Goal: Task Accomplishment & Management: Complete application form

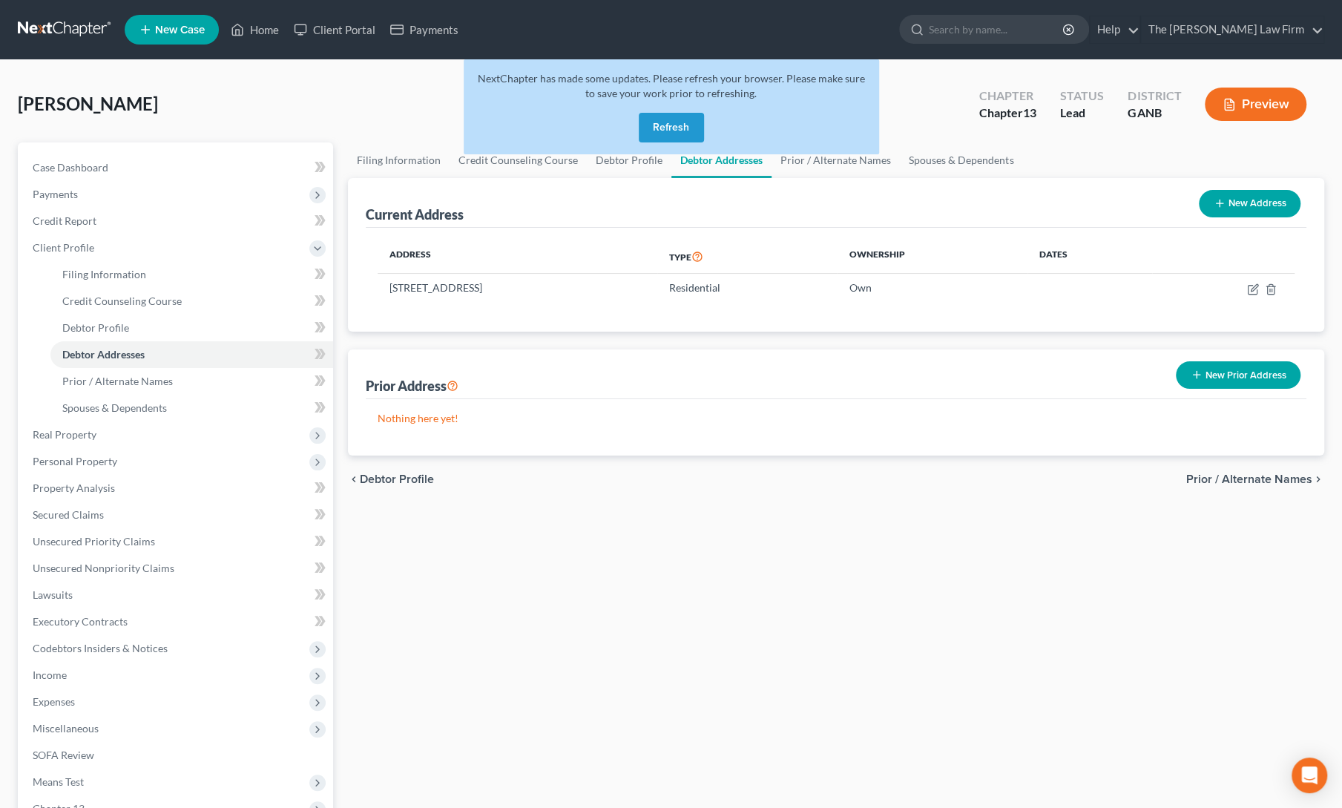
click at [672, 122] on button "Refresh" at bounding box center [671, 128] width 65 height 30
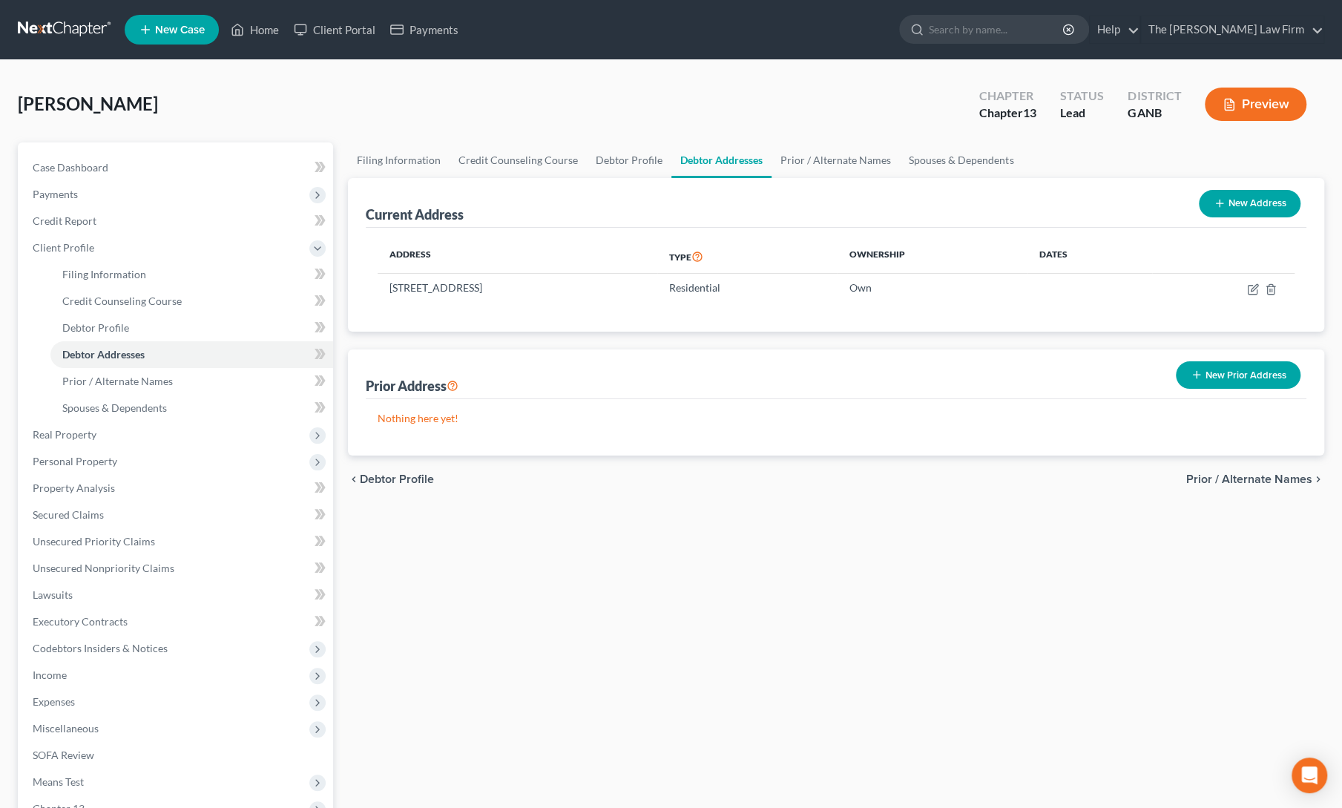
click at [179, 29] on span "New Case" at bounding box center [180, 29] width 50 height 11
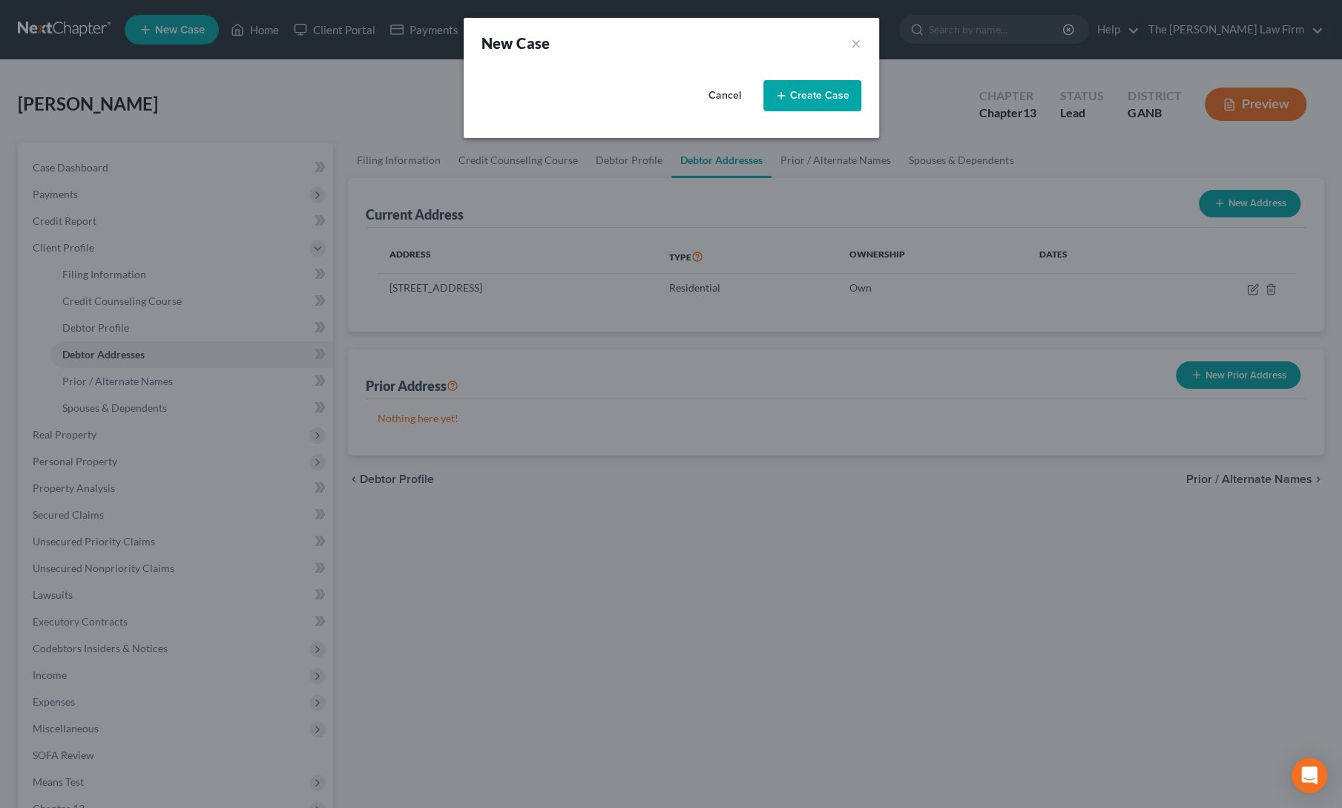
select select "19"
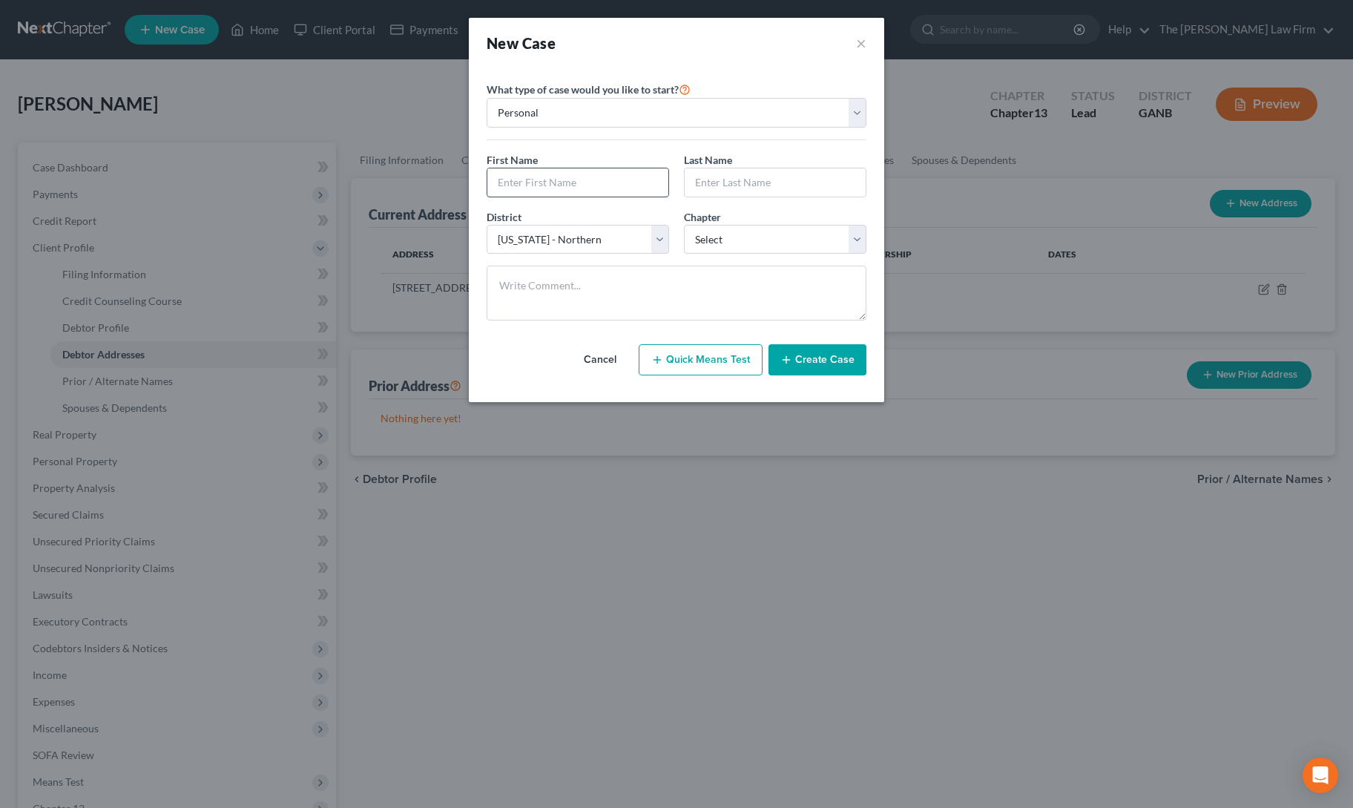
click at [533, 188] on input "text" at bounding box center [577, 182] width 181 height 28
type input "[PERSON_NAME]"
type input "L"
type input "King"
click at [712, 236] on select "Select 7 11 12 13" at bounding box center [775, 240] width 182 height 30
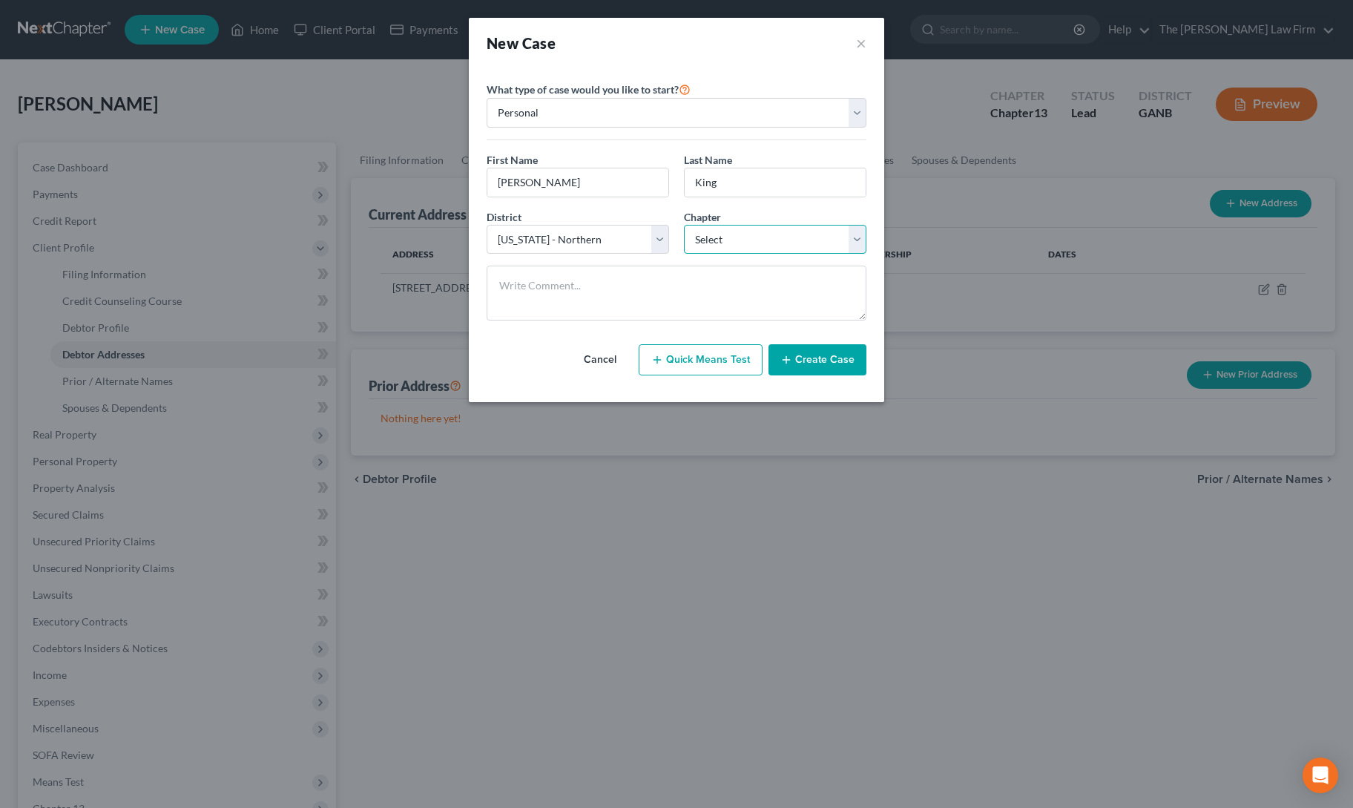
select select "3"
click at [684, 225] on select "Select 7 11 12 13" at bounding box center [775, 240] width 182 height 30
click at [804, 355] on button "Create Case" at bounding box center [817, 359] width 98 height 31
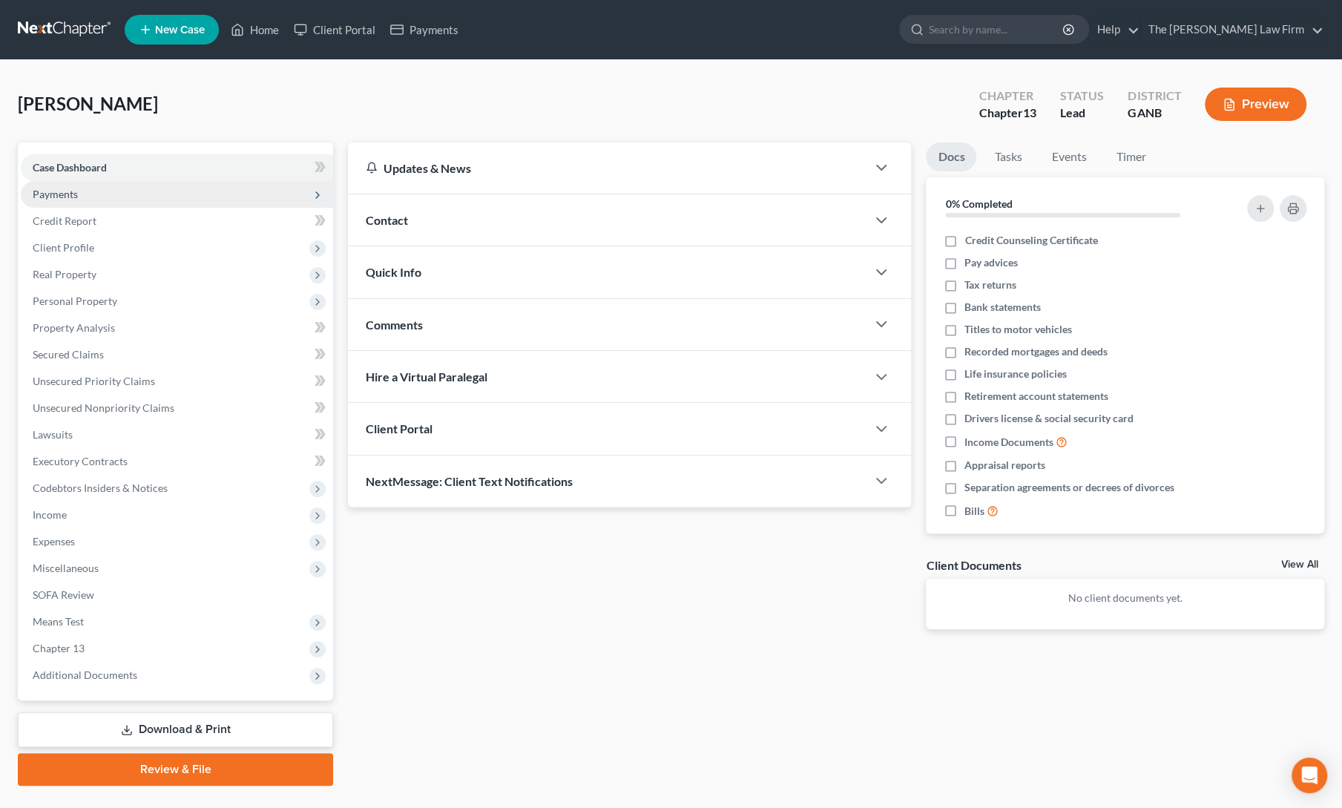
click at [40, 186] on span "Payments" at bounding box center [177, 194] width 312 height 27
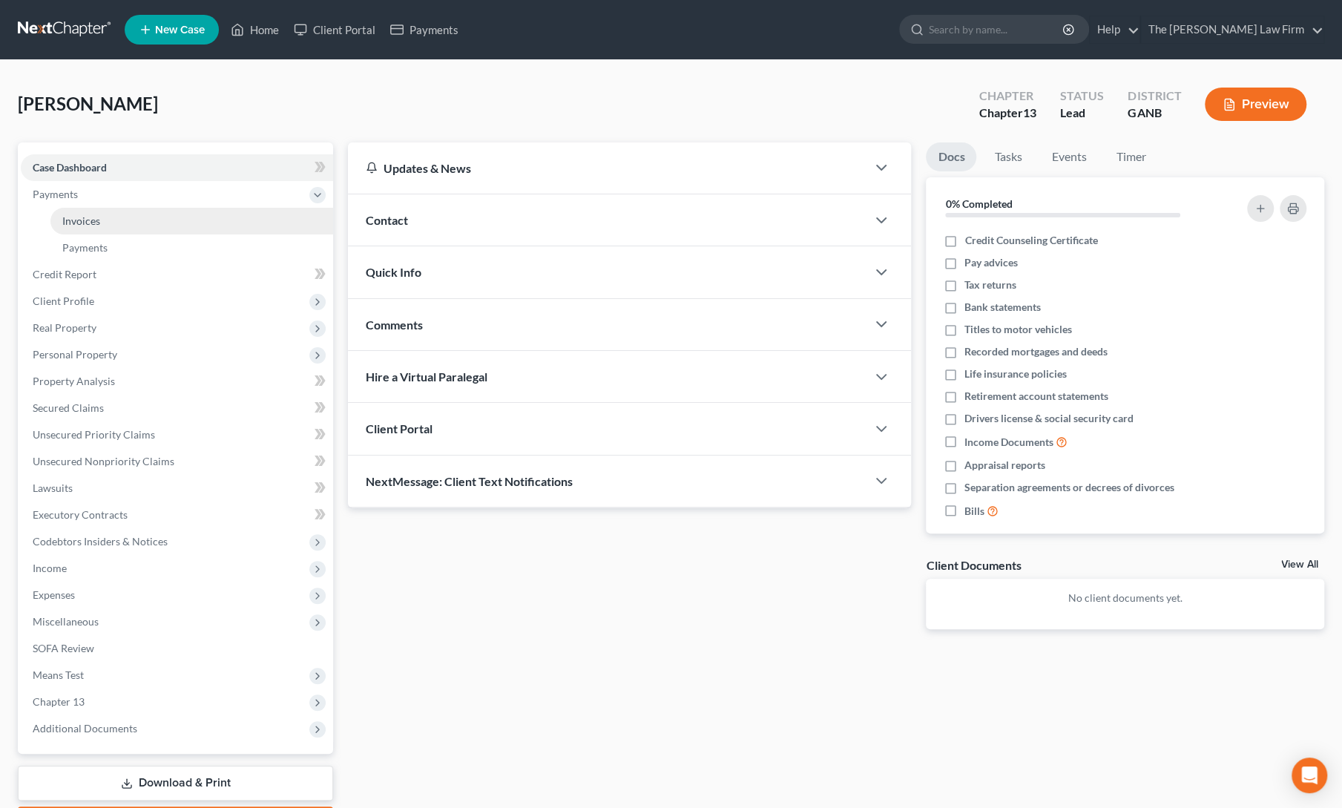
click at [66, 217] on span "Invoices" at bounding box center [81, 220] width 38 height 13
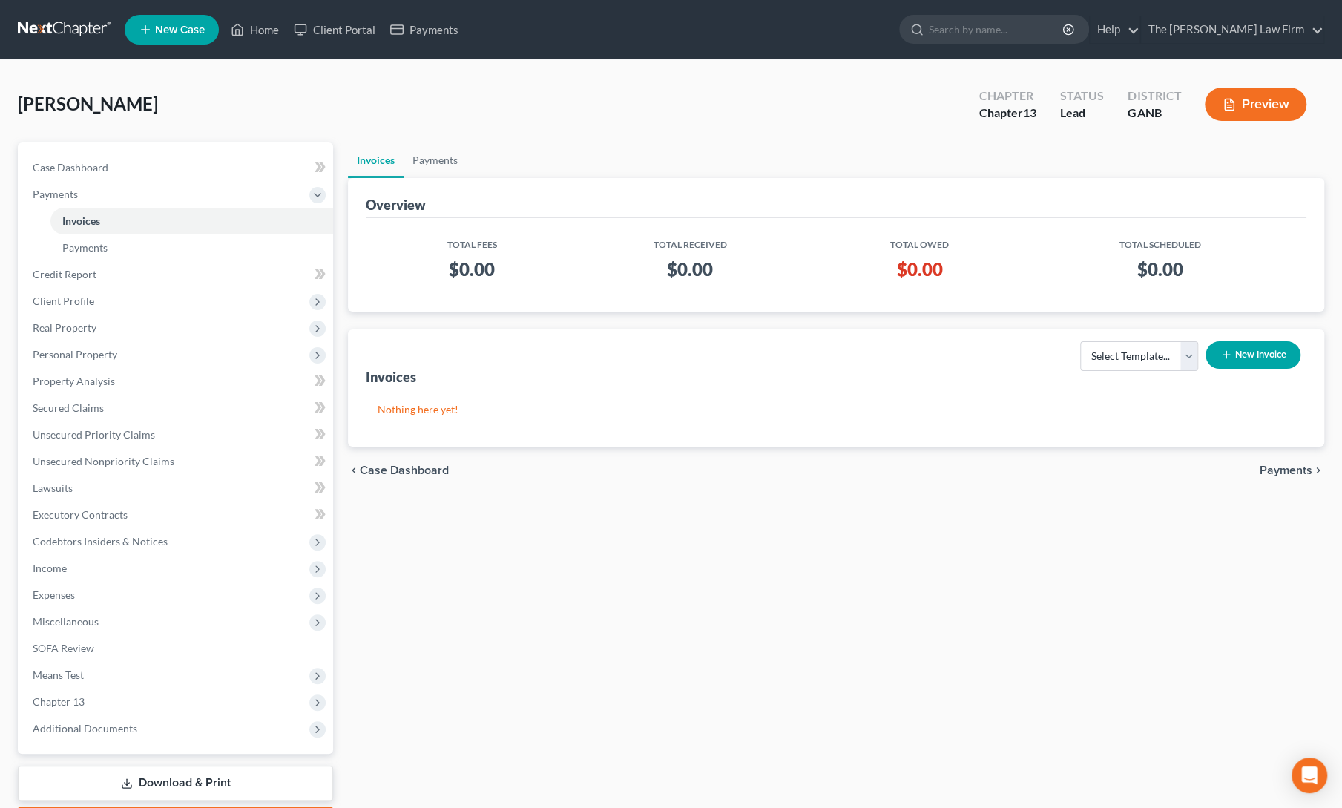
click at [1242, 349] on button "New Invoice" at bounding box center [1252, 354] width 95 height 27
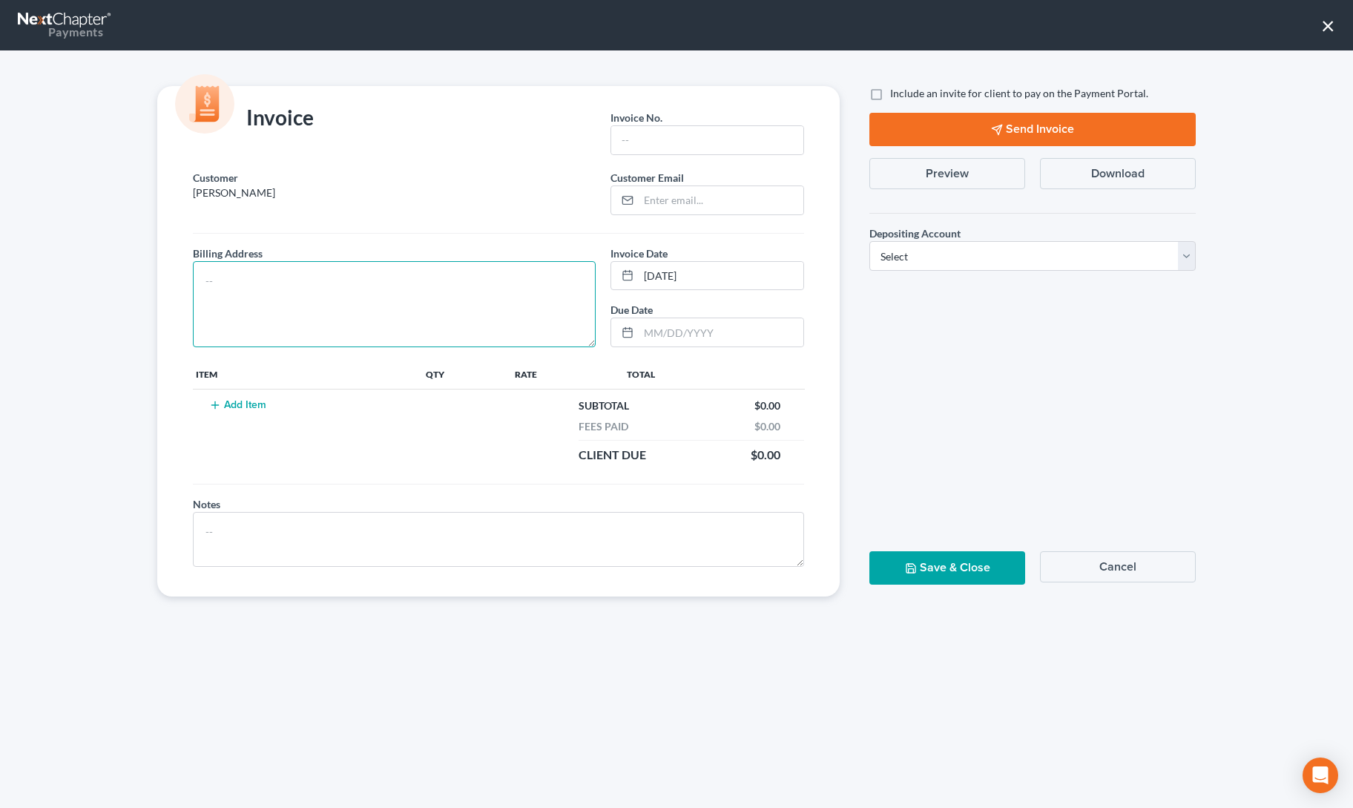
click at [475, 281] on textarea at bounding box center [394, 304] width 403 height 86
type textarea "address on file"
click at [752, 136] on input "text" at bounding box center [707, 140] width 192 height 28
type input "1"
click at [722, 200] on input "email" at bounding box center [721, 200] width 165 height 28
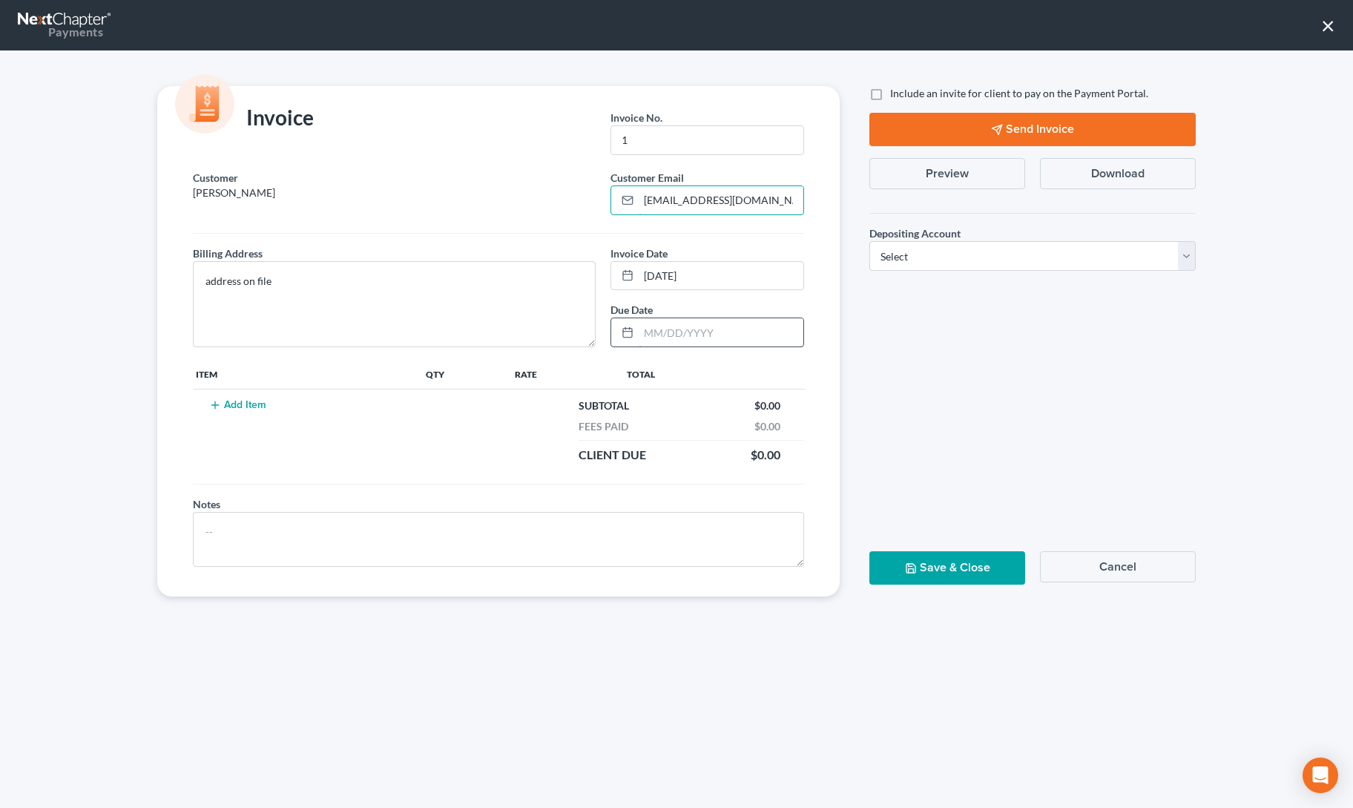
type input "[EMAIL_ADDRESS][DOMAIN_NAME]"
click at [721, 333] on input "text" at bounding box center [721, 332] width 165 height 28
type input "[DATE]"
click at [231, 402] on button "Add Item" at bounding box center [237, 405] width 65 height 12
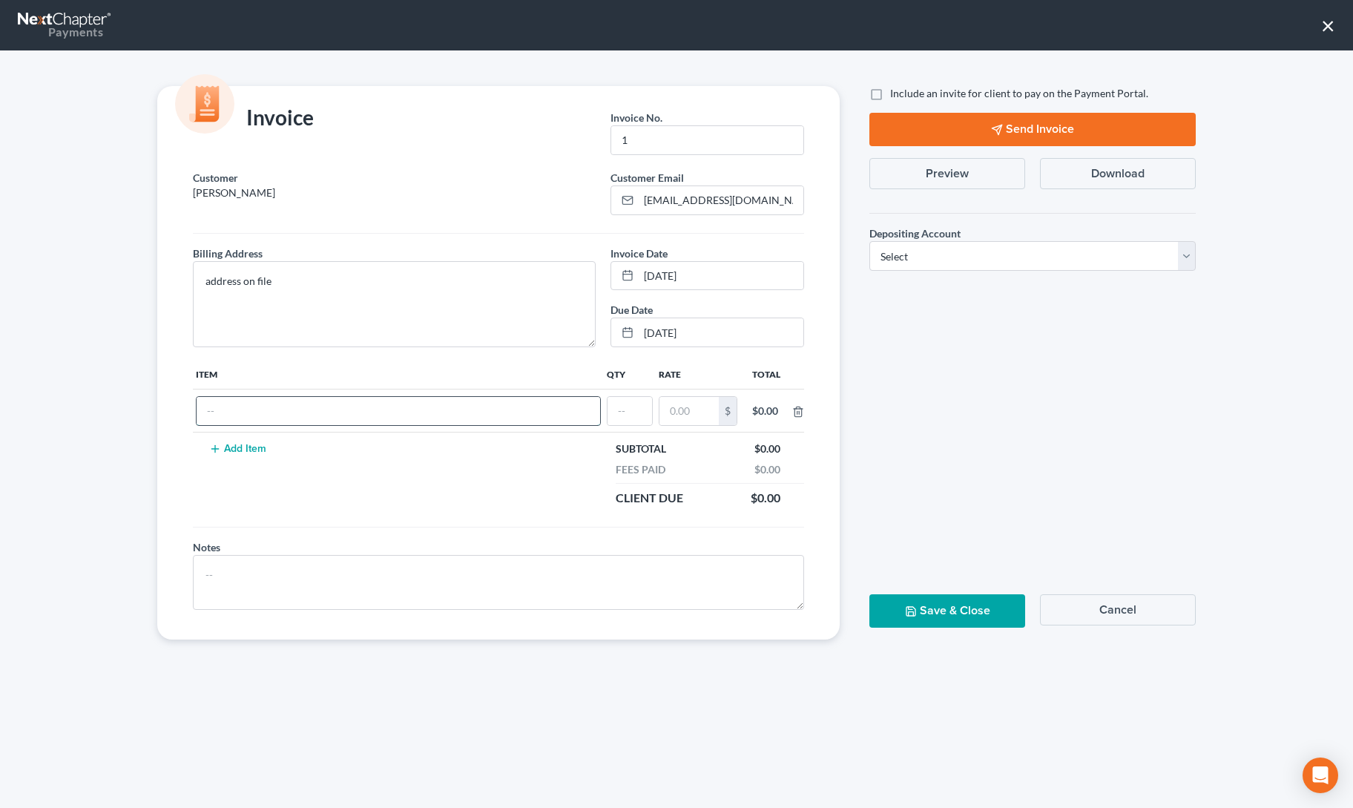
click at [242, 409] on input "text" at bounding box center [398, 411] width 403 height 28
type input "13 down payment"
type input "1"
type input "500"
click at [893, 259] on select "Select Operation Trust" at bounding box center [1032, 256] width 326 height 30
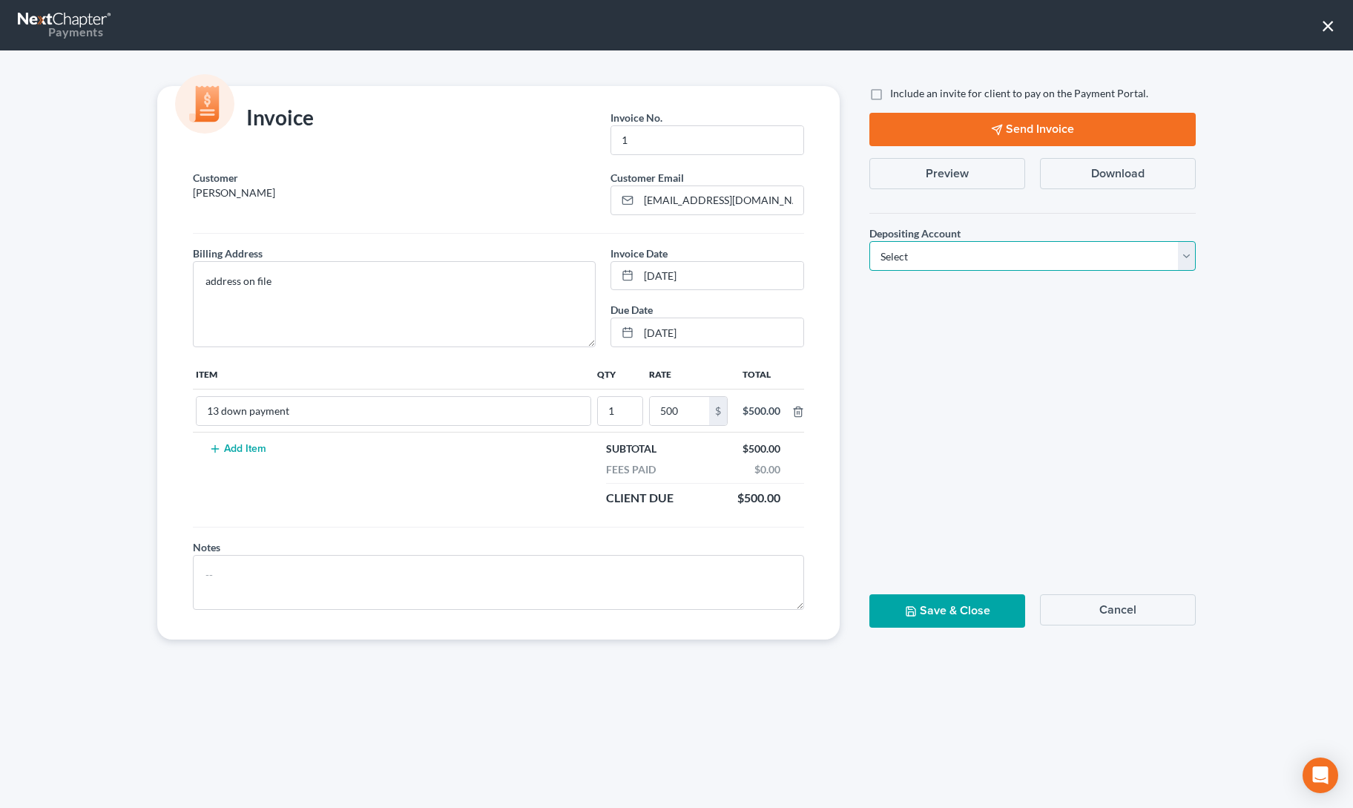
select select "0"
click at [869, 241] on select "Select Operation Trust" at bounding box center [1032, 256] width 326 height 30
click at [890, 90] on label "Include an invite for client to pay on the Payment Portal." at bounding box center [1019, 93] width 258 height 15
click at [896, 90] on input "Include an invite for client to pay on the Payment Portal." at bounding box center [901, 91] width 10 height 10
checkbox input "true"
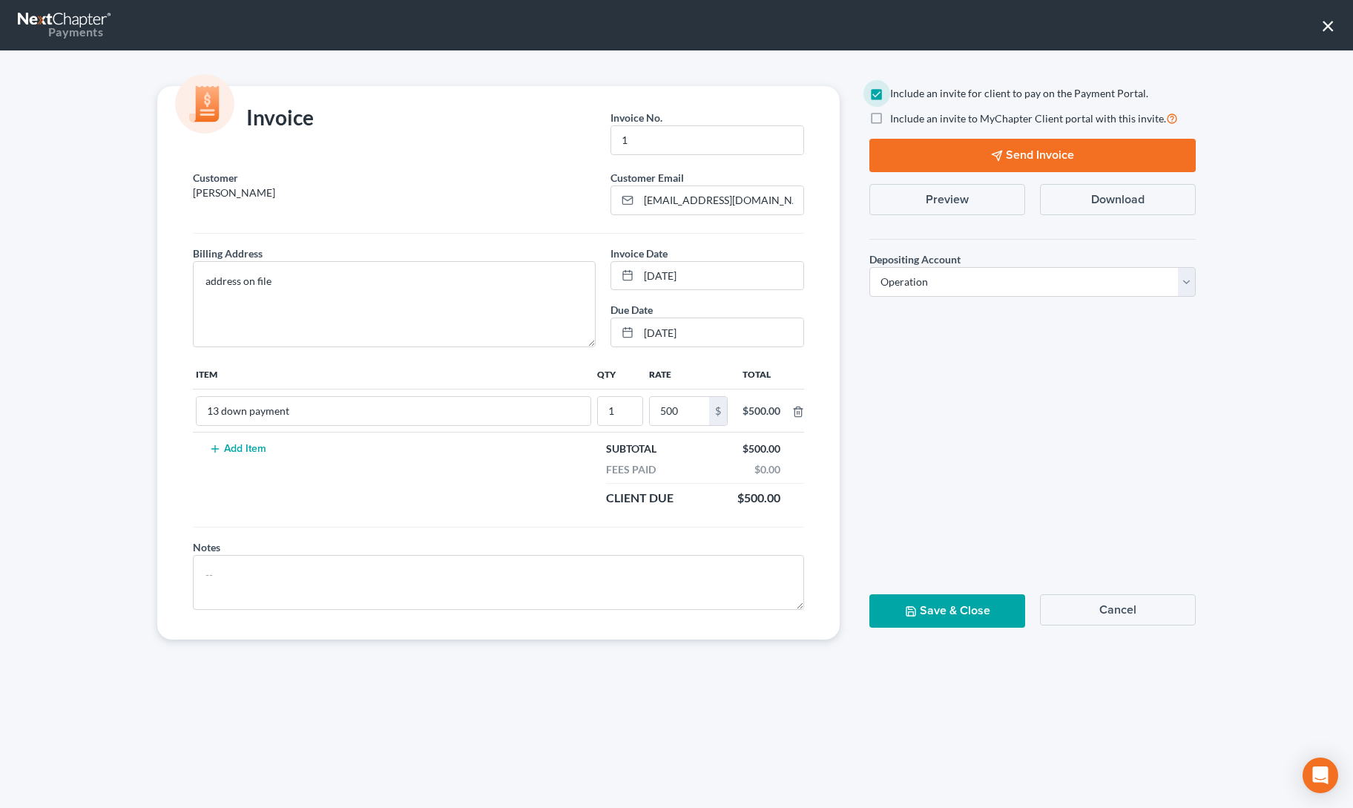
click at [906, 156] on button "Send Invoice" at bounding box center [1032, 155] width 326 height 33
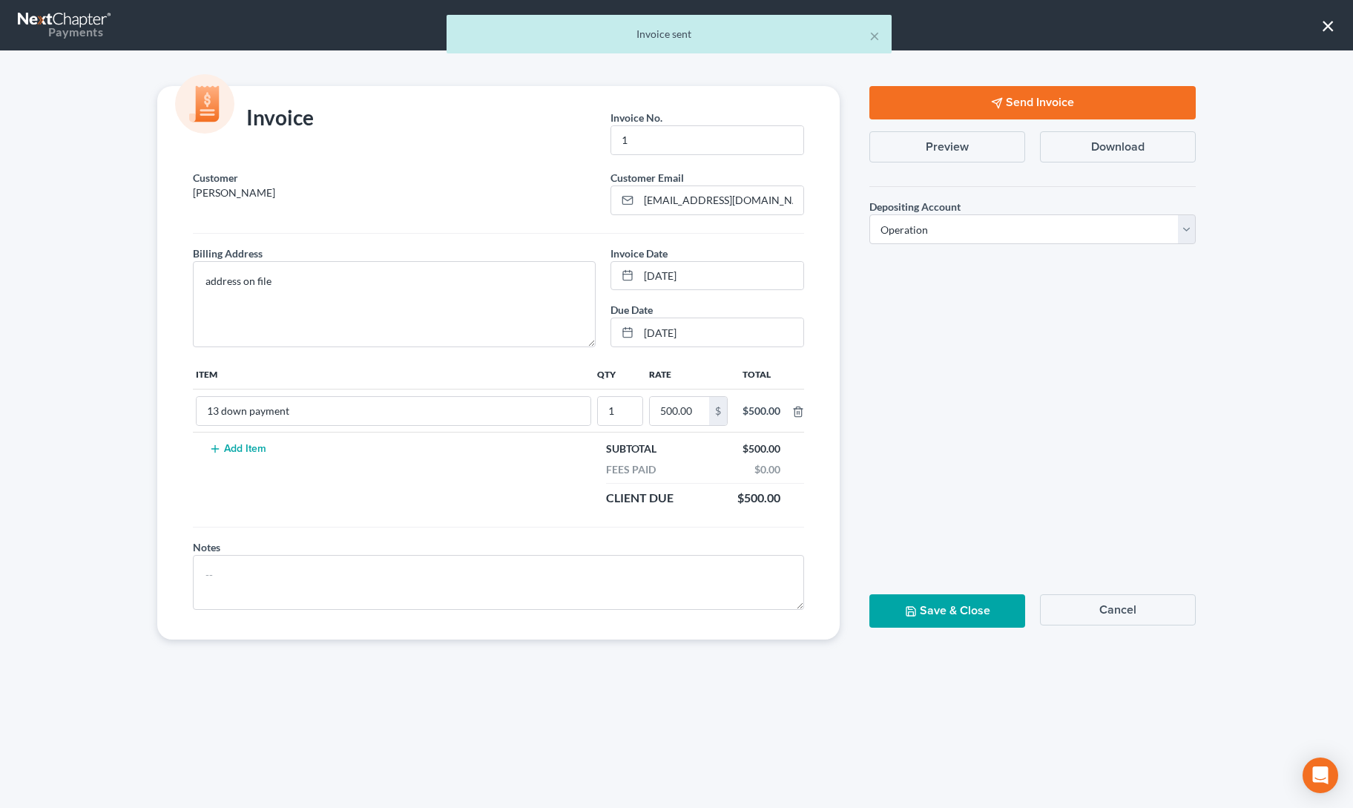
click at [946, 608] on button "Save & Close" at bounding box center [947, 610] width 156 height 33
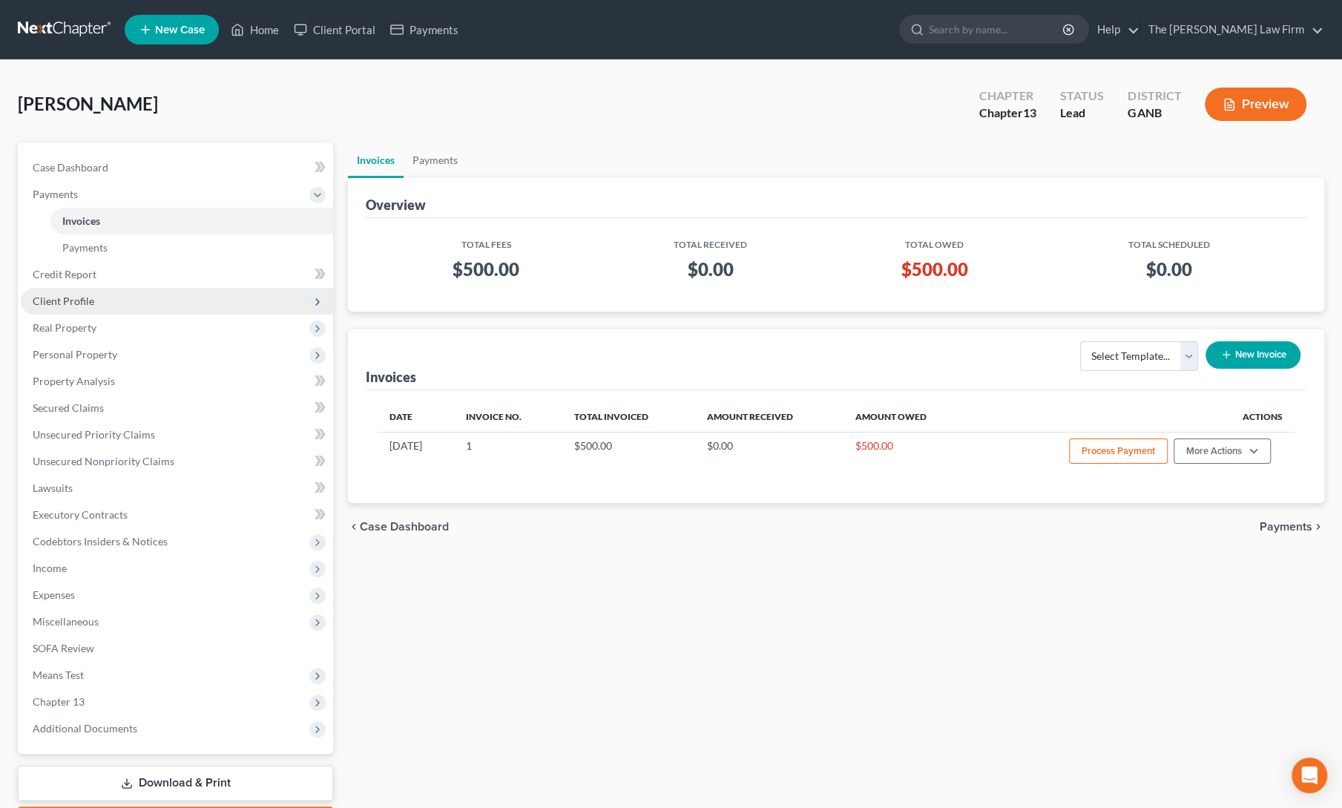
click at [61, 300] on span "Client Profile" at bounding box center [64, 300] width 62 height 13
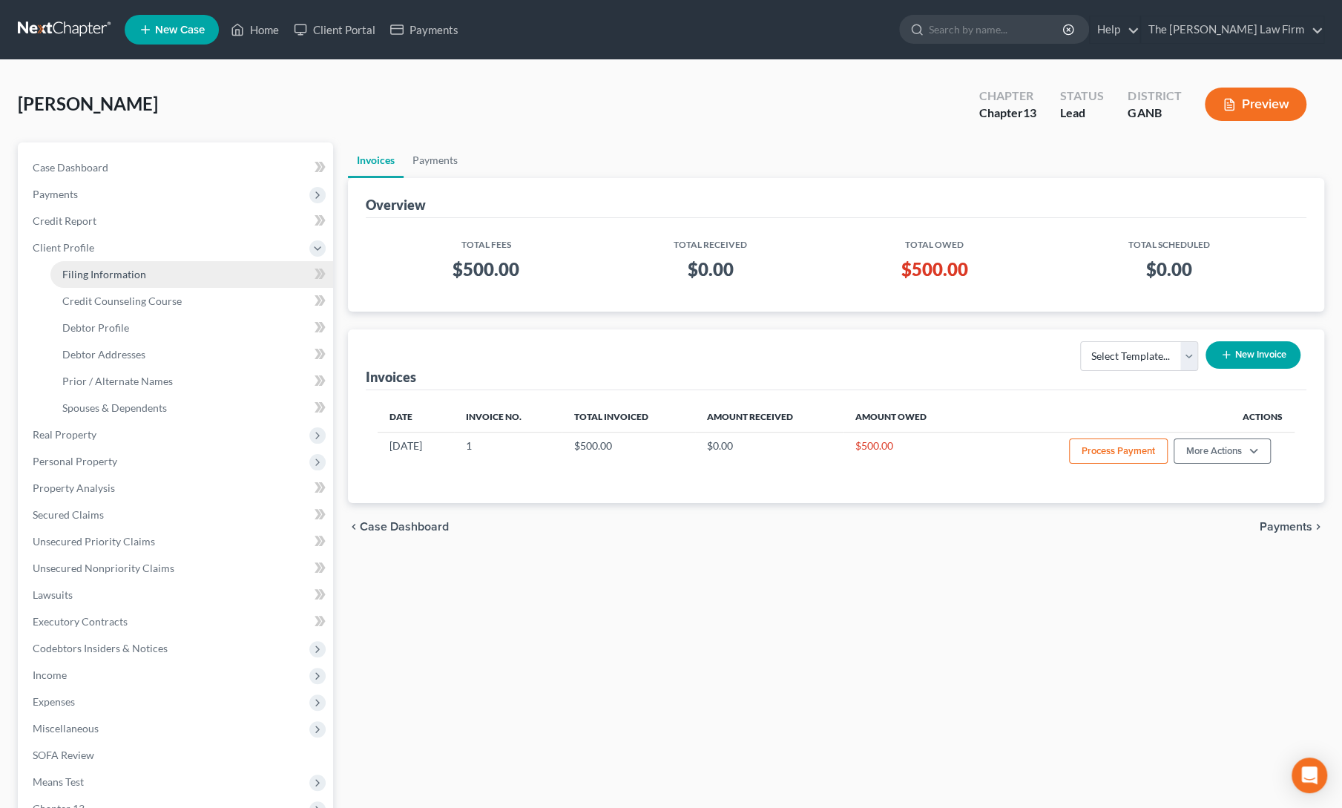
click at [99, 272] on span "Filing Information" at bounding box center [104, 274] width 84 height 13
select select "1"
select select "0"
select select "3"
select select "19"
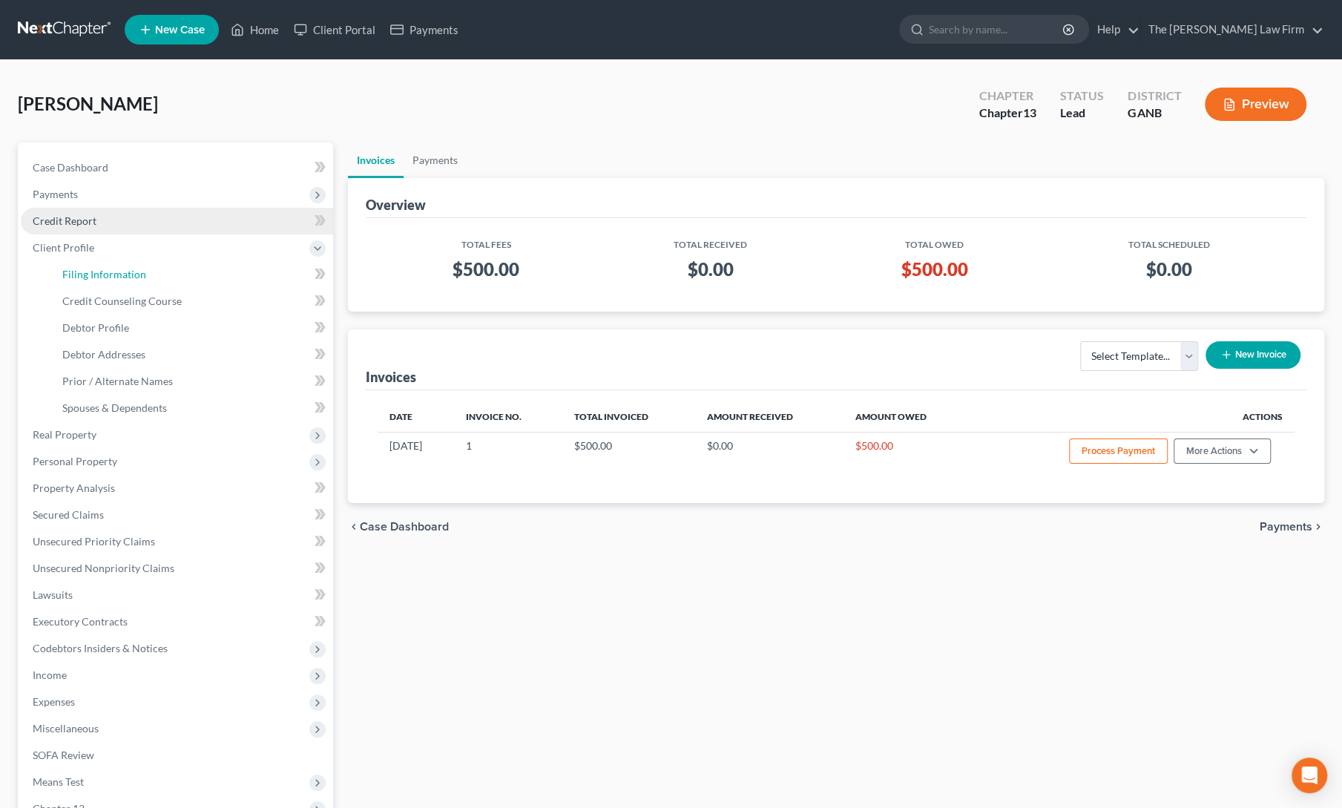
select select "10"
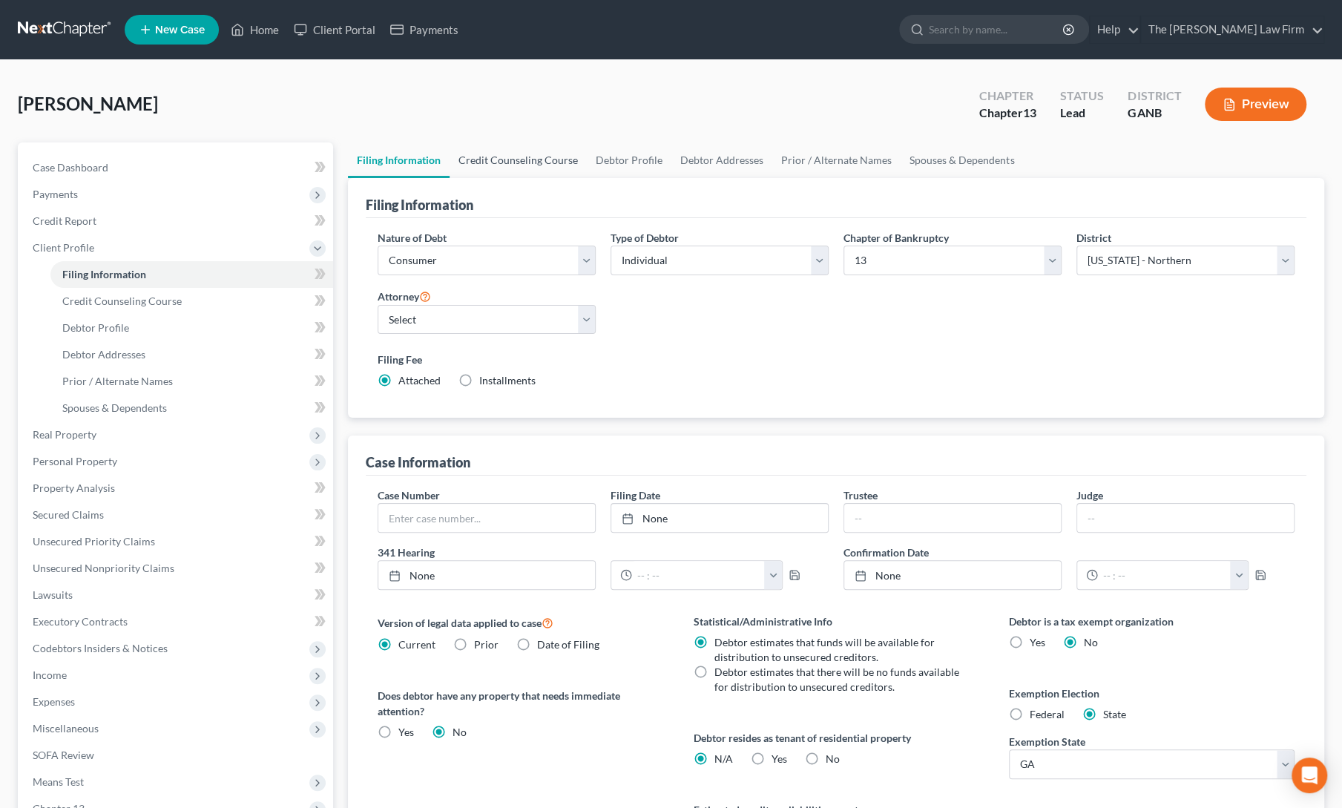
click at [532, 158] on link "Credit Counseling Course" at bounding box center [517, 160] width 137 height 36
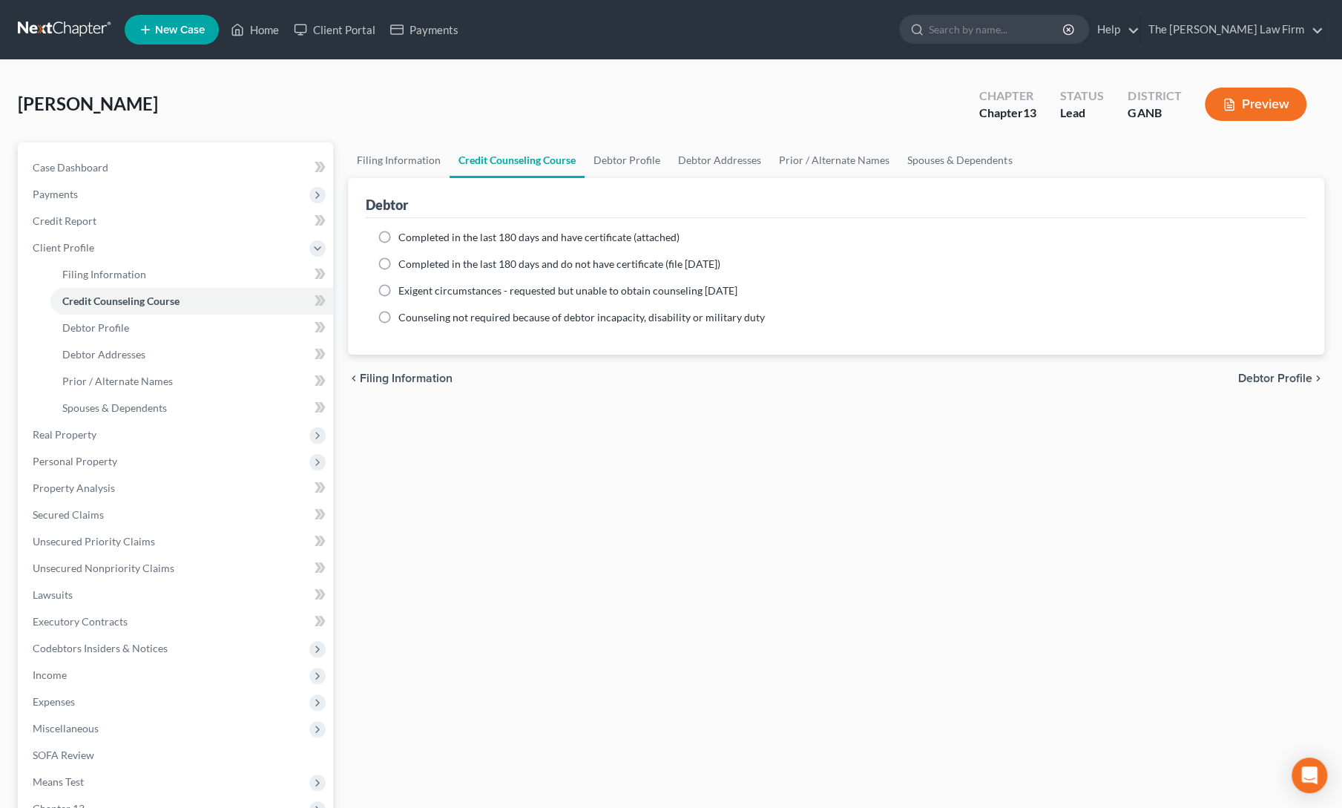
click at [398, 235] on label "Completed in the last 180 days and have certificate (attached)" at bounding box center [538, 237] width 281 height 15
click at [404, 235] on input "Completed in the last 180 days and have certificate (attached)" at bounding box center [409, 235] width 10 height 10
radio input "true"
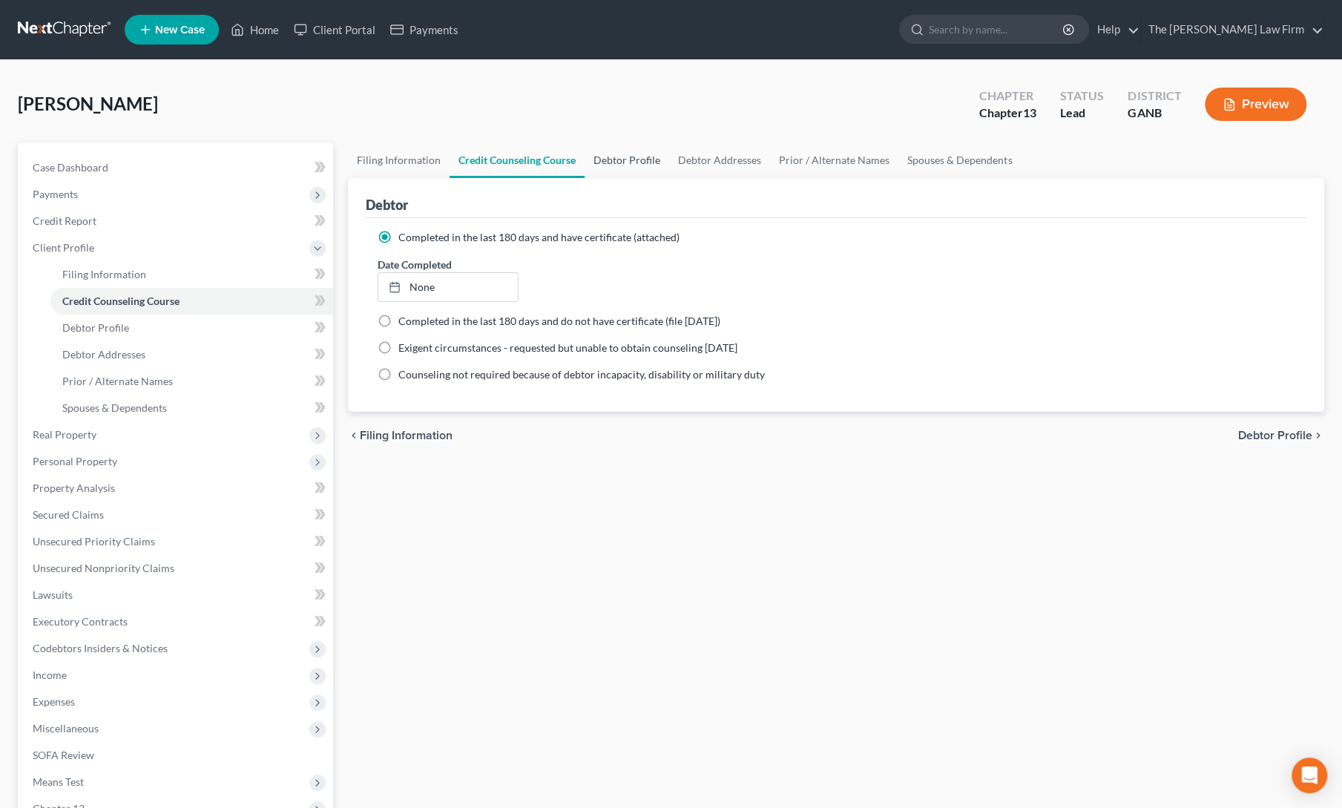
click at [619, 165] on link "Debtor Profile" at bounding box center [626, 160] width 85 height 36
select select "0"
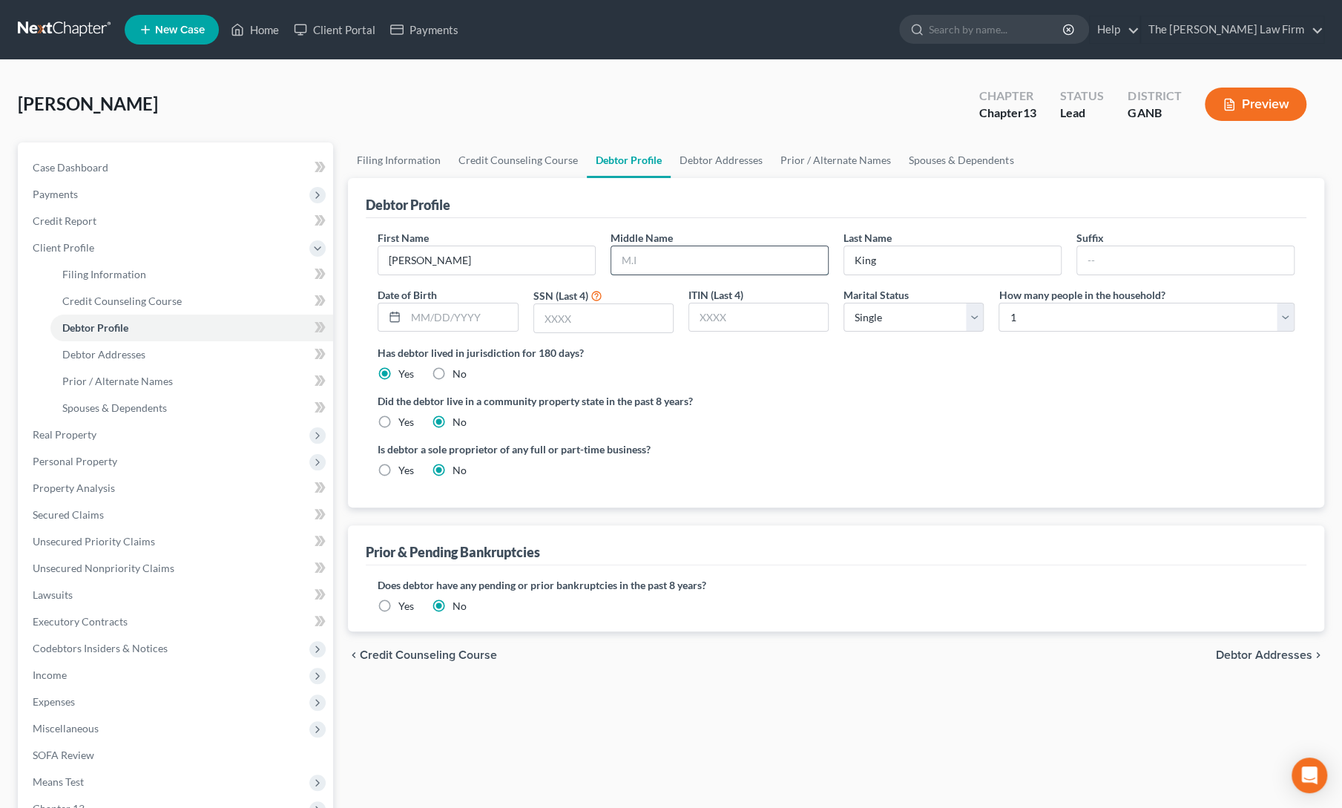
click at [632, 254] on input "text" at bounding box center [719, 260] width 217 height 28
type input "[PERSON_NAME]"
click at [872, 169] on link "Prior / Alternate Names" at bounding box center [835, 160] width 128 height 36
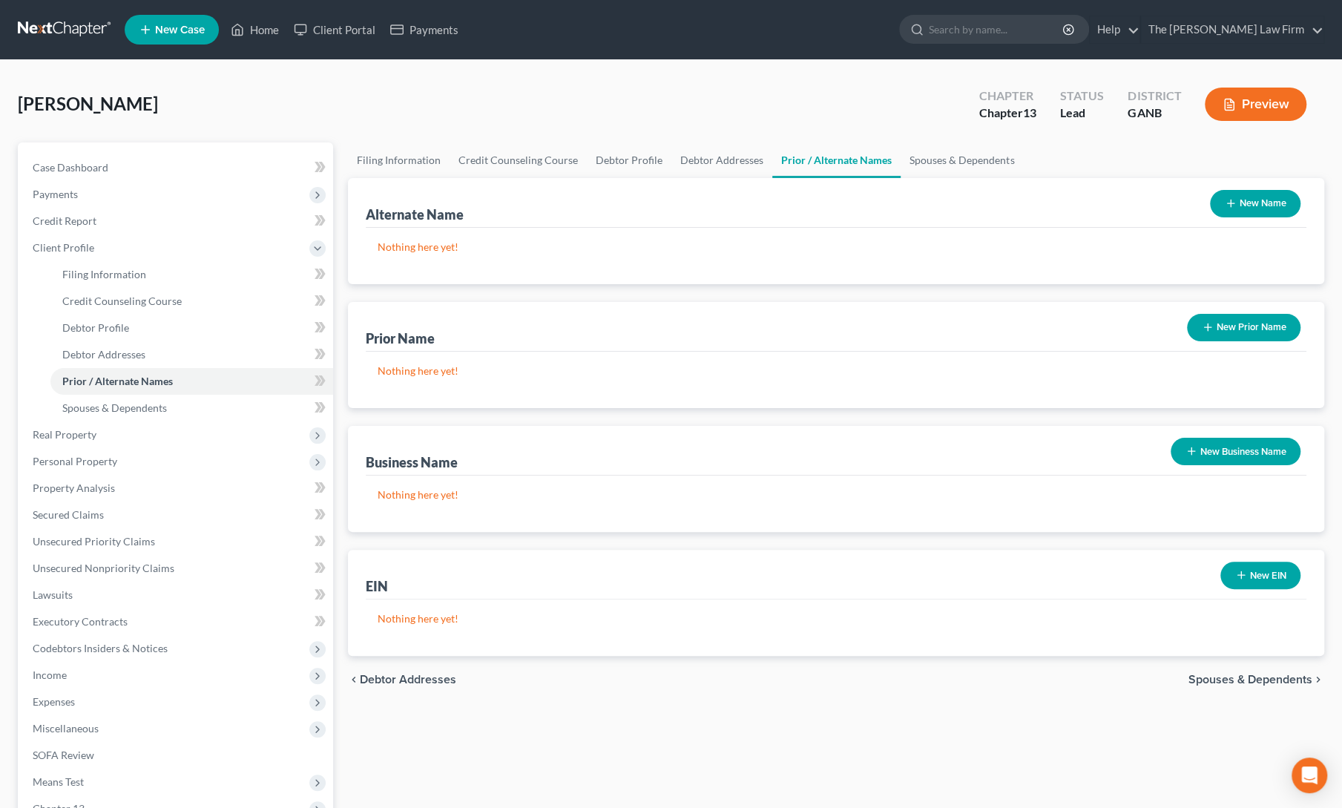
click at [1234, 202] on icon "button" at bounding box center [1231, 203] width 12 height 12
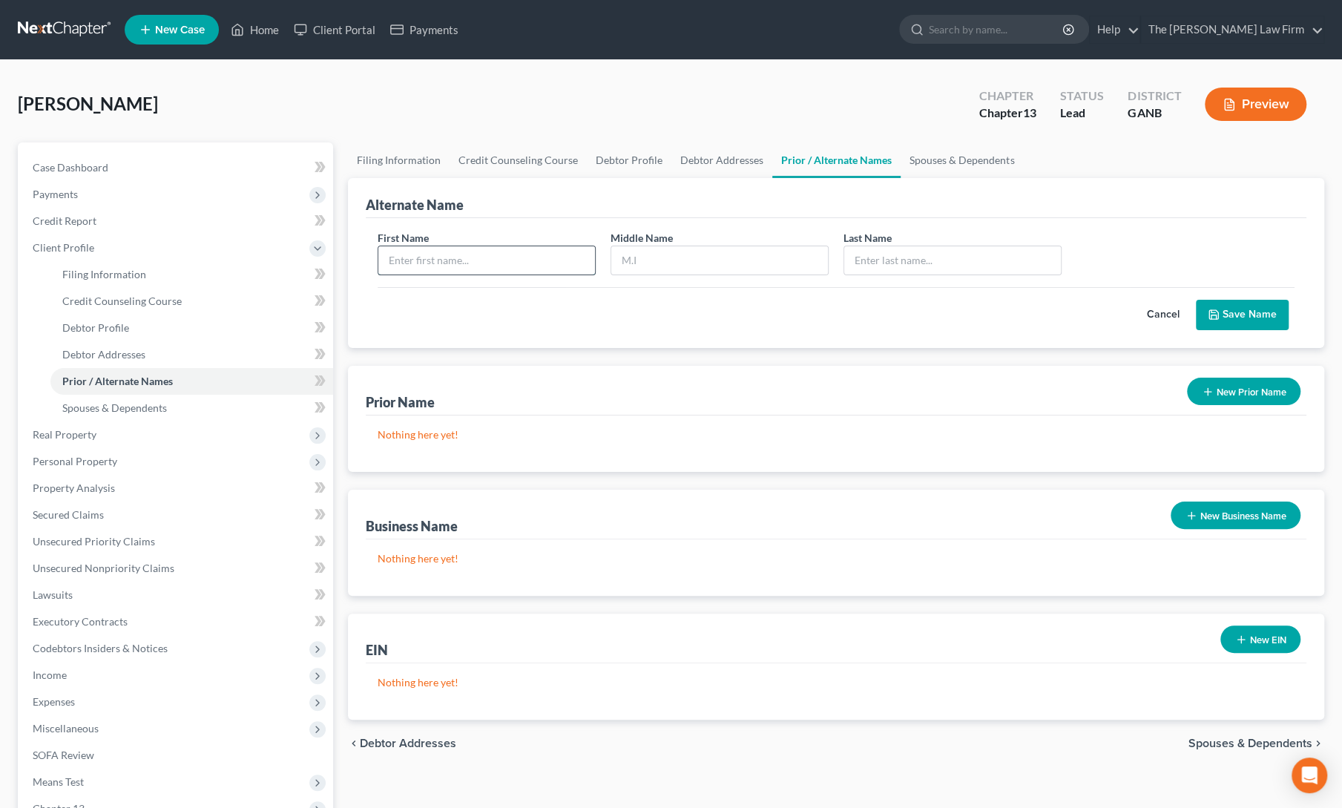
click at [466, 262] on input "text" at bounding box center [486, 260] width 217 height 28
type input "[PERSON_NAME]"
click at [1250, 317] on button "Save Name" at bounding box center [1242, 315] width 93 height 31
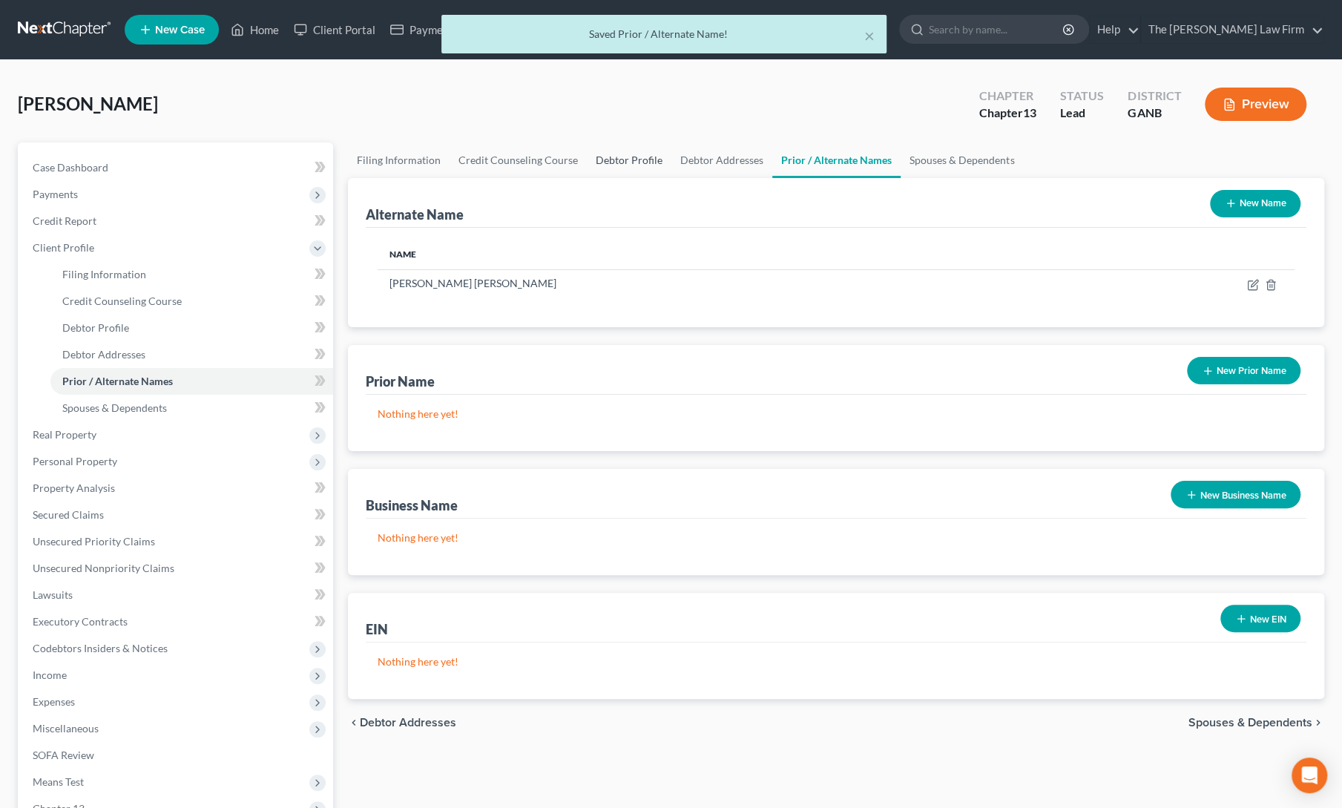
click at [613, 159] on link "Debtor Profile" at bounding box center [629, 160] width 85 height 36
select select "0"
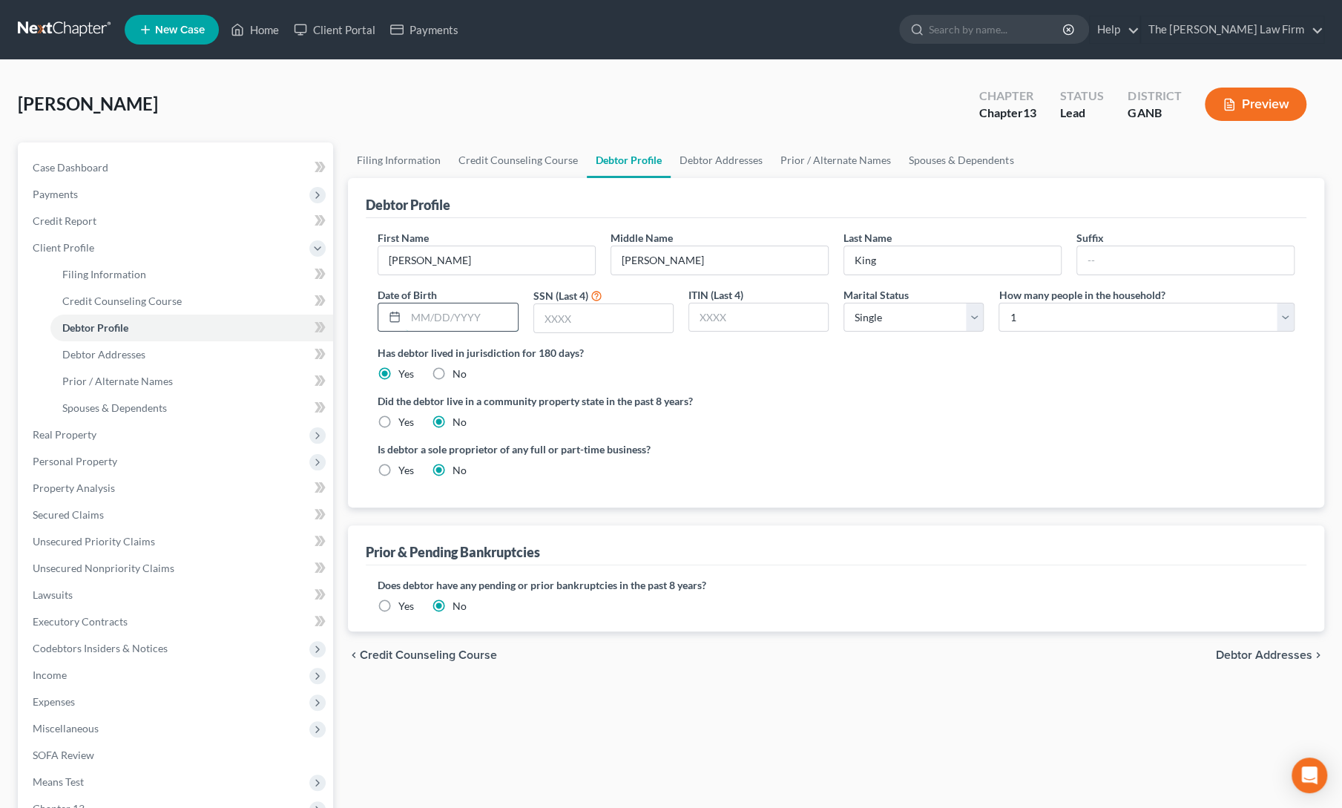
click at [470, 313] on input "text" at bounding box center [461, 317] width 111 height 28
type input "[DATE]"
click at [605, 317] on input "text" at bounding box center [603, 318] width 139 height 28
type input "8072"
click at [1042, 320] on select "Select 1 2 3 4 5 6 7 8 9 10 11 12 13 14 15 16 17 18 19 20" at bounding box center [1146, 318] width 296 height 30
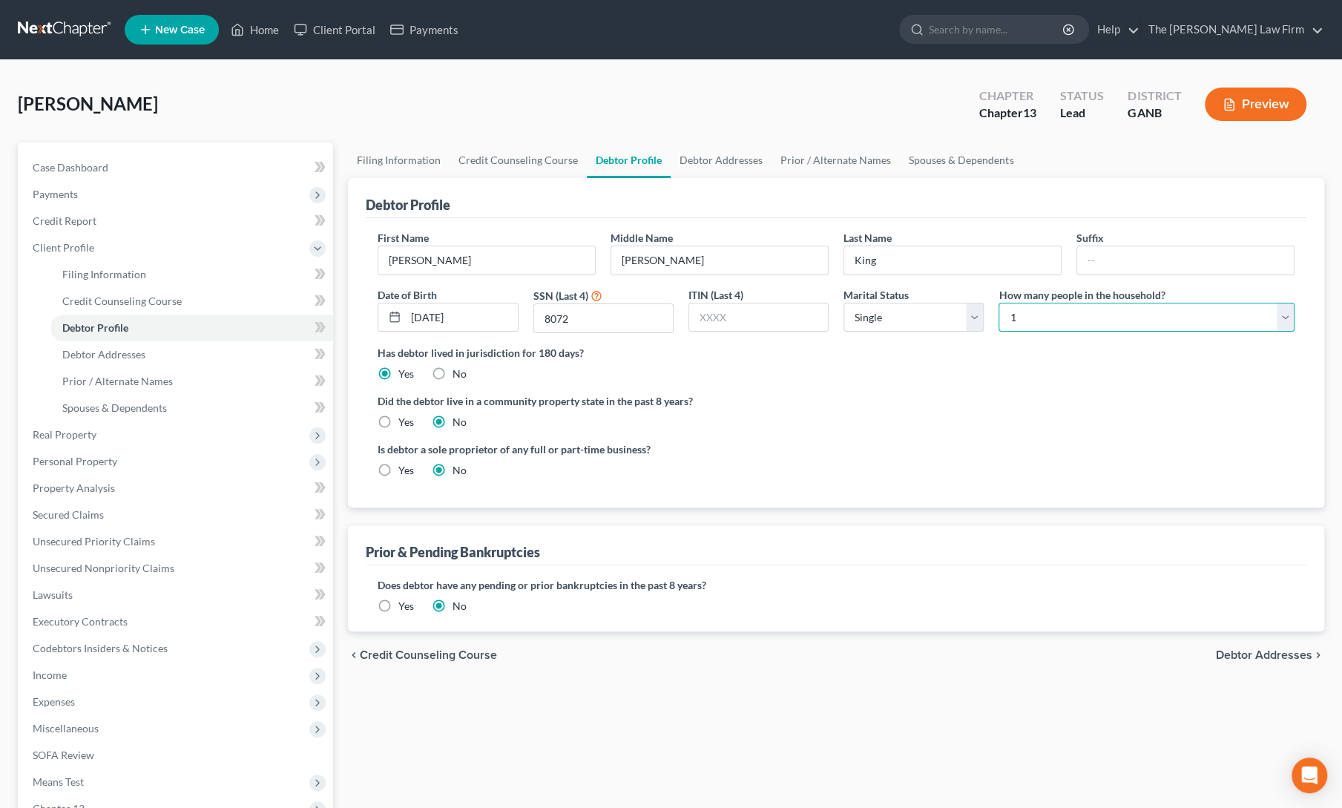
select select "2"
click at [998, 303] on select "Select 1 2 3 4 5 6 7 8 9 10 11 12 13 14 15 16 17 18 19 20" at bounding box center [1146, 318] width 296 height 30
click at [912, 147] on link "Spouses & Dependents" at bounding box center [961, 160] width 122 height 36
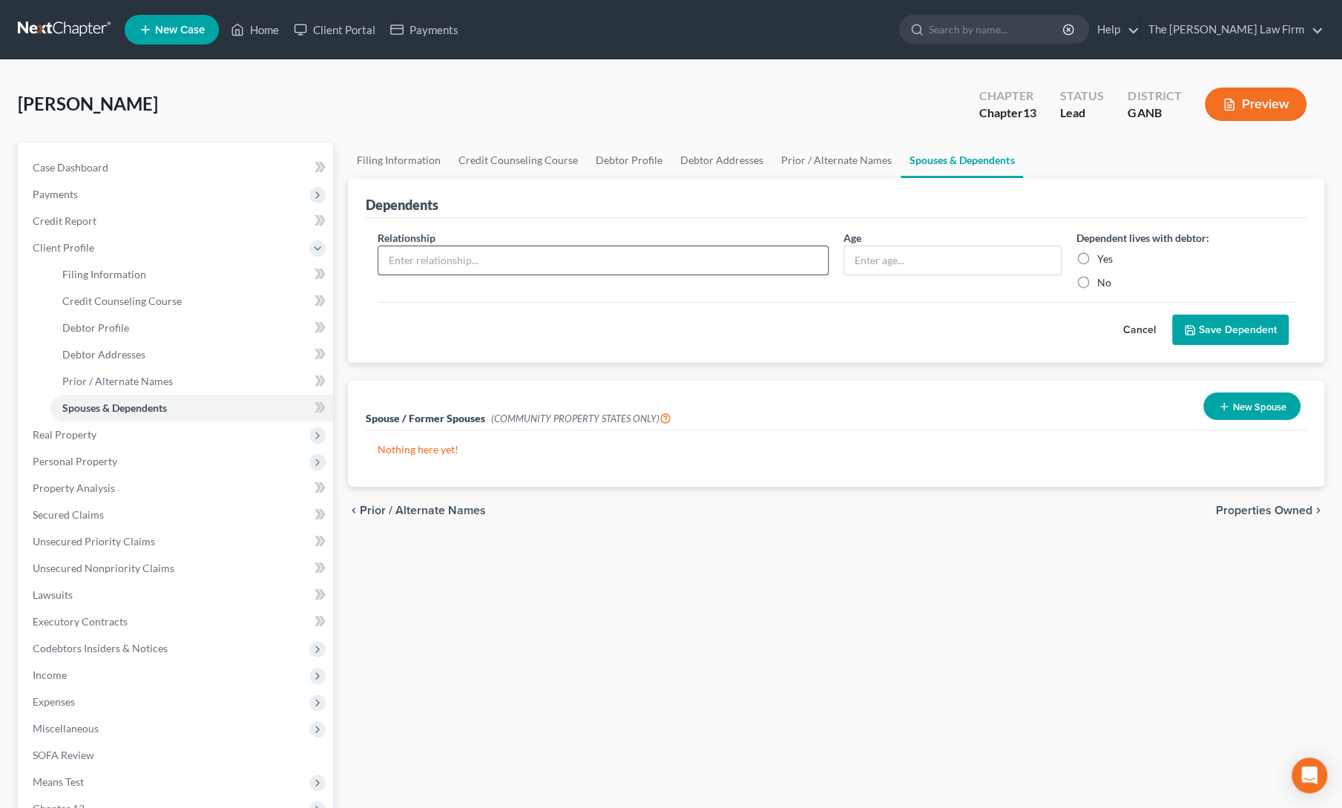
click at [447, 257] on input "text" at bounding box center [602, 260] width 449 height 28
type input "Child"
type input "18"
click at [1097, 256] on label "Yes" at bounding box center [1105, 258] width 16 height 15
click at [1103, 256] on input "Yes" at bounding box center [1108, 256] width 10 height 10
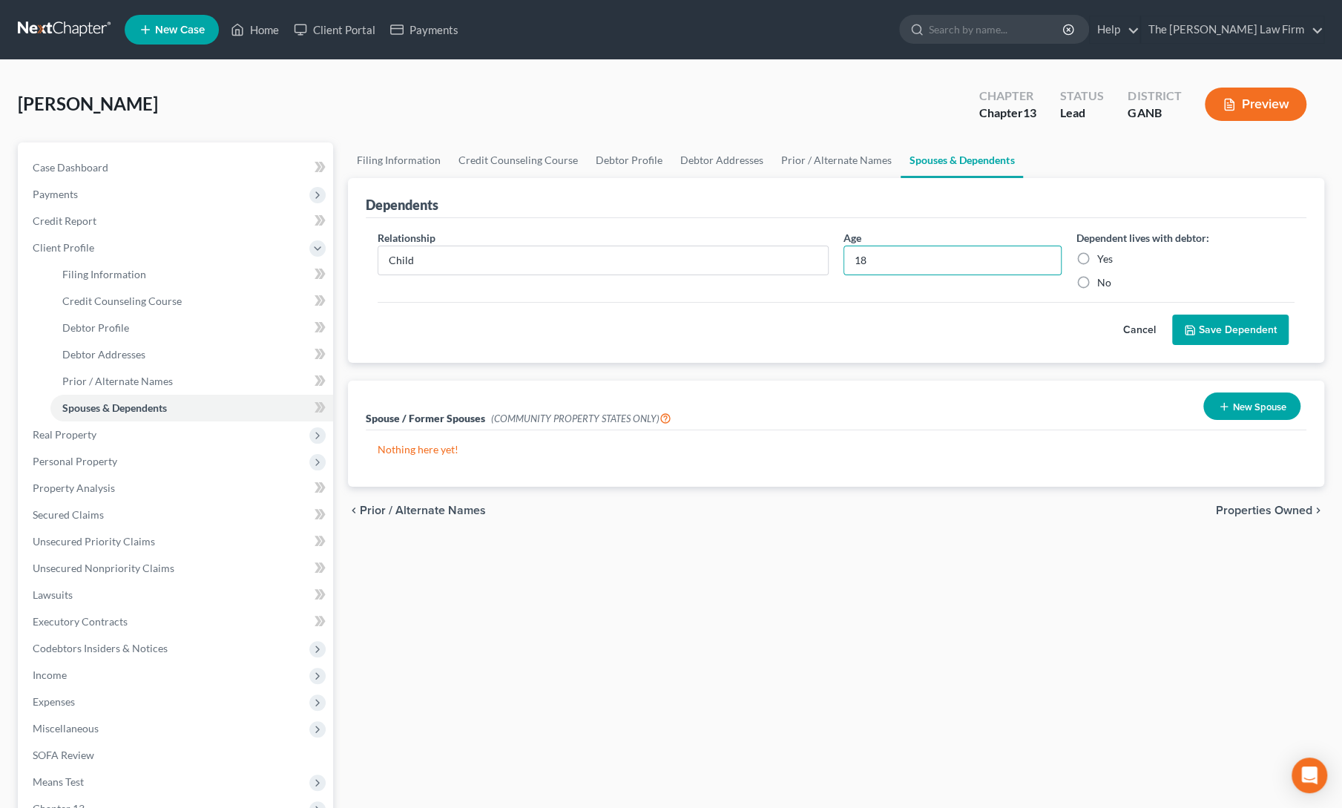
radio input "true"
click at [1183, 316] on button "Save Dependent" at bounding box center [1230, 329] width 116 height 31
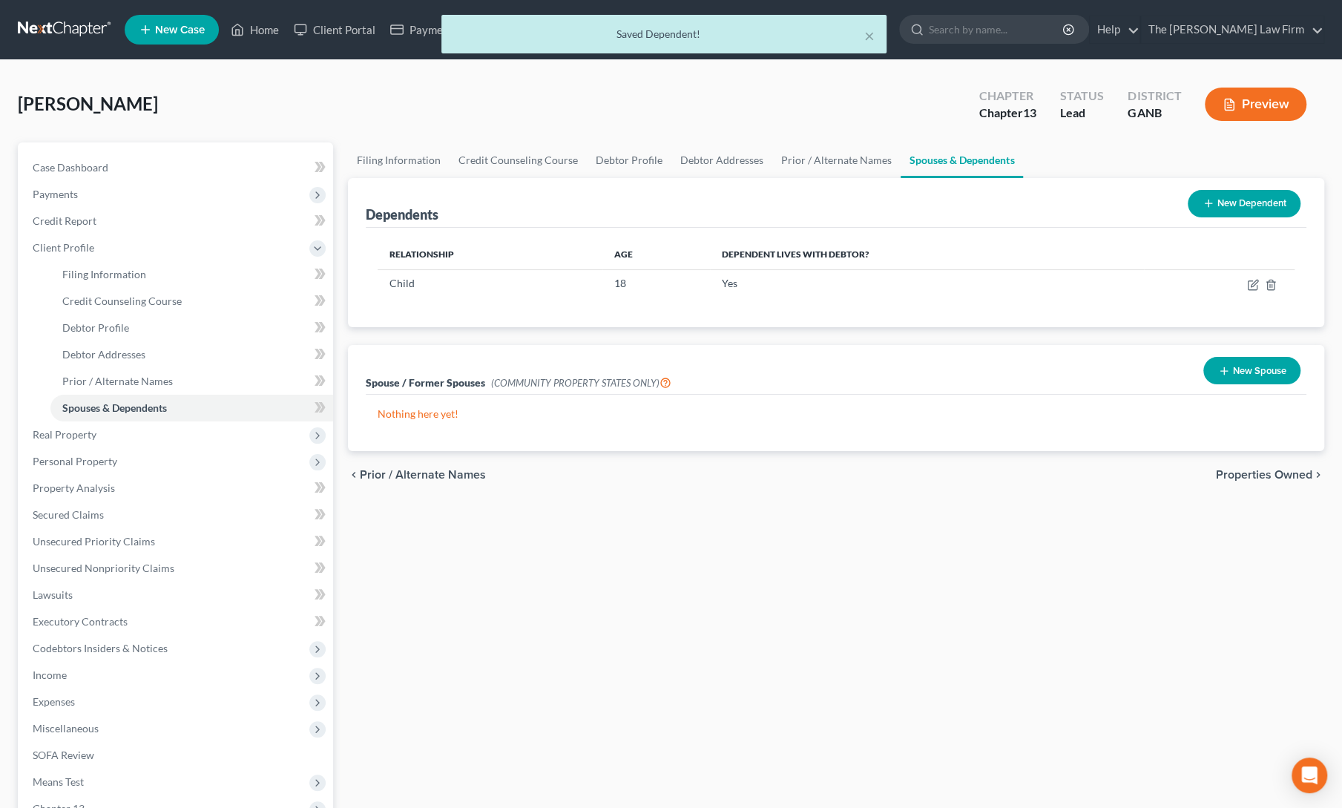
click at [1231, 190] on button "New Dependent" at bounding box center [1243, 203] width 113 height 27
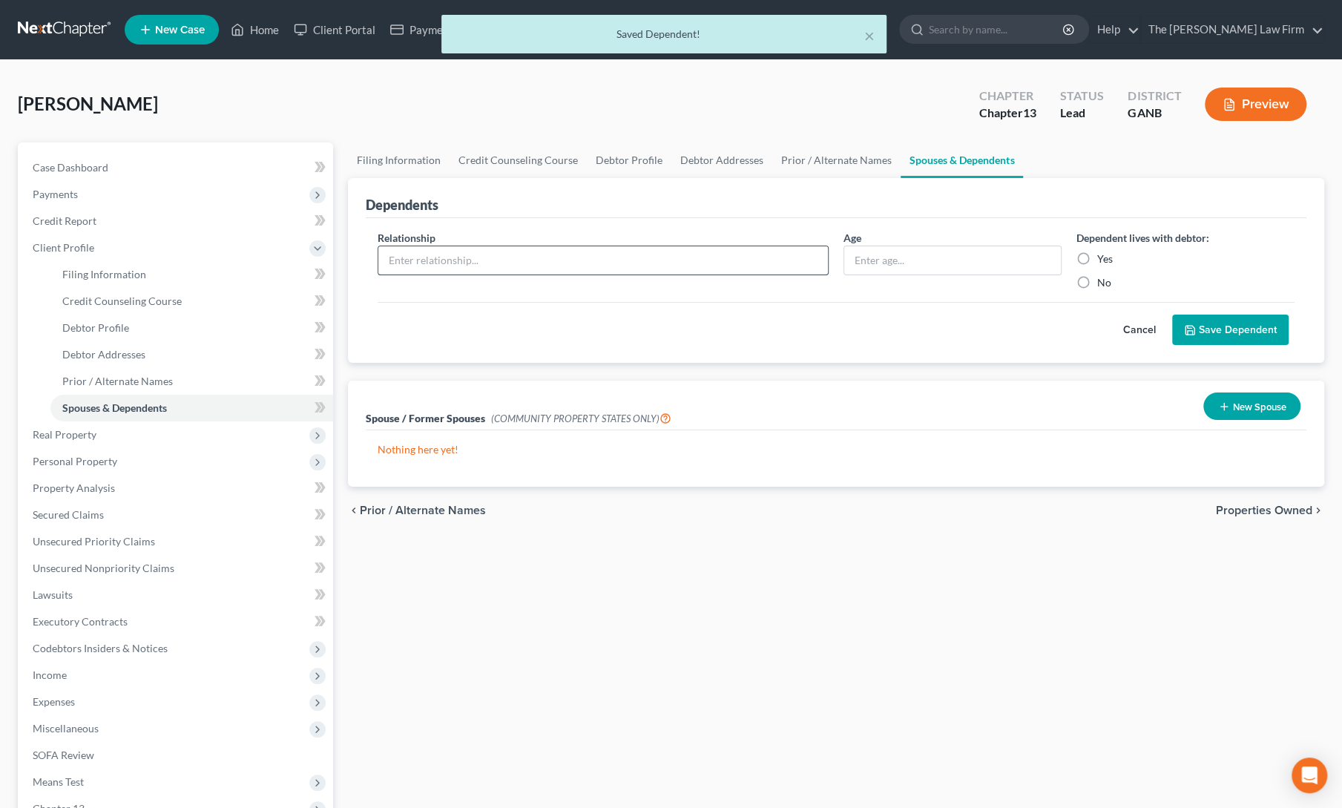
click at [462, 263] on input "text" at bounding box center [602, 260] width 449 height 28
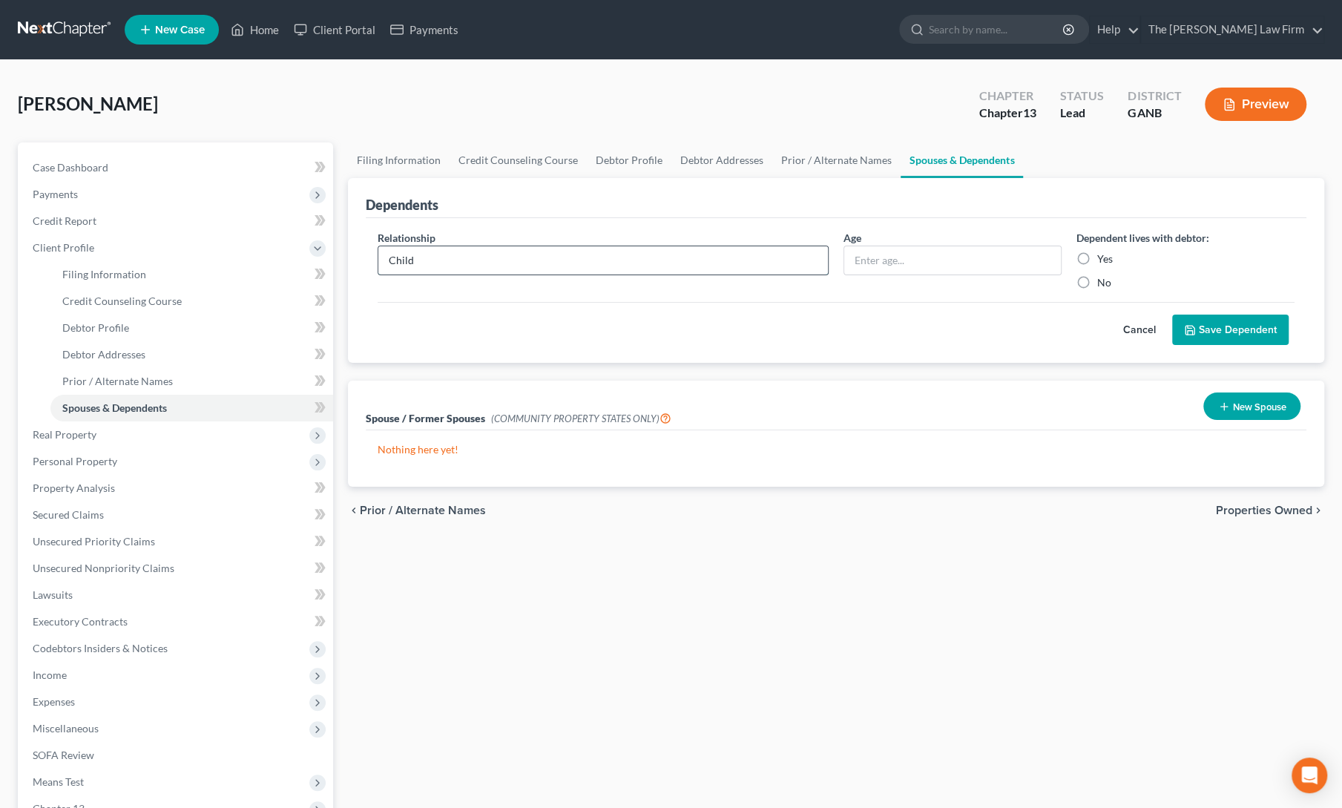
type input "Child"
type input "14"
click at [1097, 260] on label "Yes" at bounding box center [1105, 258] width 16 height 15
click at [1103, 260] on input "Yes" at bounding box center [1108, 256] width 10 height 10
radio input "true"
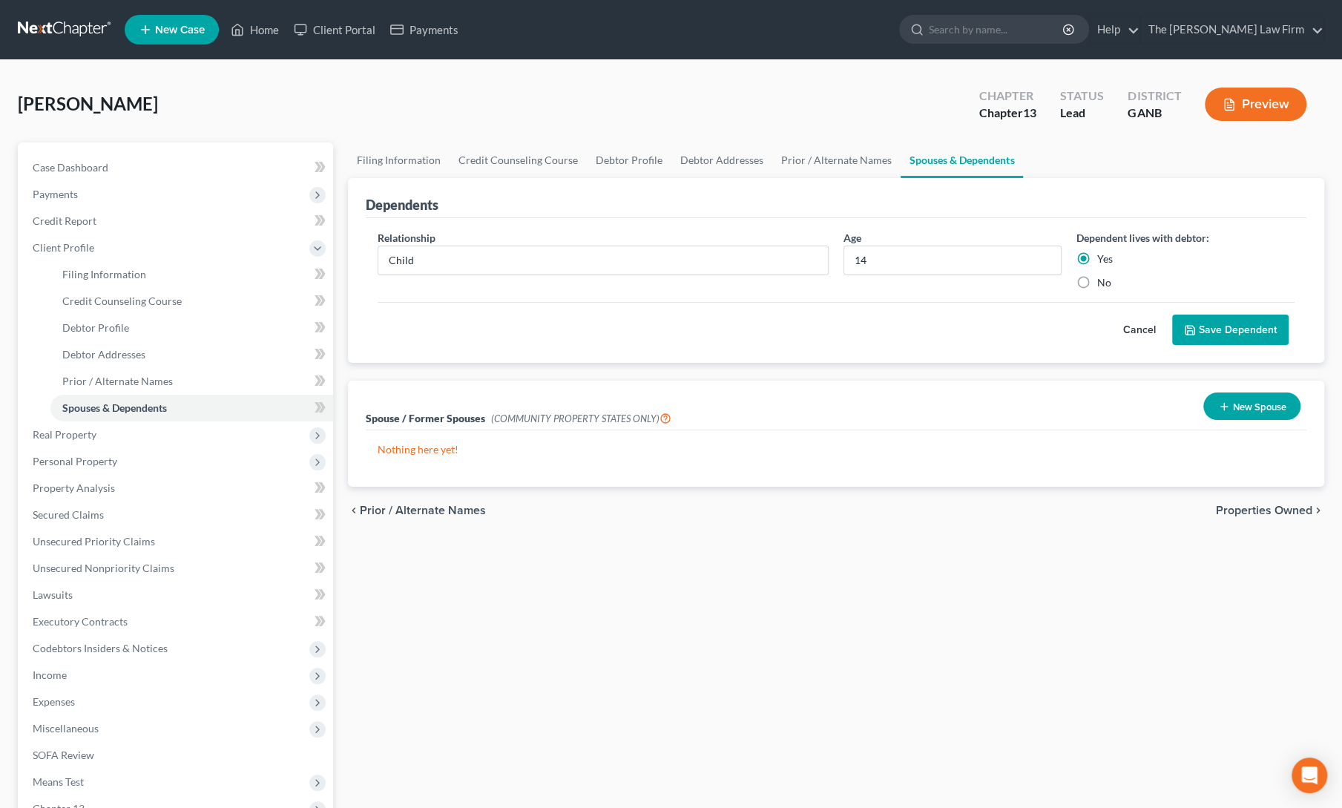
click at [1210, 323] on button "Save Dependent" at bounding box center [1230, 329] width 116 height 31
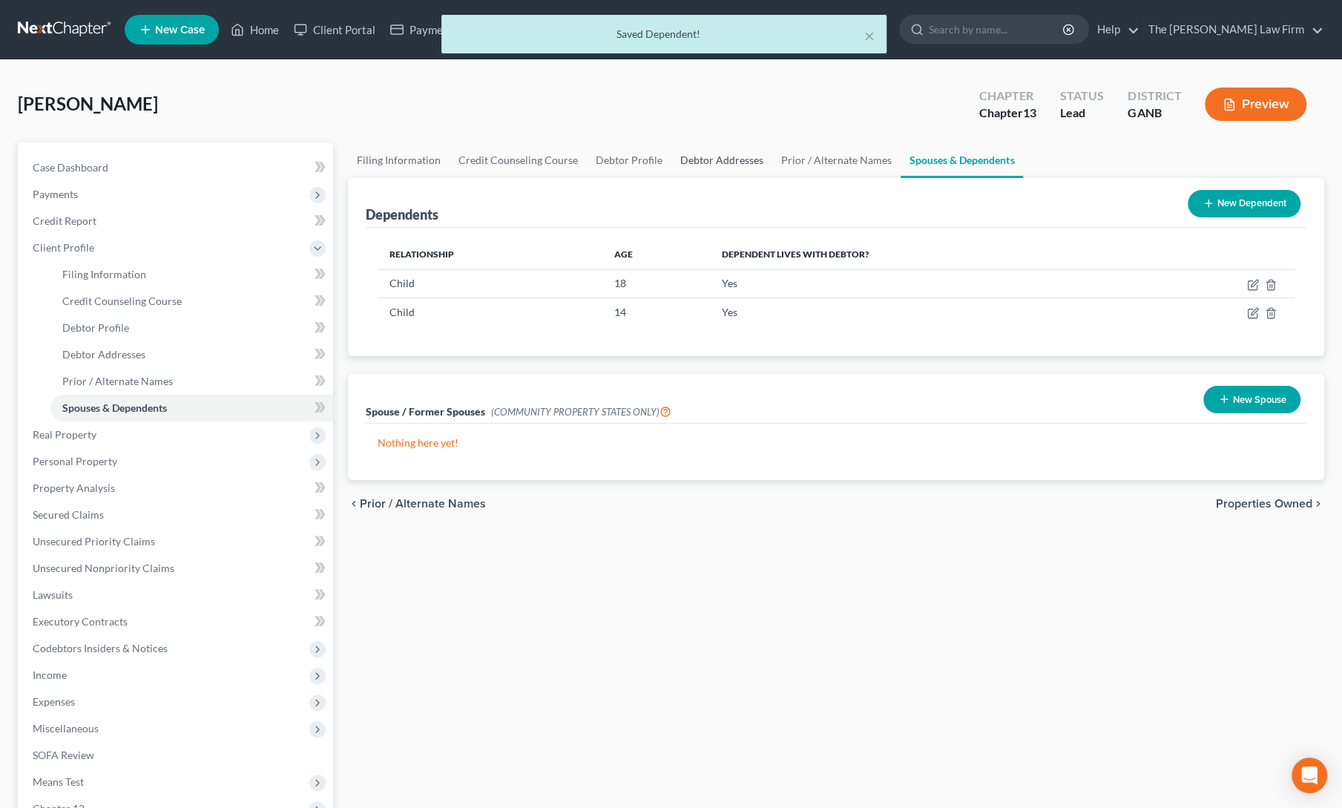
click at [700, 151] on link "Debtor Addresses" at bounding box center [721, 160] width 101 height 36
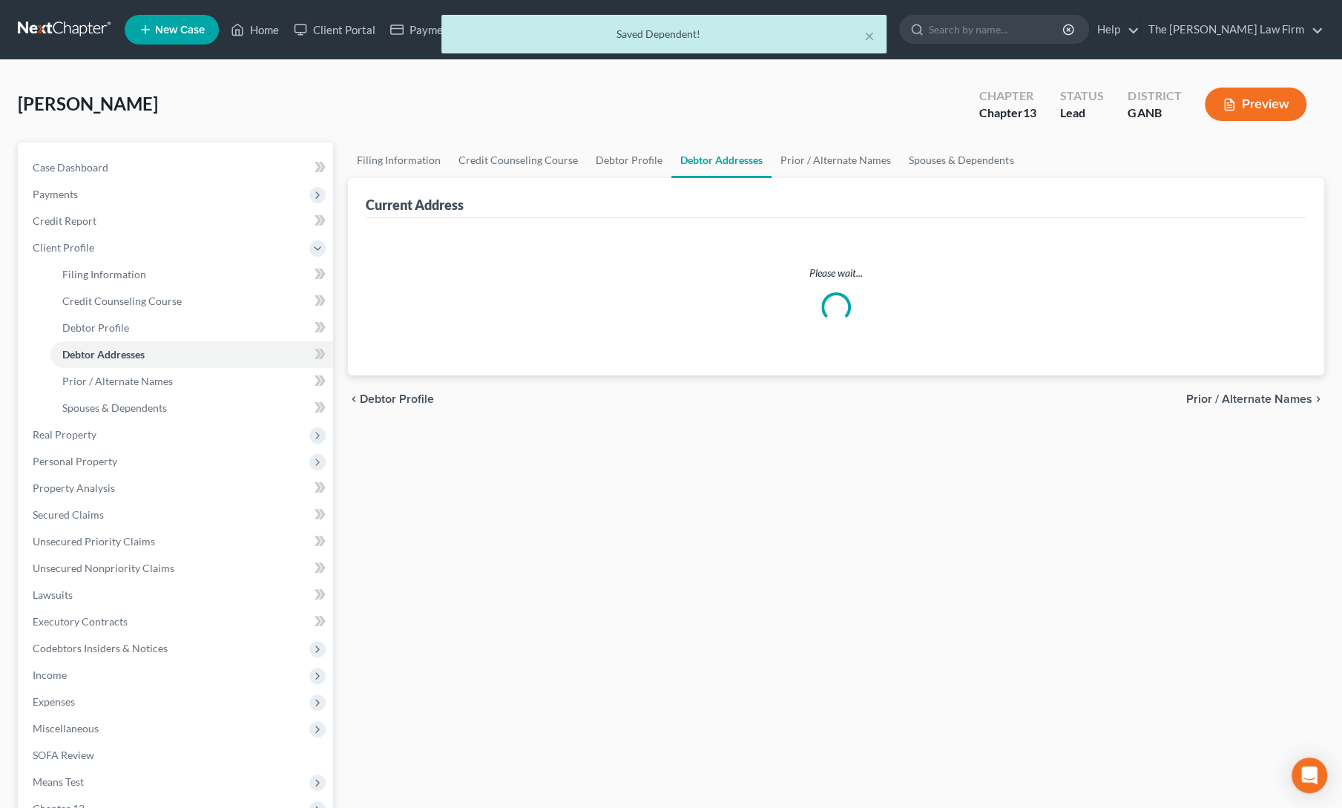
select select "0"
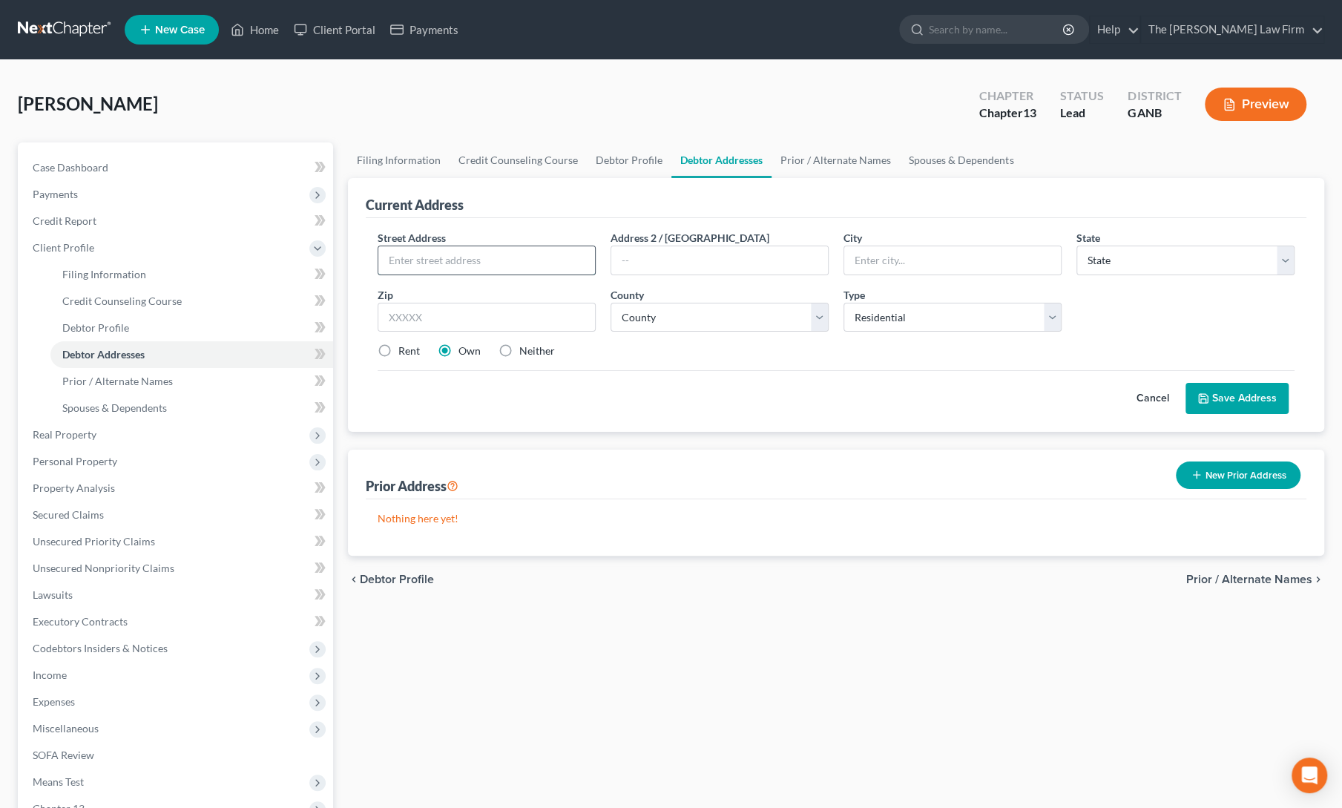
click at [441, 259] on input "text" at bounding box center [486, 260] width 217 height 28
paste input "[STREET_ADDRESS][PERSON_NAME]"
type input "[STREET_ADDRESS][PERSON_NAME]"
click at [464, 305] on input "text" at bounding box center [487, 318] width 218 height 30
paste input "30121"
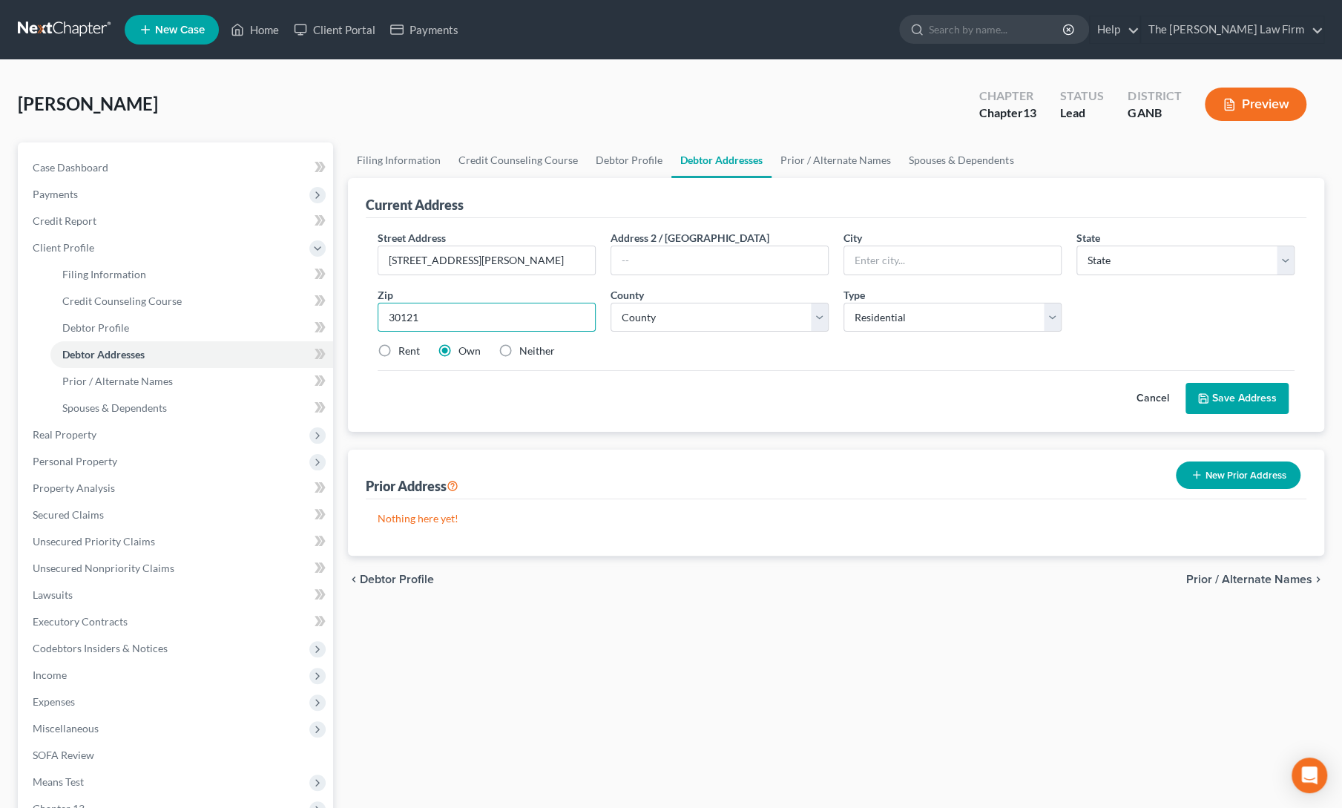
type input "30121"
type input "[GEOGRAPHIC_DATA]"
select select "10"
select select "7"
click at [883, 373] on div "Cancel Save Address" at bounding box center [836, 392] width 917 height 44
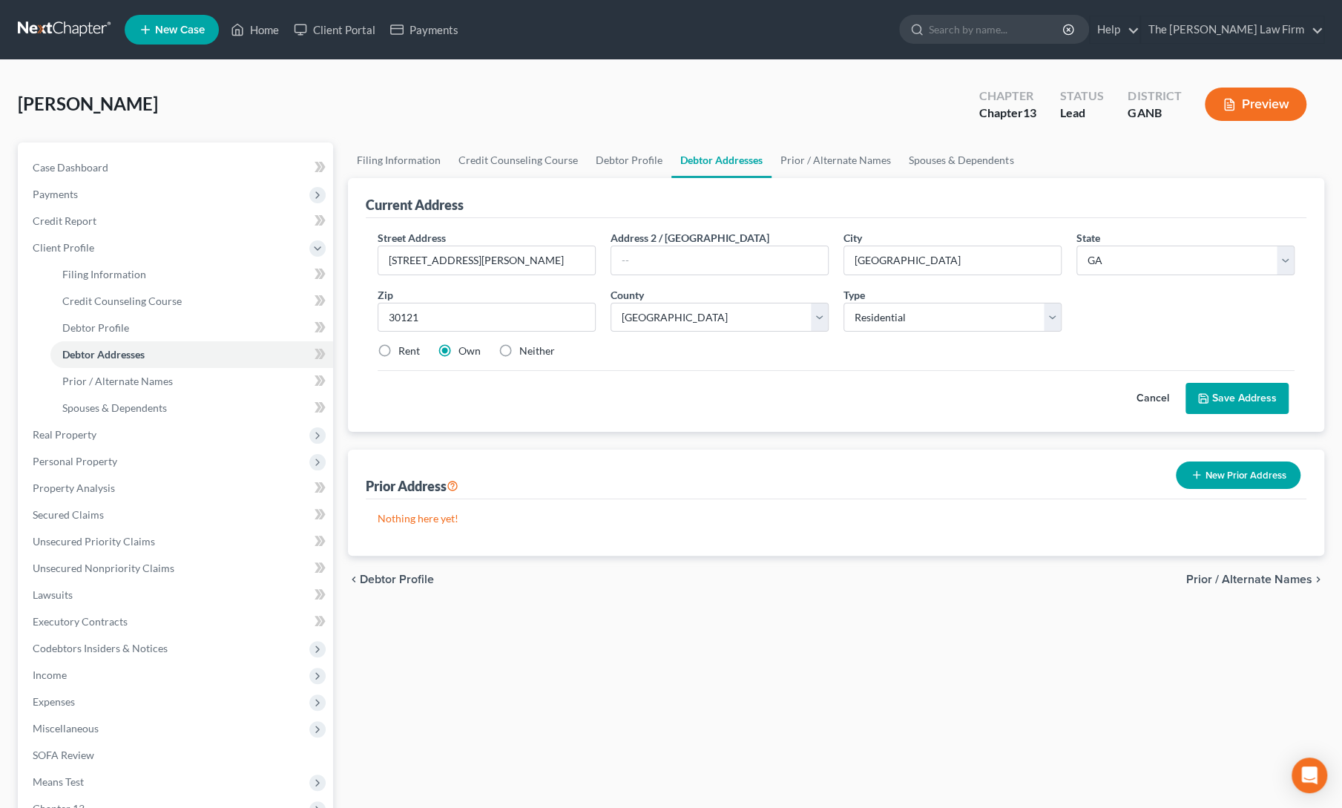
click at [1248, 401] on button "Save Address" at bounding box center [1236, 398] width 103 height 31
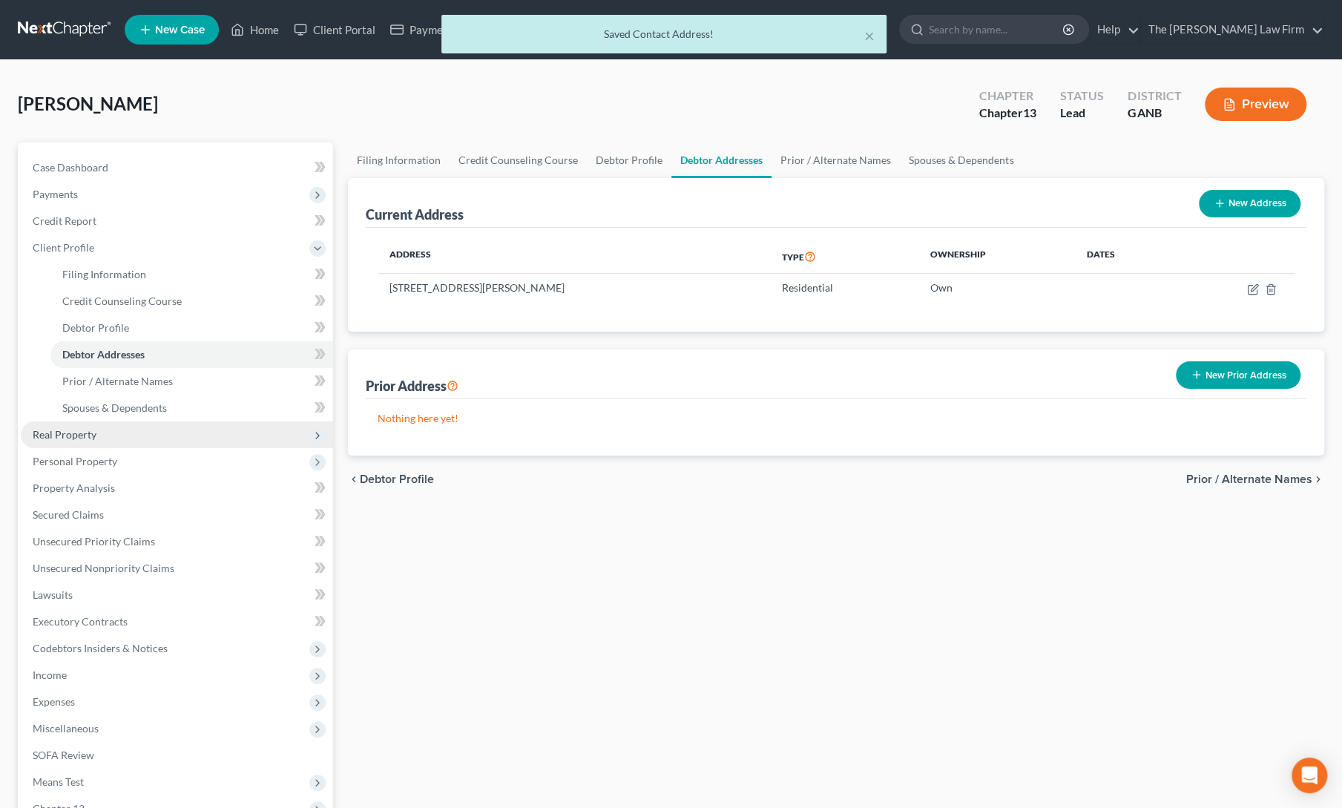
click at [84, 434] on span "Real Property" at bounding box center [65, 434] width 64 height 13
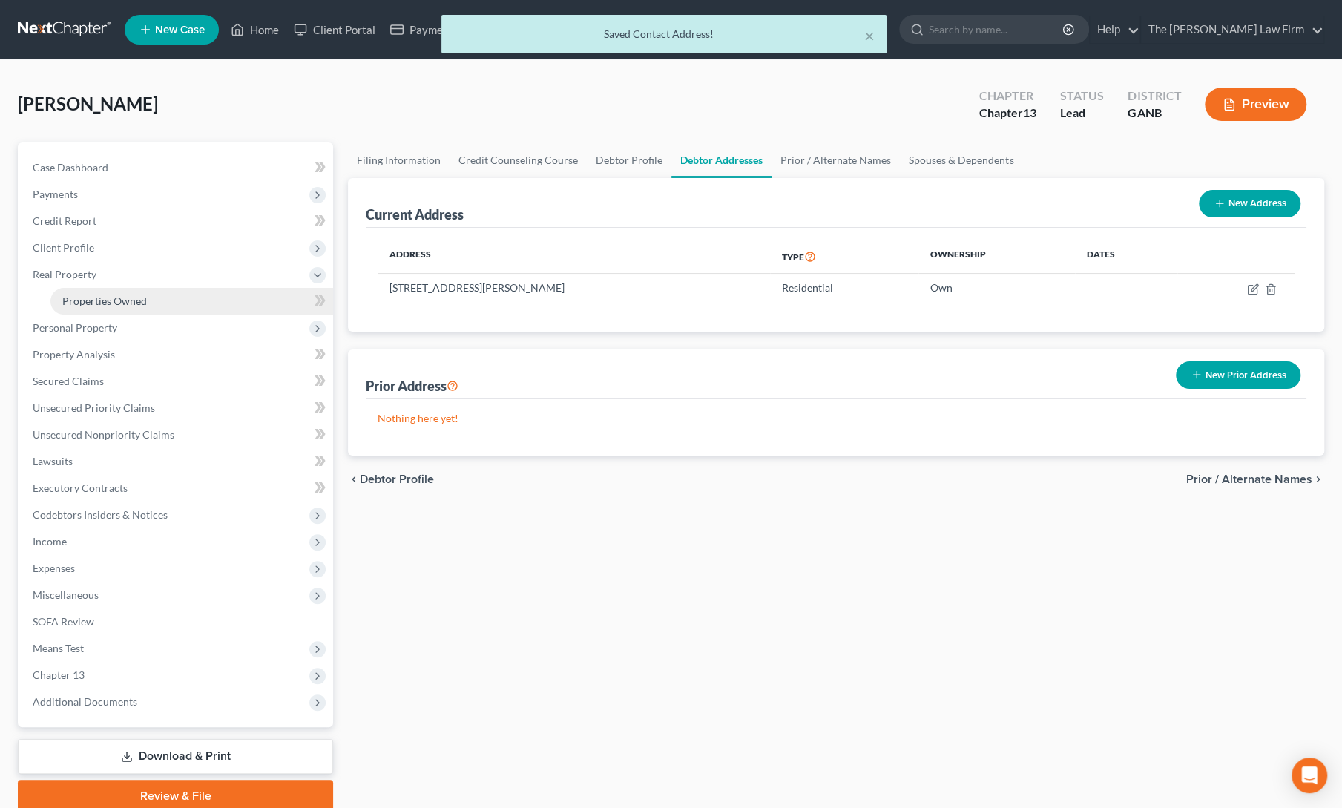
click at [95, 312] on link "Properties Owned" at bounding box center [191, 301] width 283 height 27
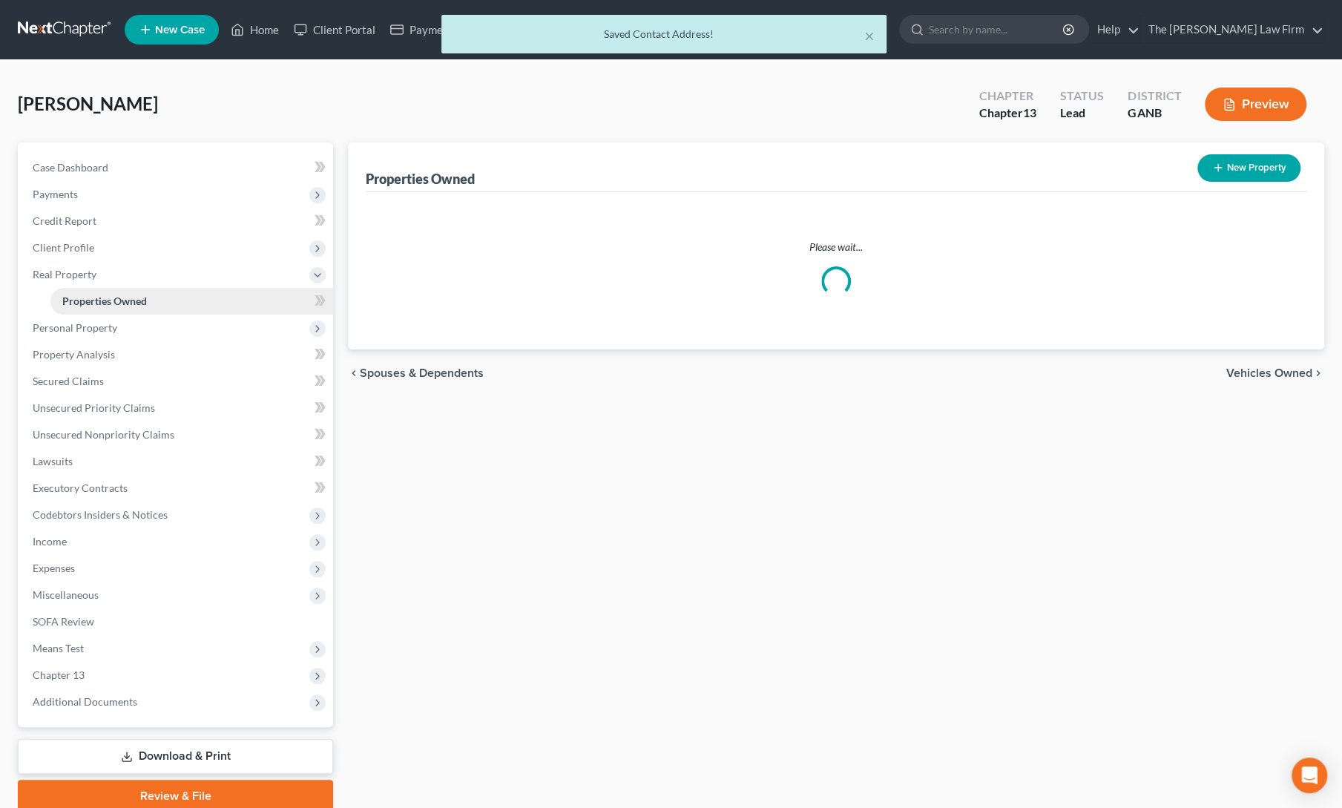
click at [95, 312] on link "Properties Owned" at bounding box center [191, 301] width 283 height 27
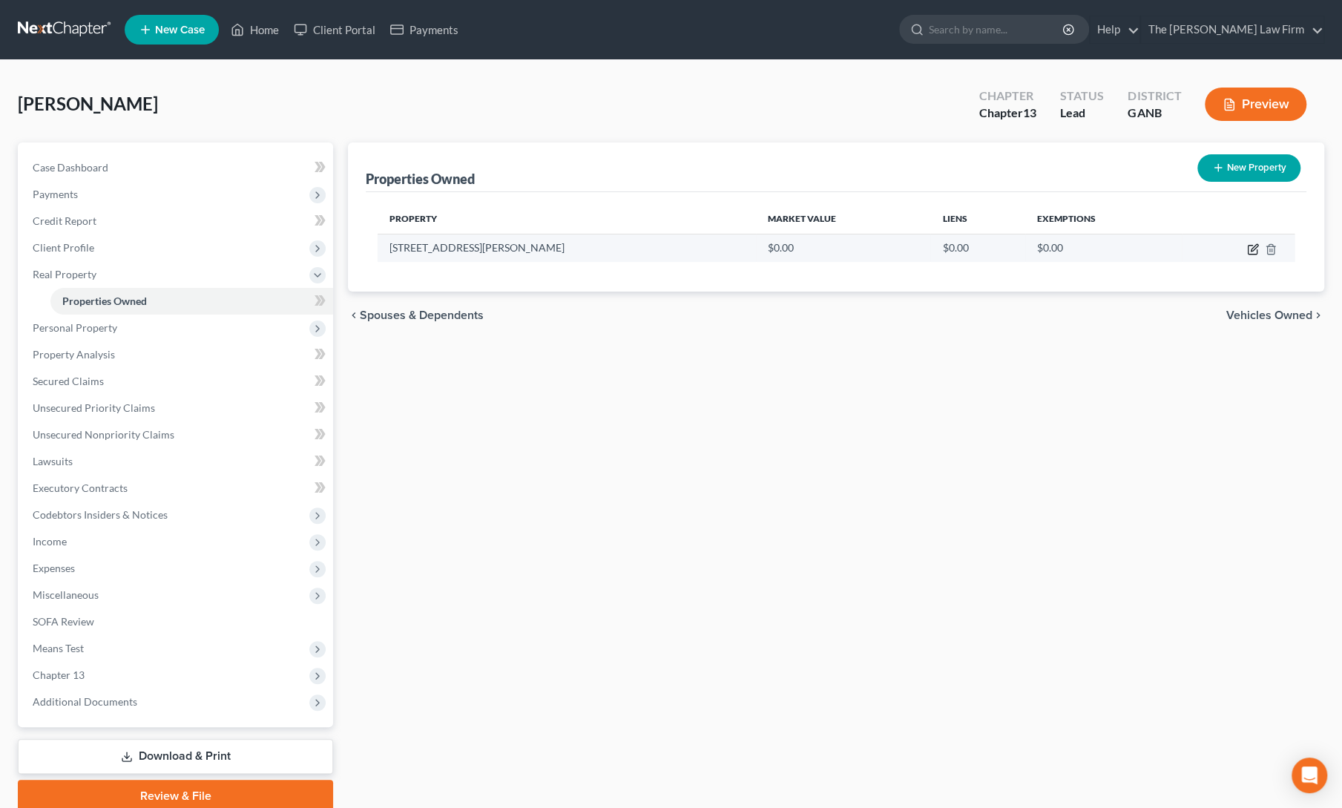
click at [1251, 246] on icon "button" at bounding box center [1253, 249] width 12 height 12
select select "10"
select select "7"
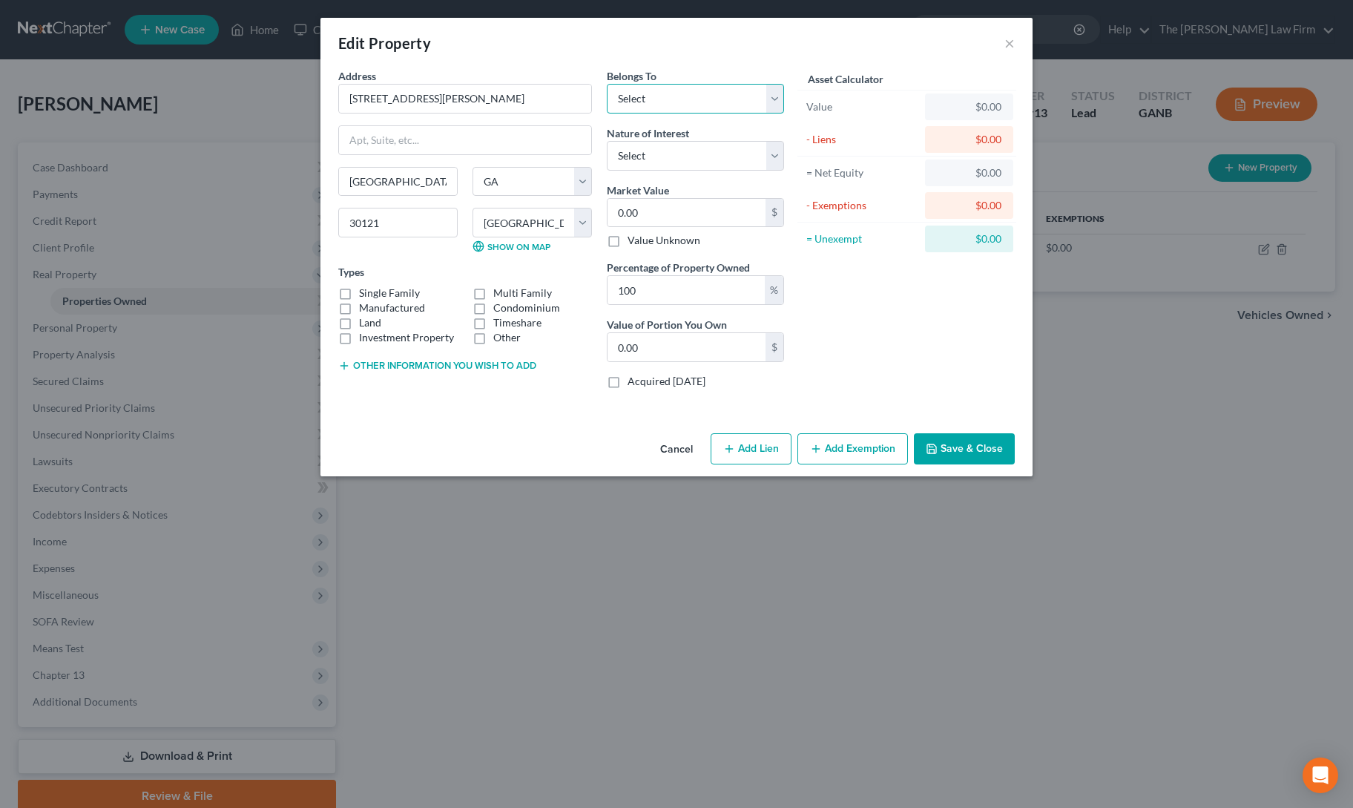
click at [656, 97] on select "Select Debtor 1 Only Debtor 2 Only Debtor 1 And Debtor 2 Only At Least One Of T…" at bounding box center [695, 99] width 177 height 30
select select "0"
click at [607, 84] on select "Select Debtor 1 Only Debtor 2 Only Debtor 1 And Debtor 2 Only At Least One Of T…" at bounding box center [695, 99] width 177 height 30
click at [359, 291] on label "Single Family" at bounding box center [389, 293] width 61 height 15
click at [365, 291] on input "Single Family" at bounding box center [370, 291] width 10 height 10
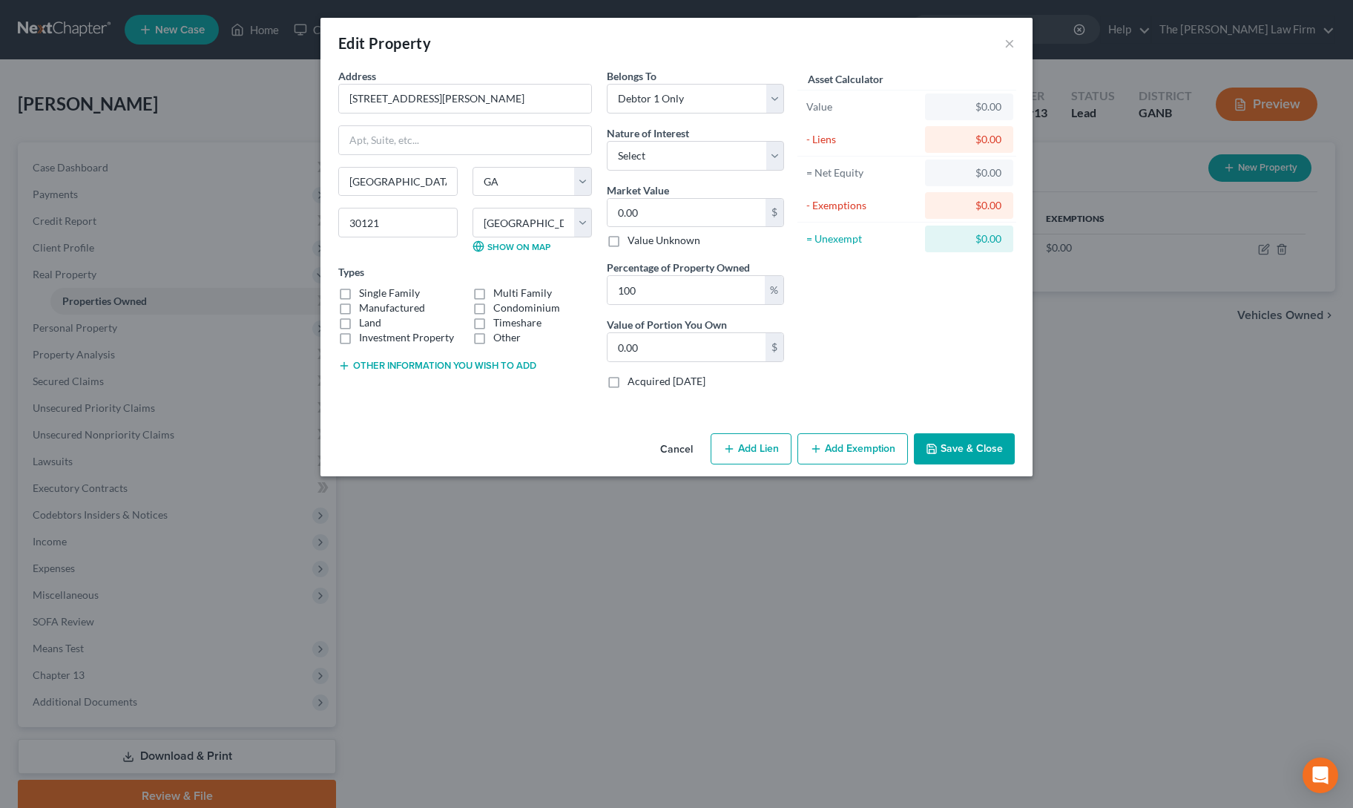
checkbox input "true"
click at [679, 148] on select "Select Fee Simple Joint Tenant Life Estate Equitable Interest Future Interest T…" at bounding box center [695, 156] width 177 height 30
select select "0"
click at [607, 141] on select "Select Fee Simple Joint Tenant Life Estate Equitable Interest Future Interest T…" at bounding box center [695, 156] width 177 height 30
click at [662, 202] on input "0.00" at bounding box center [686, 213] width 158 height 28
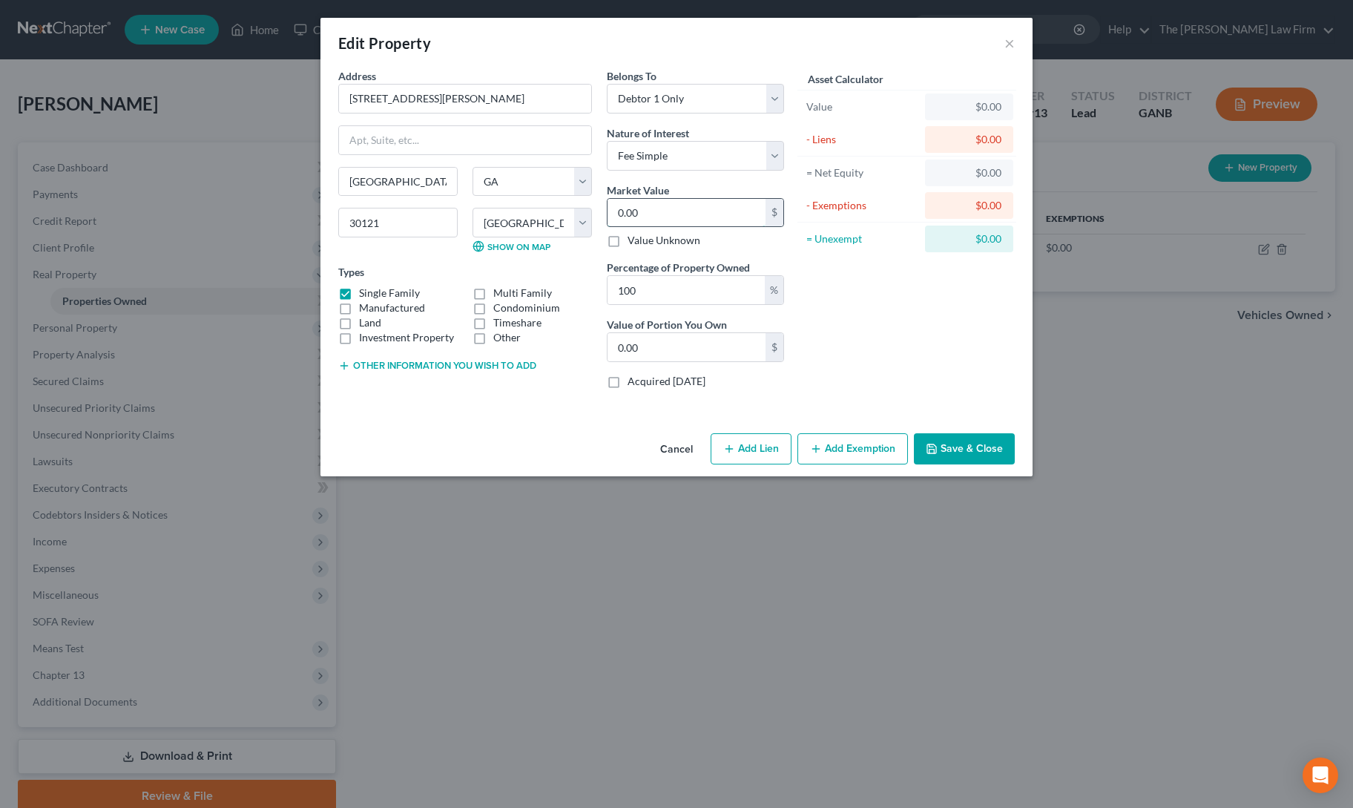
type input "2"
type input "2.00"
type input "26"
type input "26.00"
type input "269"
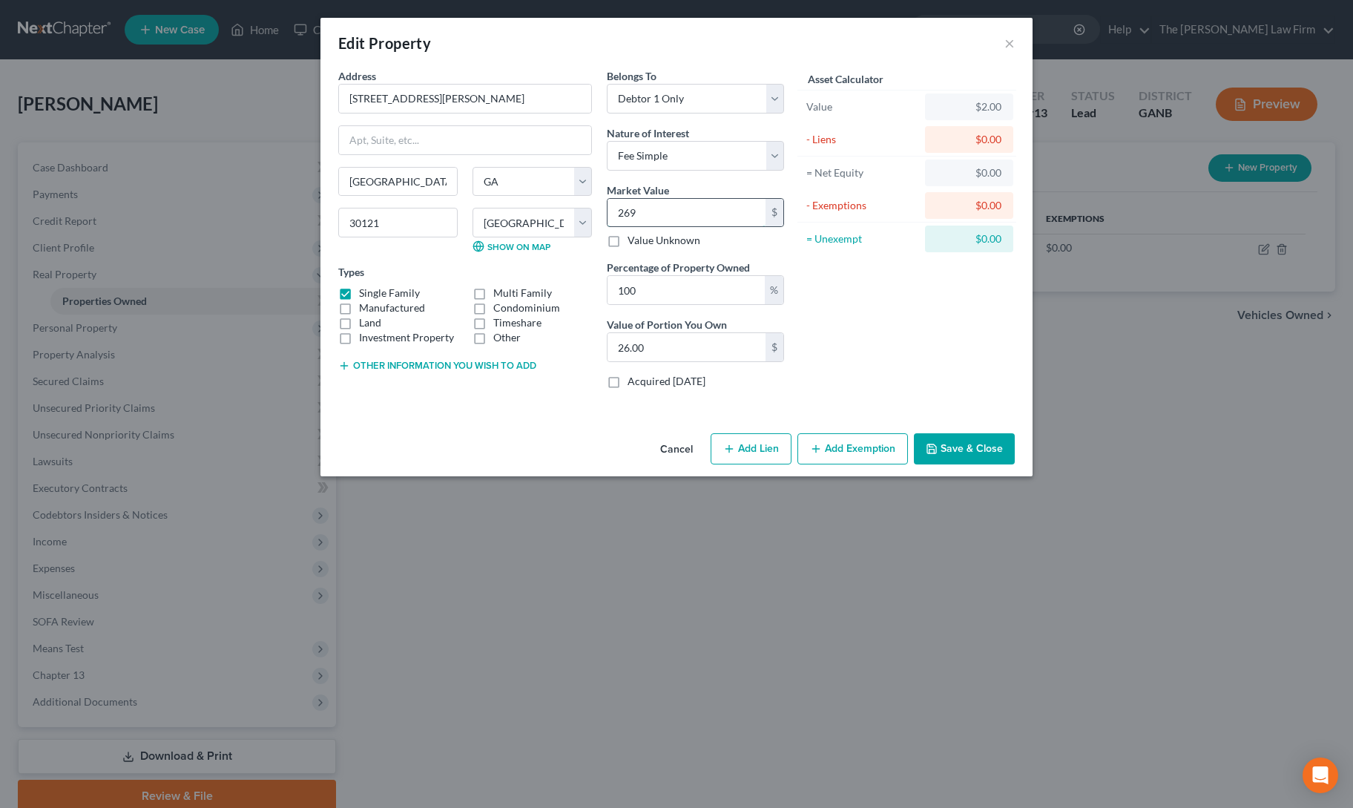
type input "269.00"
type input "2699"
type input "2,699.00"
type input "2,6999"
type input "26,999.00"
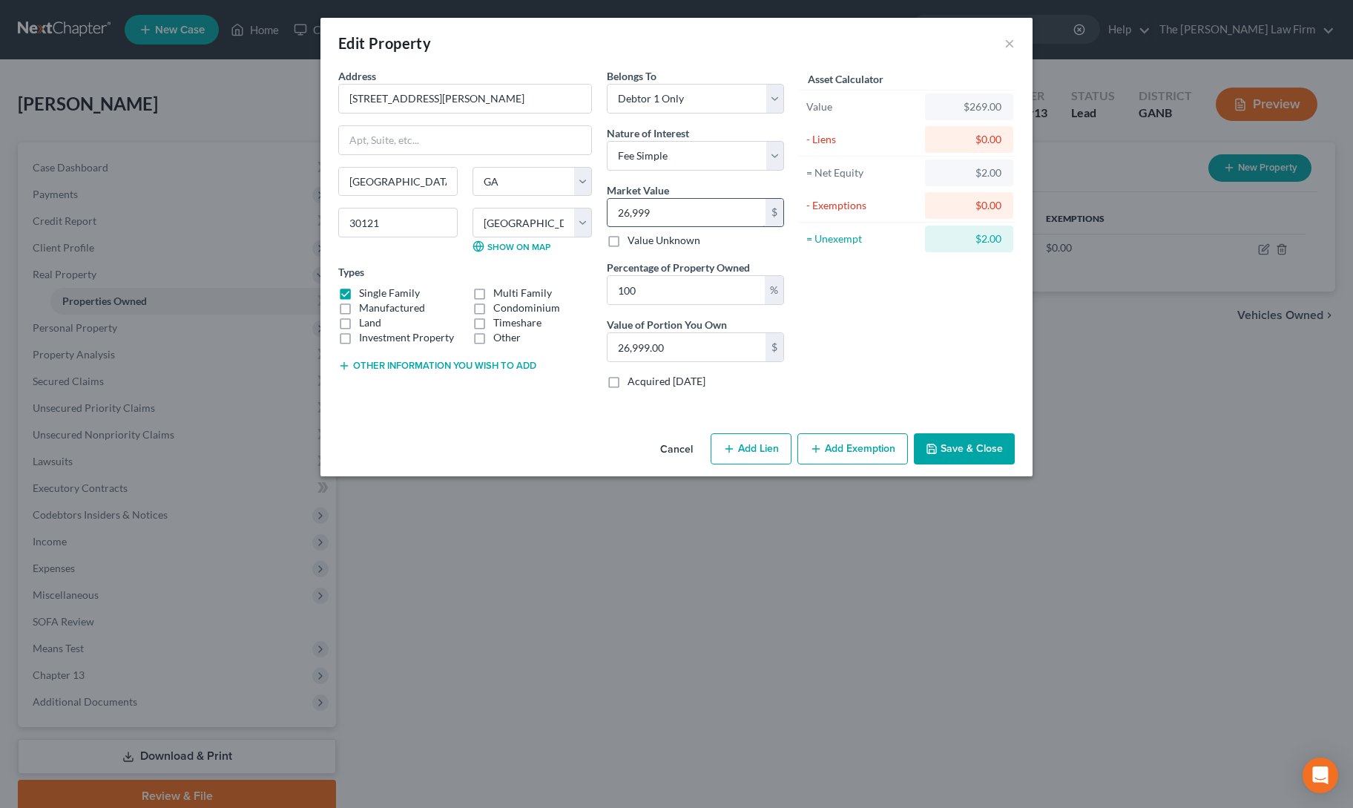
type input "26,9999"
type input "269,999.00"
type input "269,999"
click at [963, 453] on button "Save & Close" at bounding box center [964, 448] width 101 height 31
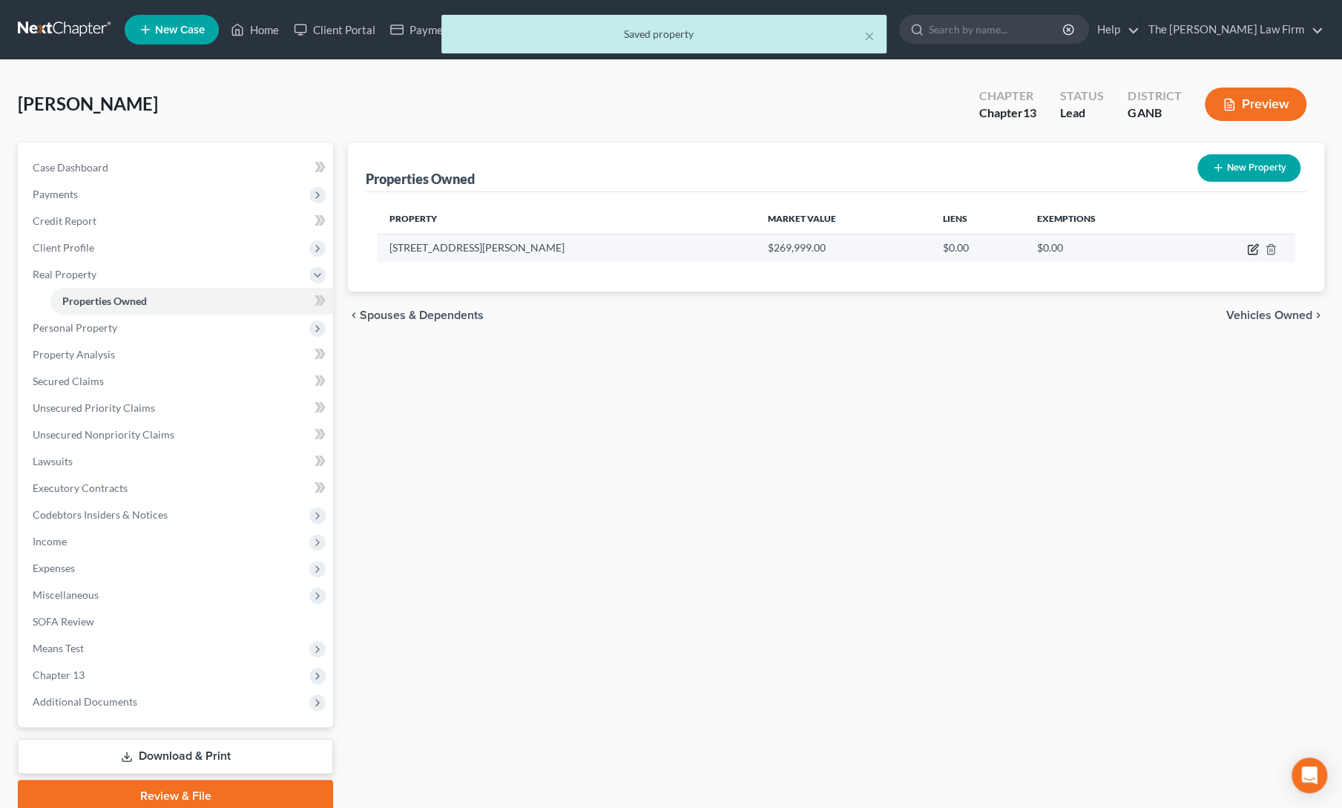
click at [1251, 246] on icon "button" at bounding box center [1253, 249] width 12 height 12
select select "10"
select select "7"
select select "0"
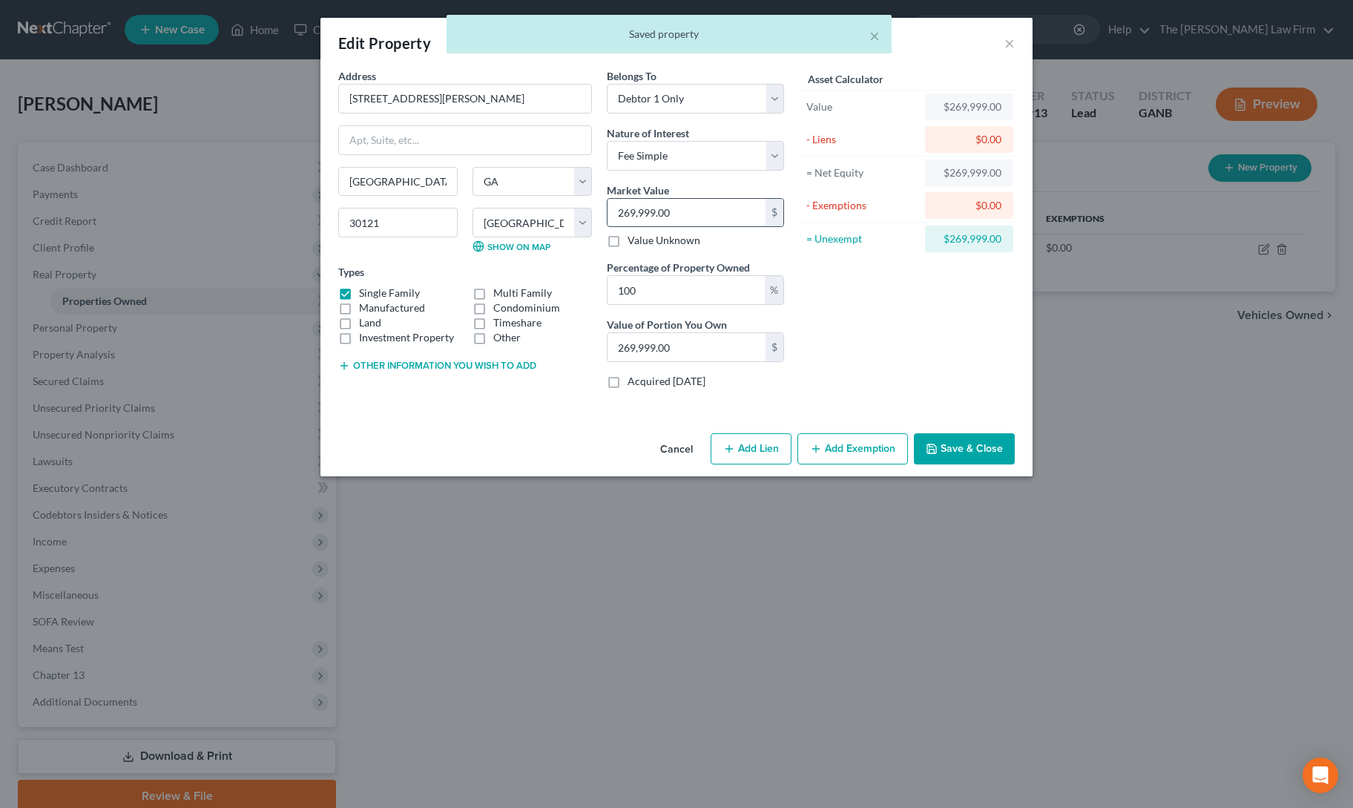
click at [687, 213] on input "269,999.00" at bounding box center [686, 213] width 158 height 28
type input "0"
type input "2"
type input "2.00"
type input "26"
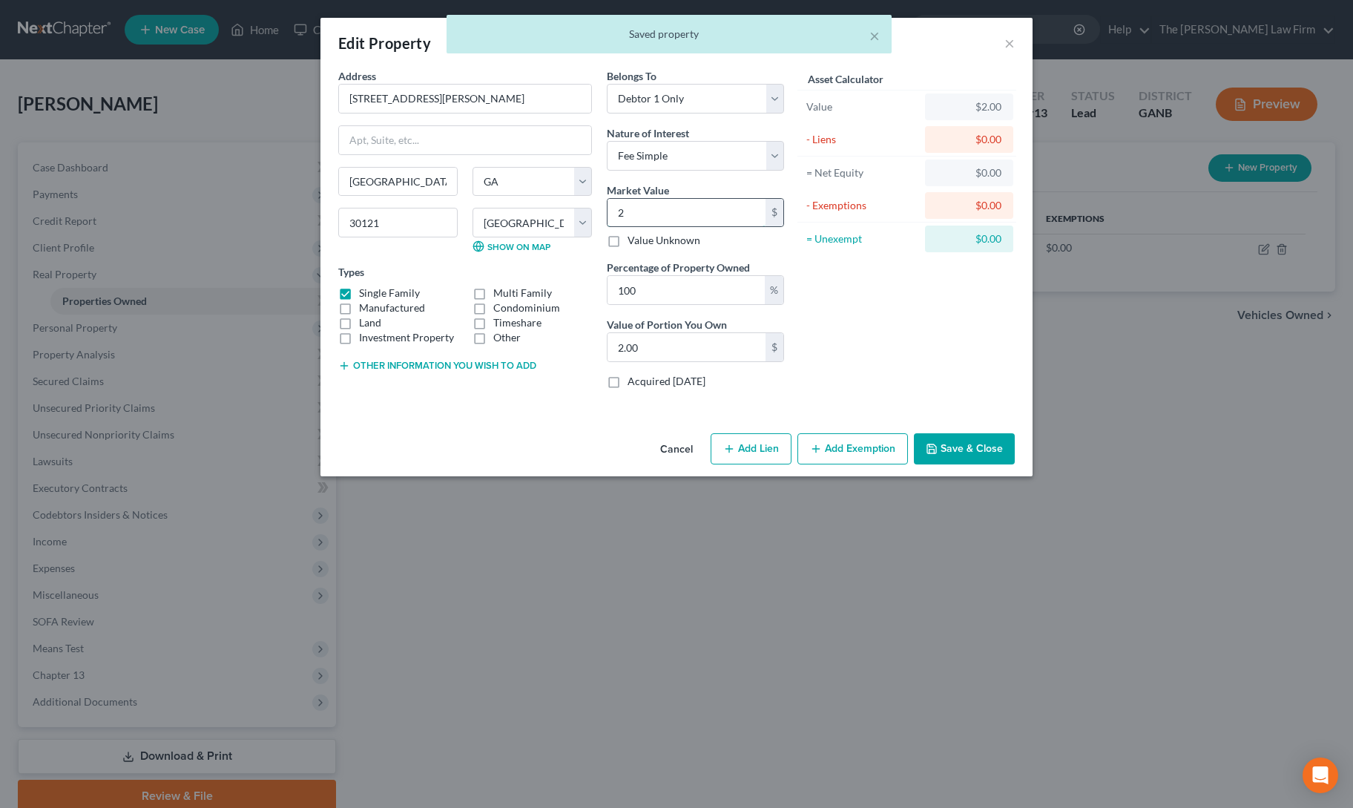
type input "26.00"
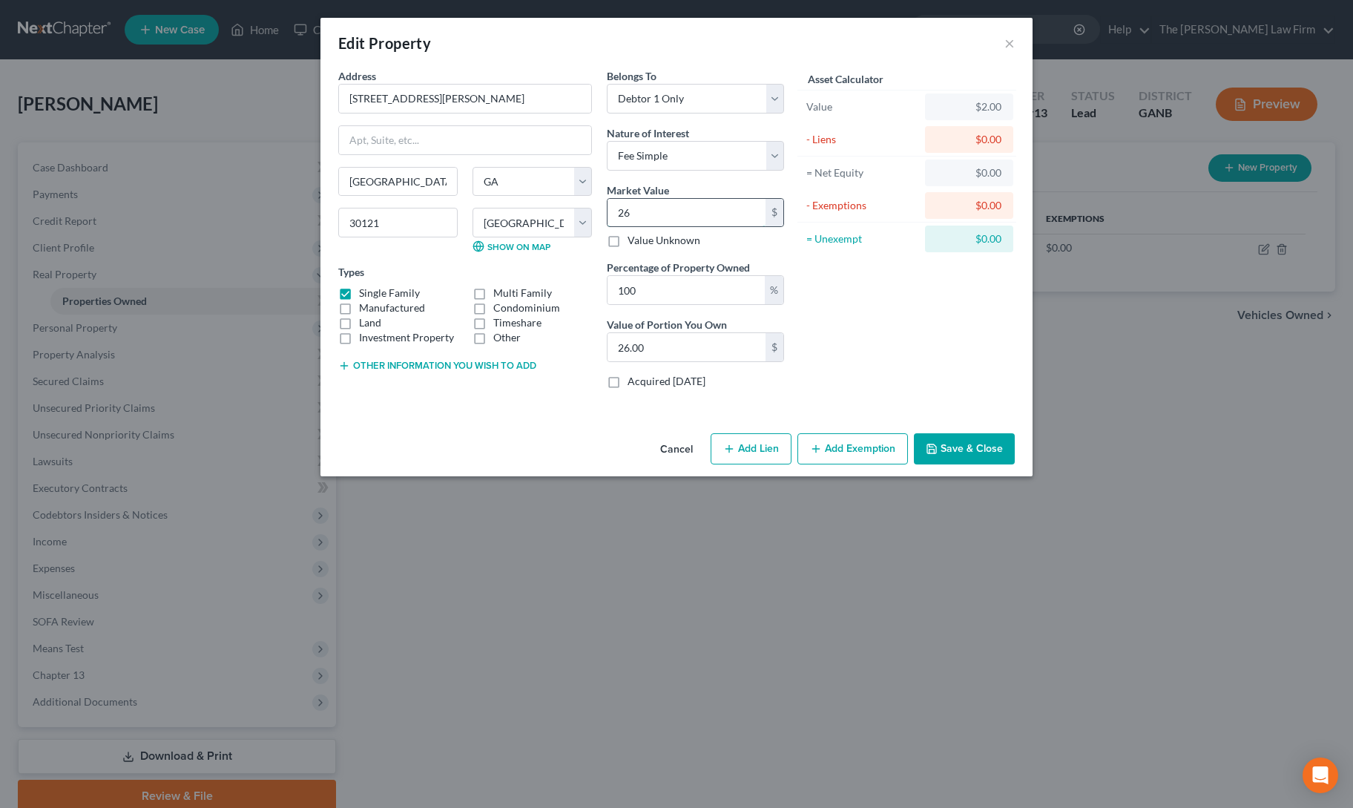
type input "269"
type input "269.00"
type input "2690"
type input "2,690.00"
type input "2,6900"
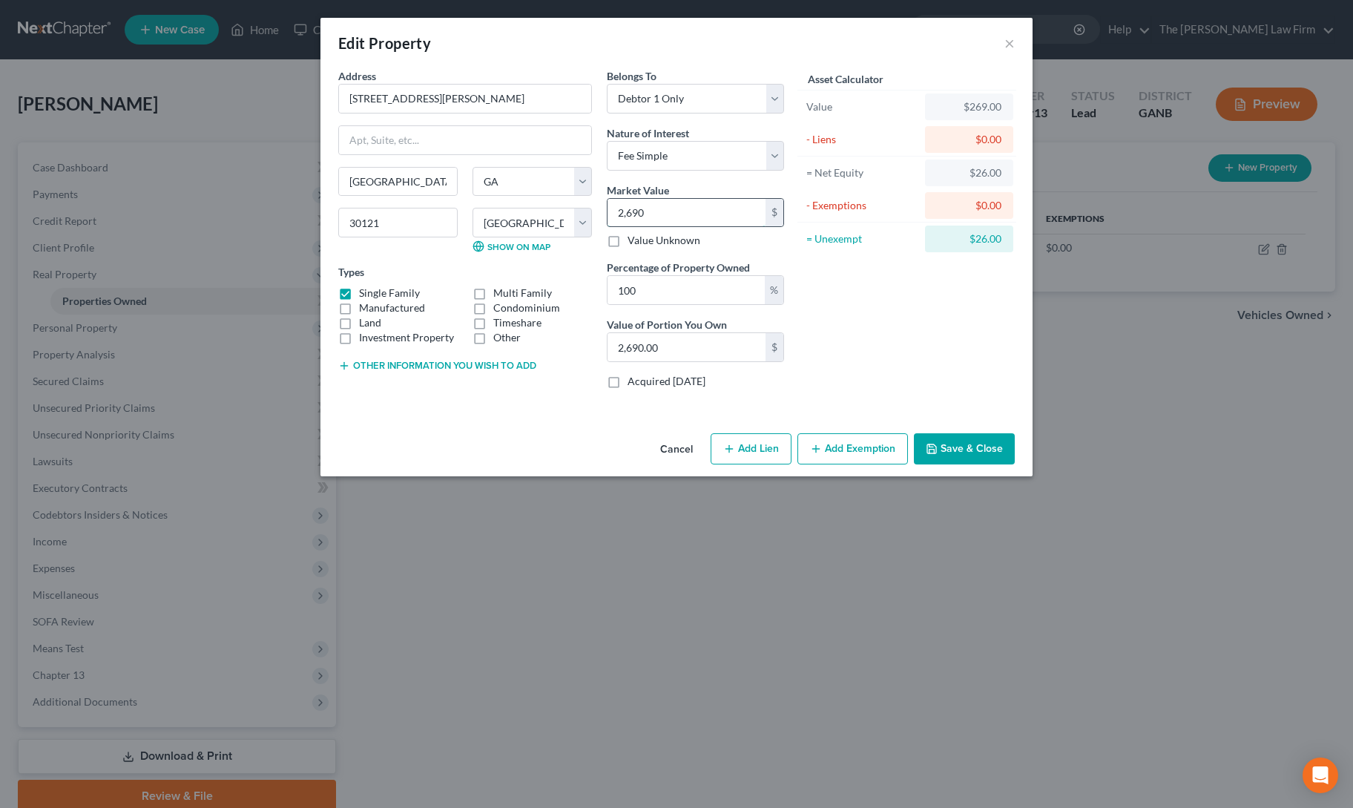
type input "26,900.00"
type input "26,9000"
type input "269,000.00"
type input "269,000"
click at [912, 340] on div "Asset Calculator Value $269,000.00 - Liens $0.00 = Net Equity $269.00 - Exempti…" at bounding box center [906, 234] width 231 height 332
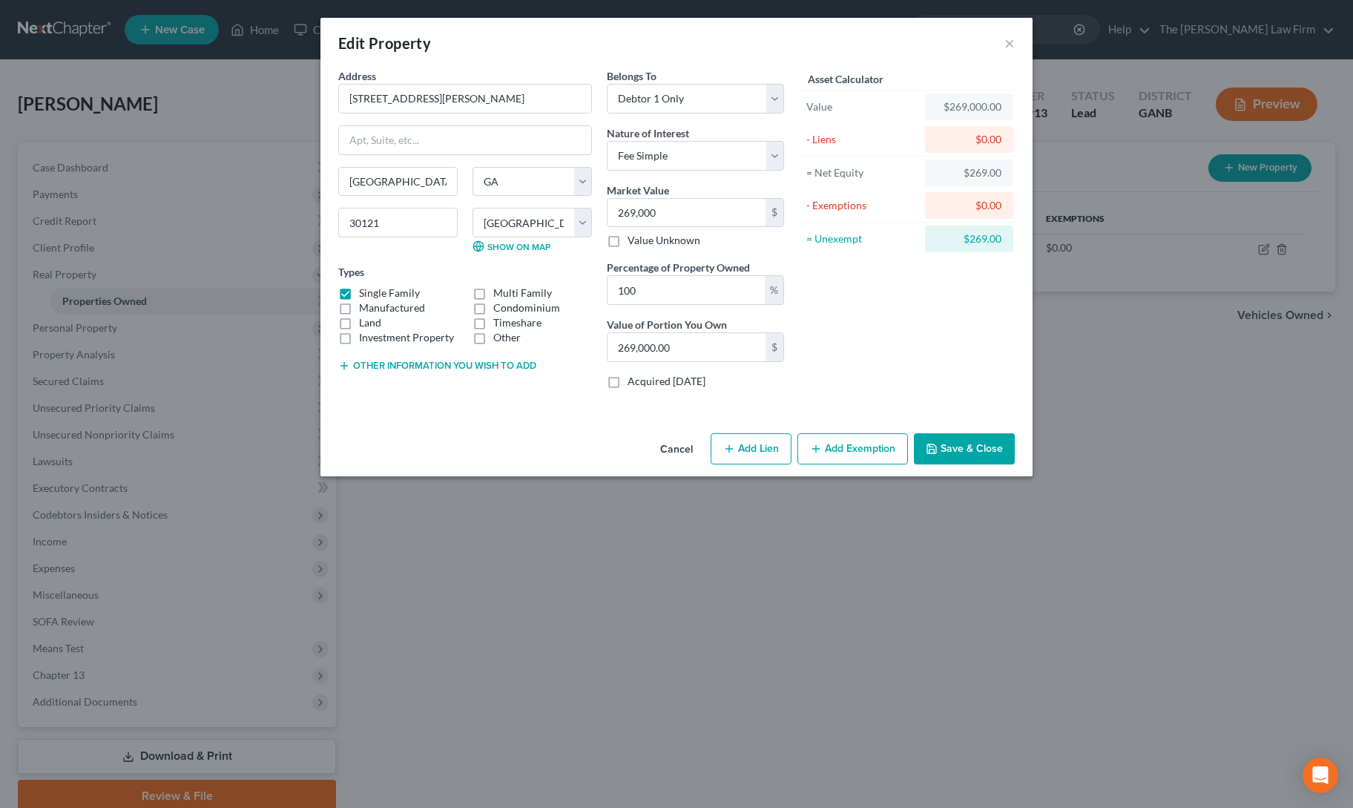
click at [967, 455] on button "Save & Close" at bounding box center [964, 448] width 101 height 31
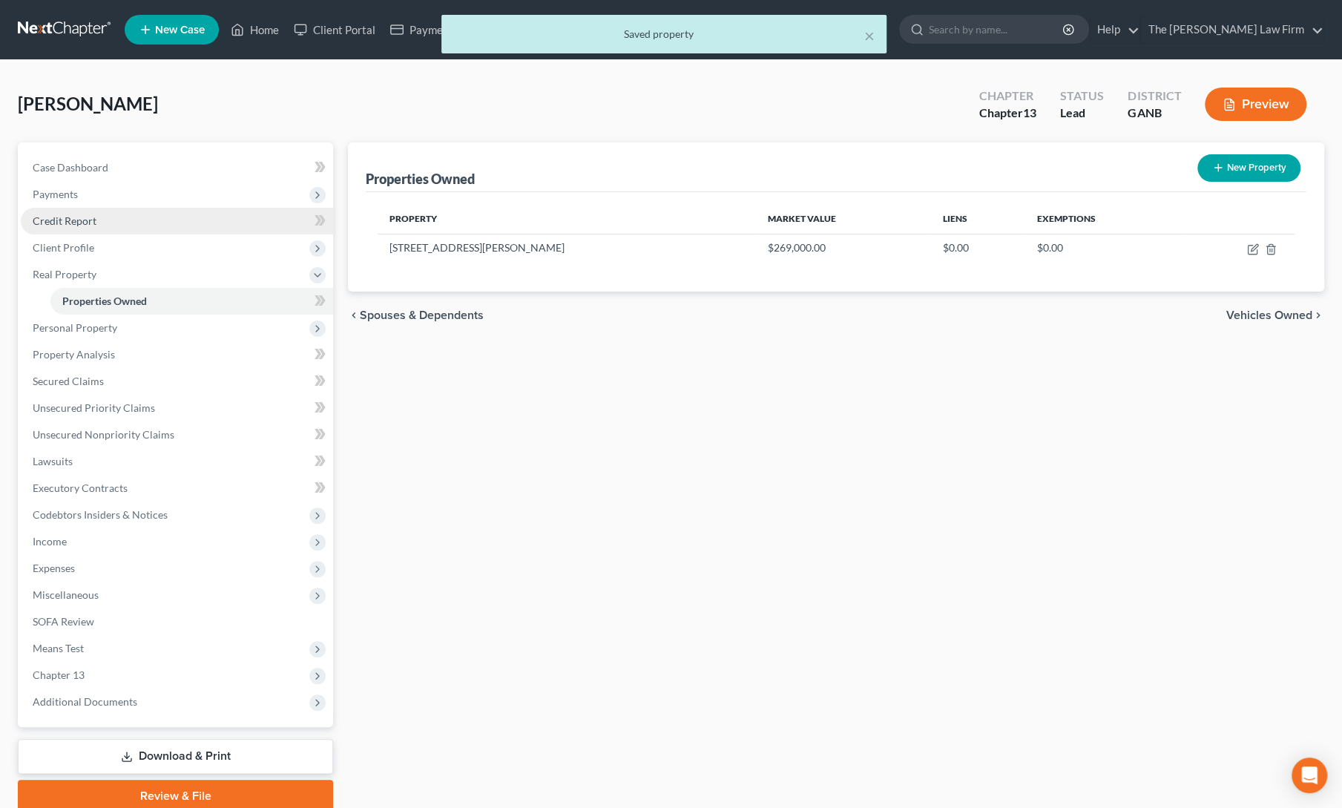
click at [54, 214] on span "Credit Report" at bounding box center [65, 220] width 64 height 13
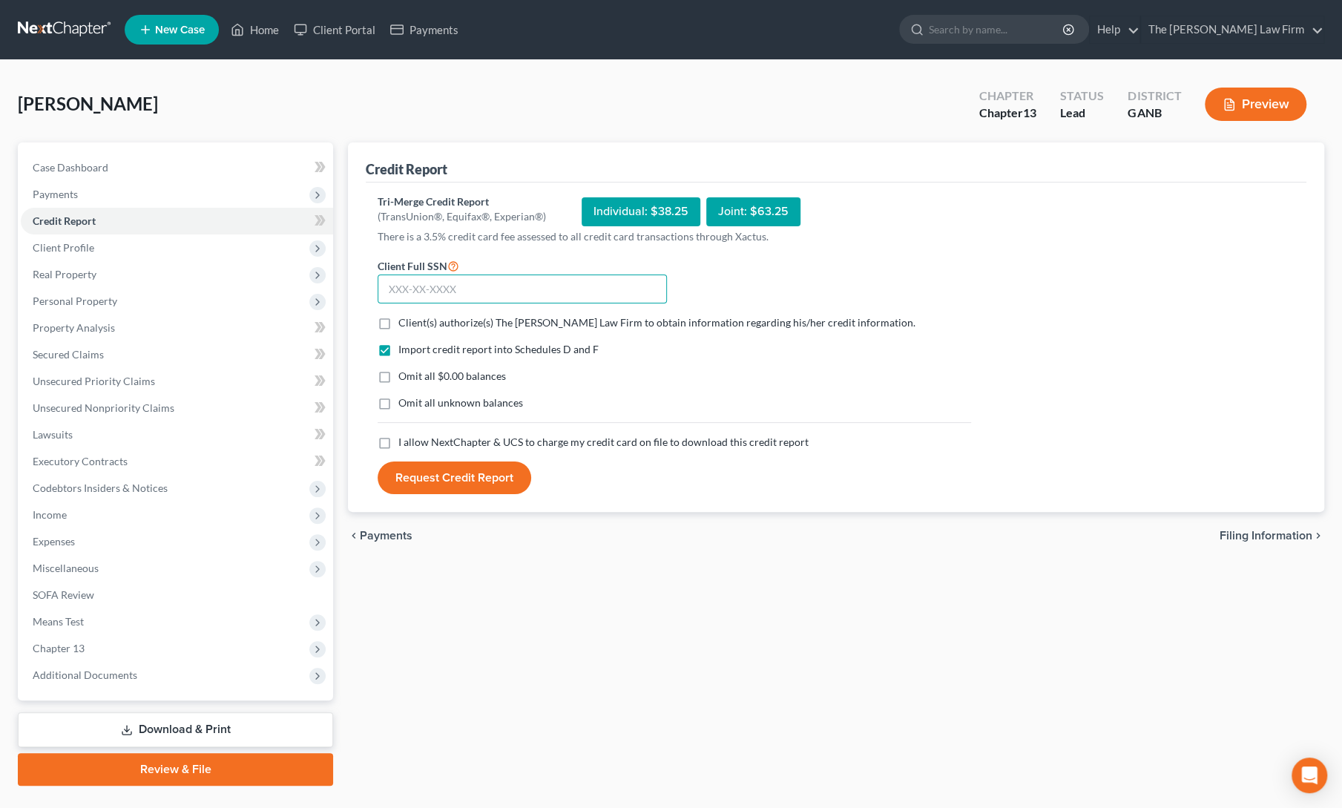
click at [421, 287] on input "text" at bounding box center [522, 289] width 289 height 30
type input "259-43-8072"
click at [398, 318] on label "Client(s) authorize(s) The [PERSON_NAME] Law Firm to obtain information regardi…" at bounding box center [656, 322] width 517 height 15
click at [404, 318] on input "Client(s) authorize(s) The [PERSON_NAME] Law Firm to obtain information regardi…" at bounding box center [409, 320] width 10 height 10
checkbox input "true"
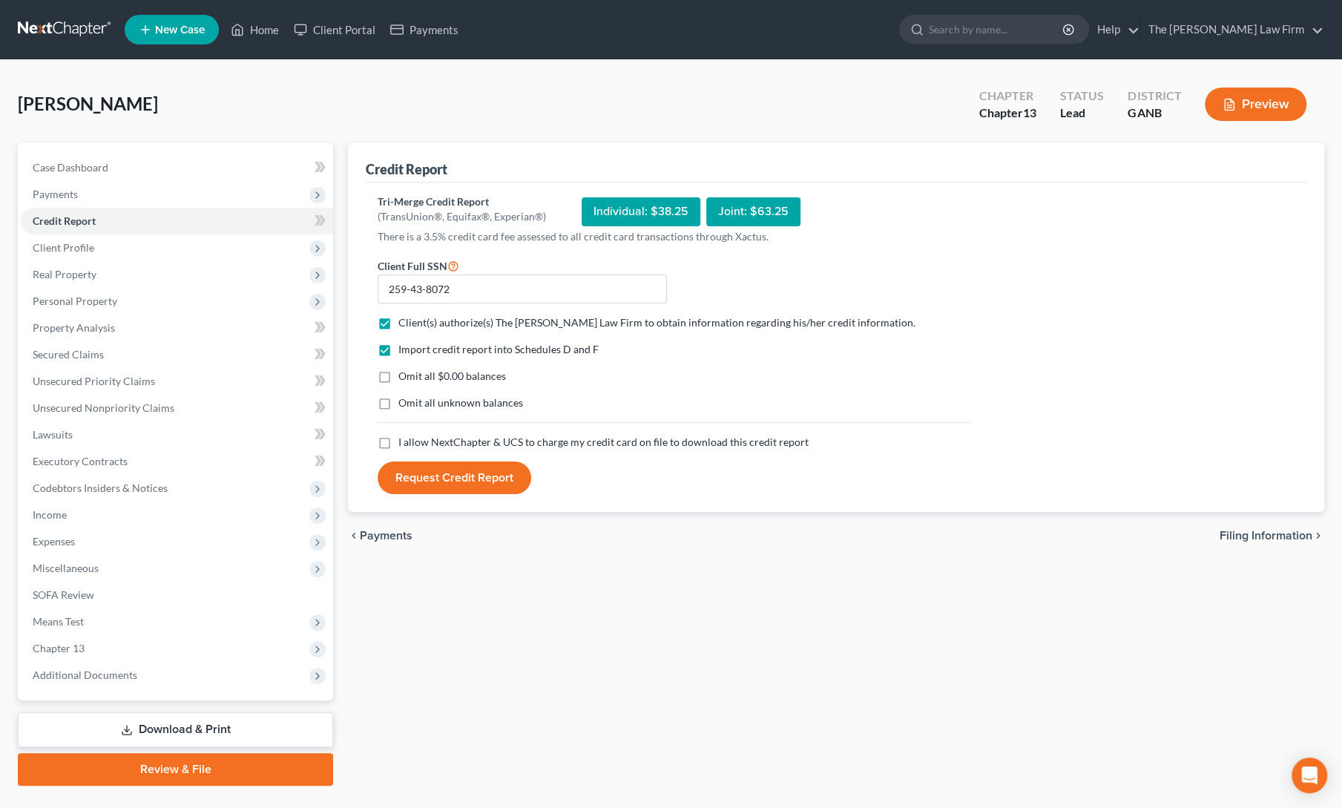
click at [398, 449] on label "I allow NextChapter & UCS to charge my credit card on file to download this cre…" at bounding box center [603, 442] width 410 height 15
click at [404, 444] on input "I allow NextChapter & UCS to charge my credit card on file to download this cre…" at bounding box center [409, 440] width 10 height 10
checkbox input "true"
click at [416, 481] on button "Request Credit Report" at bounding box center [455, 477] width 154 height 33
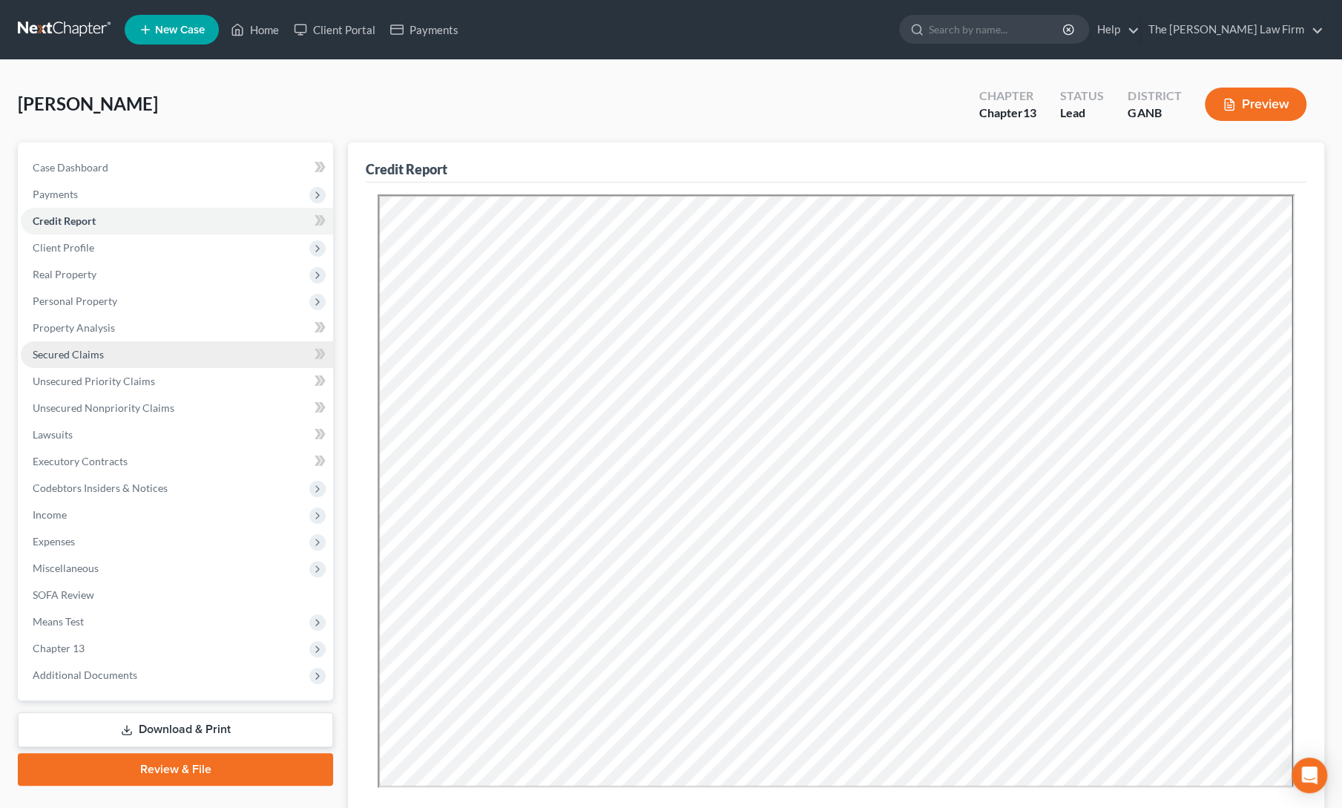
click at [88, 356] on span "Secured Claims" at bounding box center [68, 354] width 71 height 13
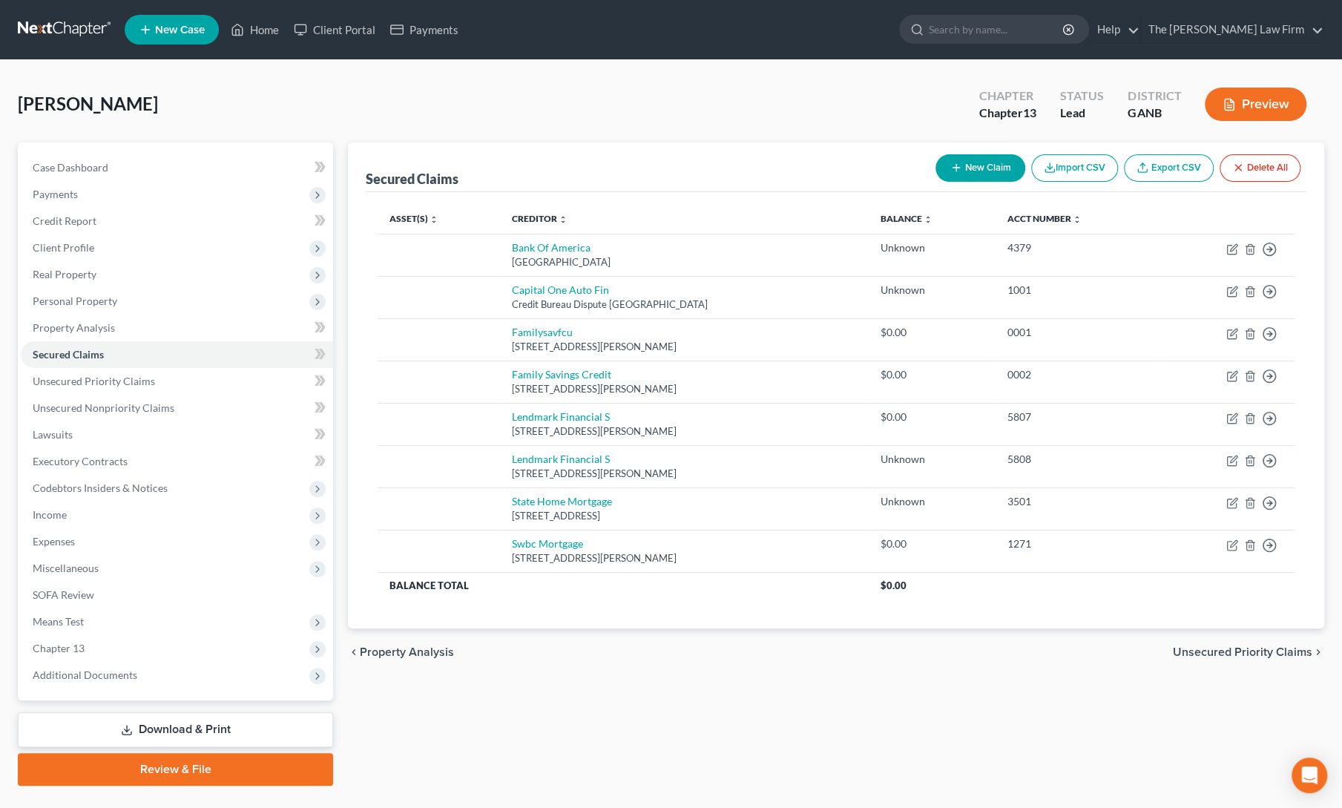
click at [984, 167] on button "New Claim" at bounding box center [980, 167] width 90 height 27
select select "0"
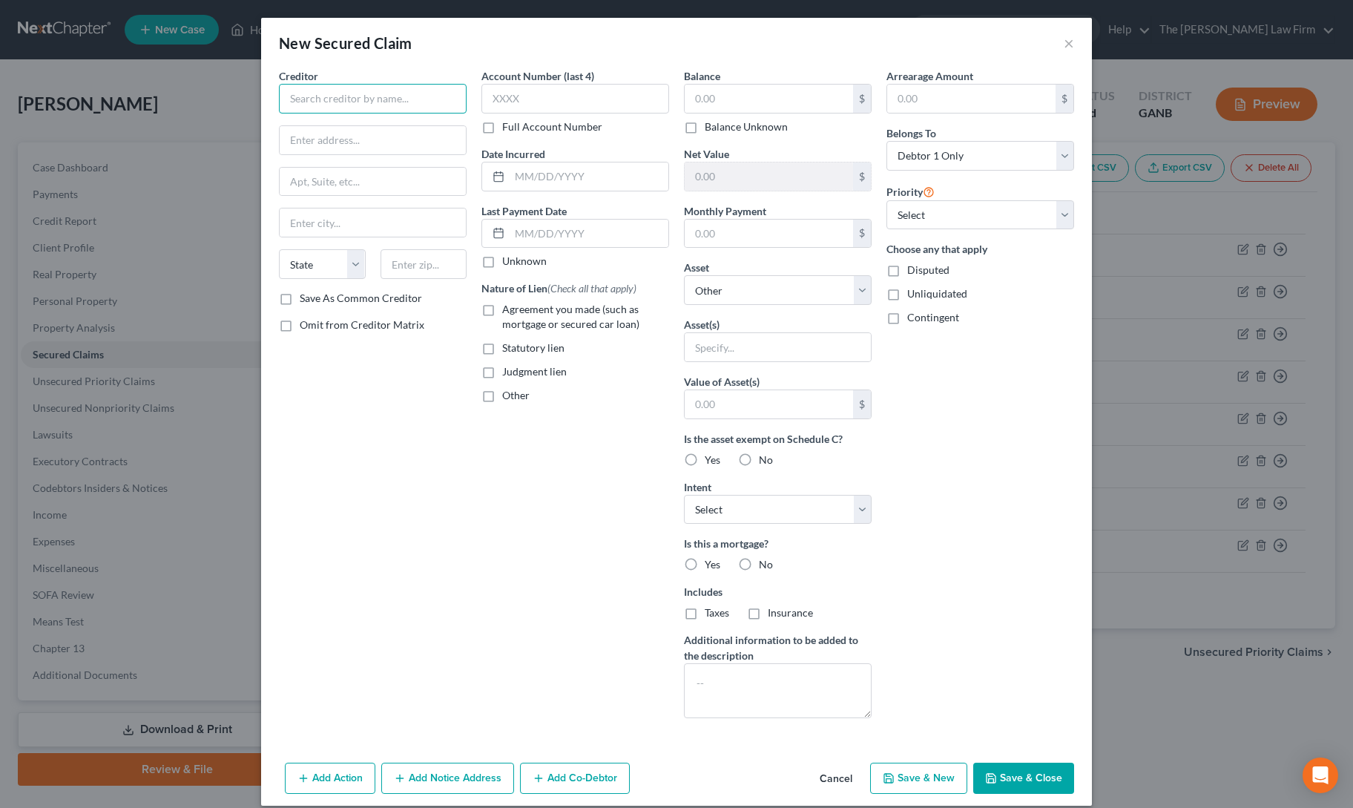
click at [358, 103] on input "text" at bounding box center [373, 99] width 188 height 30
paste input "U.S. Department of"
type input "U.S. Department of HUD"
click at [312, 132] on input "text" at bounding box center [373, 140] width 186 height 28
paste input "[STREET_ADDRESS]"
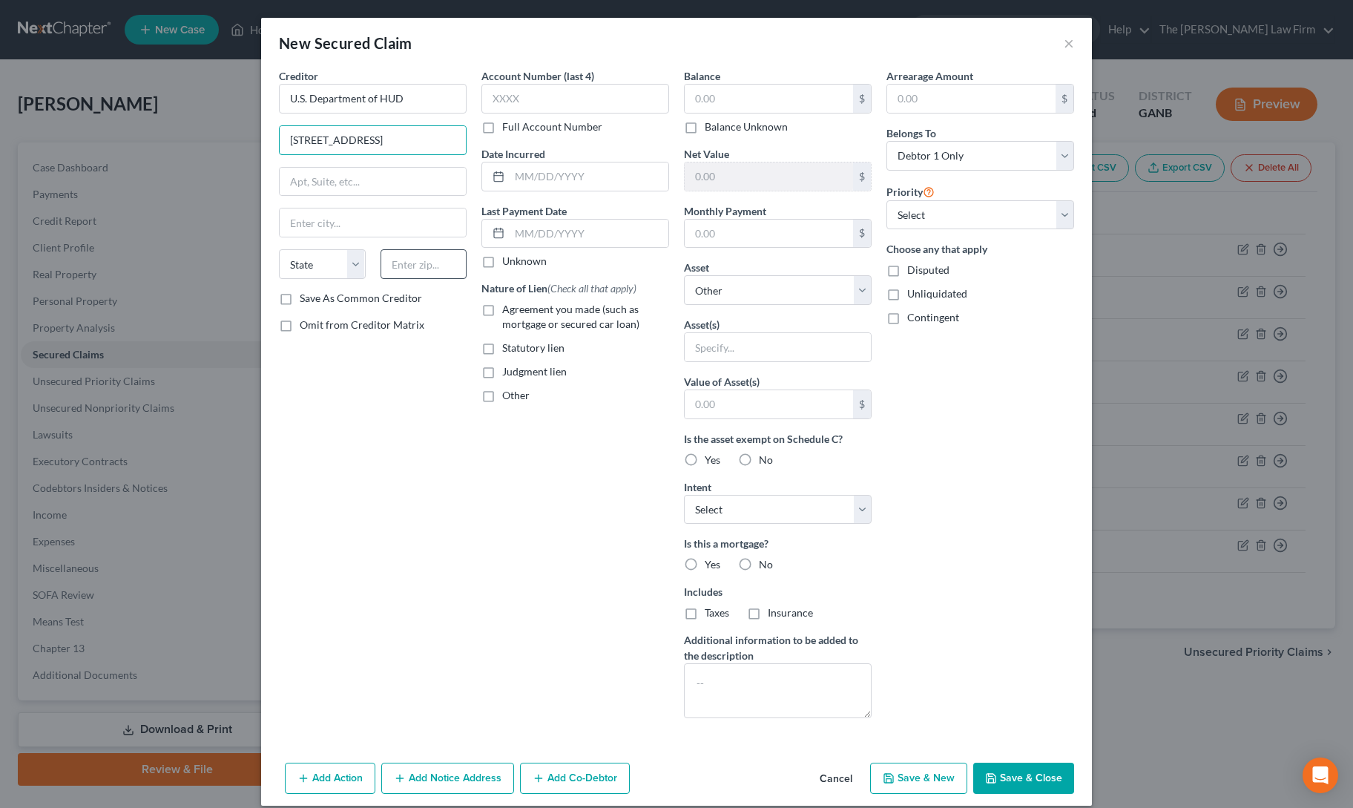
type input "[STREET_ADDRESS]"
click at [400, 265] on input "text" at bounding box center [424, 264] width 87 height 30
type input "30303"
type input "[GEOGRAPHIC_DATA]"
select select "10"
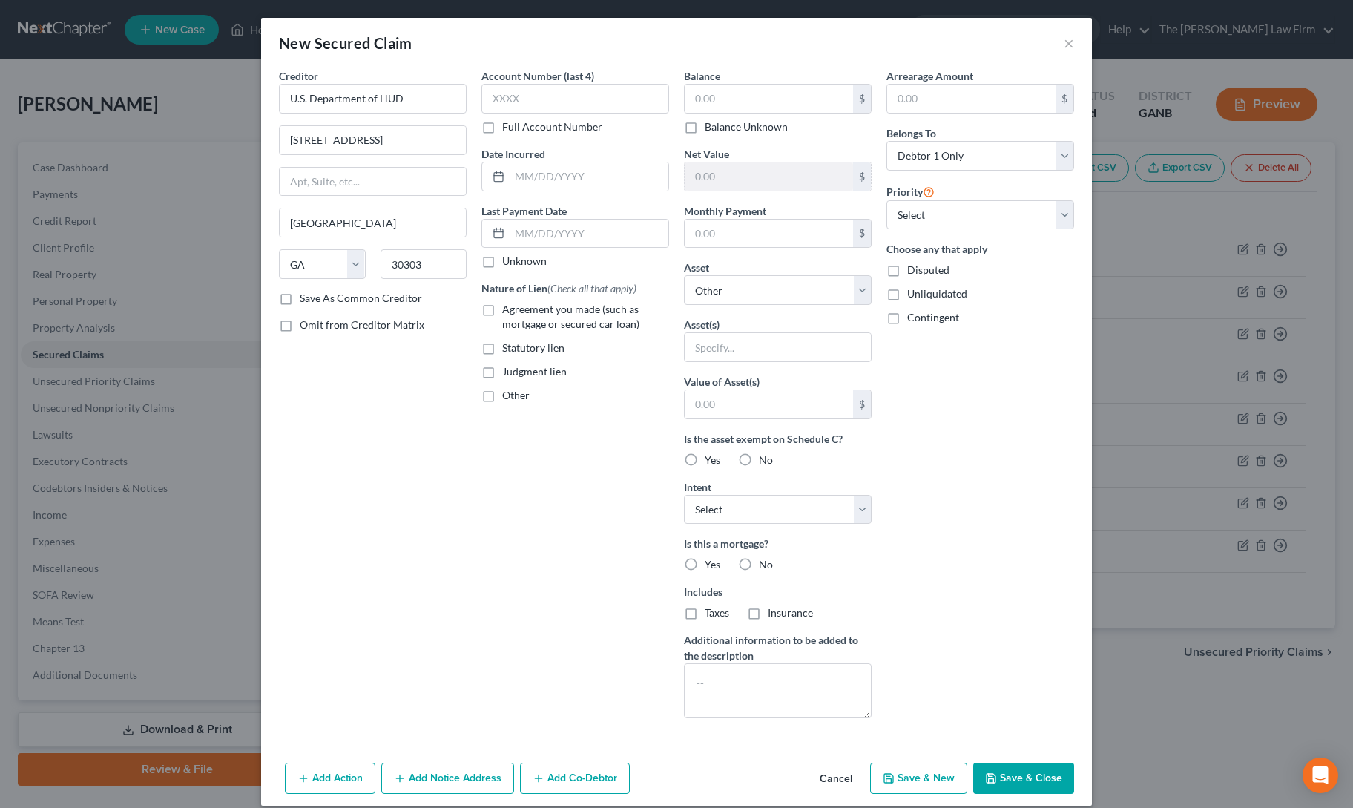
click at [502, 314] on label "Agreement you made (such as mortgage or secured car loan)" at bounding box center [585, 317] width 167 height 30
click at [508, 312] on input "Agreement you made (such as mortgage or secured car loan)" at bounding box center [513, 307] width 10 height 10
checkbox input "true"
click at [717, 99] on input "text" at bounding box center [769, 99] width 168 height 28
type input "17,380"
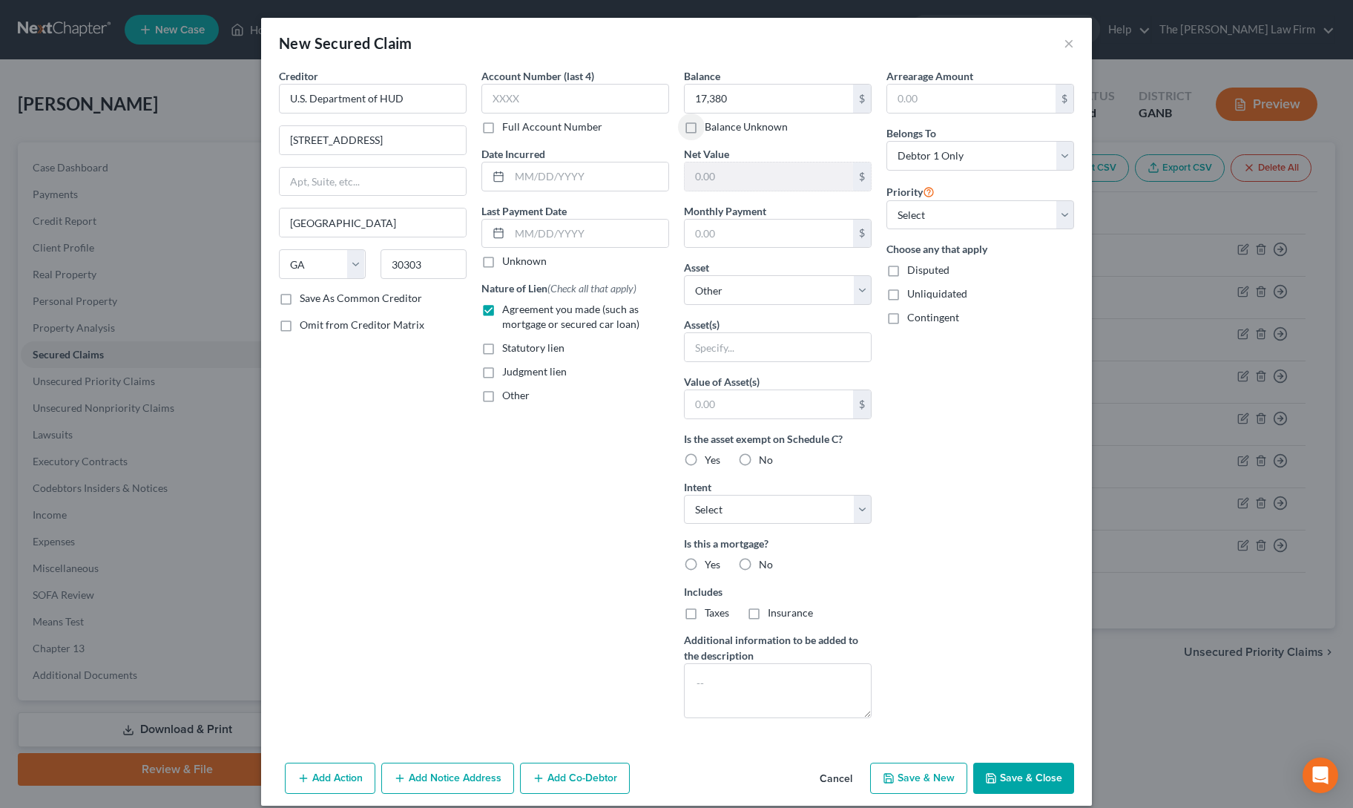
click at [1012, 766] on button "Save & Close" at bounding box center [1023, 777] width 101 height 31
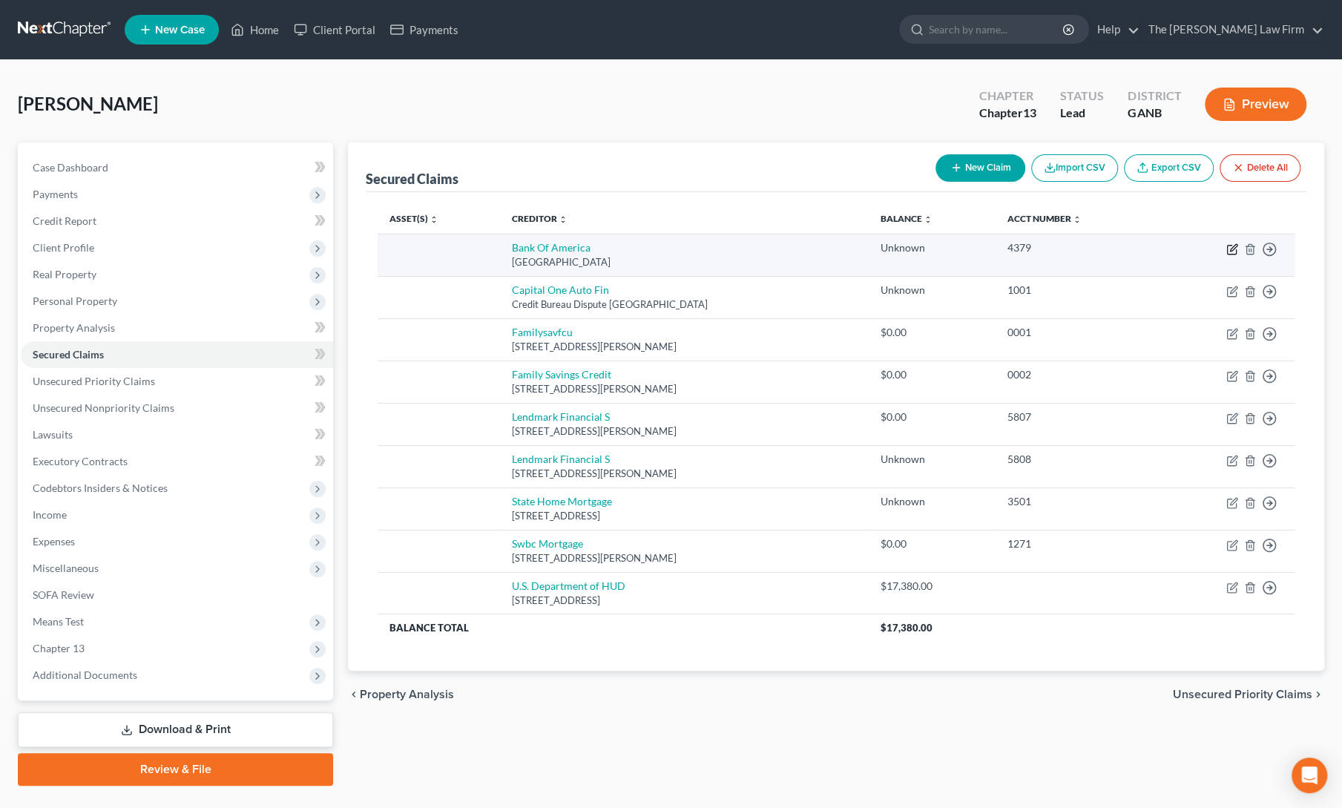
click at [1234, 248] on icon "button" at bounding box center [1232, 249] width 12 height 12
select select "9"
select select "0"
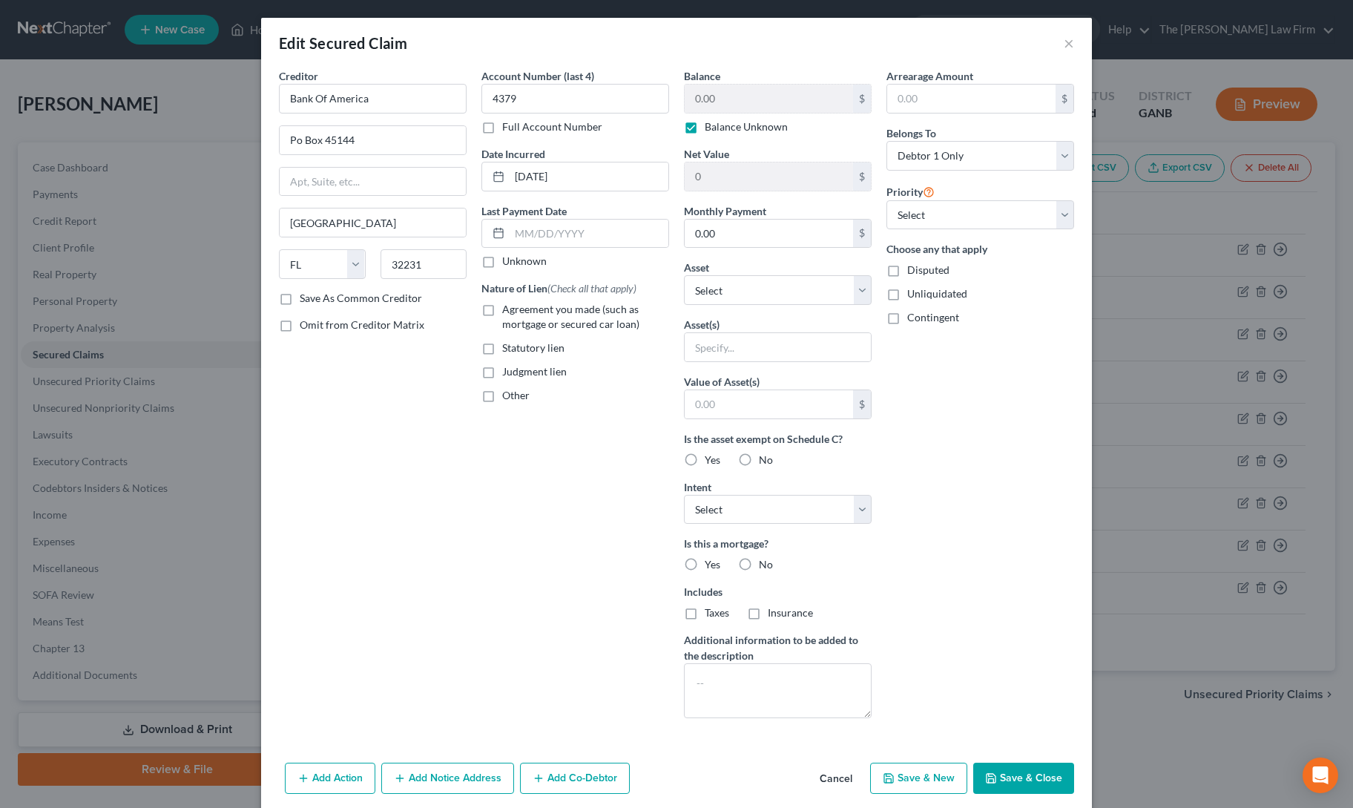
click at [705, 124] on label "Balance Unknown" at bounding box center [746, 126] width 83 height 15
click at [711, 124] on input "Balance Unknown" at bounding box center [716, 124] width 10 height 10
checkbox input "false"
click at [729, 97] on input "0.00" at bounding box center [769, 99] width 168 height 28
type input "25,000"
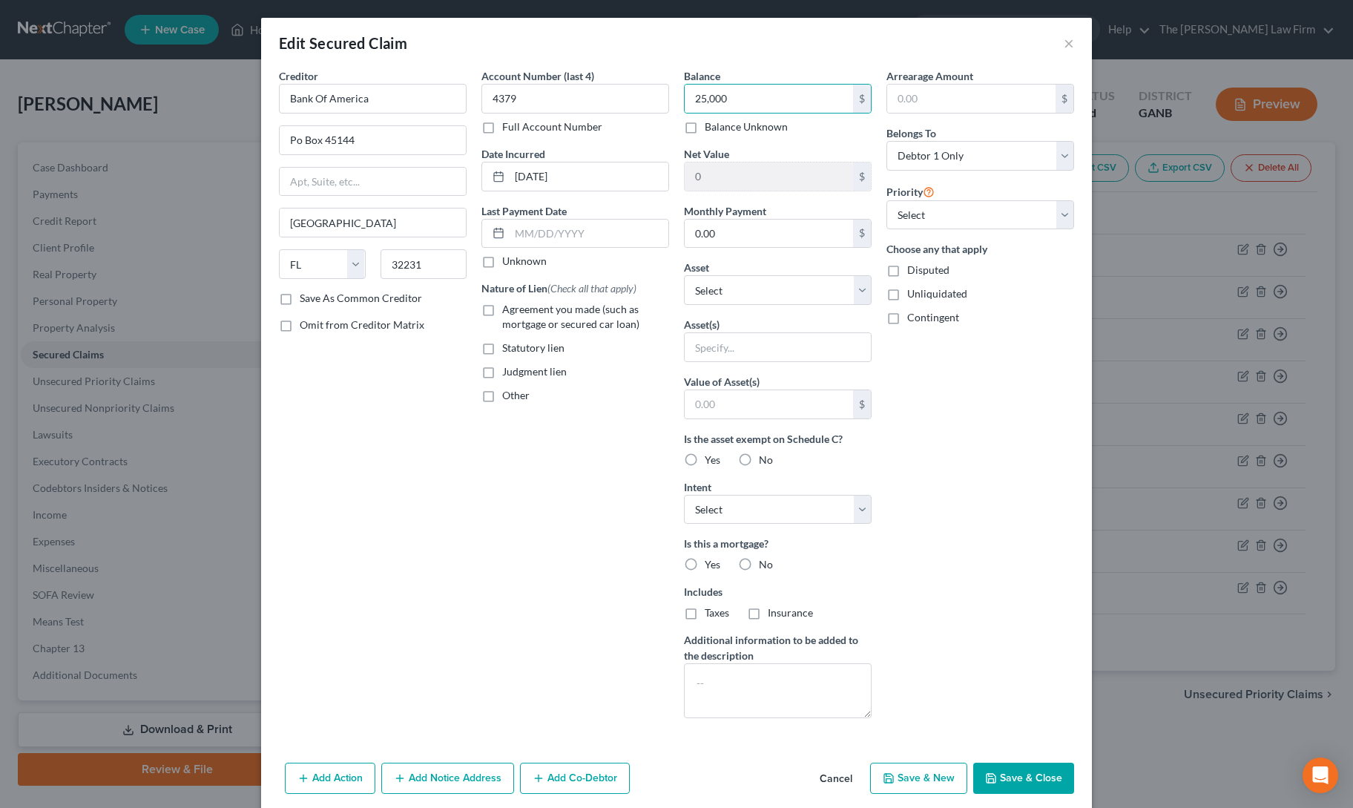
click at [502, 309] on label "Agreement you made (such as mortgage or secured car loan)" at bounding box center [585, 317] width 167 height 30
click at [508, 309] on input "Agreement you made (such as mortgage or secured car loan)" at bounding box center [513, 307] width 10 height 10
checkbox input "true"
click at [1007, 771] on button "Save & Close" at bounding box center [1023, 777] width 101 height 31
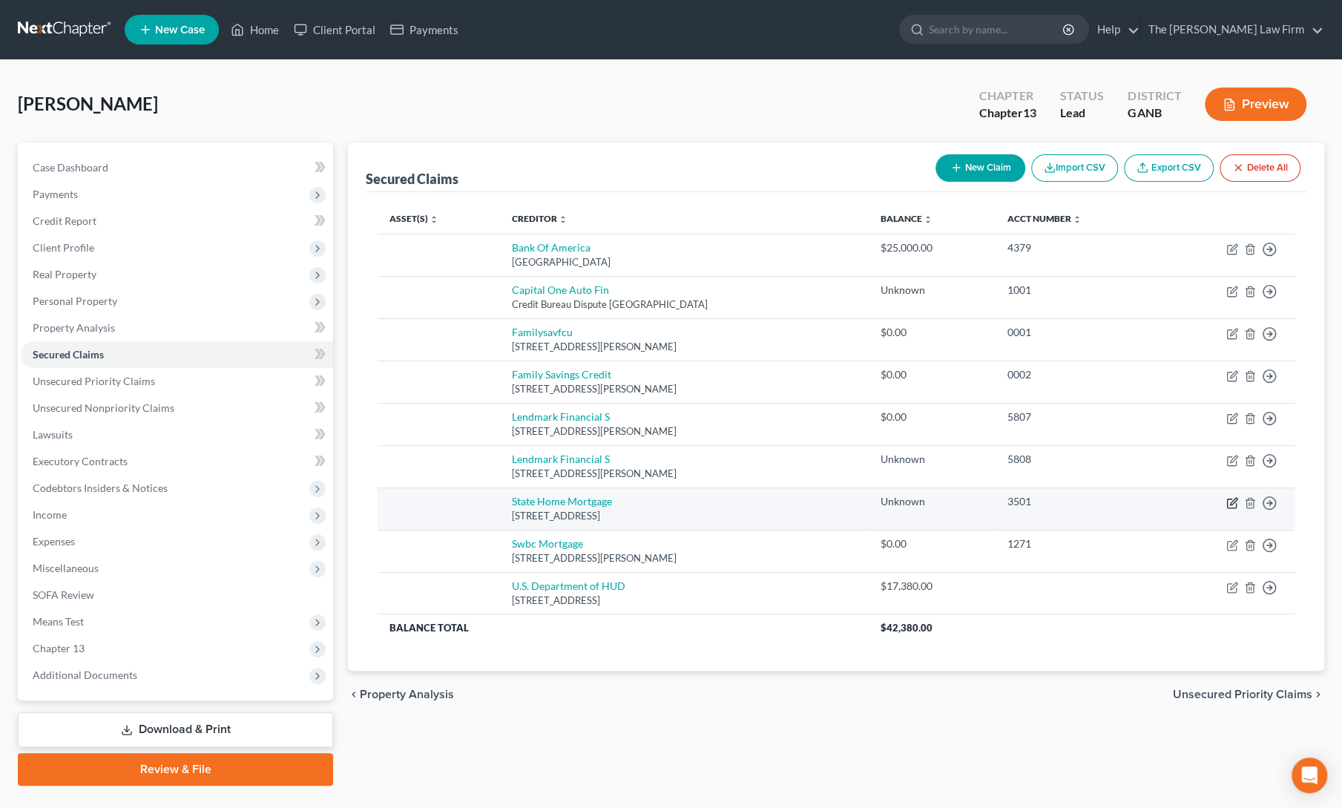
click at [1228, 502] on icon "button" at bounding box center [1232, 503] width 12 height 12
select select "10"
select select "0"
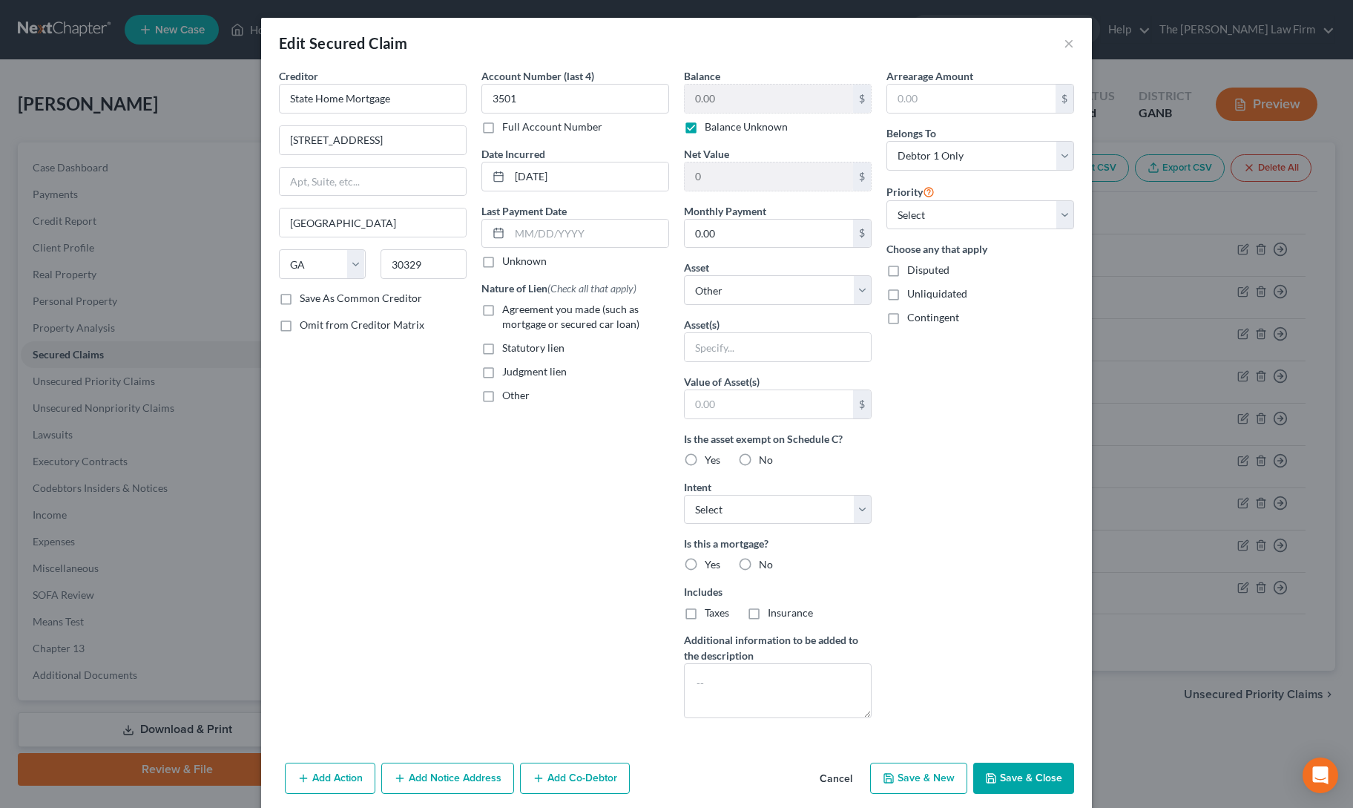
click at [705, 128] on label "Balance Unknown" at bounding box center [746, 126] width 83 height 15
click at [711, 128] on input "Balance Unknown" at bounding box center [716, 124] width 10 height 10
checkbox input "false"
click at [727, 97] on input "0.00" at bounding box center [769, 99] width 168 height 28
paste input "261730.61"
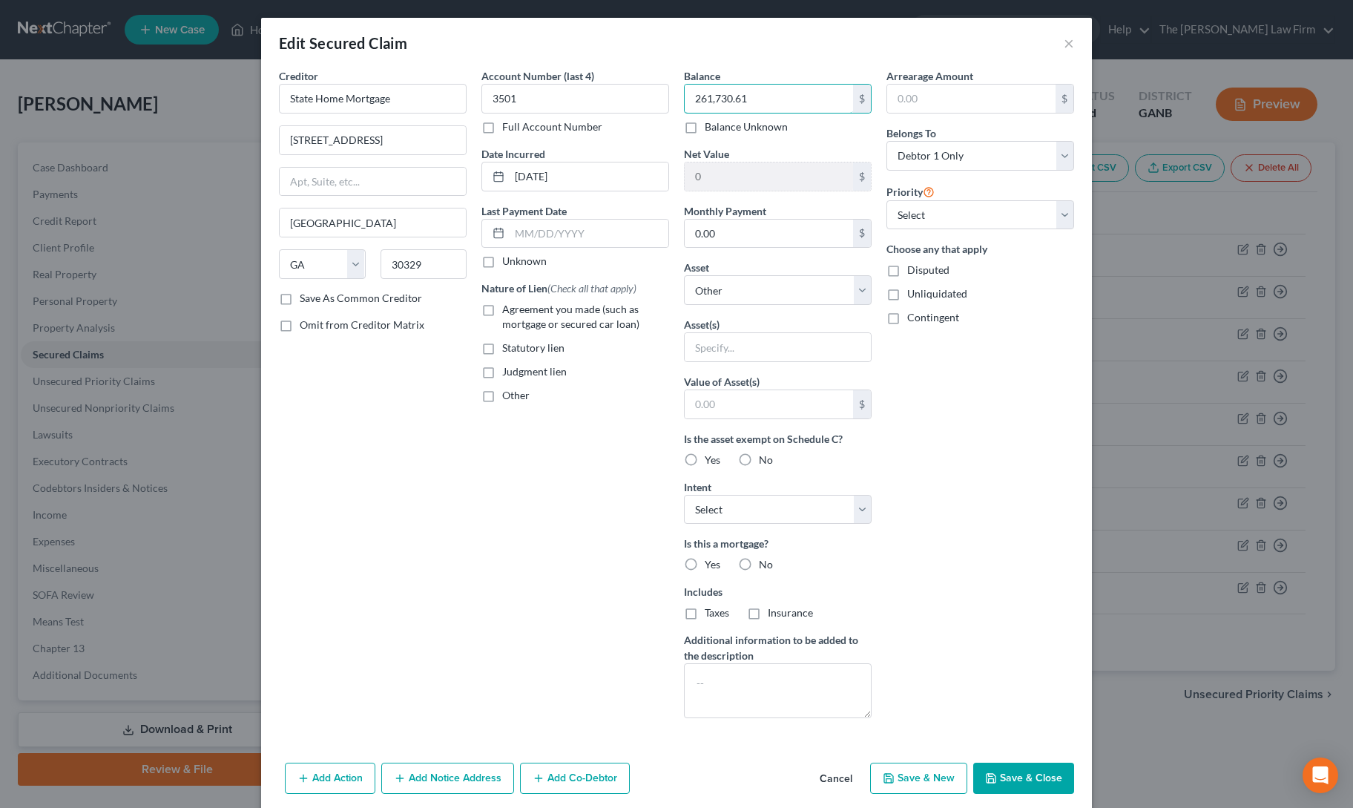
type input "261,730.61"
click at [502, 309] on label "Agreement you made (such as mortgage or secured car loan)" at bounding box center [585, 317] width 167 height 30
click at [508, 309] on input "Agreement you made (such as mortgage or secured car loan)" at bounding box center [513, 307] width 10 height 10
checkbox input "true"
click at [742, 287] on select "Select Other Multiple Assets [STREET_ADDRESS][PERSON_NAME] - $269000.0" at bounding box center [778, 290] width 188 height 30
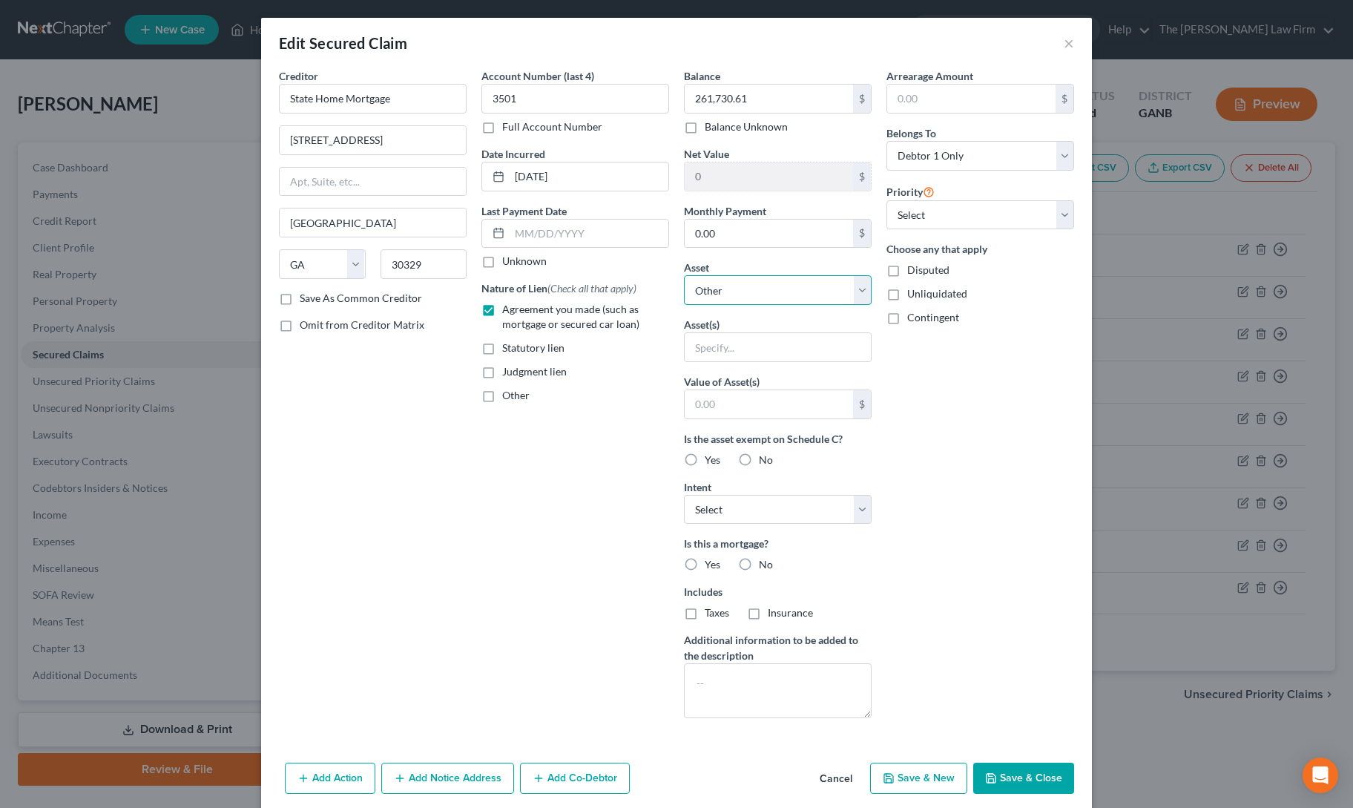
select select "2"
click at [684, 275] on select "Select Other Multiple Assets [STREET_ADDRESS][PERSON_NAME] - $269000.0" at bounding box center [778, 290] width 188 height 30
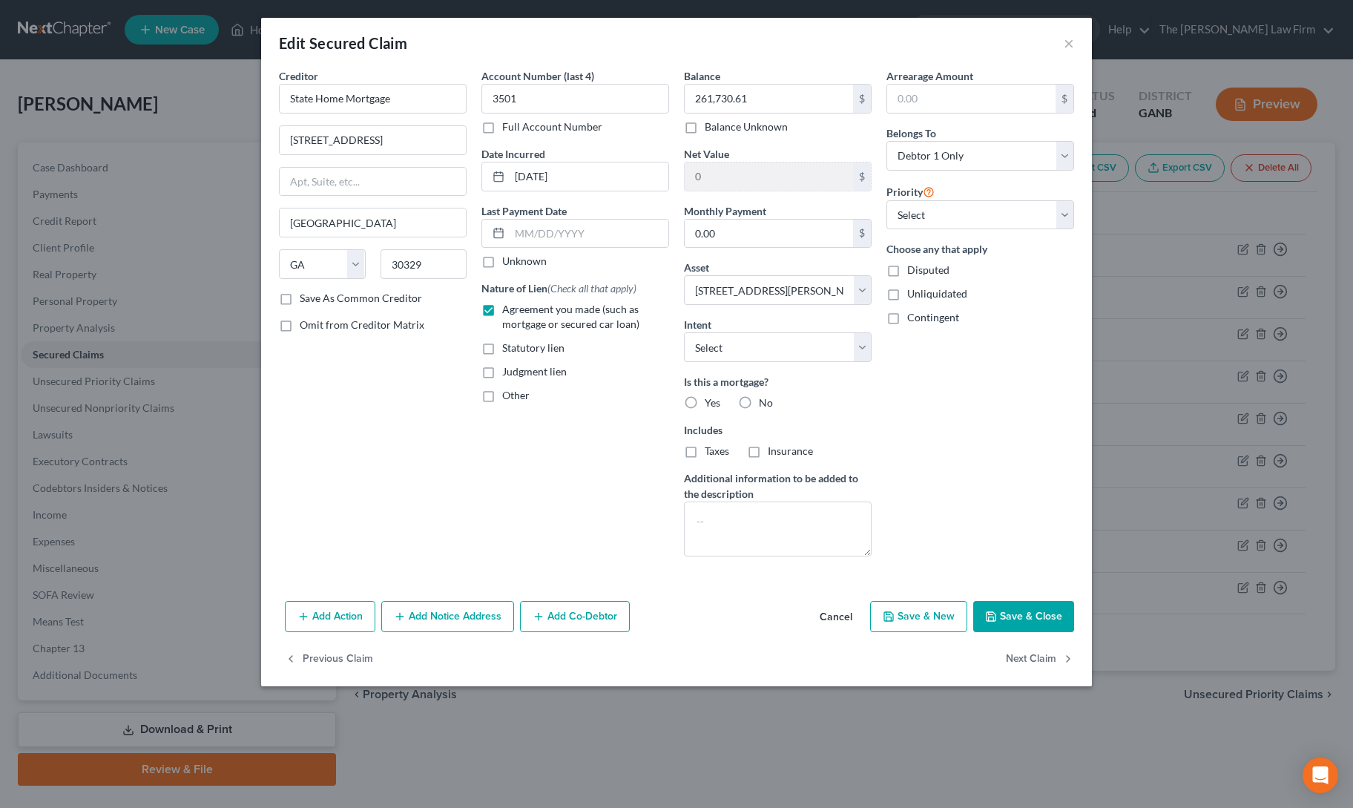
click at [705, 396] on label "Yes" at bounding box center [713, 402] width 16 height 15
click at [711, 396] on input "Yes" at bounding box center [716, 400] width 10 height 10
radio input "true"
click at [705, 447] on label "Taxes" at bounding box center [717, 451] width 24 height 15
click at [711, 447] on input "Taxes" at bounding box center [716, 449] width 10 height 10
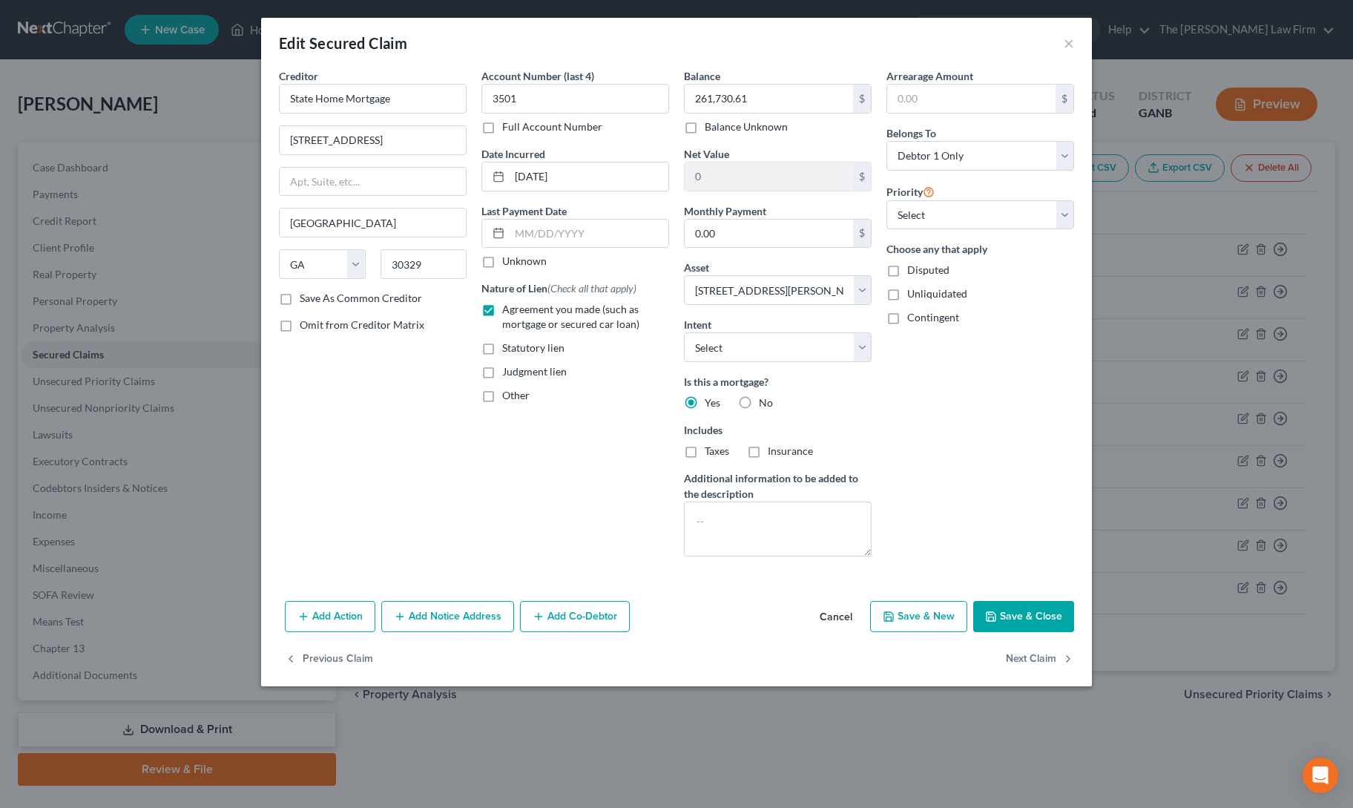
checkbox input "true"
click at [768, 448] on label "Insurance" at bounding box center [790, 451] width 45 height 15
click at [774, 448] on input "Insurance" at bounding box center [779, 449] width 10 height 10
checkbox input "true"
click at [967, 88] on input "text" at bounding box center [971, 99] width 168 height 28
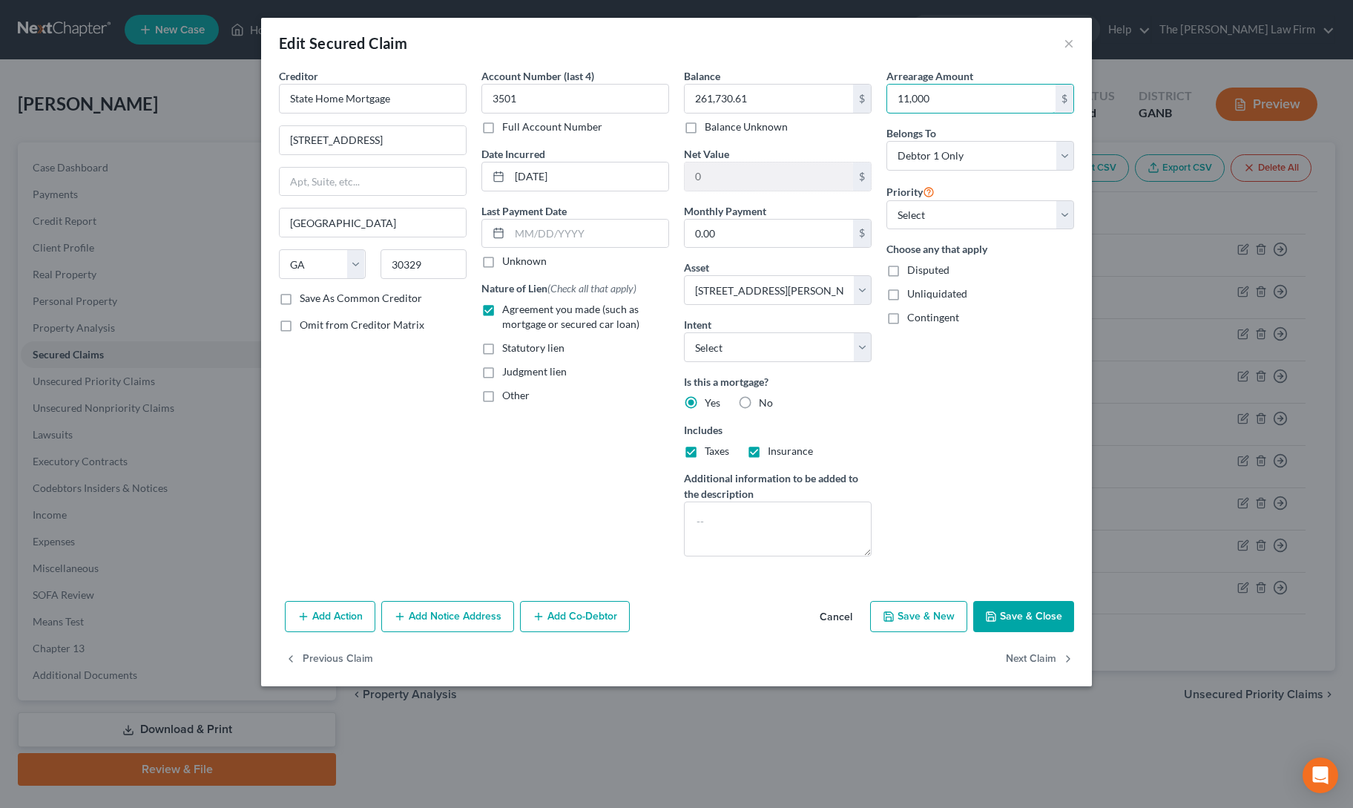
type input "11,000"
click at [979, 430] on div "Arrearage Amount 11,000 $ Belongs To * Select Debtor 1 Only Debtor 2 Only Debto…" at bounding box center [980, 318] width 202 height 500
click at [1021, 612] on button "Save & Close" at bounding box center [1023, 616] width 101 height 31
select select
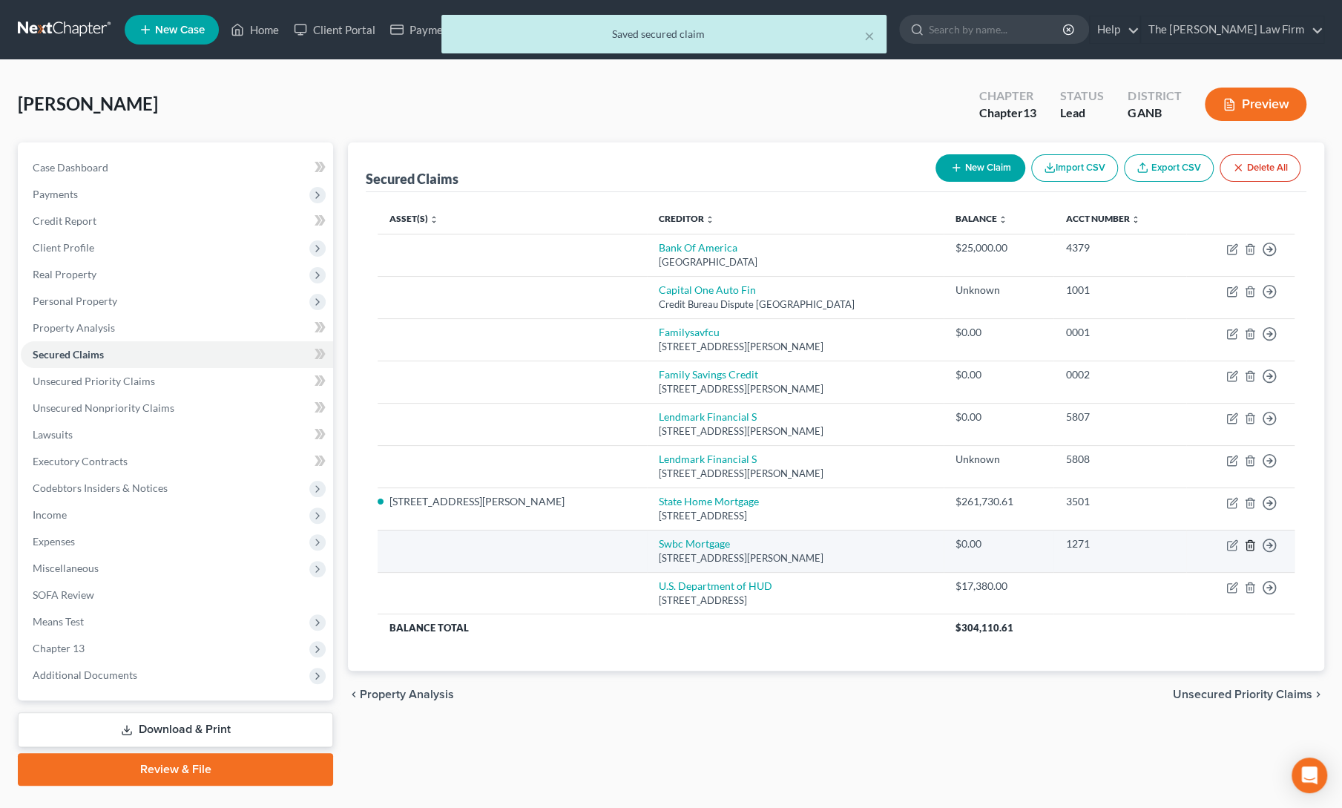
click at [1251, 544] on line "button" at bounding box center [1251, 545] width 0 height 3
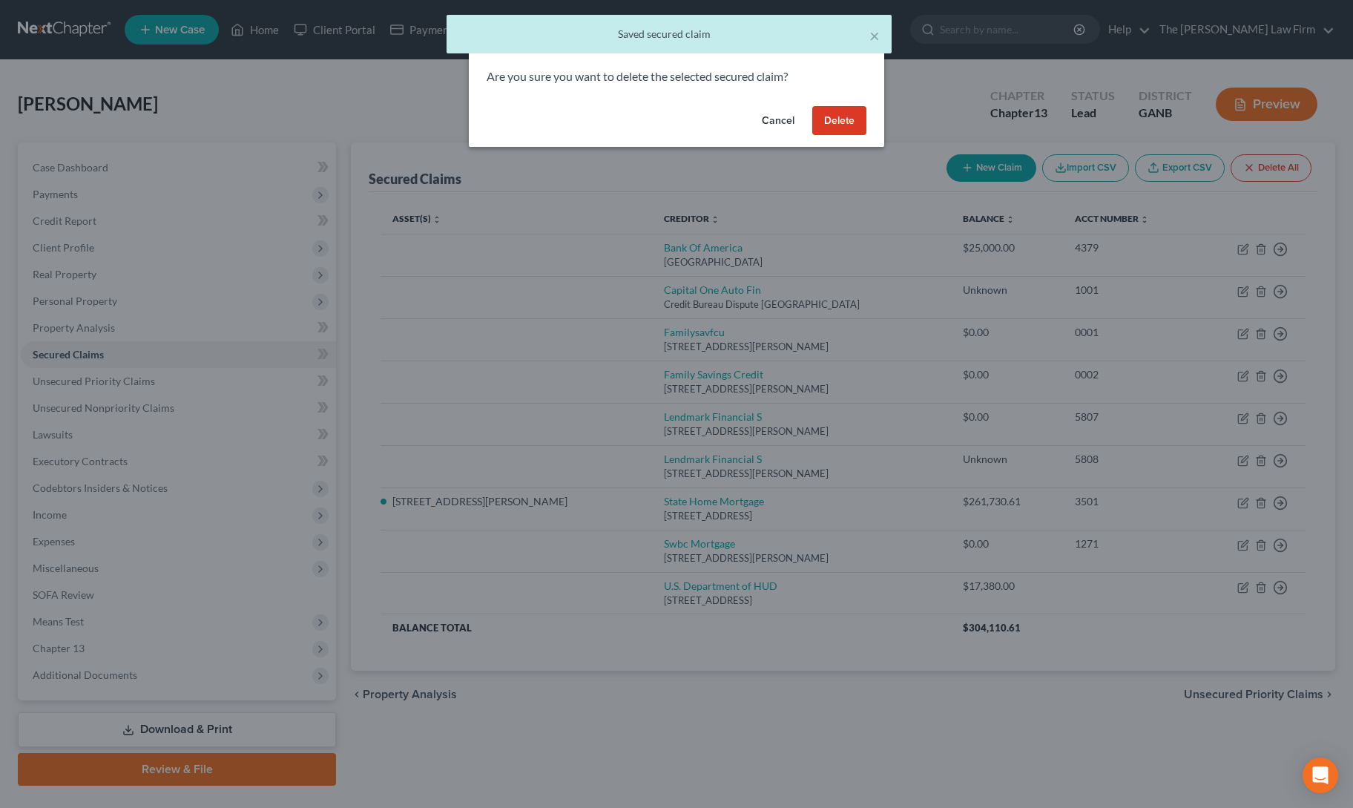
click at [840, 115] on button "Delete" at bounding box center [839, 121] width 54 height 30
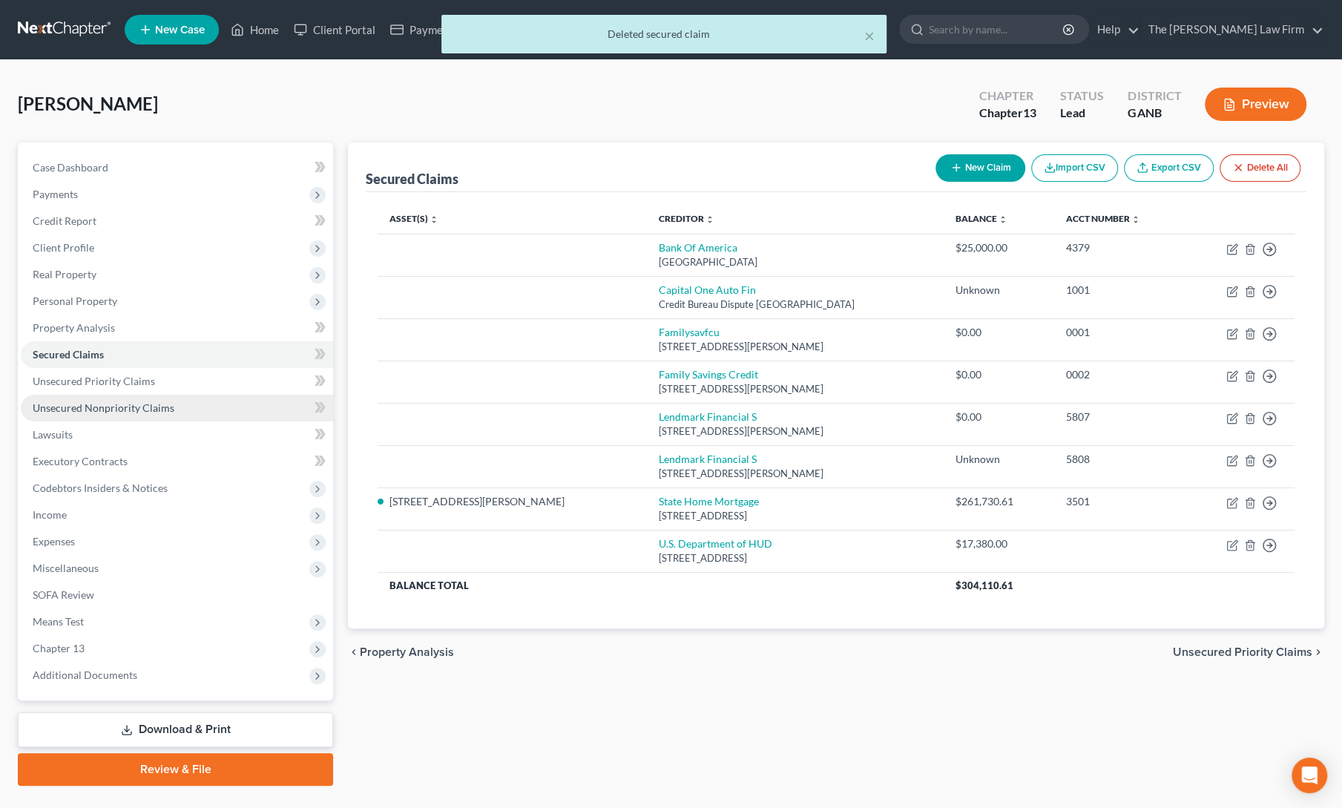
click at [123, 410] on span "Unsecured Nonpriority Claims" at bounding box center [104, 407] width 142 height 13
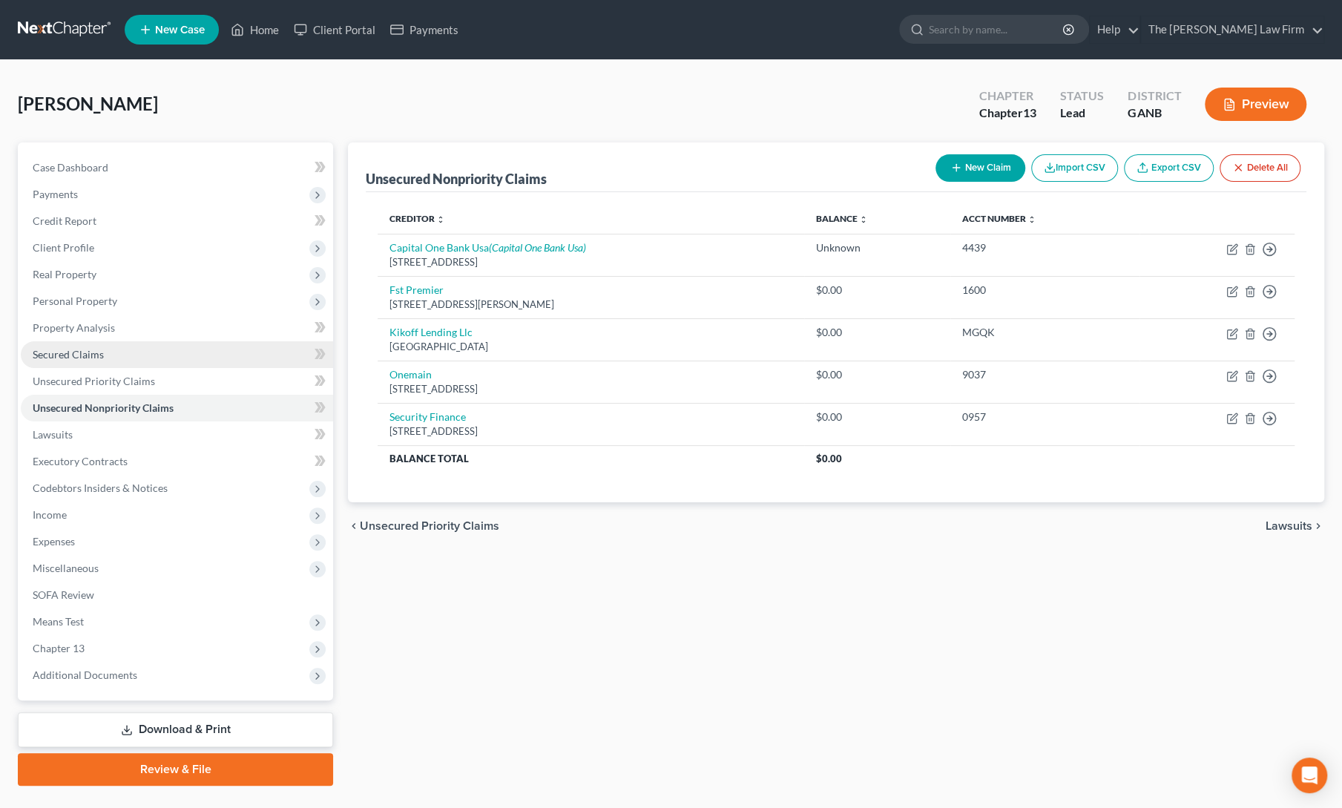
click at [100, 358] on span "Secured Claims" at bounding box center [68, 354] width 71 height 13
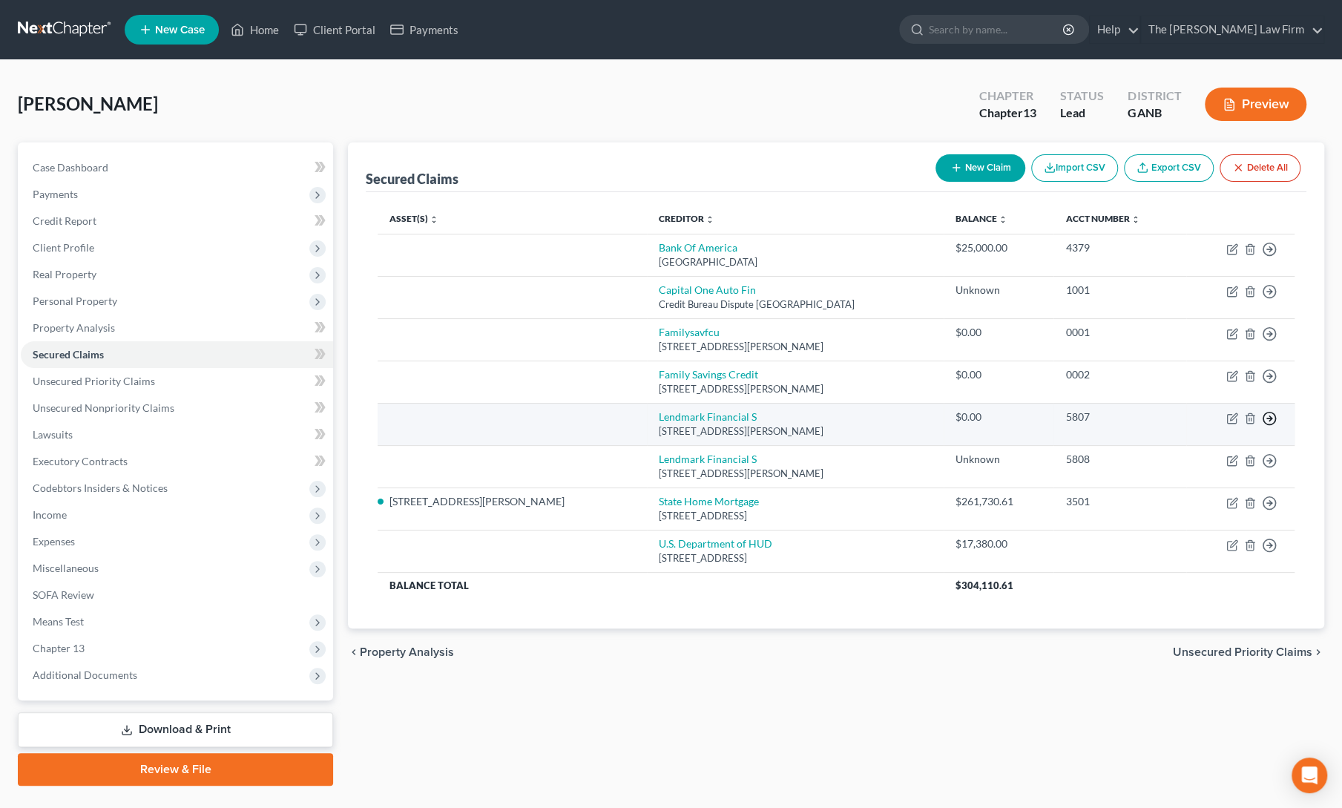
click at [1272, 413] on icon "button" at bounding box center [1269, 418] width 15 height 15
click at [1196, 453] on link "Move to F" at bounding box center [1201, 454] width 124 height 25
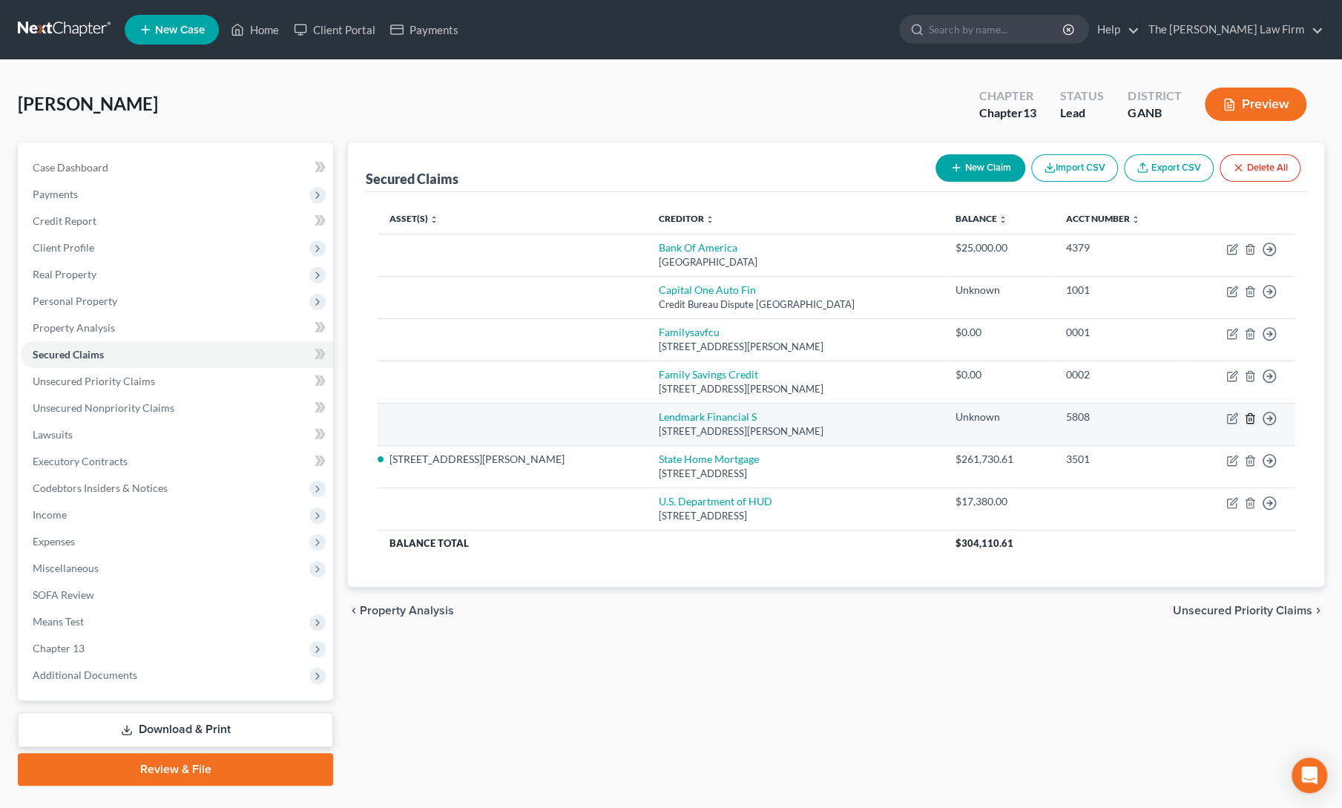
click at [1247, 419] on icon "button" at bounding box center [1250, 418] width 12 height 12
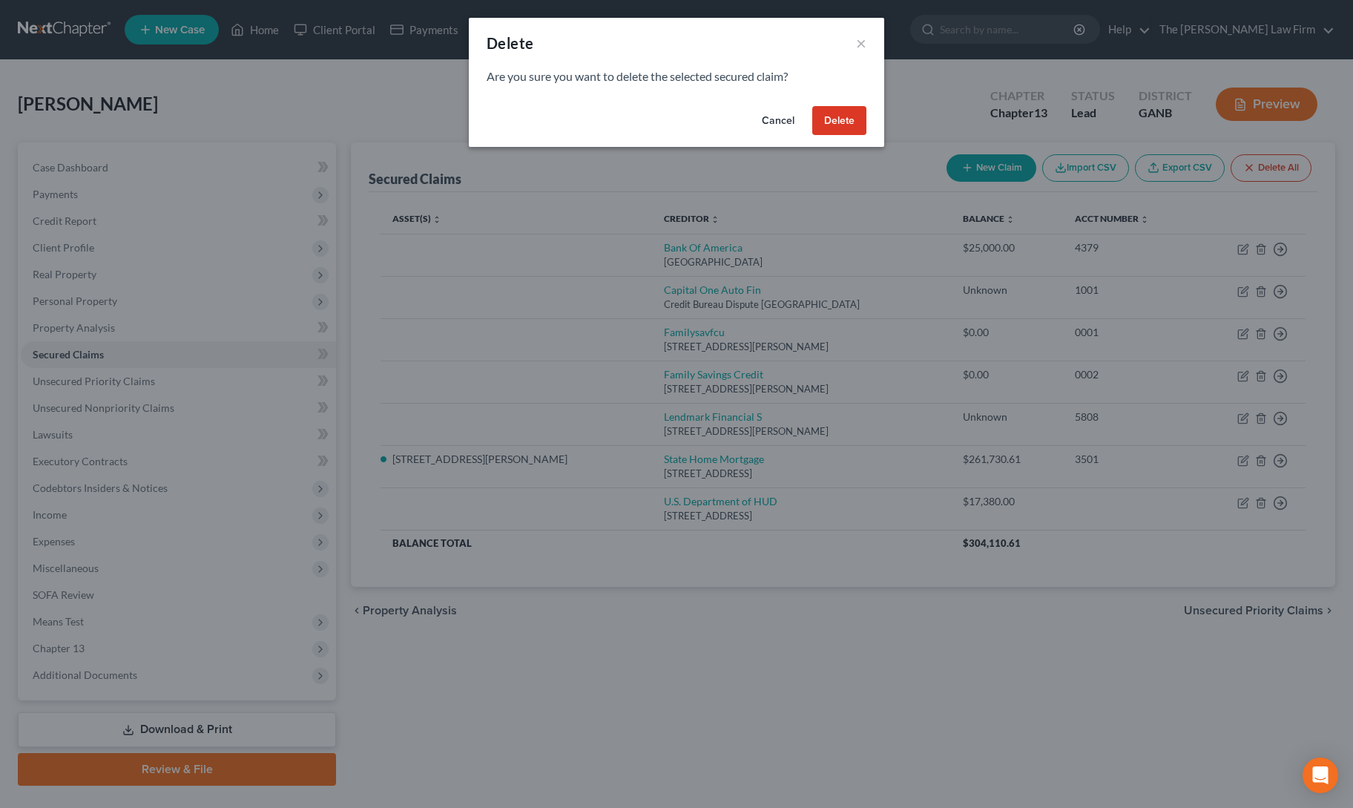
click at [829, 124] on button "Delete" at bounding box center [839, 121] width 54 height 30
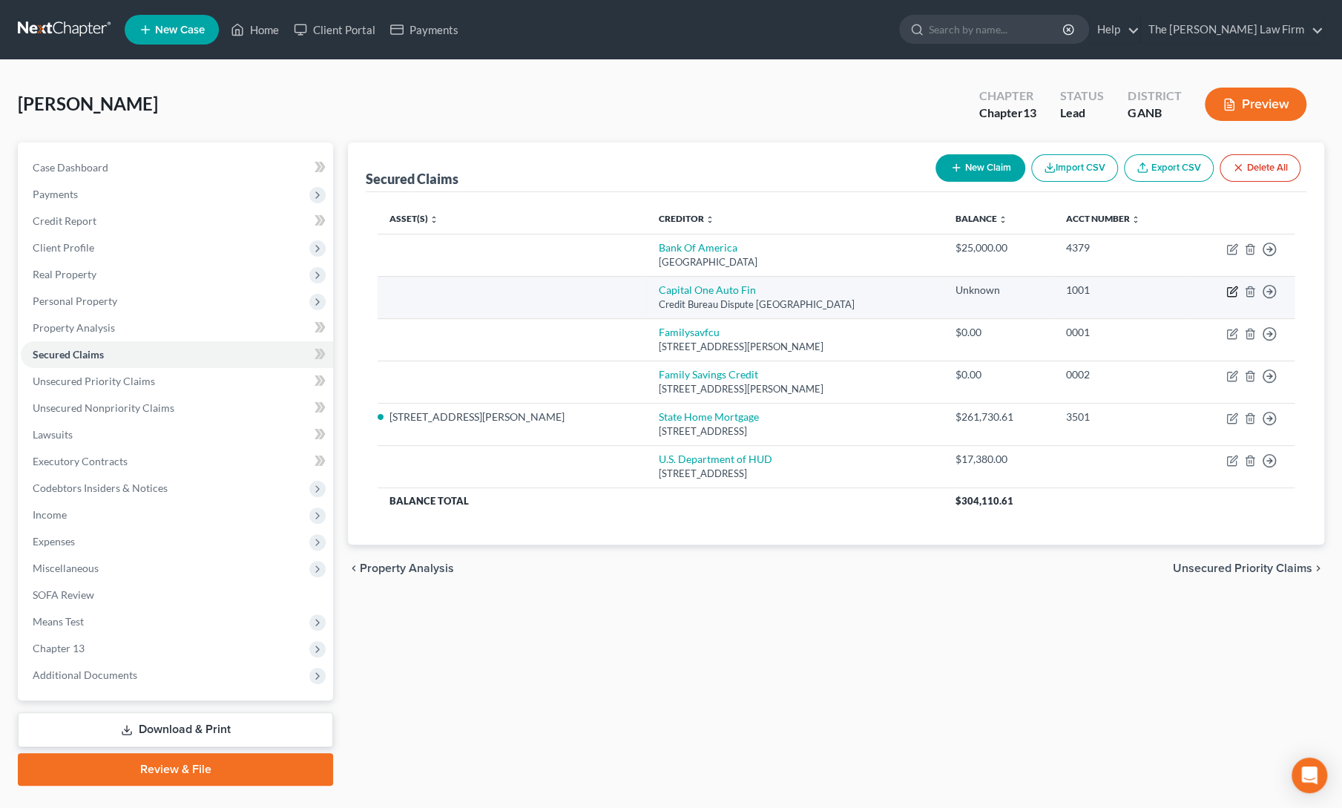
click at [1236, 289] on icon "button" at bounding box center [1232, 292] width 12 height 12
select select "45"
select select "0"
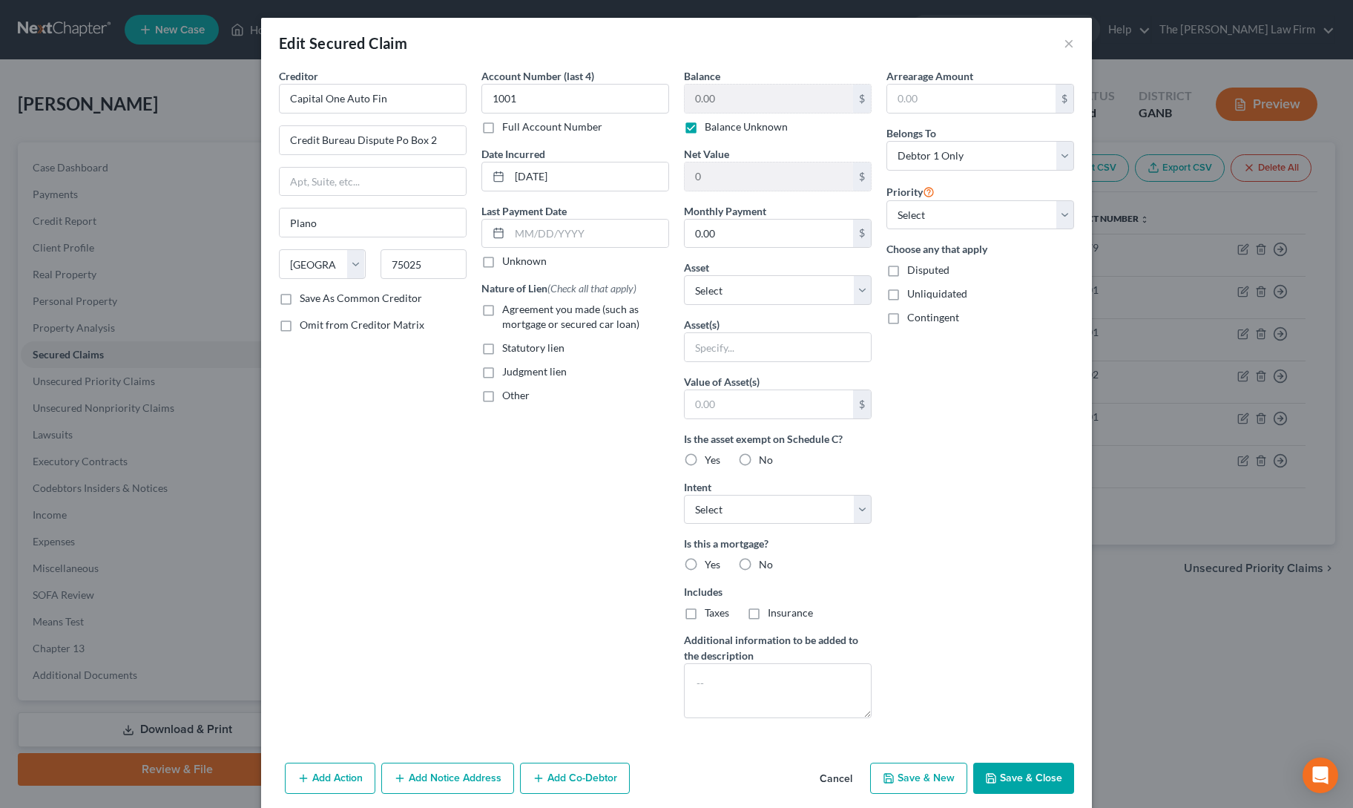
click at [705, 125] on label "Balance Unknown" at bounding box center [746, 126] width 83 height 15
click at [711, 125] on input "Balance Unknown" at bounding box center [716, 124] width 10 height 10
checkbox input "false"
click at [711, 99] on input "0.00" at bounding box center [769, 99] width 168 height 28
type input "12,000"
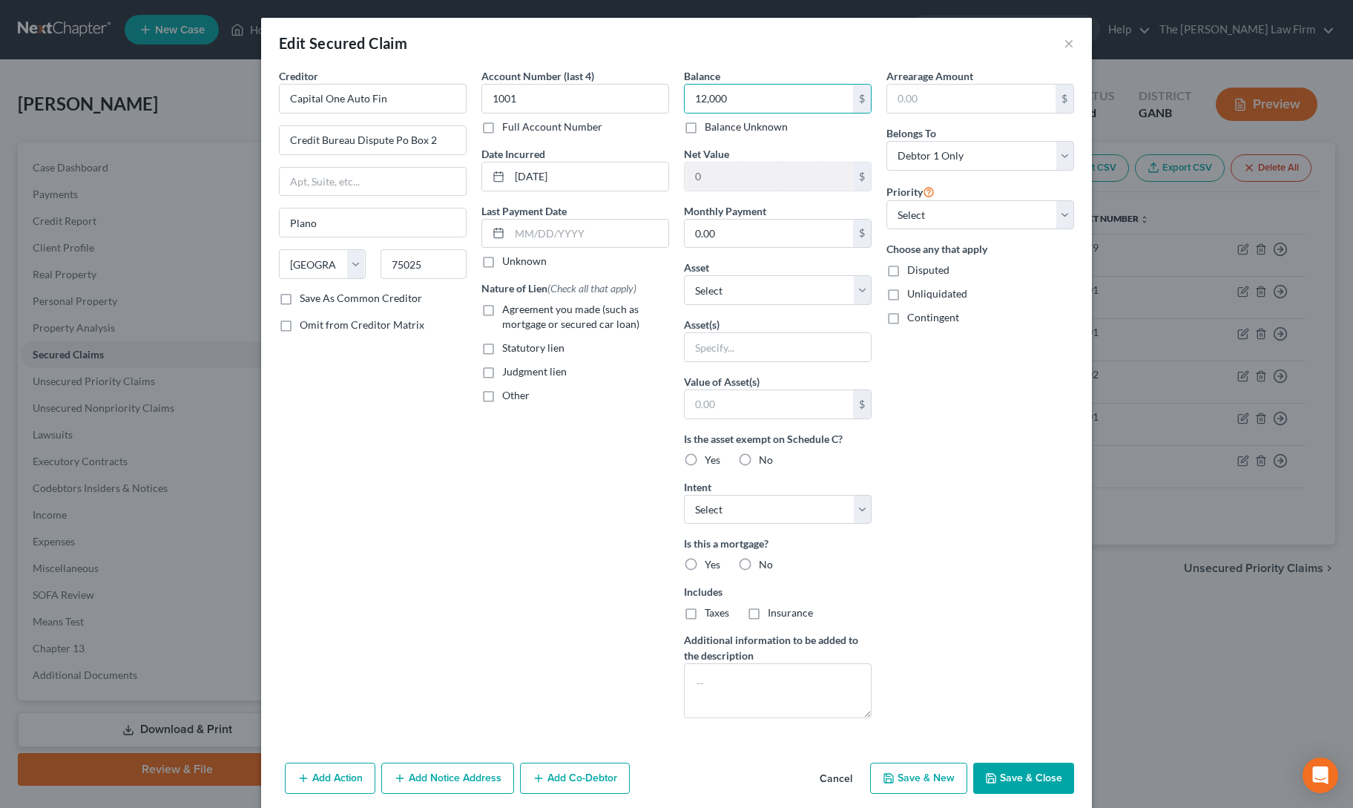
click at [502, 306] on label "Agreement you made (such as mortgage or secured car loan)" at bounding box center [585, 317] width 167 height 30
click at [508, 306] on input "Agreement you made (such as mortgage or secured car loan)" at bounding box center [513, 307] width 10 height 10
checkbox input "true"
click at [740, 504] on select "Select Surrender Redeem Reaffirm Avoid Other" at bounding box center [778, 510] width 188 height 30
select select "0"
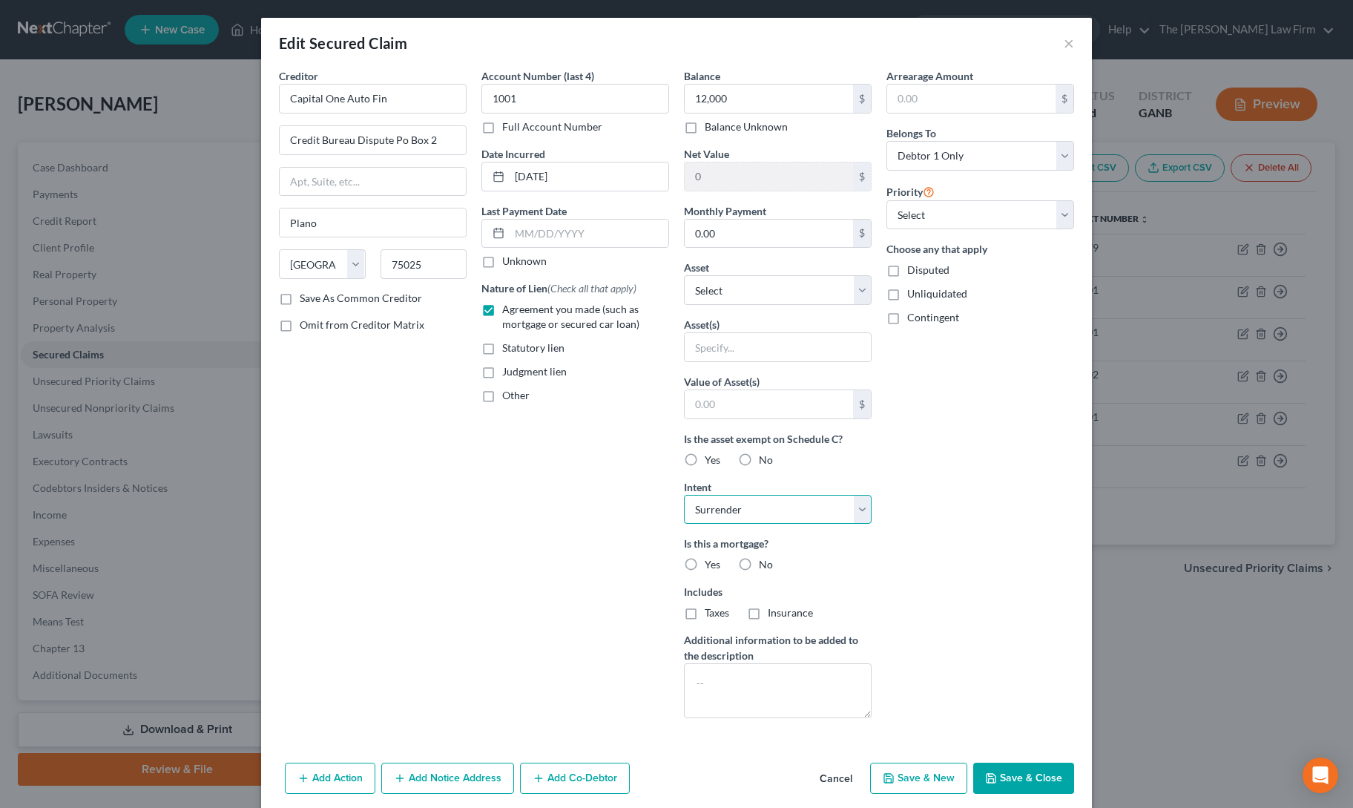
click at [684, 495] on select "Select Surrender Redeem Reaffirm Avoid Other" at bounding box center [778, 510] width 188 height 30
click at [986, 768] on button "Save & Close" at bounding box center [1023, 777] width 101 height 31
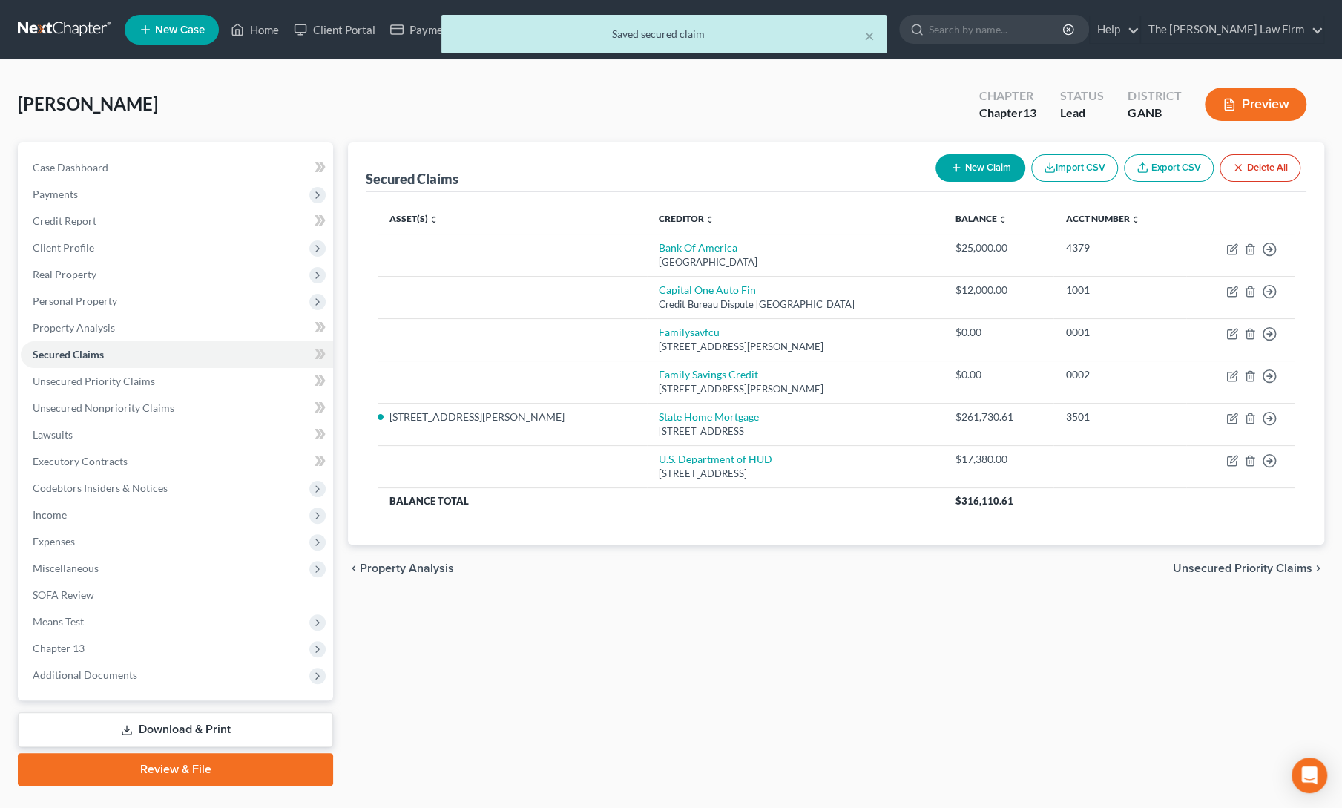
click at [666, 722] on div "Secured Claims New Claim Import CSV Export CSV Delete All Asset(s) expand_more …" at bounding box center [835, 463] width 991 height 643
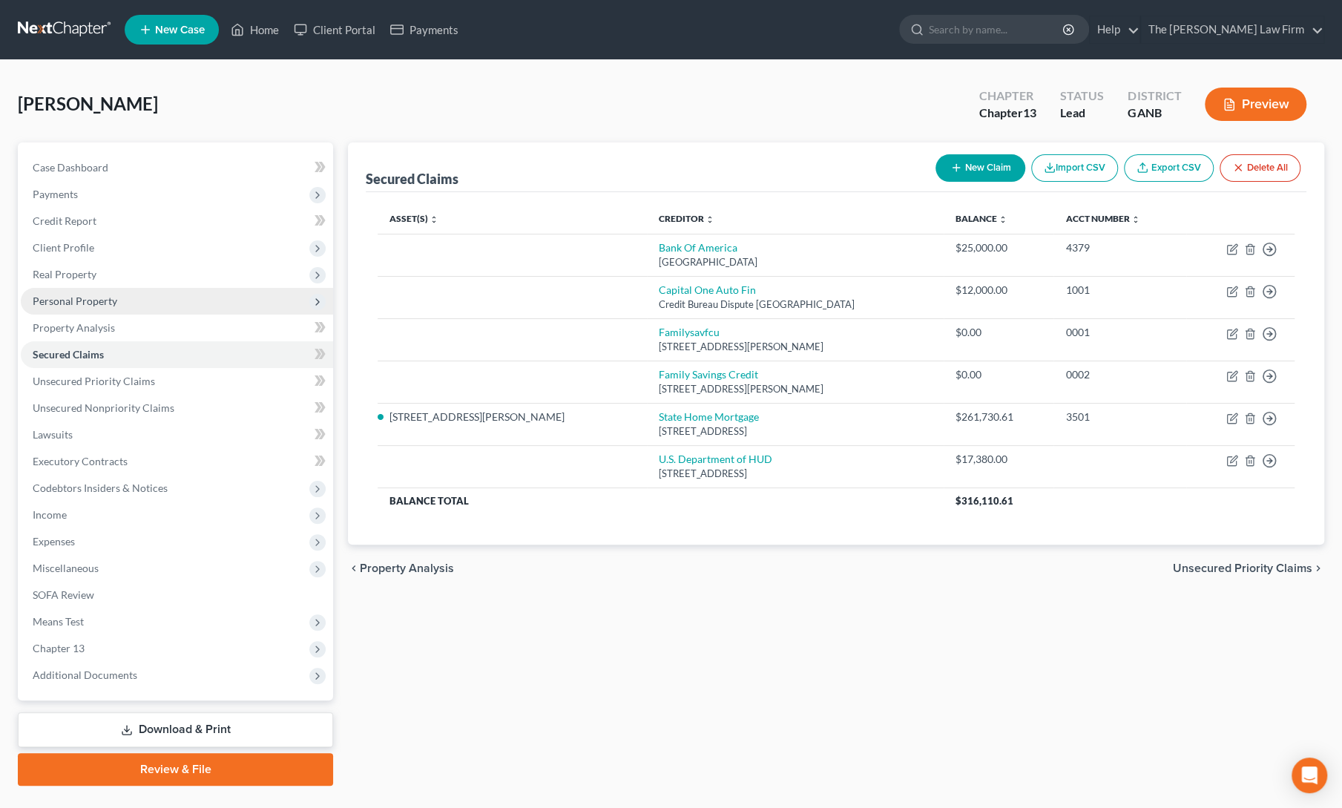
click at [83, 303] on span "Personal Property" at bounding box center [75, 300] width 85 height 13
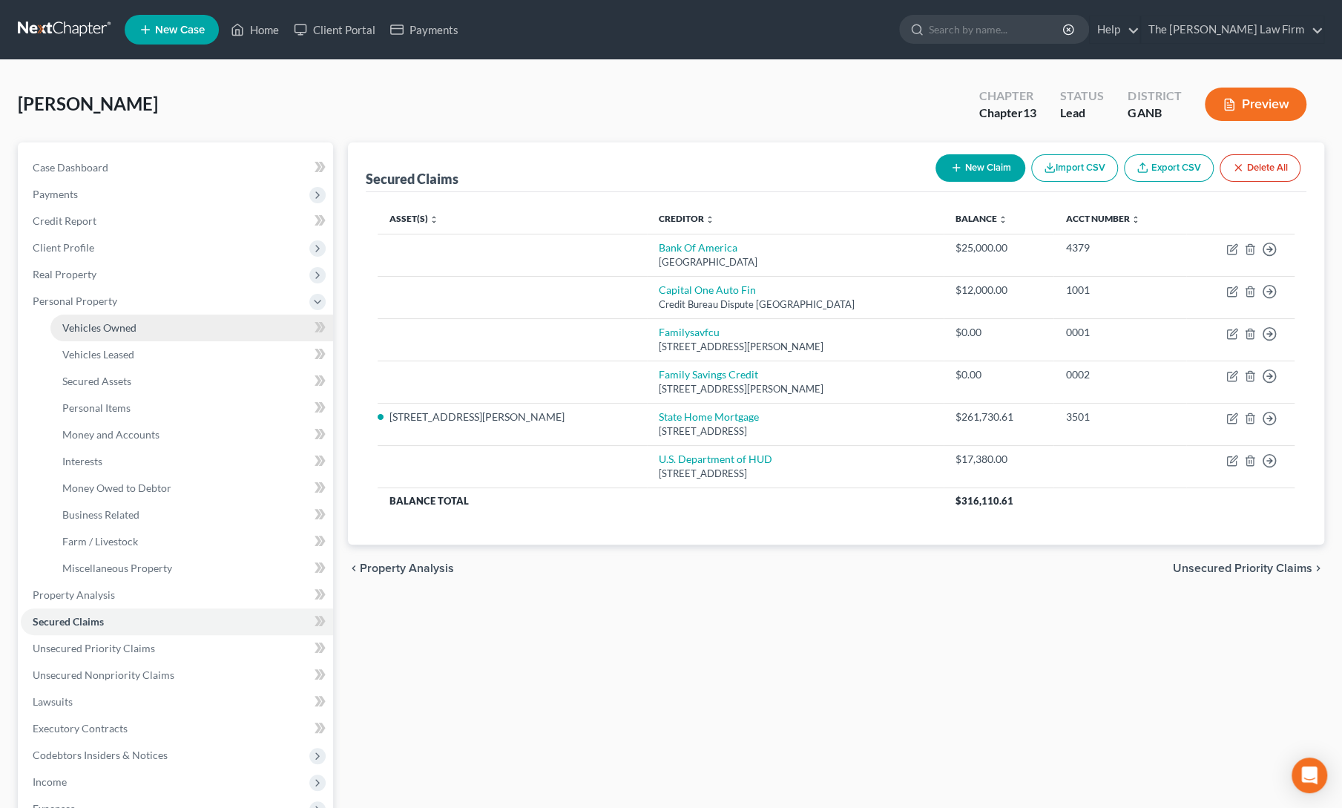
click at [88, 325] on span "Vehicles Owned" at bounding box center [99, 327] width 74 height 13
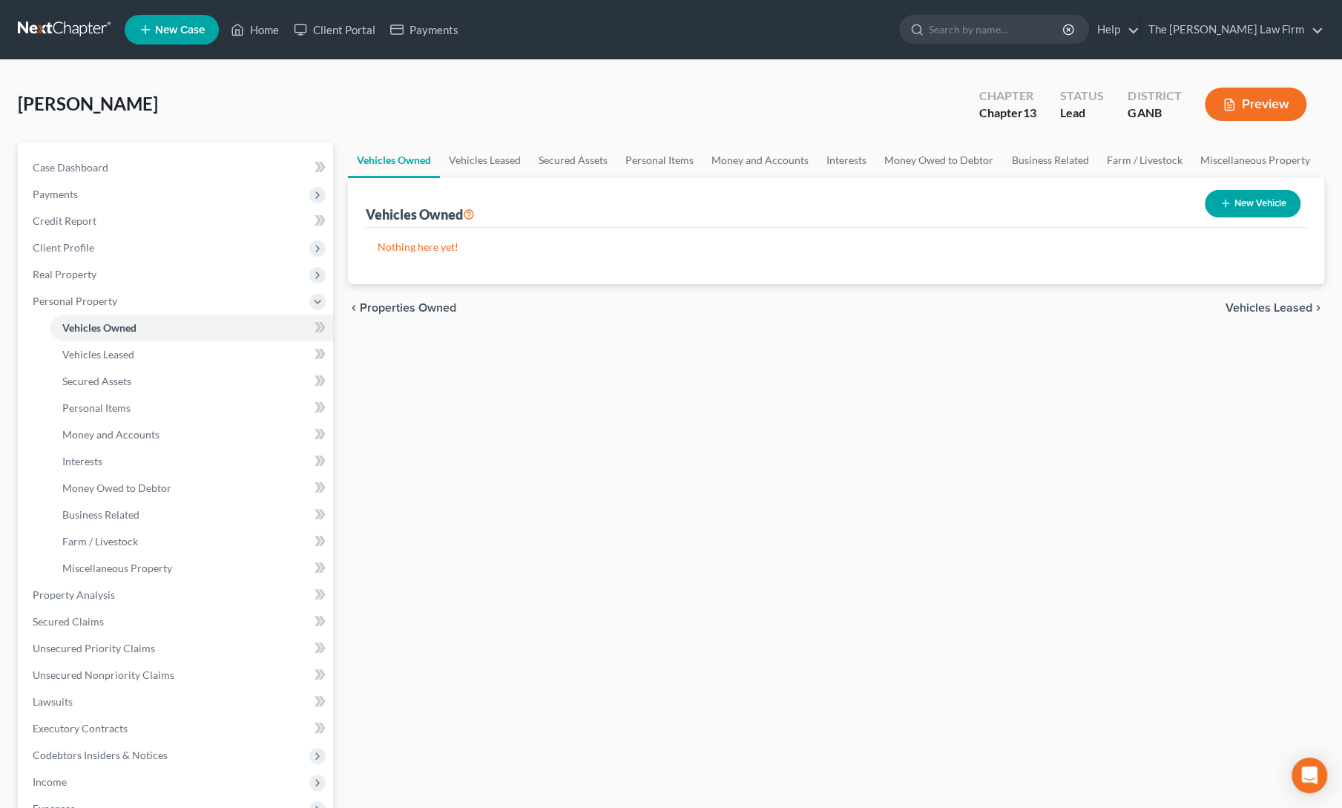
click at [1237, 202] on button "New Vehicle" at bounding box center [1253, 203] width 96 height 27
select select "0"
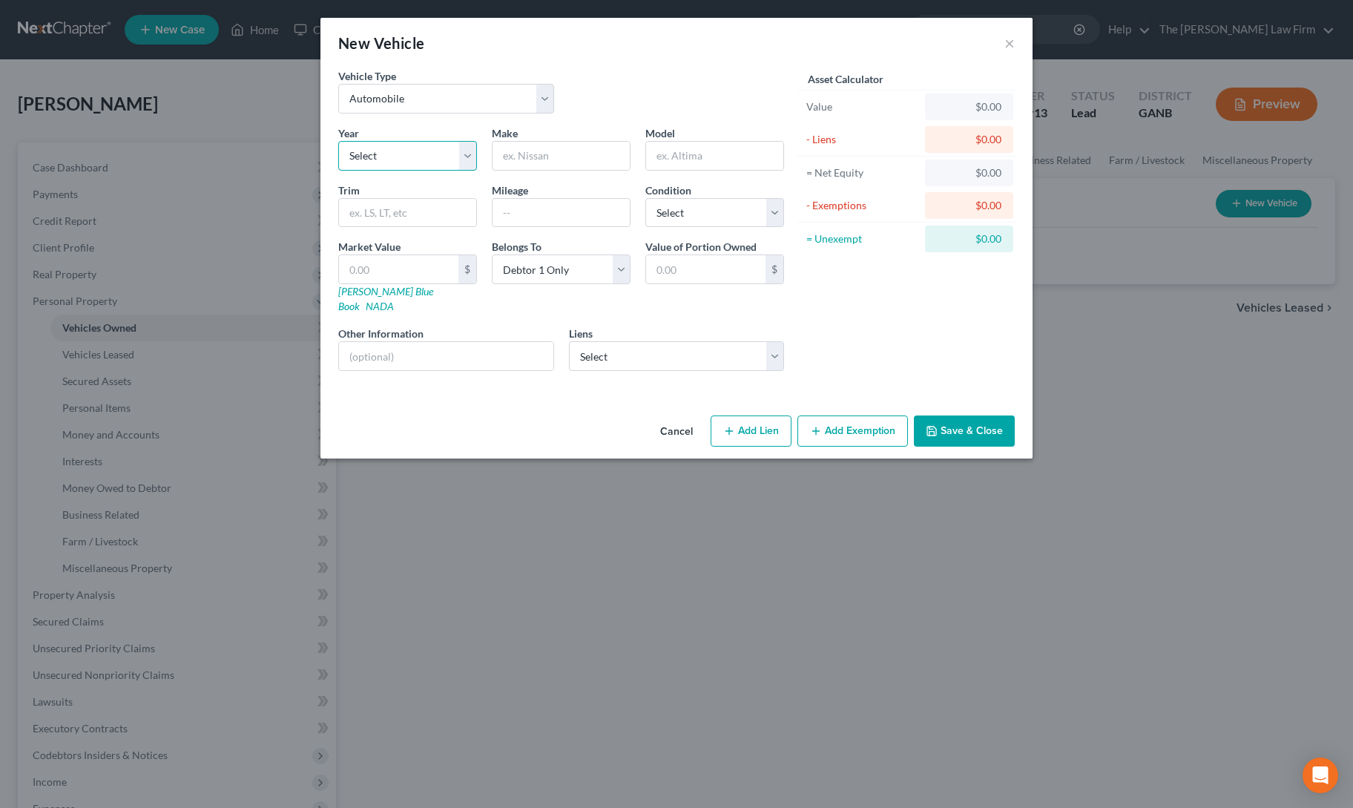
click at [395, 164] on select "Select 2026 2025 2024 2023 2022 2021 2020 2019 2018 2017 2016 2015 2014 2013 20…" at bounding box center [407, 156] width 139 height 30
select select "8"
click at [338, 141] on select "Select 2026 2025 2024 2023 2022 2021 2020 2019 2018 2017 2016 2015 2014 2013 20…" at bounding box center [407, 156] width 139 height 30
click at [564, 156] on input "text" at bounding box center [561, 156] width 137 height 28
type input "Audi"
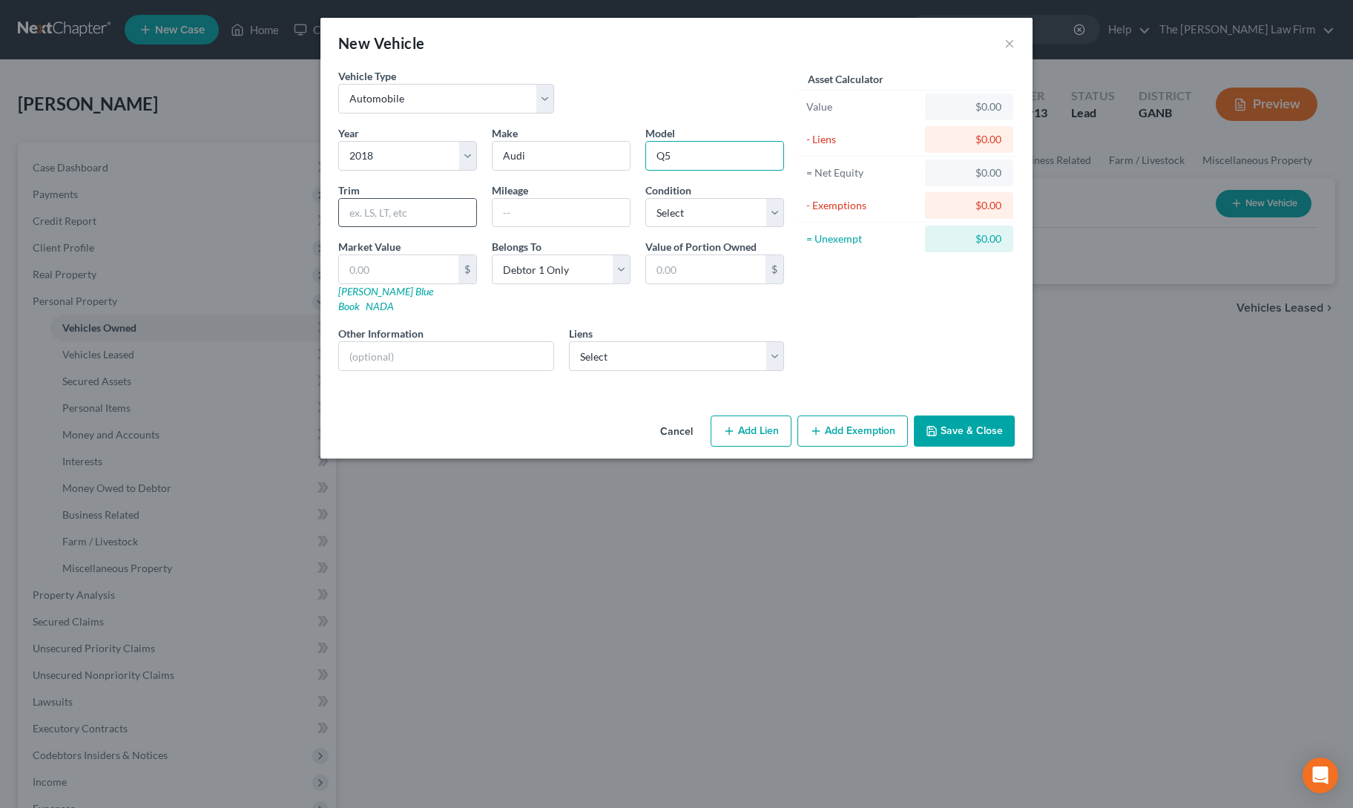
type input "Q5"
click at [381, 214] on input "text" at bounding box center [407, 213] width 137 height 28
type input "Premium"
type input "93000"
click at [372, 269] on input "text" at bounding box center [398, 269] width 119 height 28
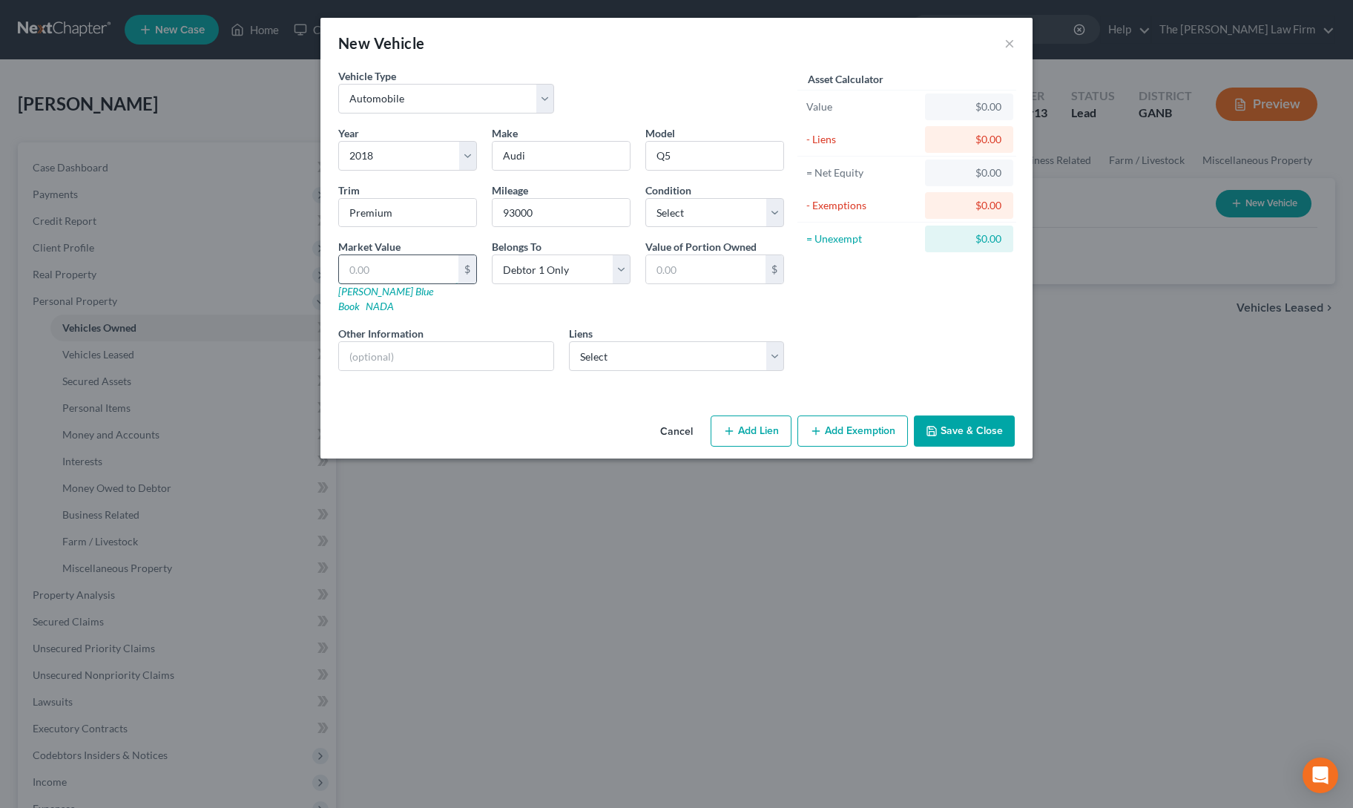
type input "1"
type input "1.00"
type input "14"
type input "14.00"
type input "147"
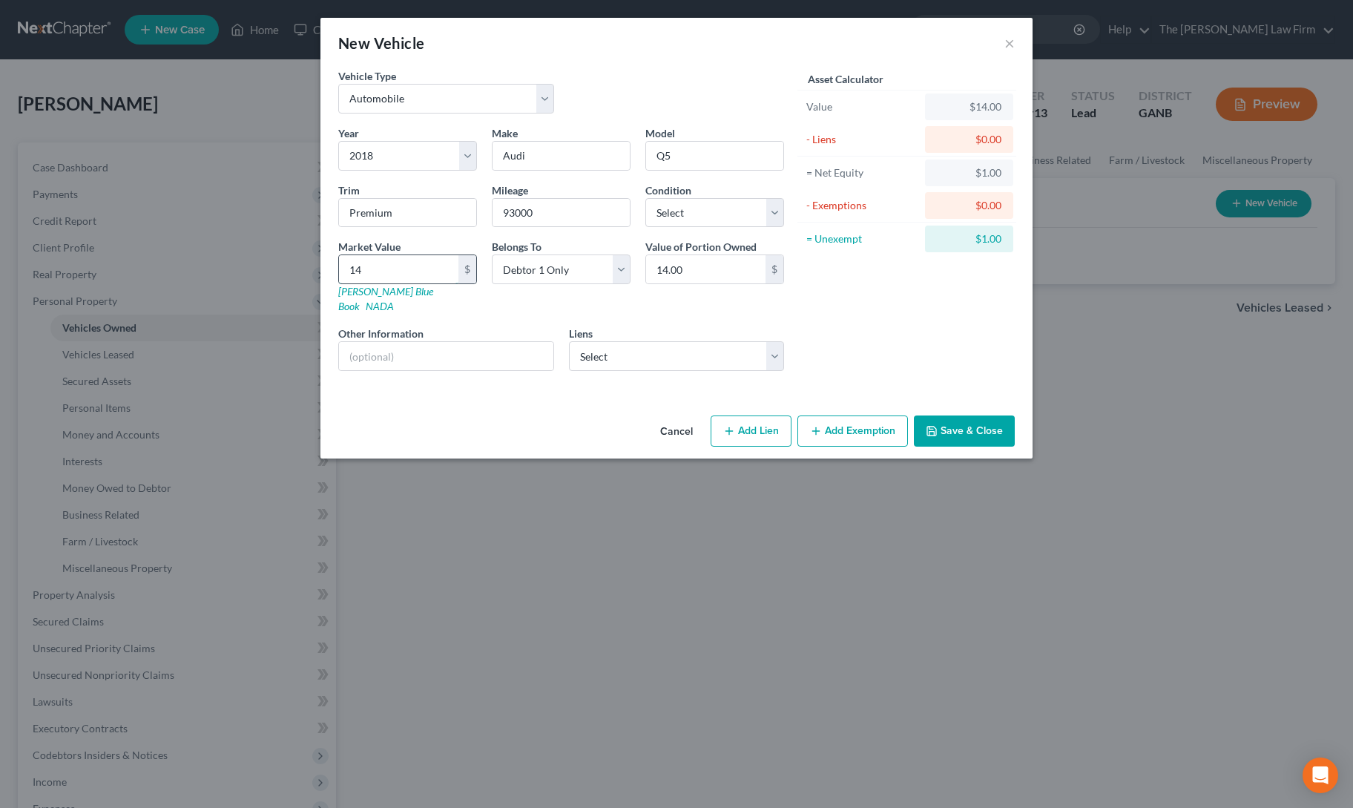
type input "147.00"
type input "1472"
type input "1,472.00"
type input "1,4724"
type input "14,724.00"
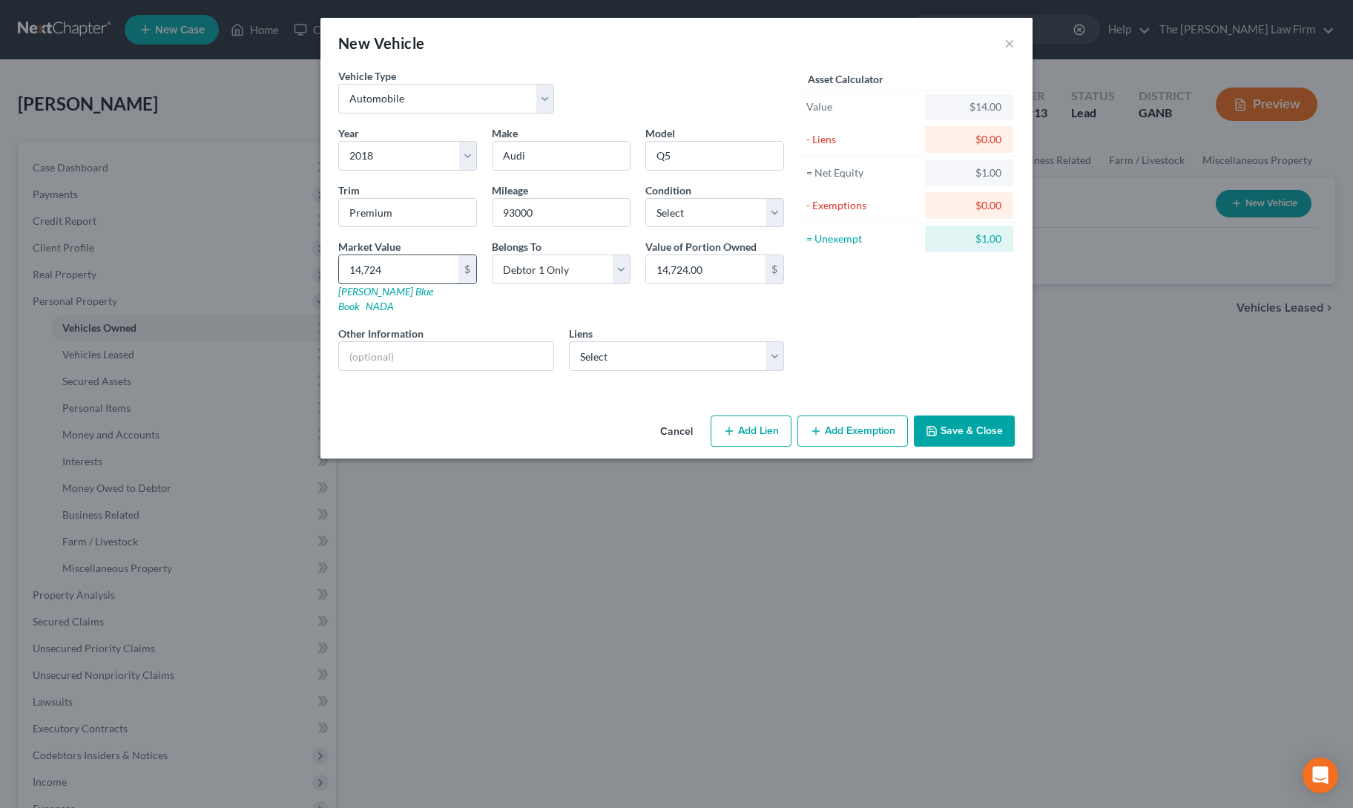
type input "14,72"
type input "1,472.00"
type input "14,725"
type input "14,725.00"
type input "14,725"
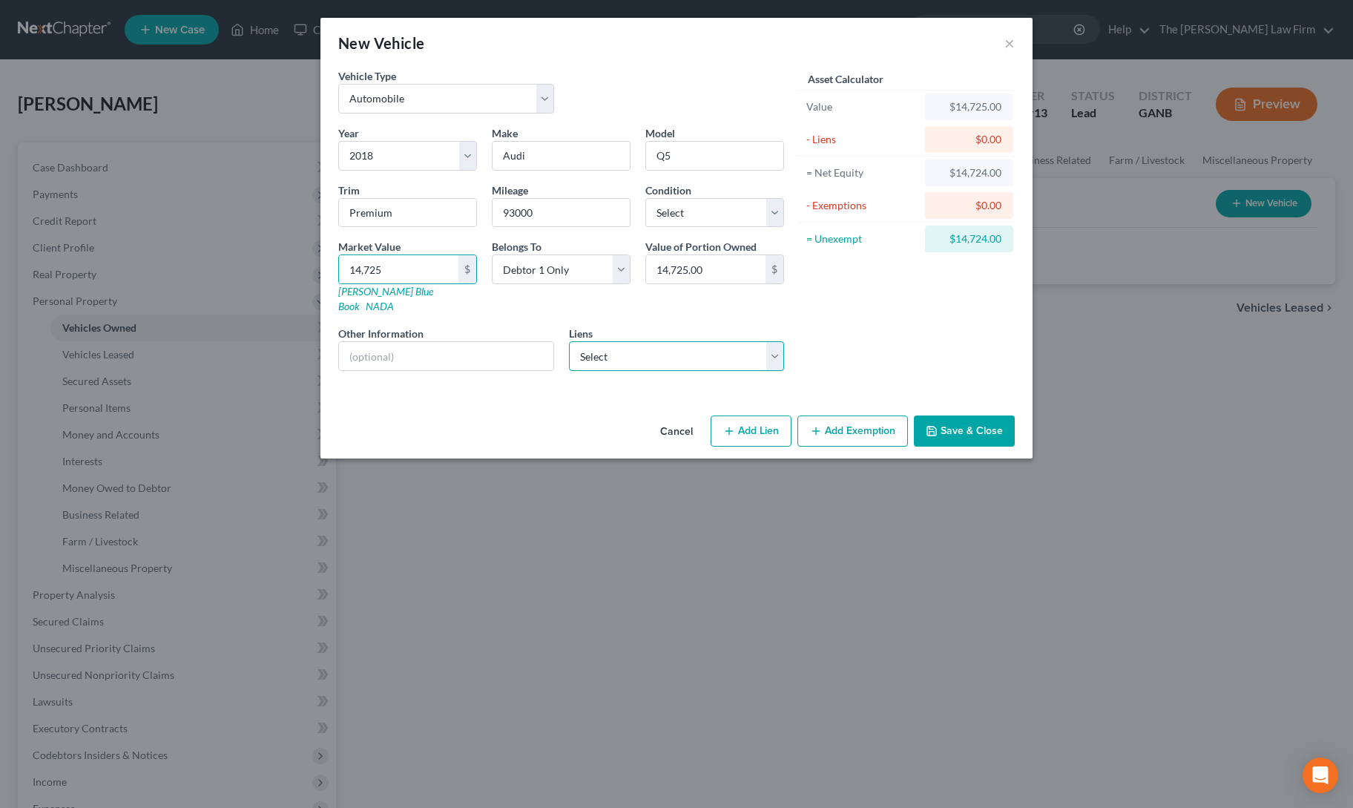
click at [642, 341] on select "Select Family Savings Credit - $0.00 Familysavfcu - $0.00 Bank Of America - $25…" at bounding box center [677, 356] width 216 height 30
select select "2"
click at [569, 341] on select "Select Family Savings Credit - $0.00 Familysavfcu - $0.00 Bank Of America - $25…" at bounding box center [677, 356] width 216 height 30
select select
select select "9"
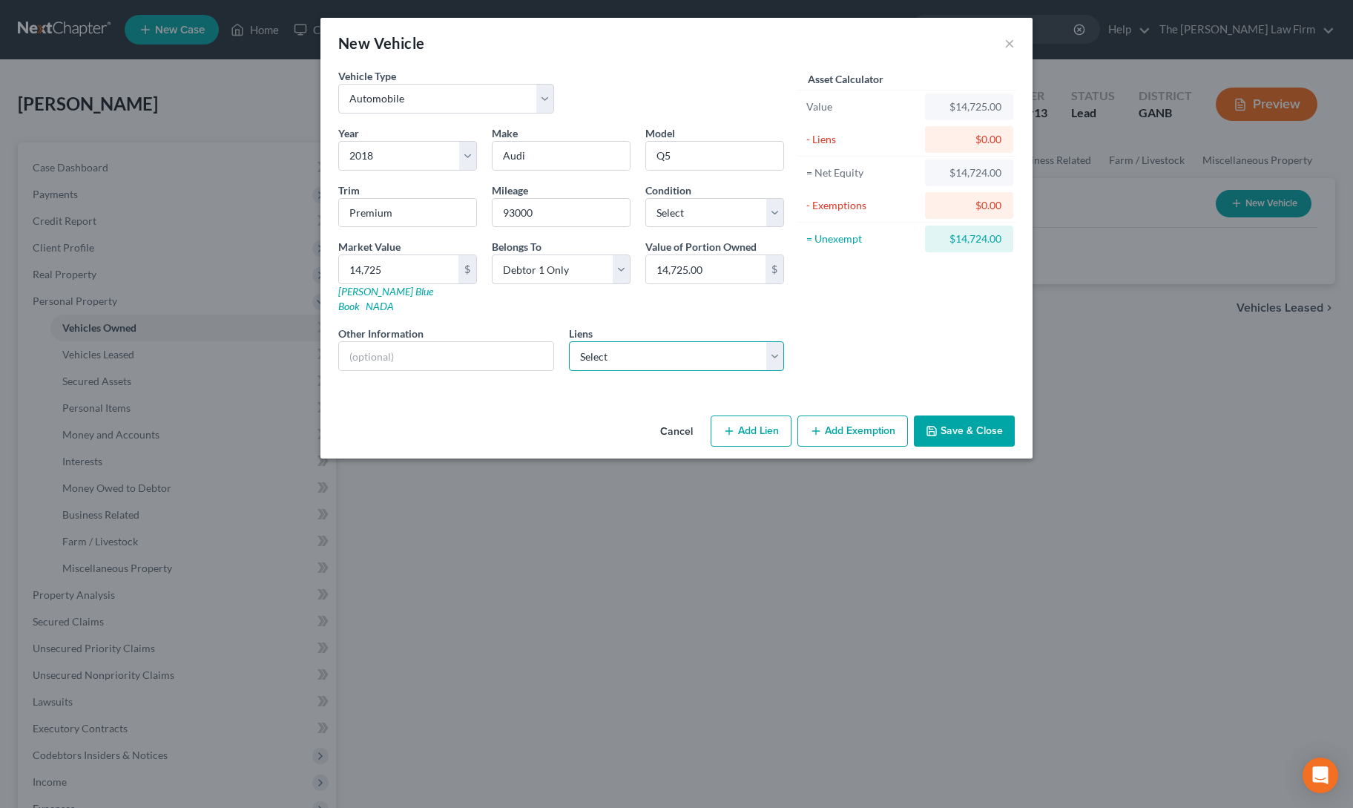
select select "0"
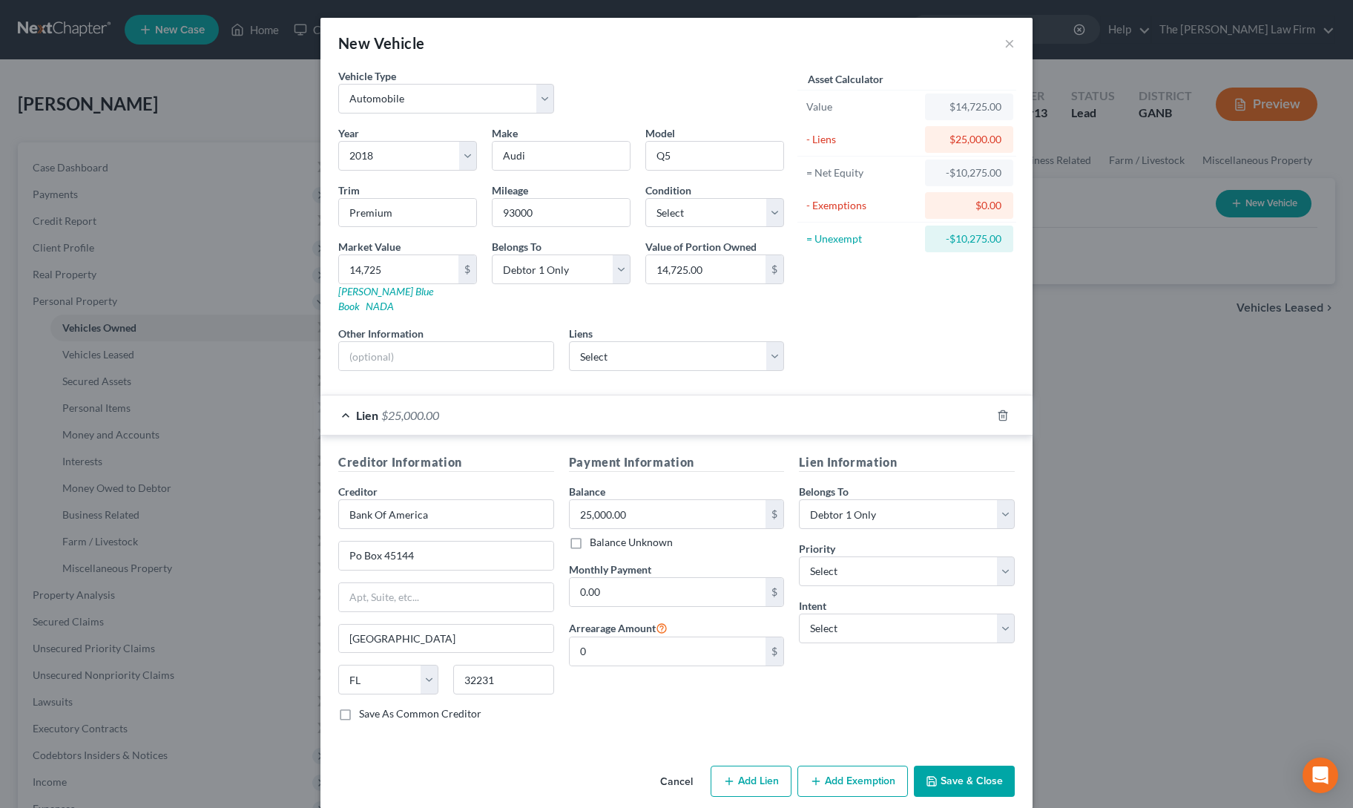
click at [935, 775] on icon "button" at bounding box center [932, 781] width 12 height 12
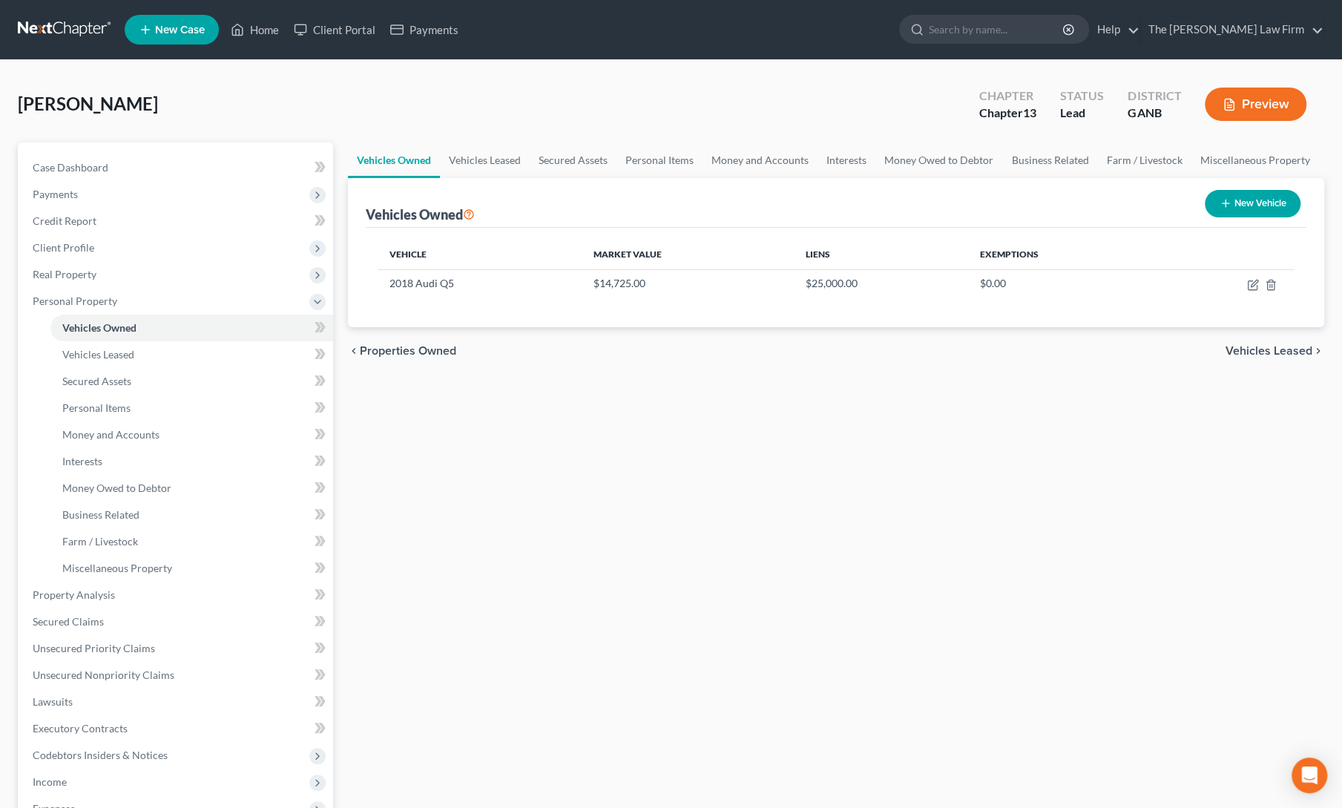
click at [1251, 206] on button "New Vehicle" at bounding box center [1253, 203] width 96 height 27
select select "0"
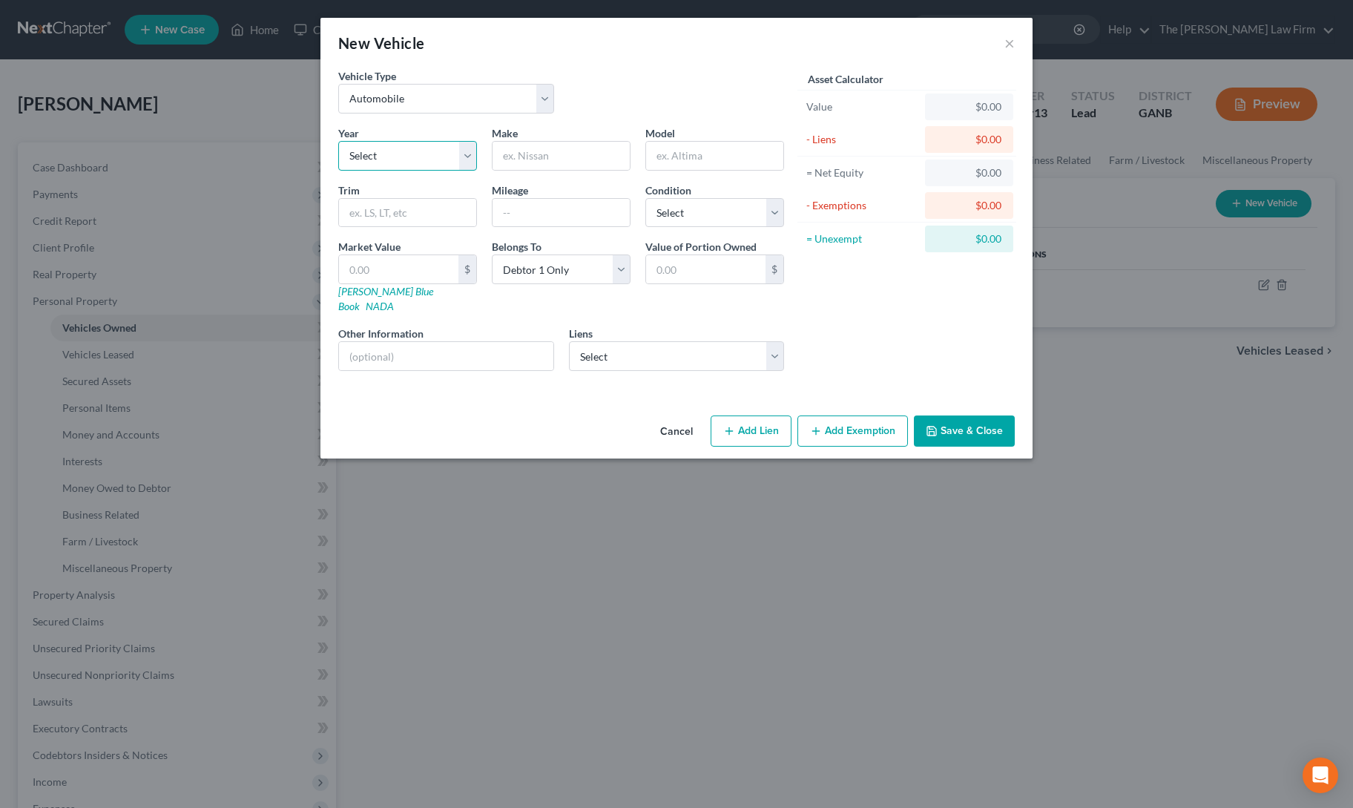
click at [402, 149] on select "Select 2026 2025 2024 2023 2022 2021 2020 2019 2018 2017 2016 2015 2014 2013 20…" at bounding box center [407, 156] width 139 height 30
select select "10"
click at [338, 141] on select "Select 2026 2025 2024 2023 2022 2021 2020 2019 2018 2017 2016 2015 2014 2013 20…" at bounding box center [407, 156] width 139 height 30
click at [559, 164] on input "text" at bounding box center [561, 156] width 137 height 28
click at [515, 152] on input "DOdge" at bounding box center [561, 156] width 137 height 28
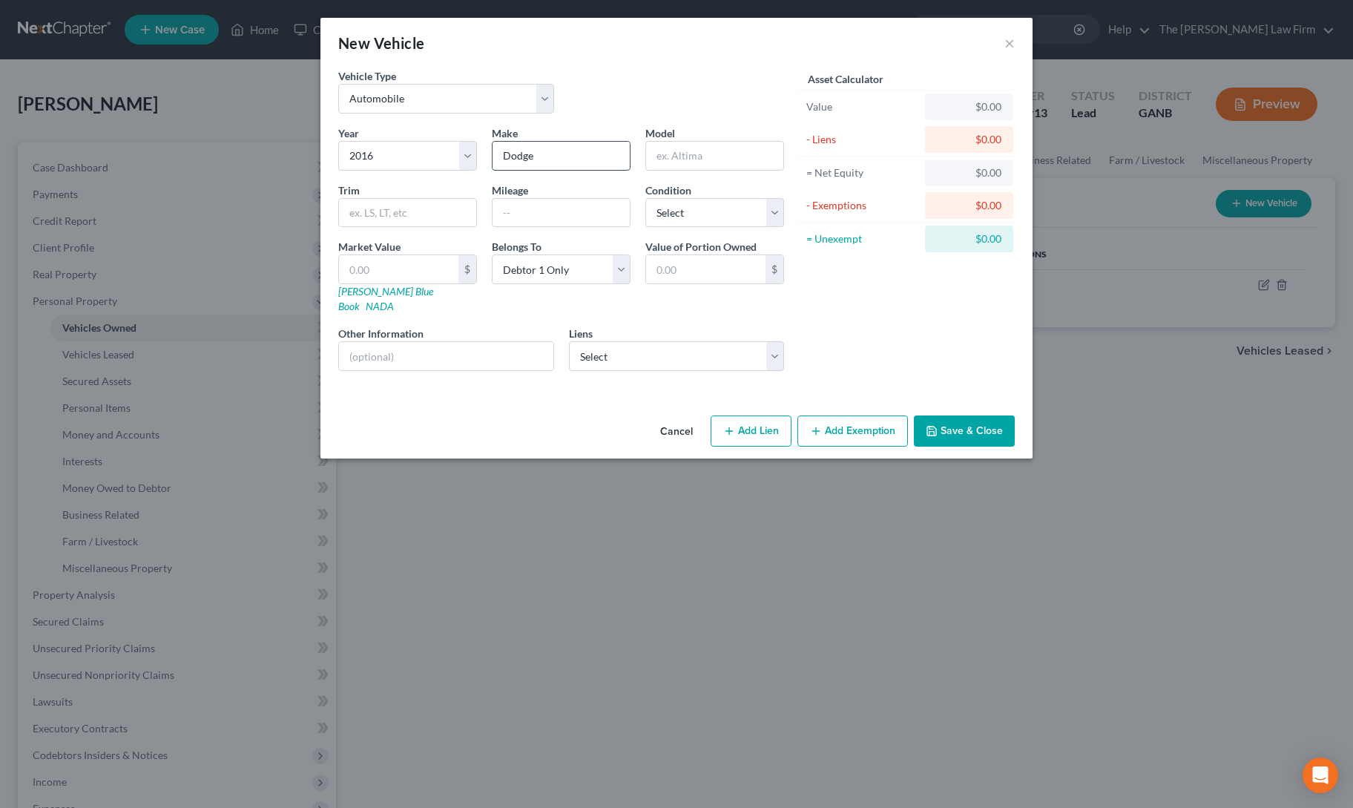
type input "Dodge"
type input "Ram 1500"
click at [522, 217] on input "text" at bounding box center [561, 213] width 137 height 28
type input "150000"
click at [420, 275] on input "text" at bounding box center [398, 269] width 119 height 28
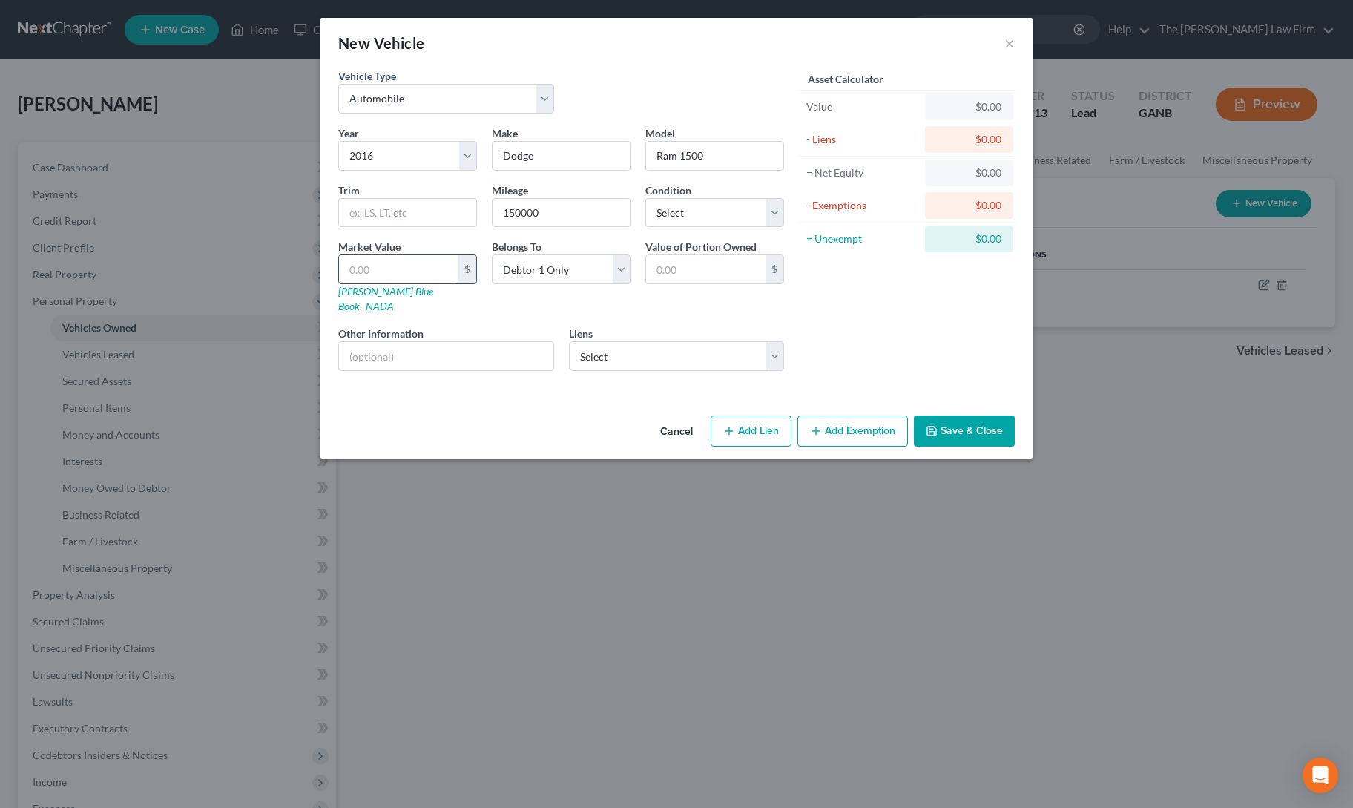
type input "8"
type input "8.00"
type input "80"
type input "80.00"
type input "800"
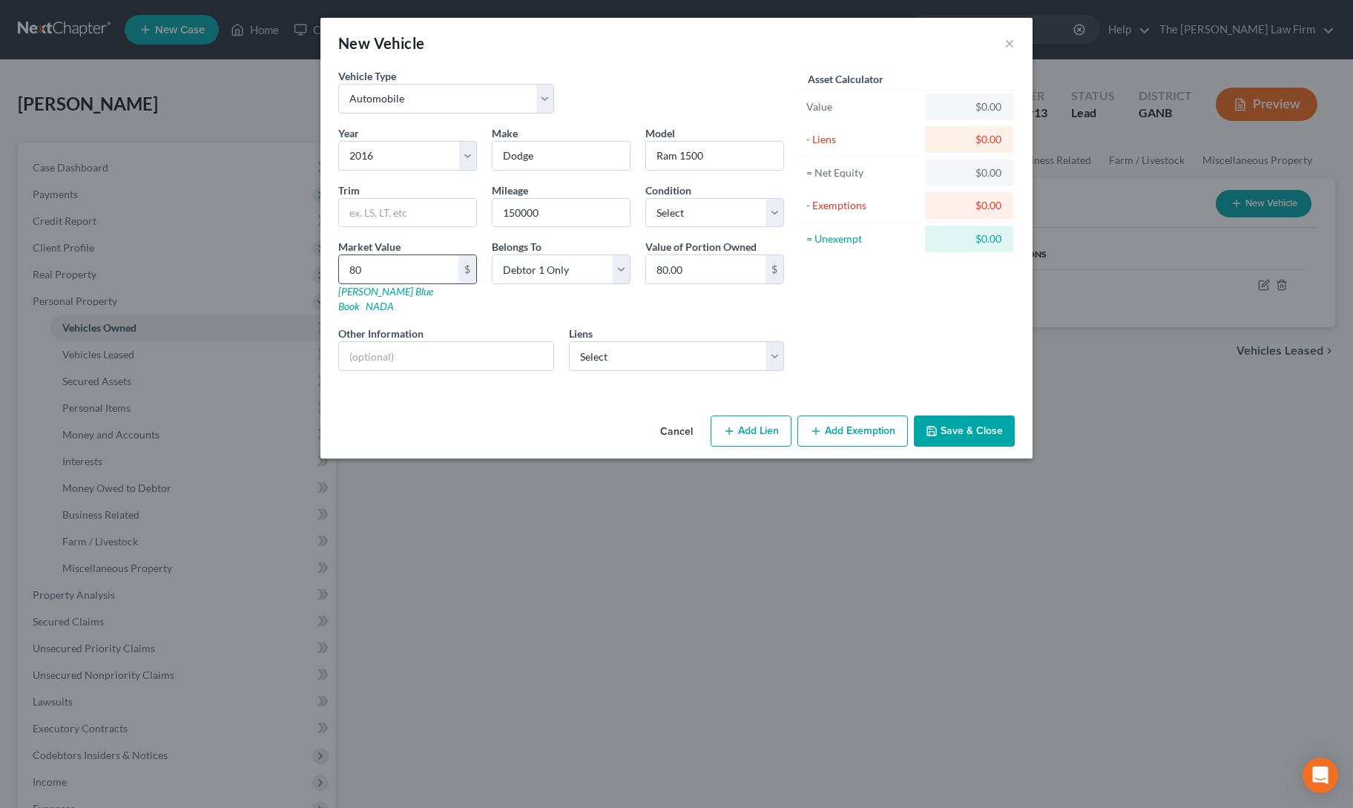
type input "800.00"
type input "8000"
type input "8,000.00"
type input "8,000"
click at [593, 341] on select "Select Family Savings Credit - $0.00 Familysavfcu - $0.00 Capital One Auto Fin …" at bounding box center [677, 356] width 216 height 30
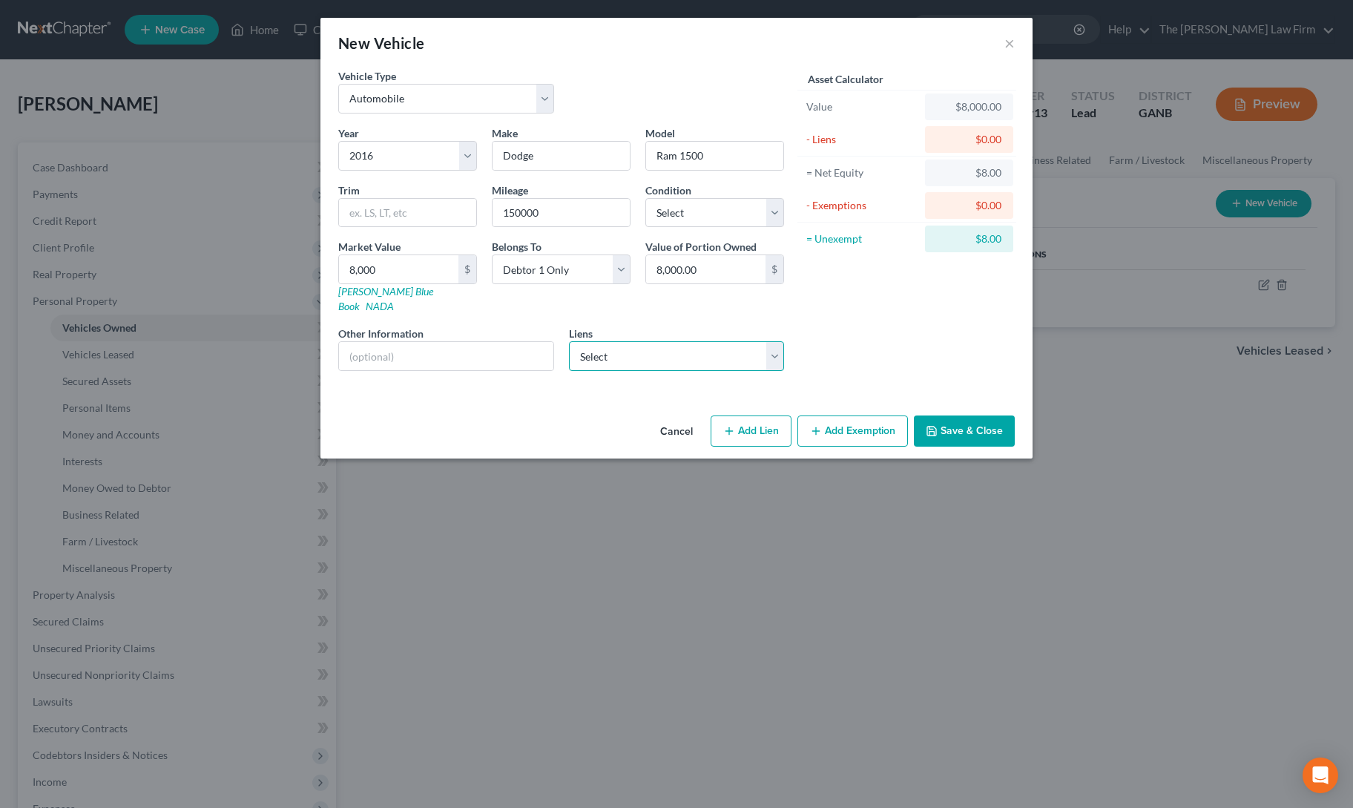
select select "2"
click at [569, 341] on select "Select Family Savings Credit - $0.00 Familysavfcu - $0.00 Capital One Auto Fin …" at bounding box center [677, 356] width 216 height 30
select select
select select "45"
select select "0"
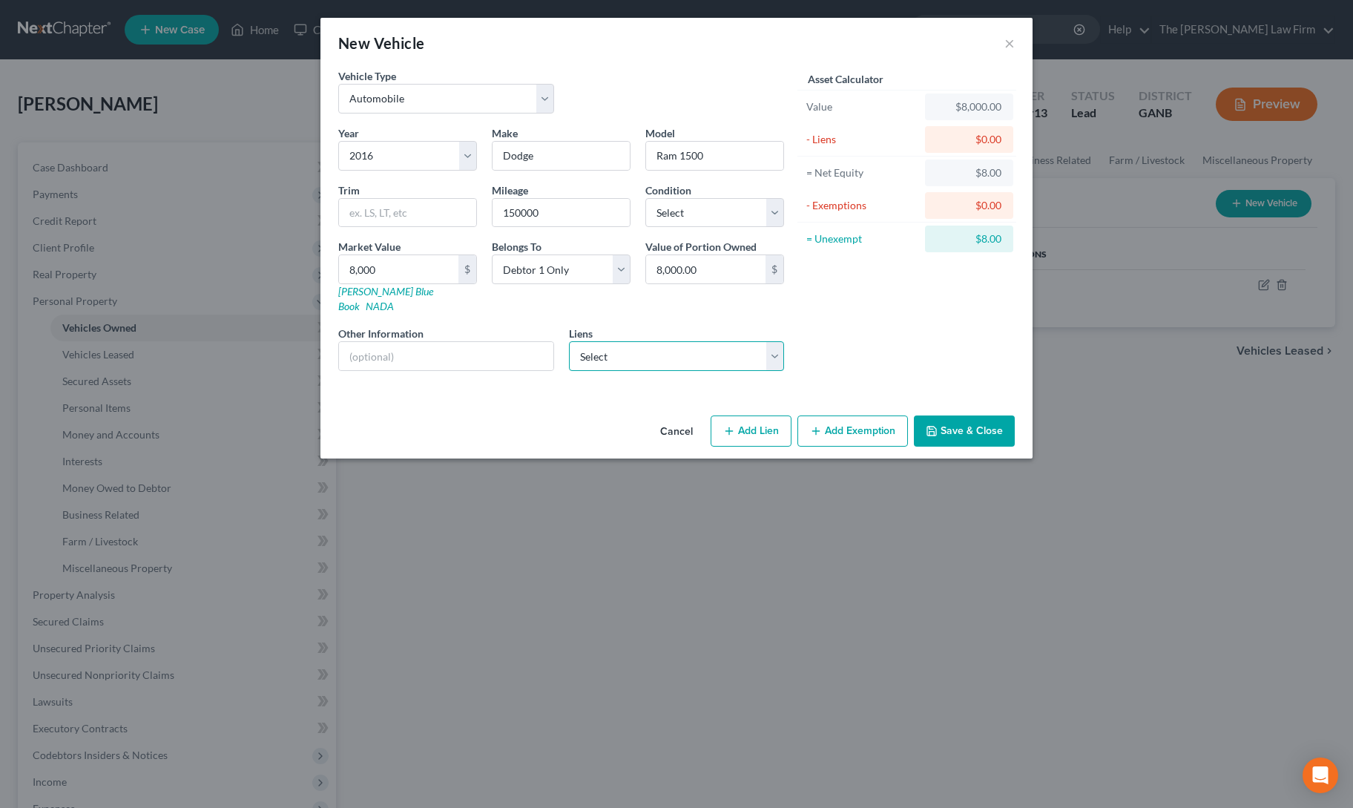
select select "0"
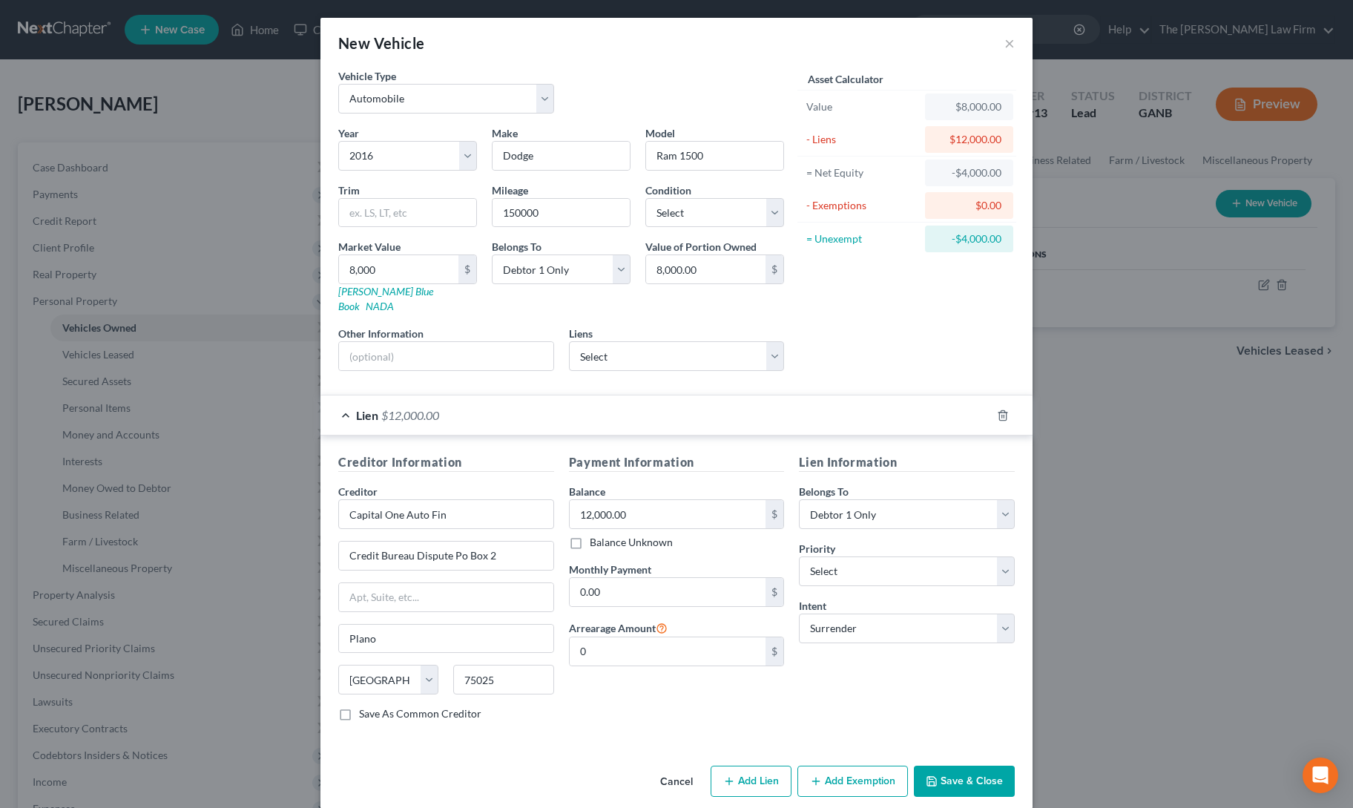
click at [948, 765] on button "Save & Close" at bounding box center [964, 780] width 101 height 31
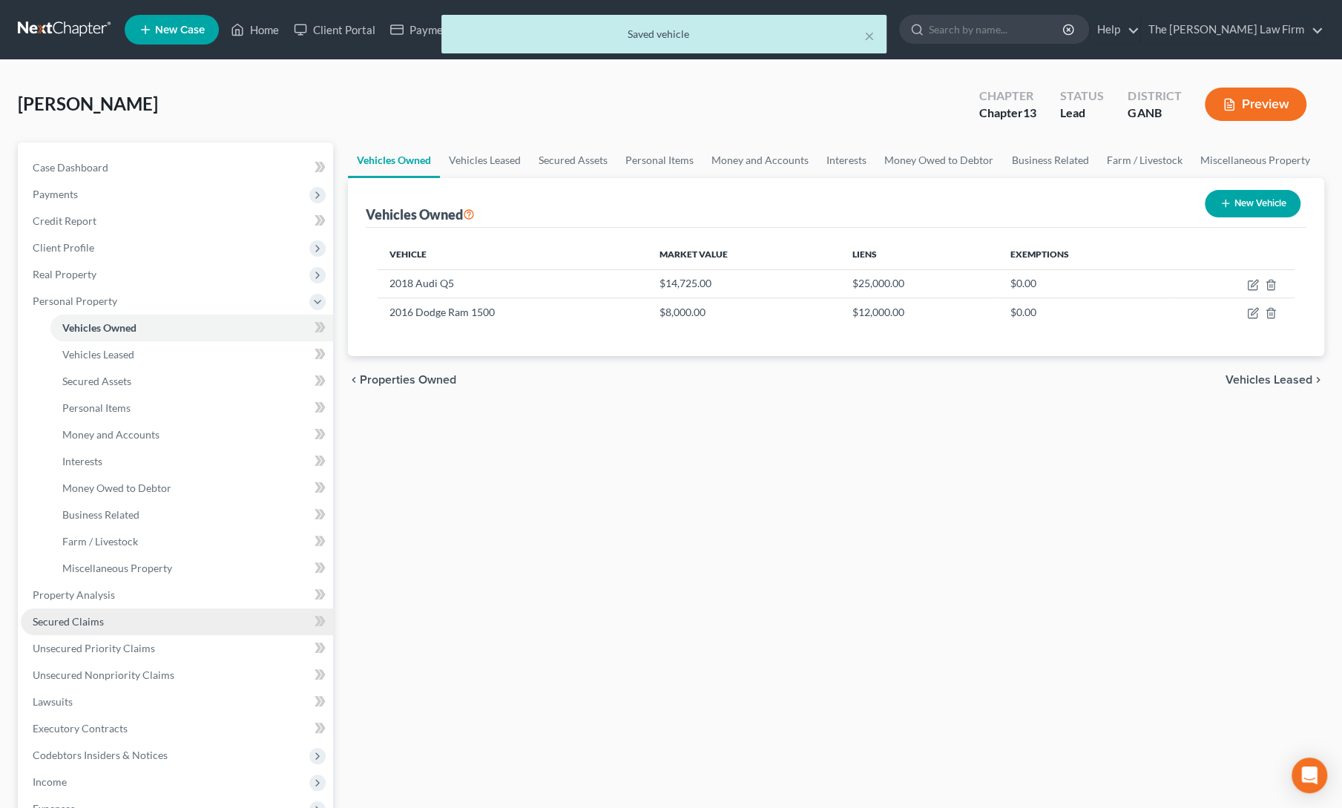
click at [85, 626] on span "Secured Claims" at bounding box center [68, 621] width 71 height 13
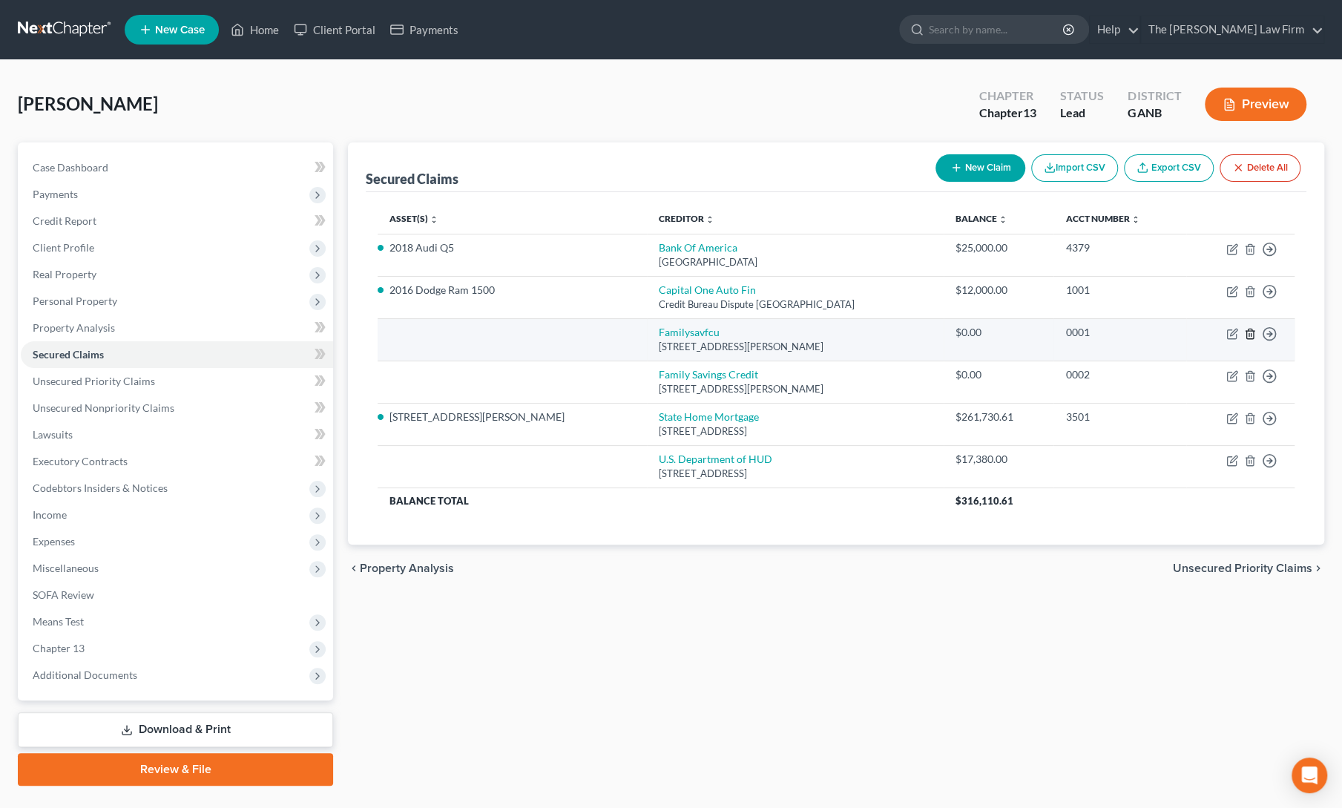
click at [1249, 334] on line "button" at bounding box center [1249, 334] width 0 height 3
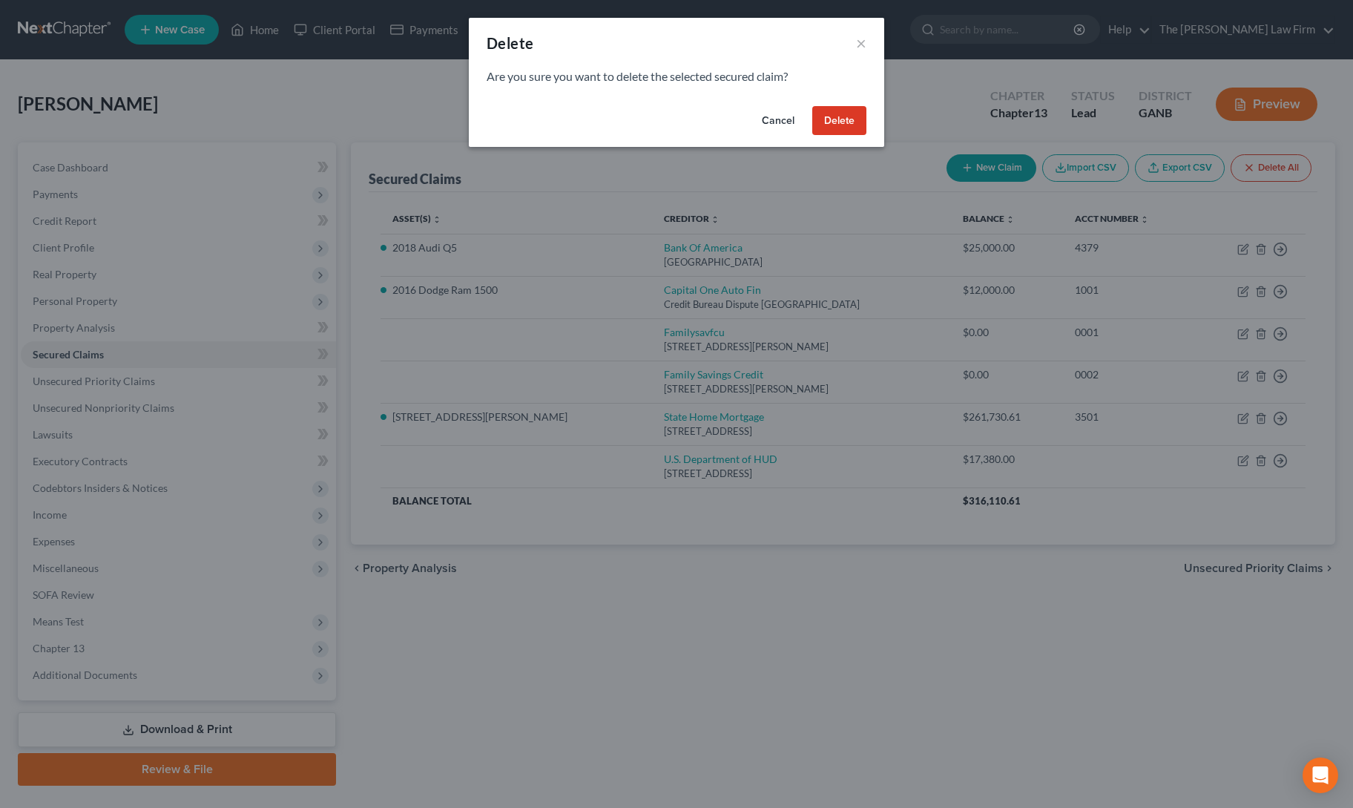
click at [821, 116] on button "Delete" at bounding box center [839, 121] width 54 height 30
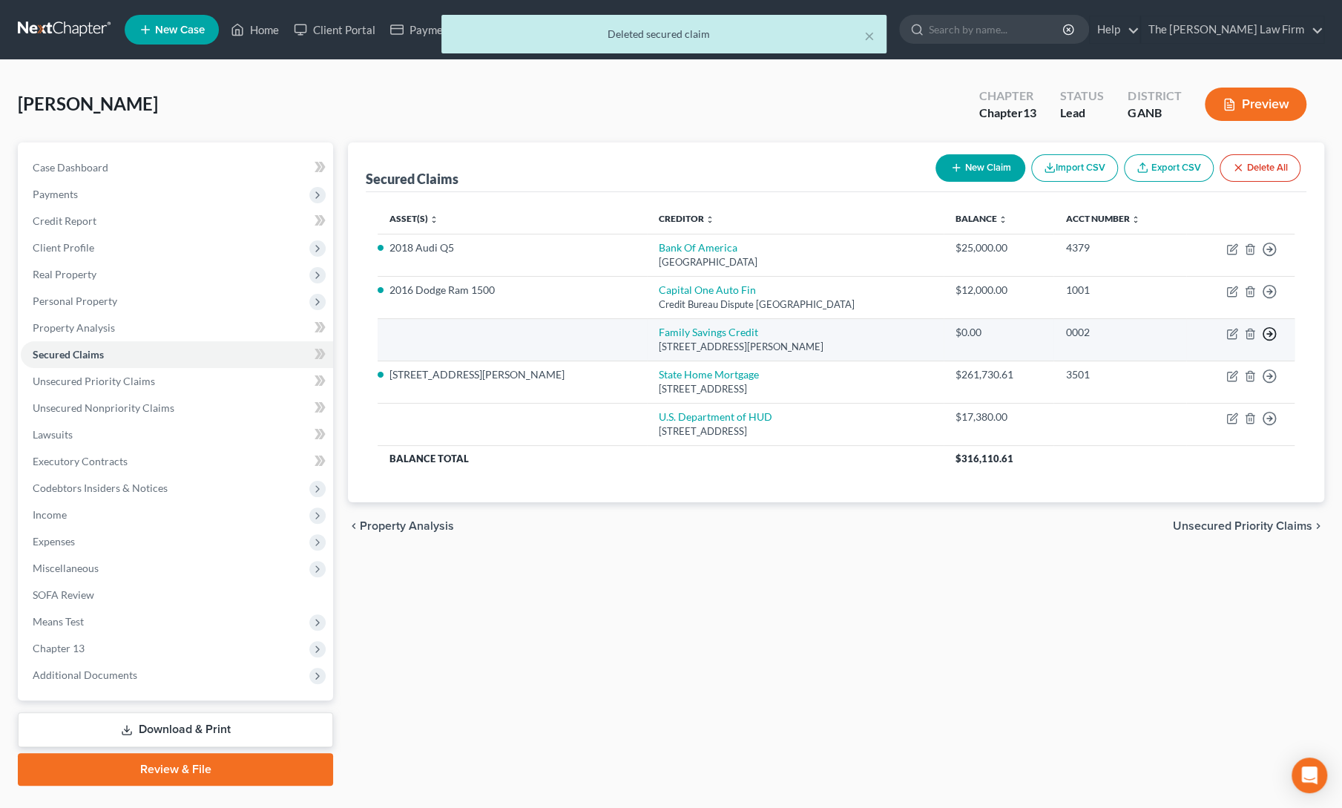
click at [1274, 327] on icon "button" at bounding box center [1269, 333] width 15 height 15
click at [1167, 369] on link "Move to F" at bounding box center [1201, 370] width 124 height 25
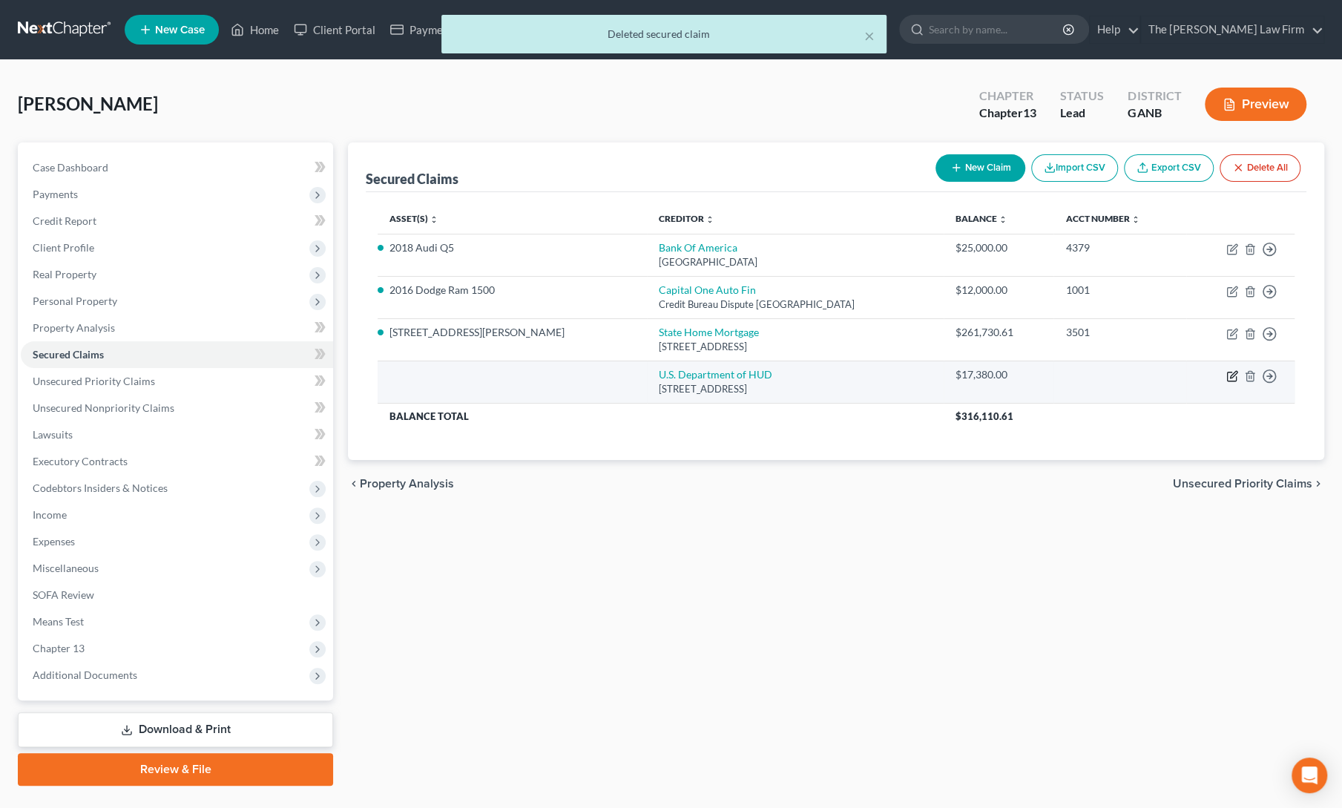
click at [1231, 375] on icon "button" at bounding box center [1232, 376] width 12 height 12
select select "10"
select select "0"
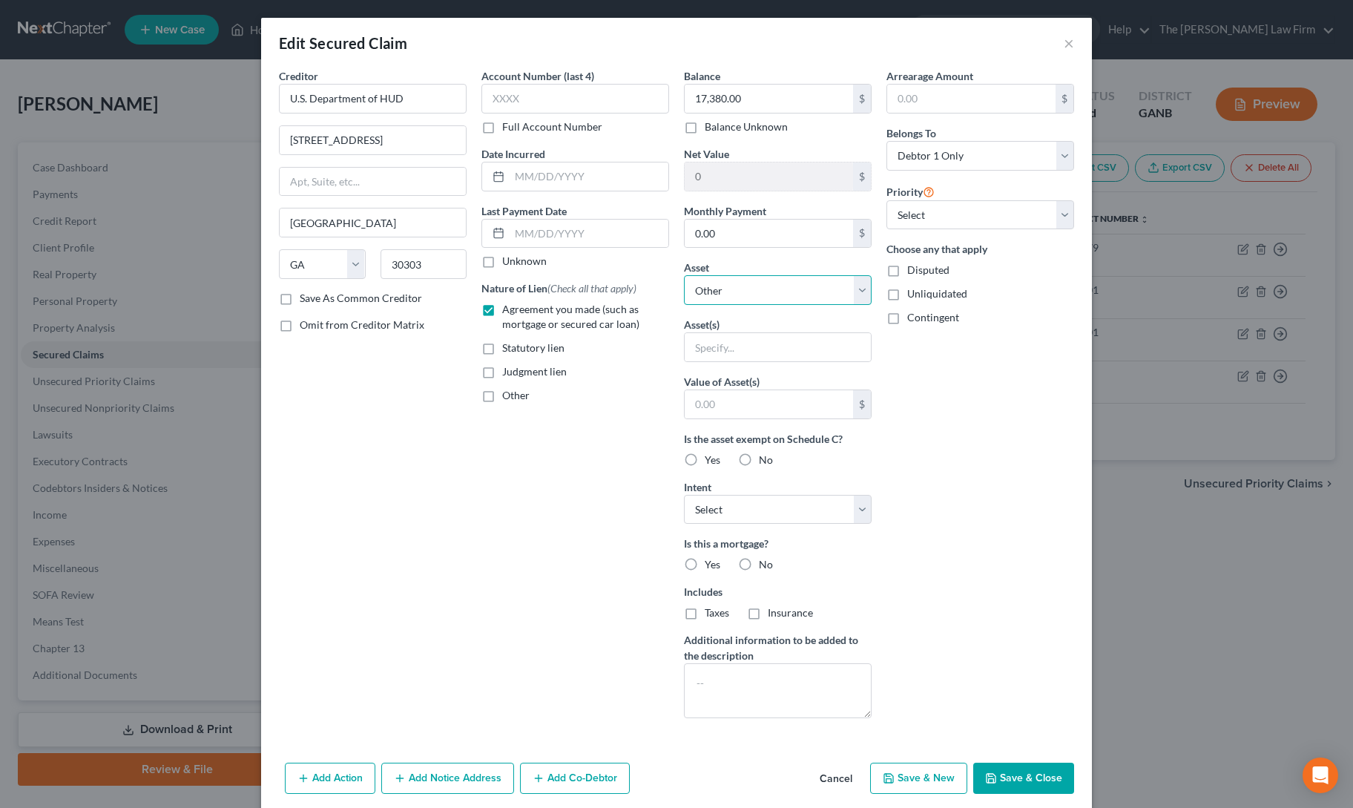
click at [746, 294] on select "Select Other Multiple Assets 2018 Audi Q5 - $14725.0 [STREET_ADDRESS][PERSON_NA…" at bounding box center [778, 290] width 188 height 30
select select "3"
click at [684, 275] on select "Select Other Multiple Assets 2018 Audi Q5 - $14725.0 [STREET_ADDRESS][PERSON_NA…" at bounding box center [778, 290] width 188 height 30
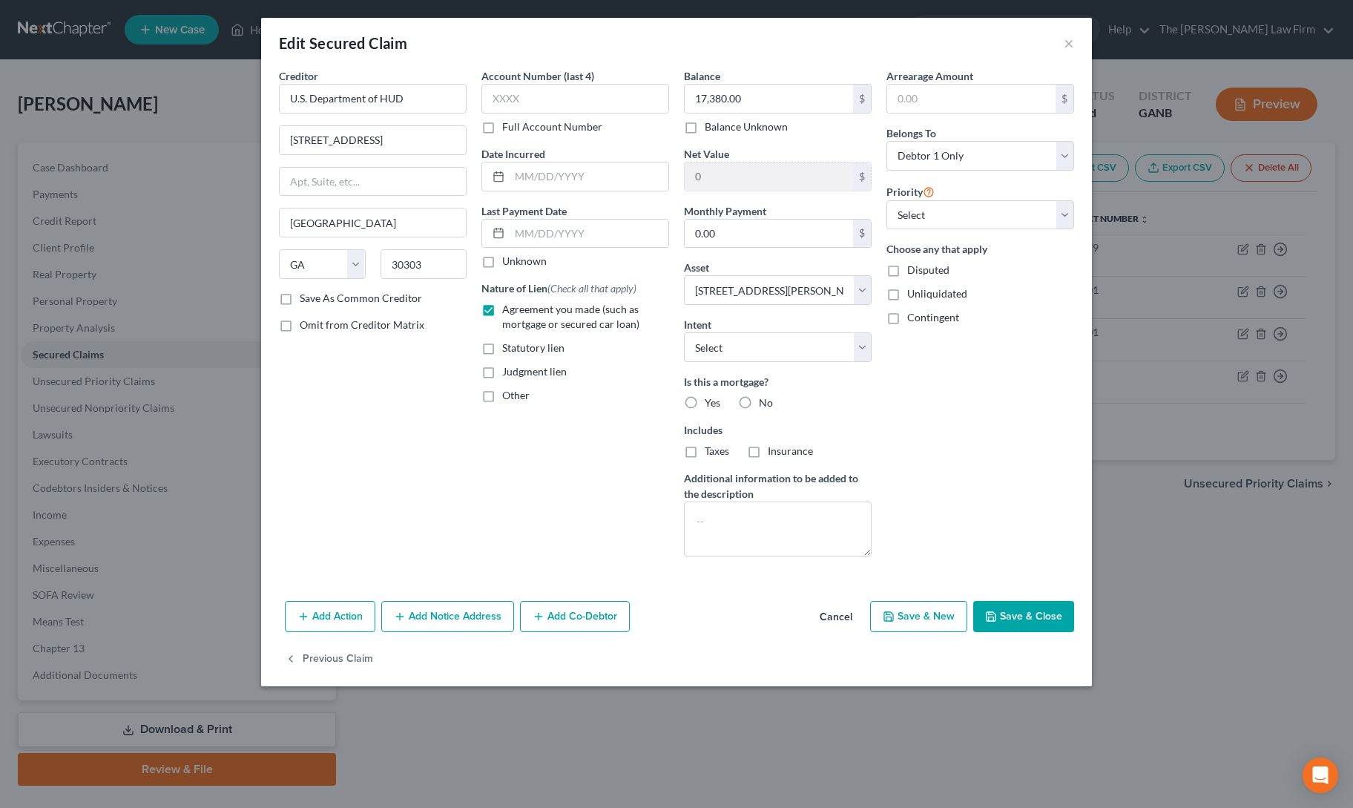
click at [1009, 616] on button "Save & Close" at bounding box center [1023, 616] width 101 height 31
select select
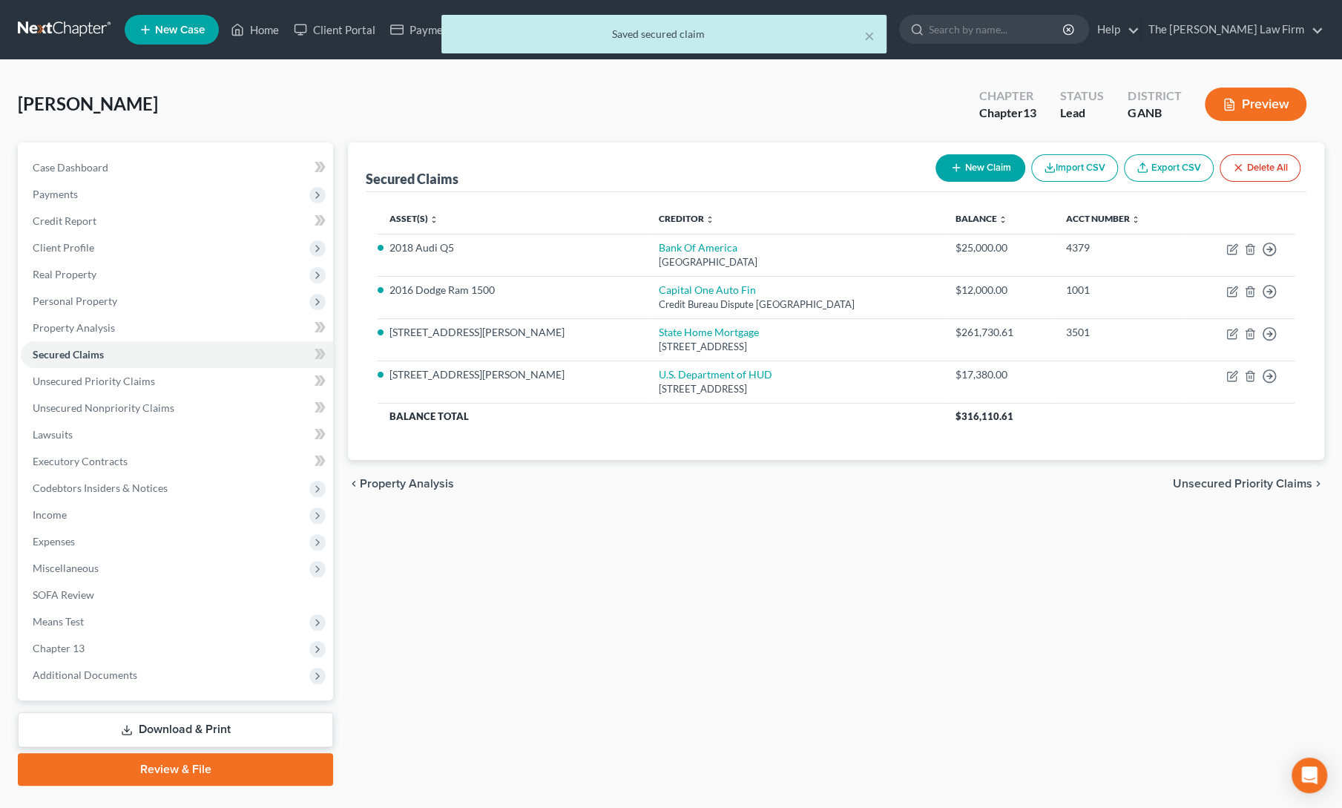
click at [1009, 616] on div "Secured Claims New Claim Import CSV Export CSV Delete All Asset(s) expand_more …" at bounding box center [835, 463] width 991 height 643
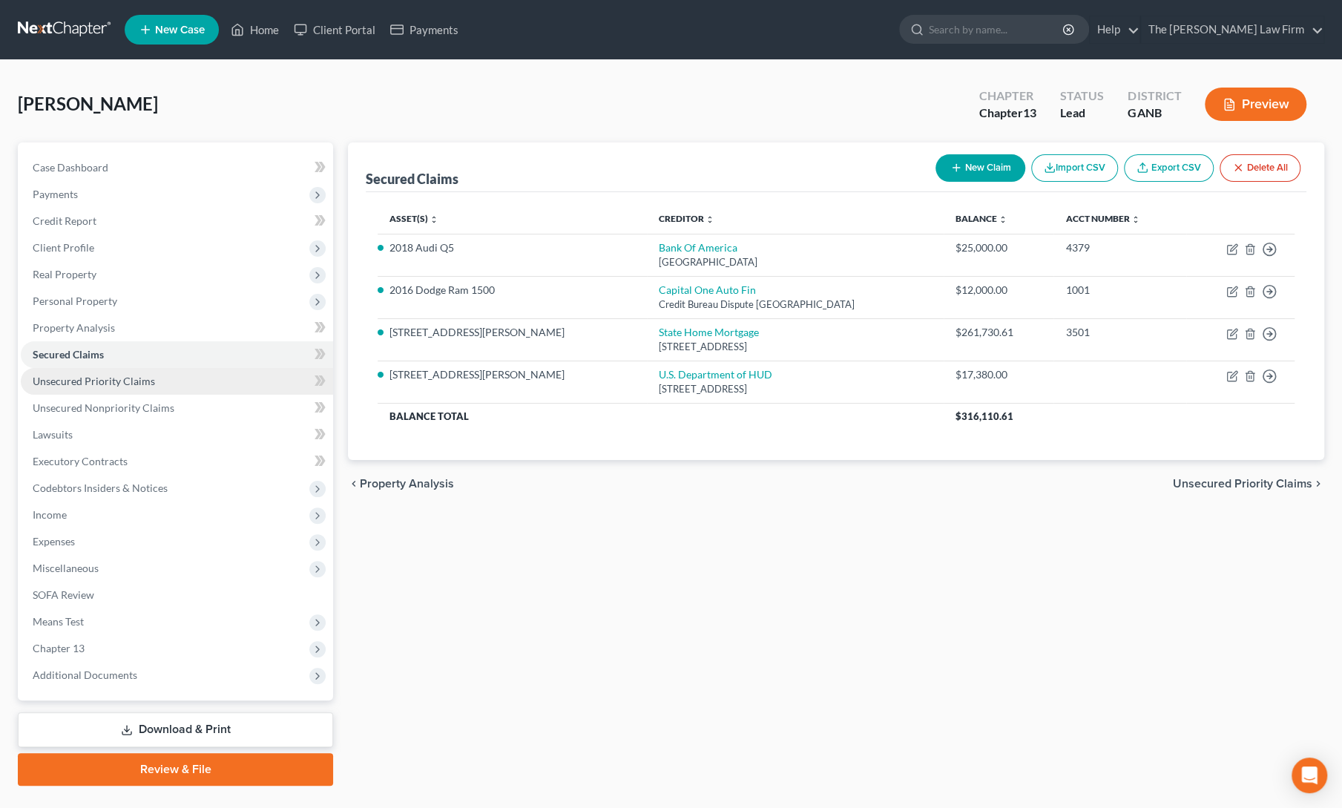
click at [114, 380] on span "Unsecured Priority Claims" at bounding box center [94, 381] width 122 height 13
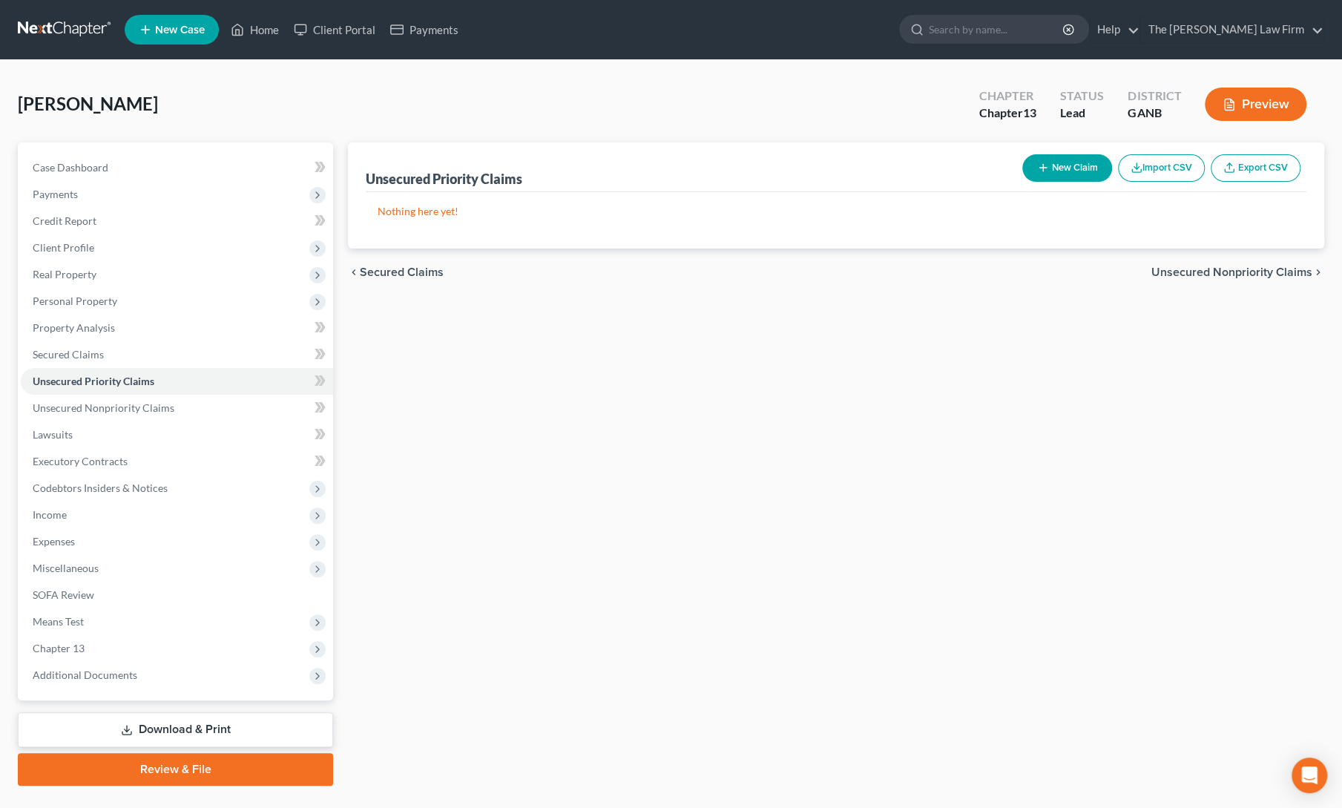
click at [1059, 180] on button "New Claim" at bounding box center [1067, 167] width 90 height 27
select select "0"
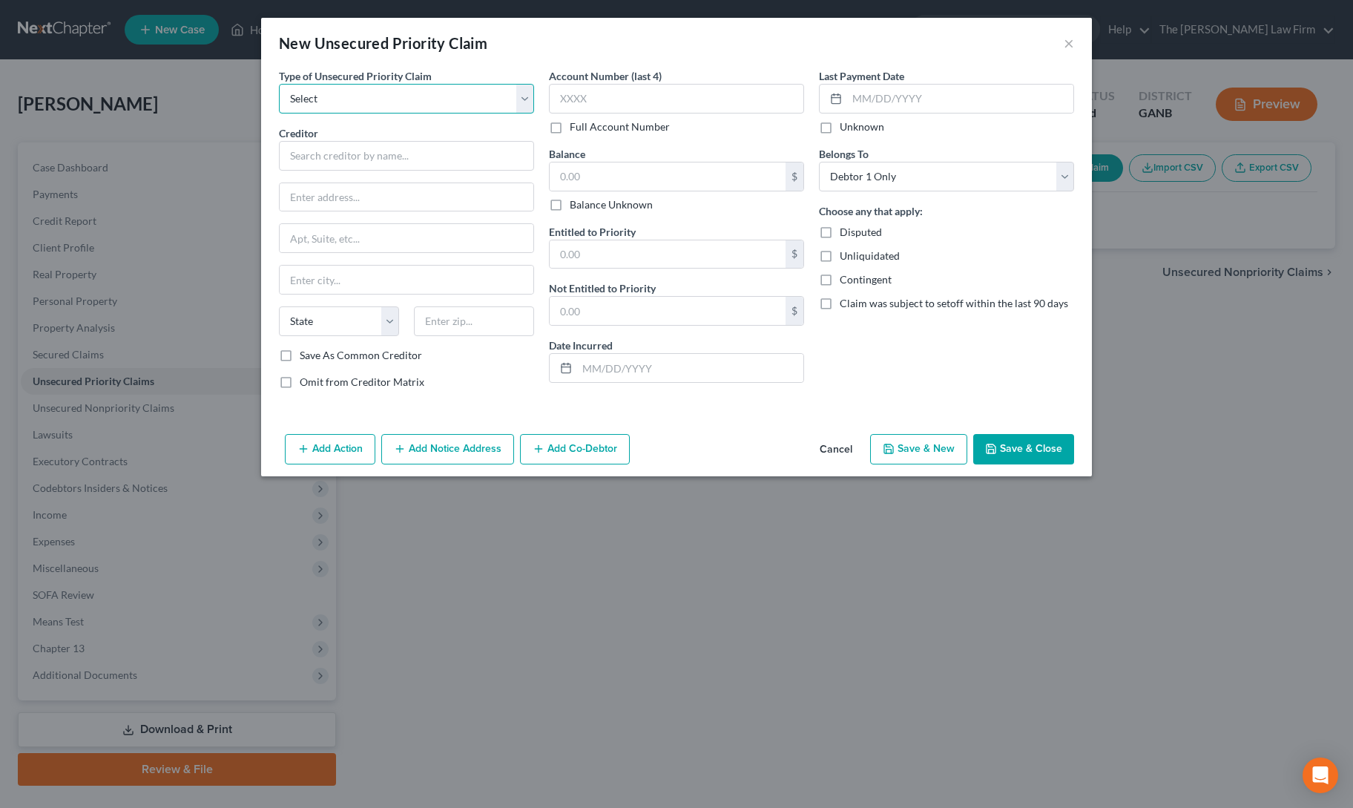
click at [372, 93] on select "Select Taxes & Other Government Units Domestic Support Obligations Extensions o…" at bounding box center [406, 99] width 255 height 30
select select "0"
click at [279, 84] on select "Select Taxes & Other Government Units Domestic Support Obligations Extensions o…" at bounding box center [406, 99] width 255 height 30
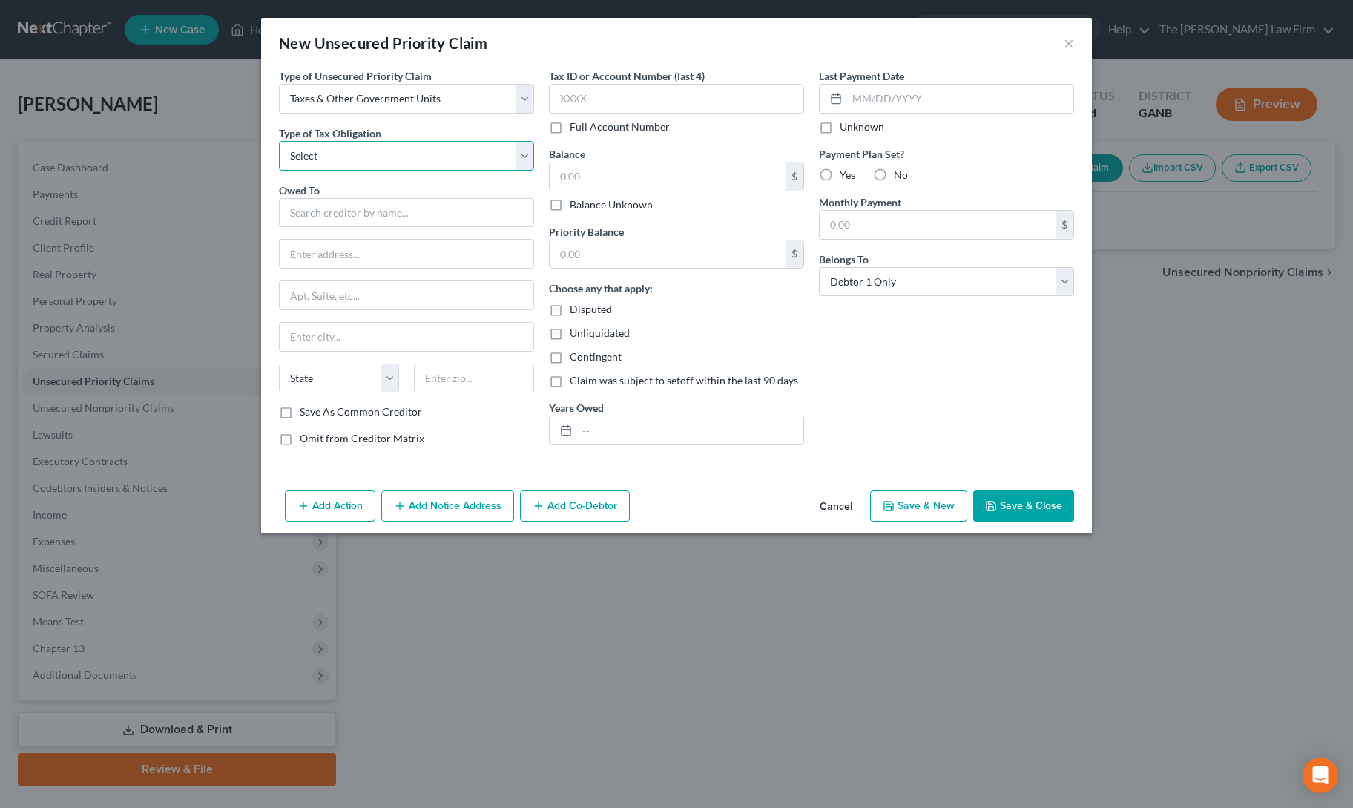
click at [360, 159] on select "Select Federal City State Franchise Tax Board Other" at bounding box center [406, 156] width 255 height 30
select select "0"
click at [279, 141] on select "Select Federal City State Franchise Tax Board Other" at bounding box center [406, 156] width 255 height 30
click at [347, 204] on input "text" at bounding box center [406, 213] width 255 height 30
click at [355, 239] on div "Internal Revenue Service" at bounding box center [368, 238] width 154 height 15
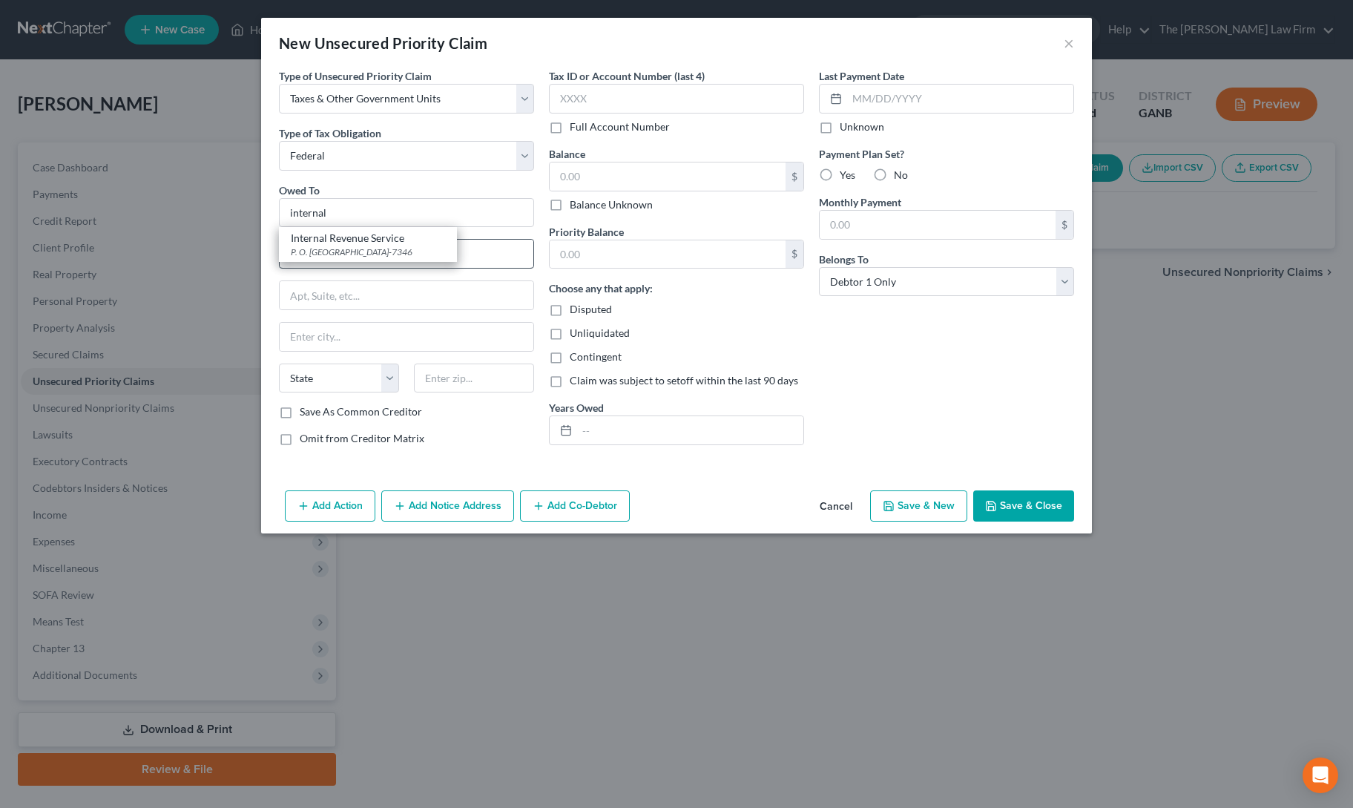
type input "Internal Revenue Service"
type input "P. O. Box 7346"
type input "[GEOGRAPHIC_DATA]"
select select "39"
type input "19101-7346"
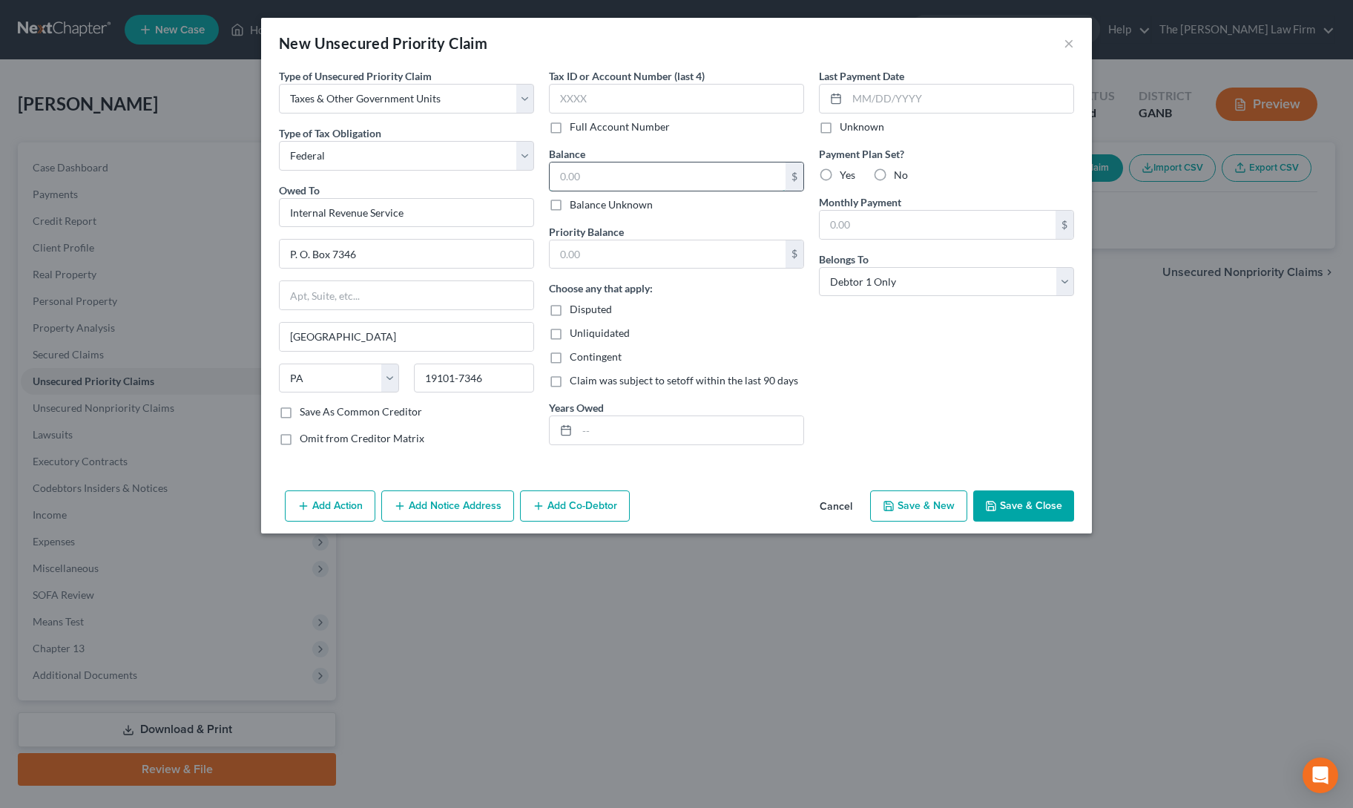
click at [598, 174] on input "text" at bounding box center [668, 176] width 236 height 28
type input "5,000"
click at [919, 379] on div "Last Payment Date Unknown Payment Plan Set? Yes No Monthly Payment $ Belongs To…" at bounding box center [946, 262] width 270 height 389
click at [1008, 501] on button "Save & Close" at bounding box center [1023, 505] width 101 height 31
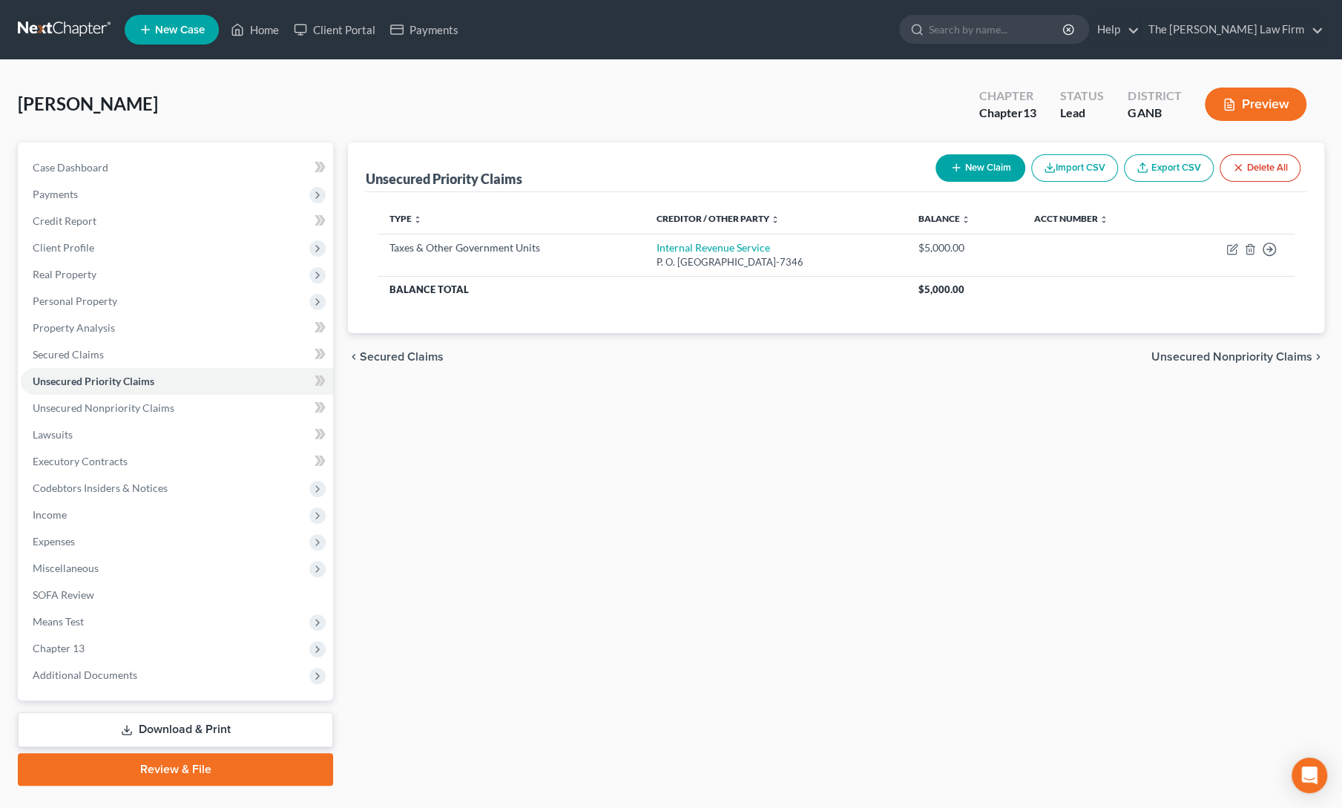
click at [961, 167] on button "New Claim" at bounding box center [980, 167] width 90 height 27
select select "0"
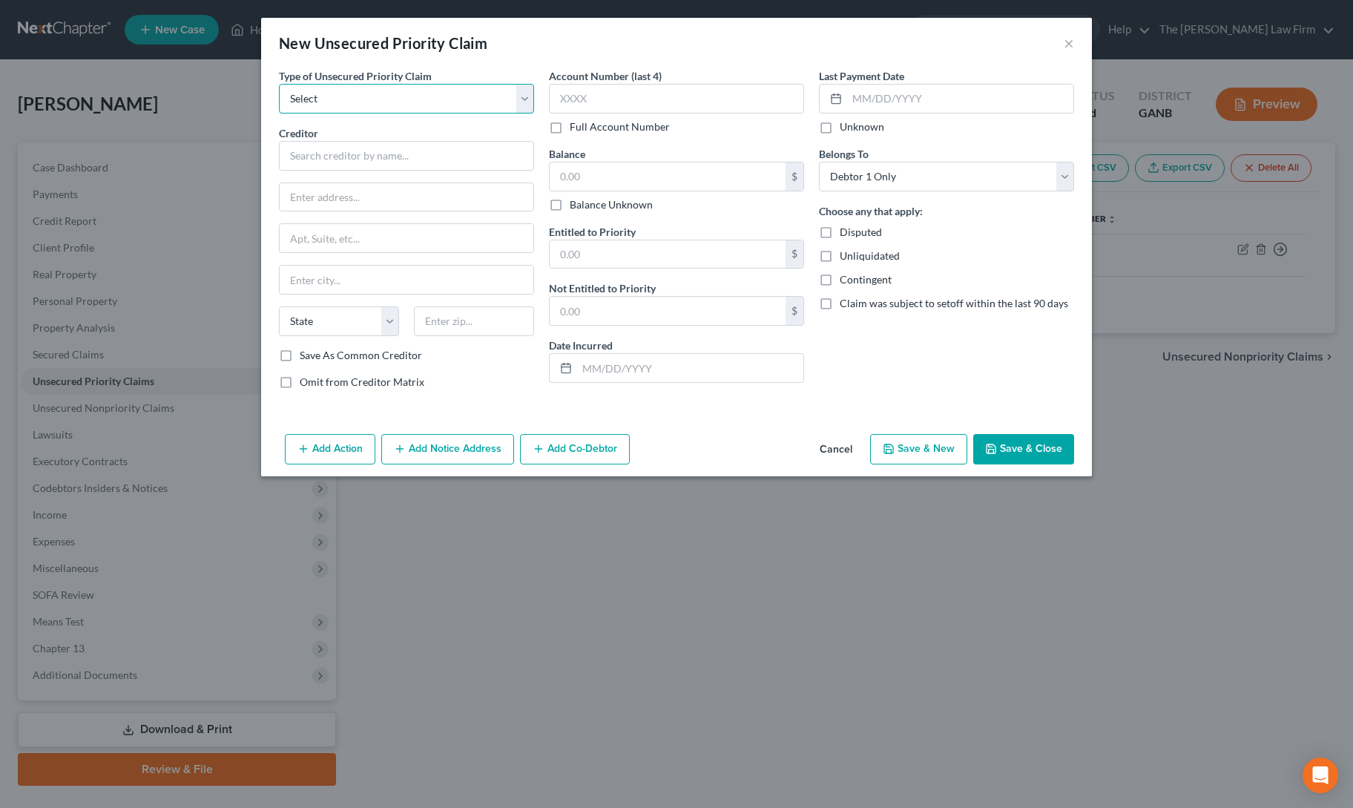
click at [347, 101] on select "Select Taxes & Other Government Units Domestic Support Obligations Extensions o…" at bounding box center [406, 99] width 255 height 30
select select "0"
click at [279, 84] on select "Select Taxes & Other Government Units Domestic Support Obligations Extensions o…" at bounding box center [406, 99] width 255 height 30
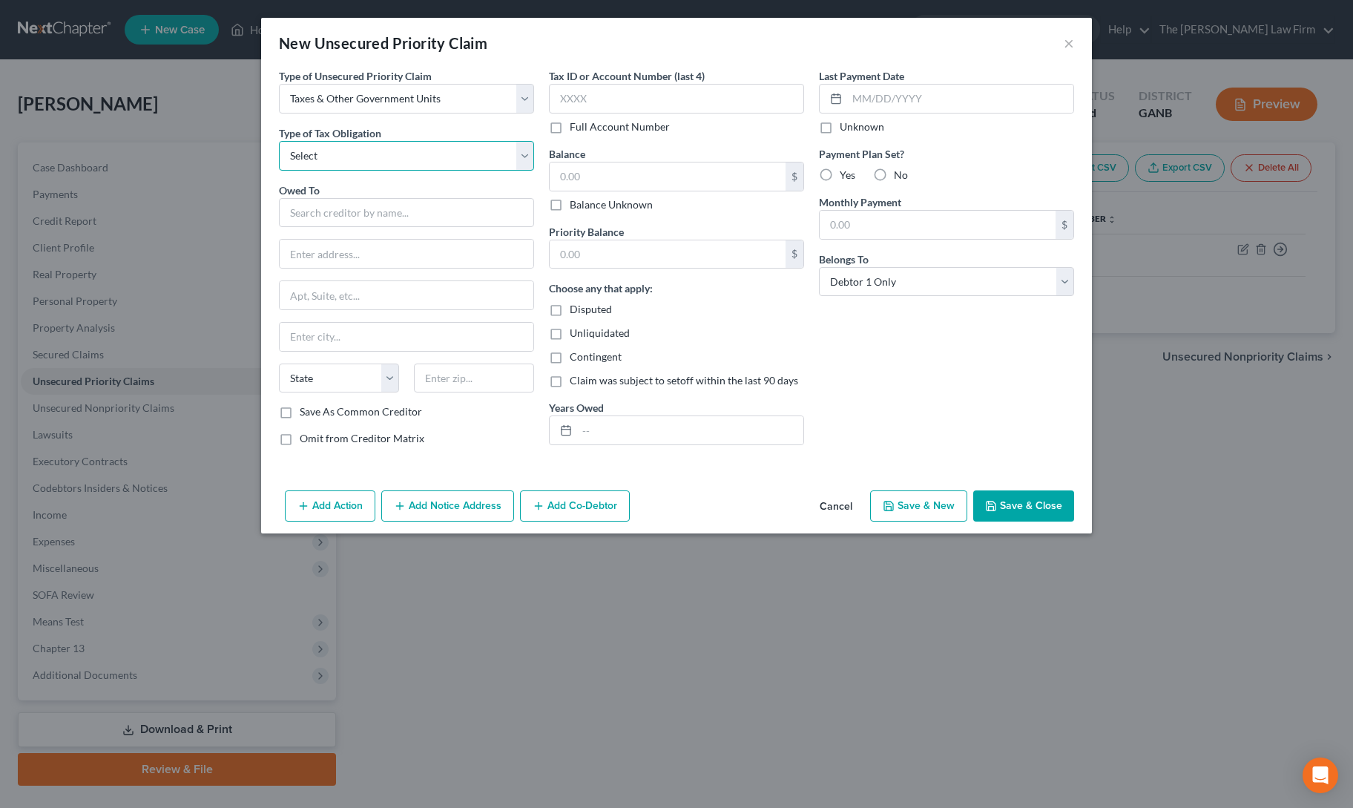
click at [361, 150] on select "Select Federal City State Franchise Tax Board Other" at bounding box center [406, 156] width 255 height 30
select select "2"
click at [279, 141] on select "Select Federal City State Franchise Tax Board Other" at bounding box center [406, 156] width 255 height 30
click at [368, 214] on input "text" at bounding box center [406, 213] width 255 height 30
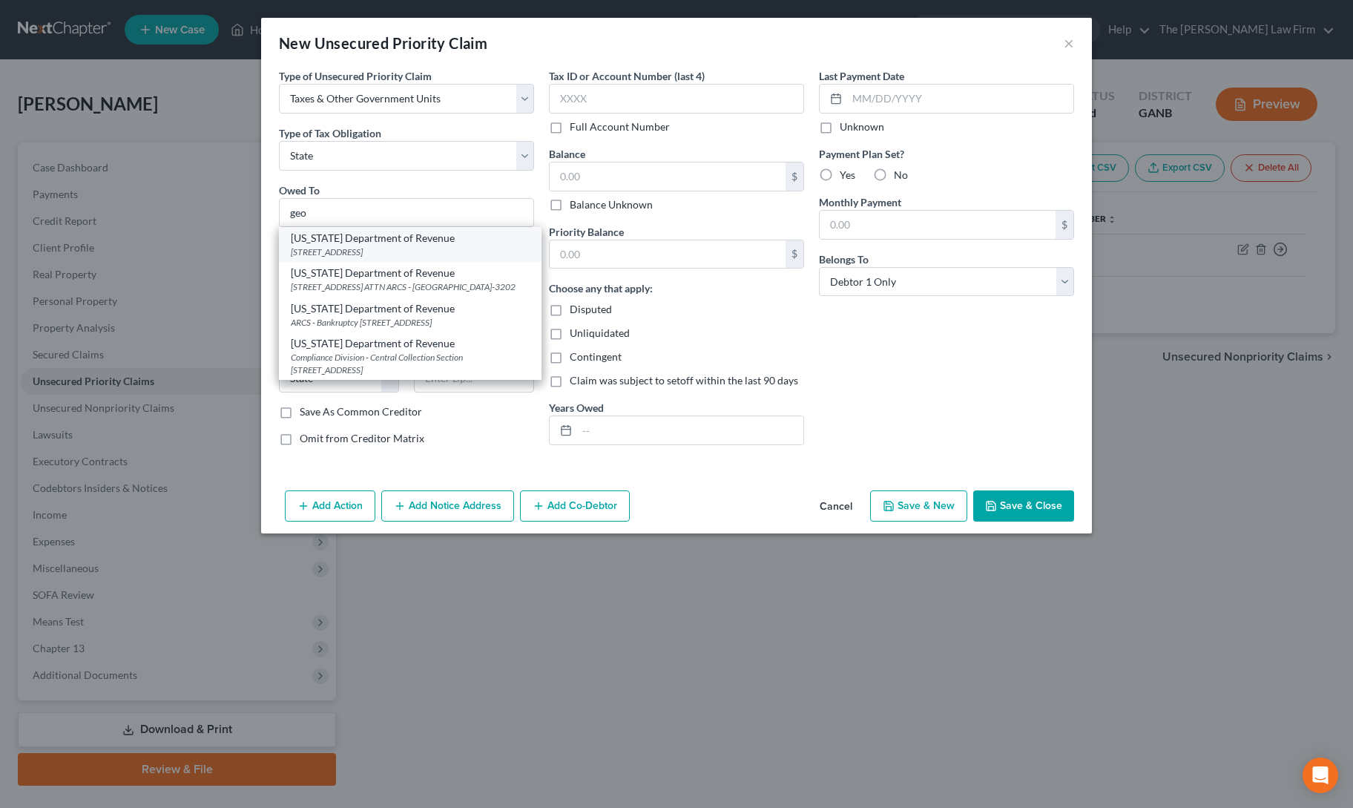
click at [372, 246] on div "[STREET_ADDRESS]" at bounding box center [410, 252] width 239 height 13
type input "[US_STATE] Department of Revenue"
type input "[STREET_ADDRESS]"
type input "ATTN Bankruptcy"
type input "[GEOGRAPHIC_DATA]"
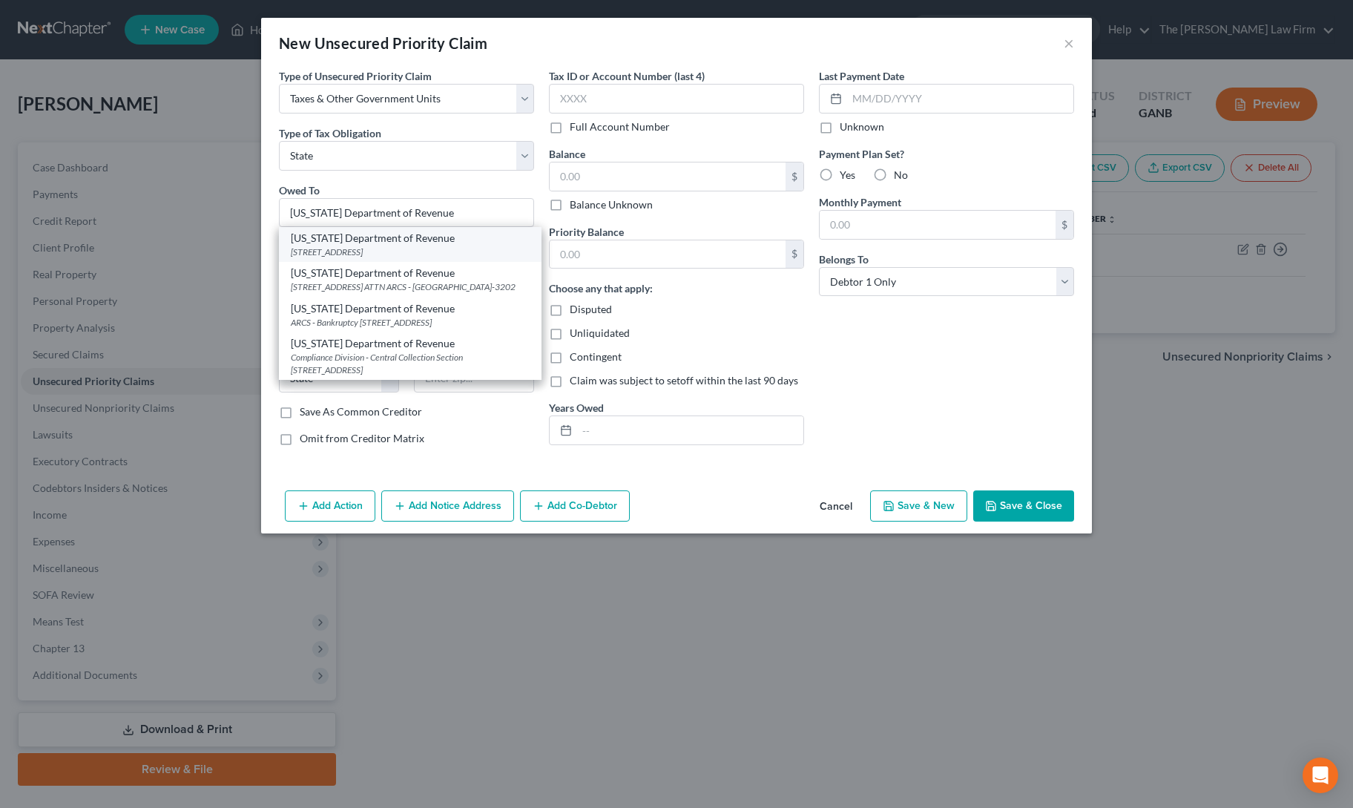
select select "10"
type input "30345"
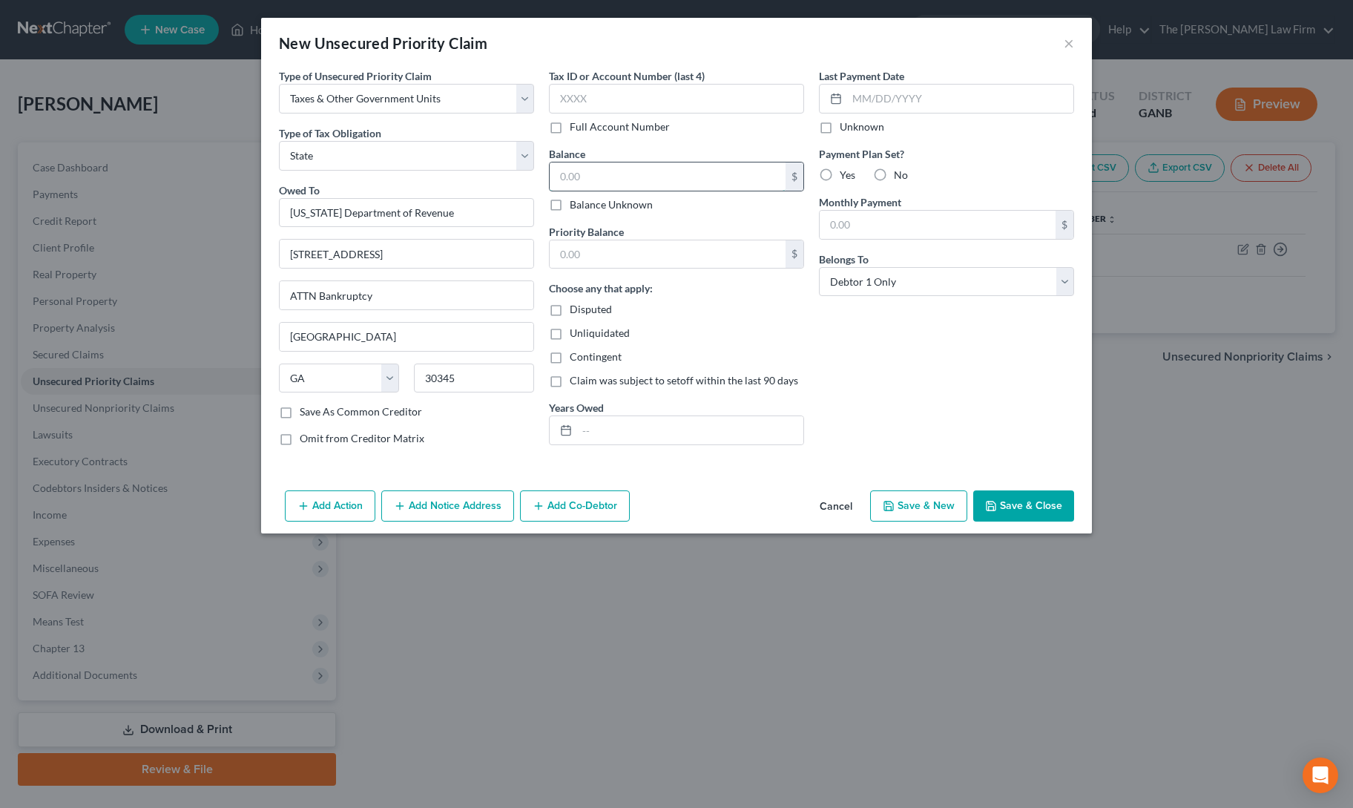
click at [595, 176] on input "text" at bounding box center [668, 176] width 236 height 28
type input "250"
click at [610, 251] on input "text" at bounding box center [668, 254] width 236 height 28
type input "250"
click at [758, 337] on div "Unliquidated" at bounding box center [676, 333] width 255 height 15
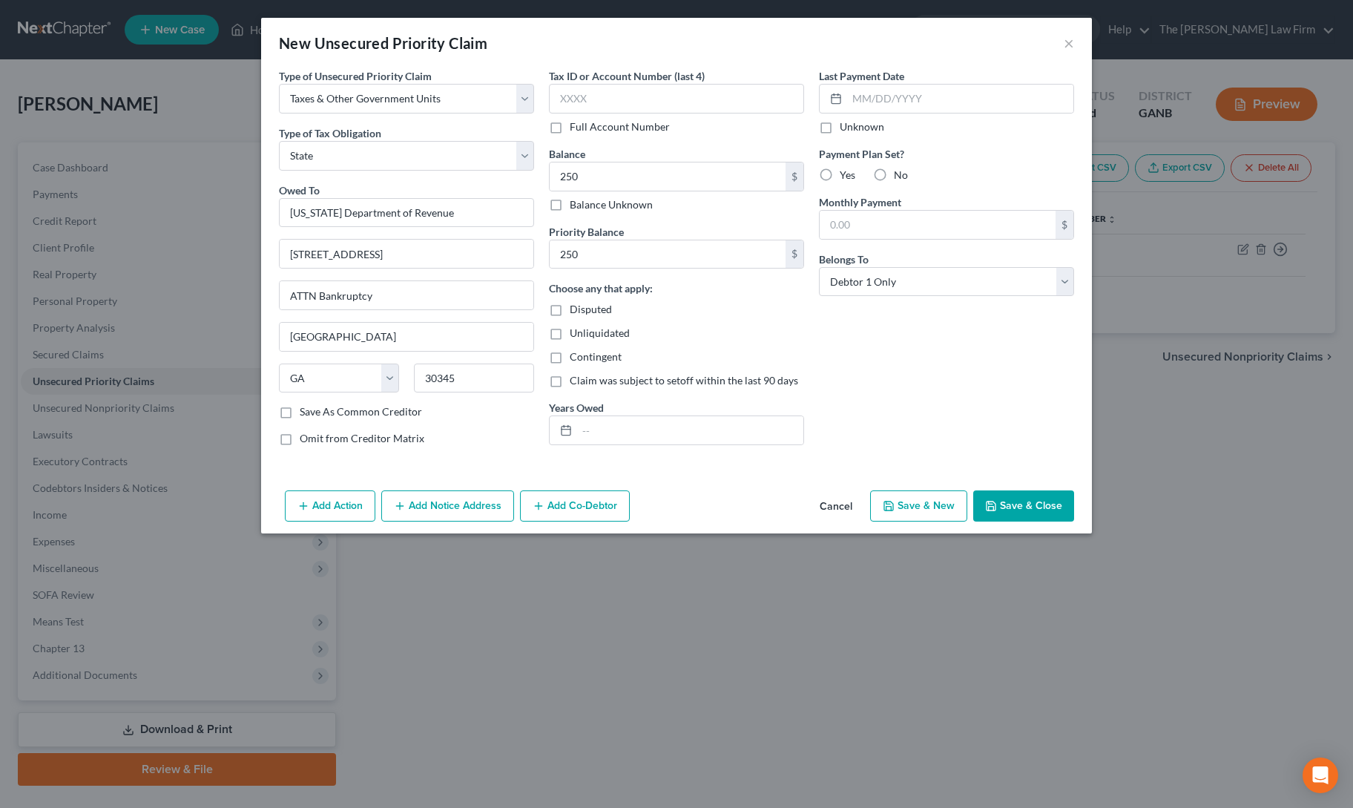
click at [1054, 486] on div "Add Action Add Notice Address Add Co-Debtor Cancel Save & New Save & Close" at bounding box center [676, 508] width 831 height 49
click at [1051, 510] on button "Save & Close" at bounding box center [1023, 505] width 101 height 31
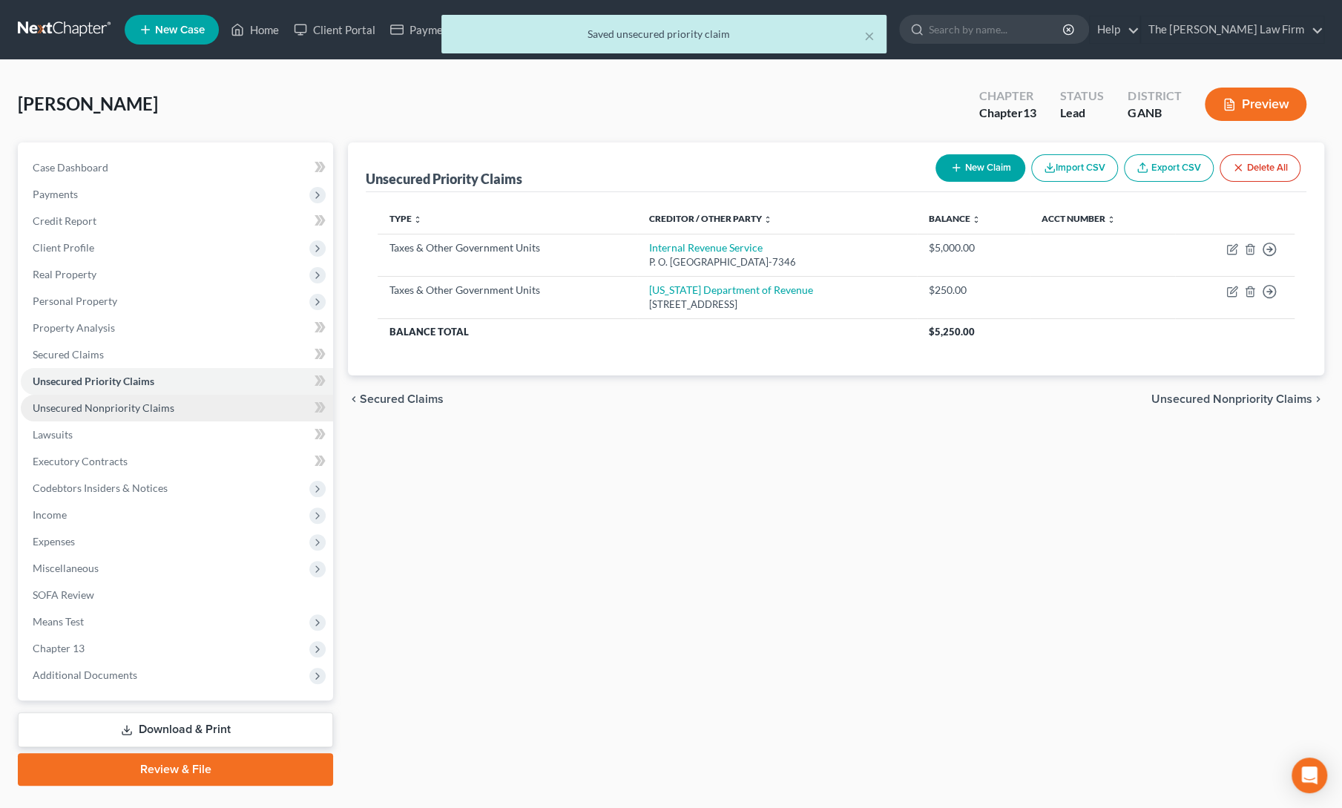
click at [116, 403] on span "Unsecured Nonpriority Claims" at bounding box center [104, 407] width 142 height 13
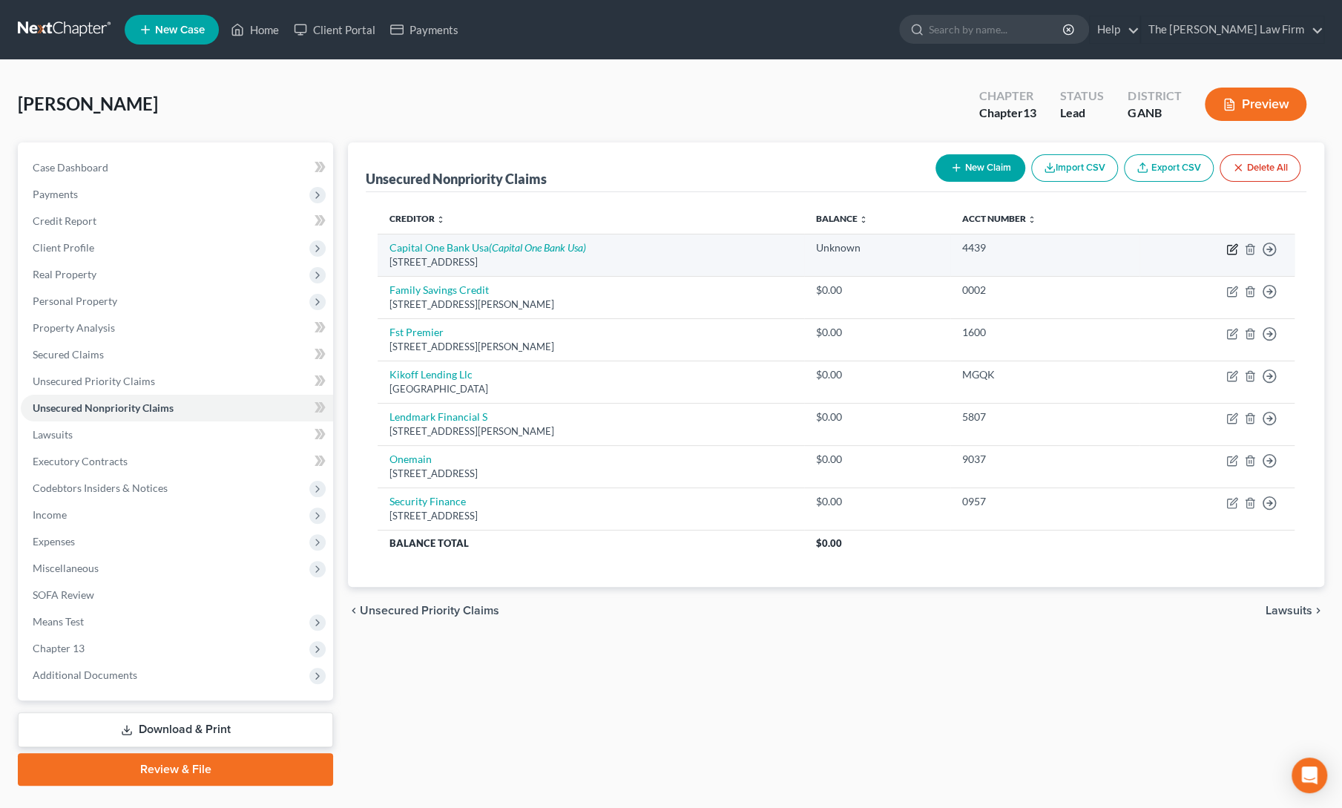
click at [1233, 246] on icon "button" at bounding box center [1233, 247] width 7 height 7
select select "46"
select select "2"
select select "0"
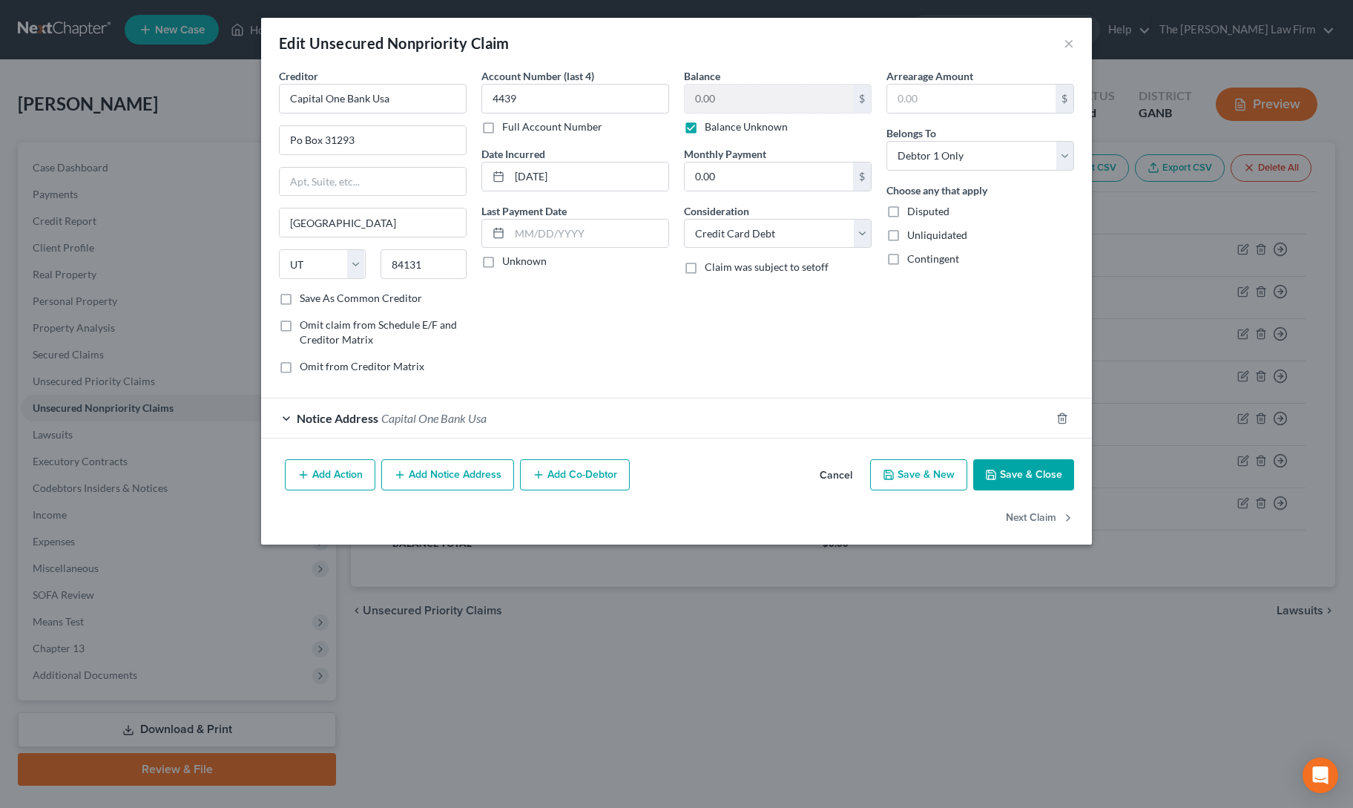
click at [705, 127] on label "Balance Unknown" at bounding box center [746, 126] width 83 height 15
click at [711, 127] on input "Balance Unknown" at bounding box center [716, 124] width 10 height 10
checkbox input "false"
click at [717, 100] on input "0.00" at bounding box center [769, 99] width 168 height 28
type input "2,000"
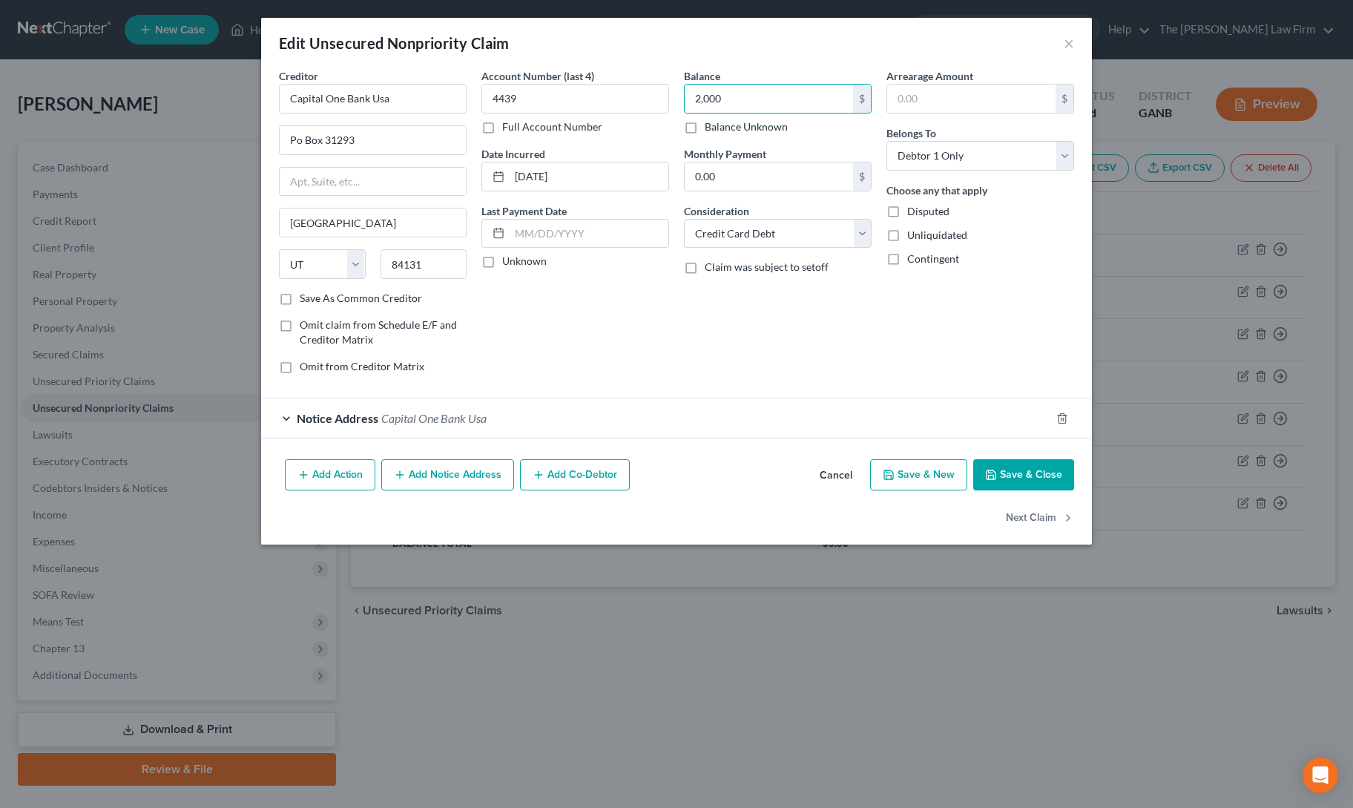
click at [1028, 477] on button "Save & Close" at bounding box center [1023, 474] width 101 height 31
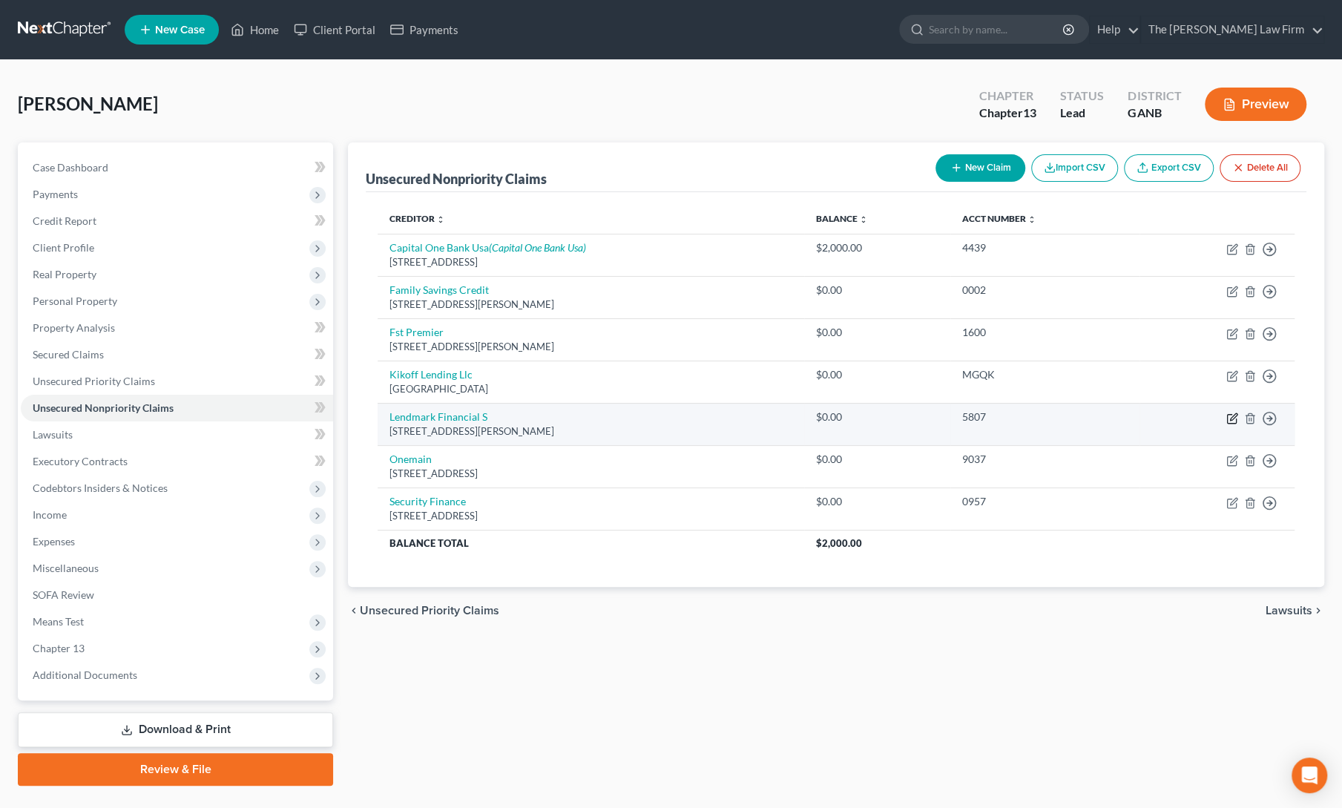
click at [1231, 415] on icon "button" at bounding box center [1233, 416] width 7 height 7
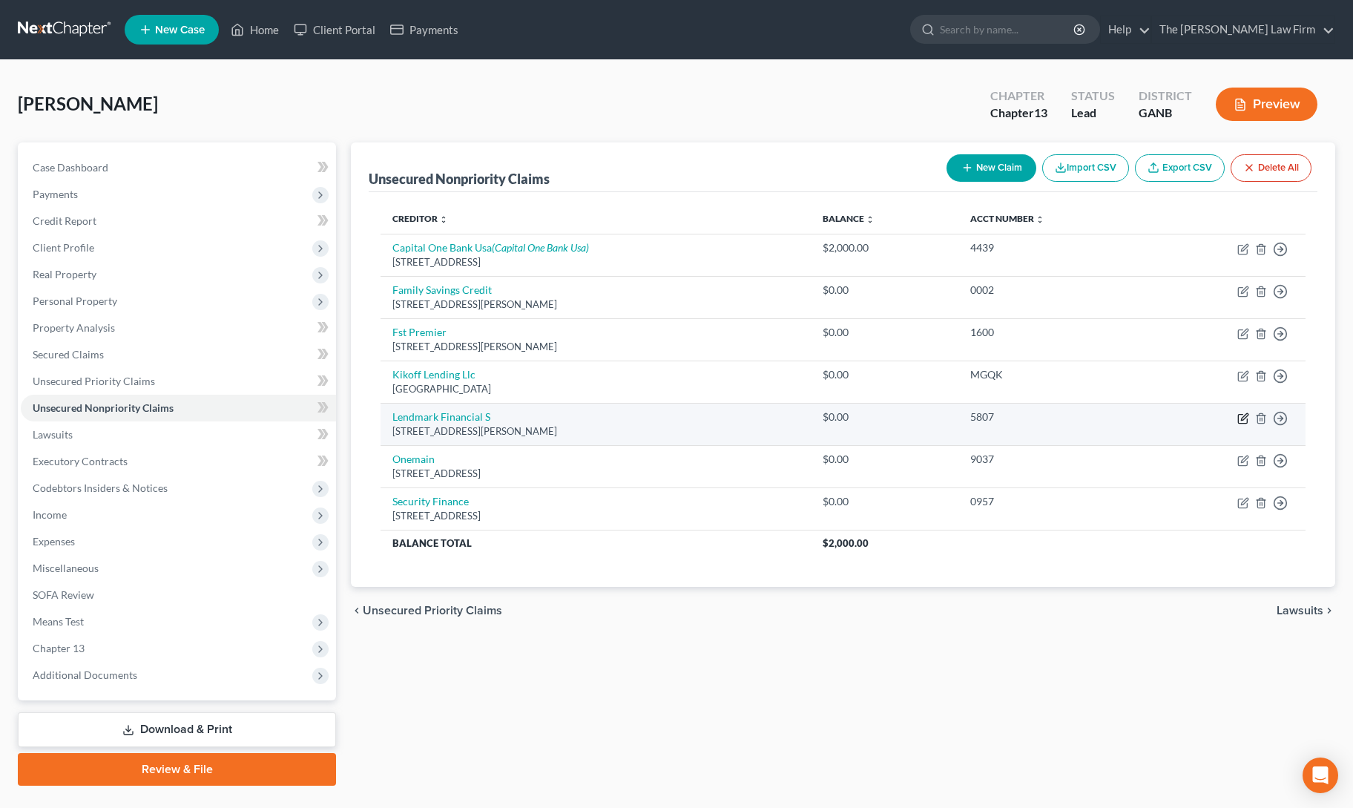
select select "10"
select select "0"
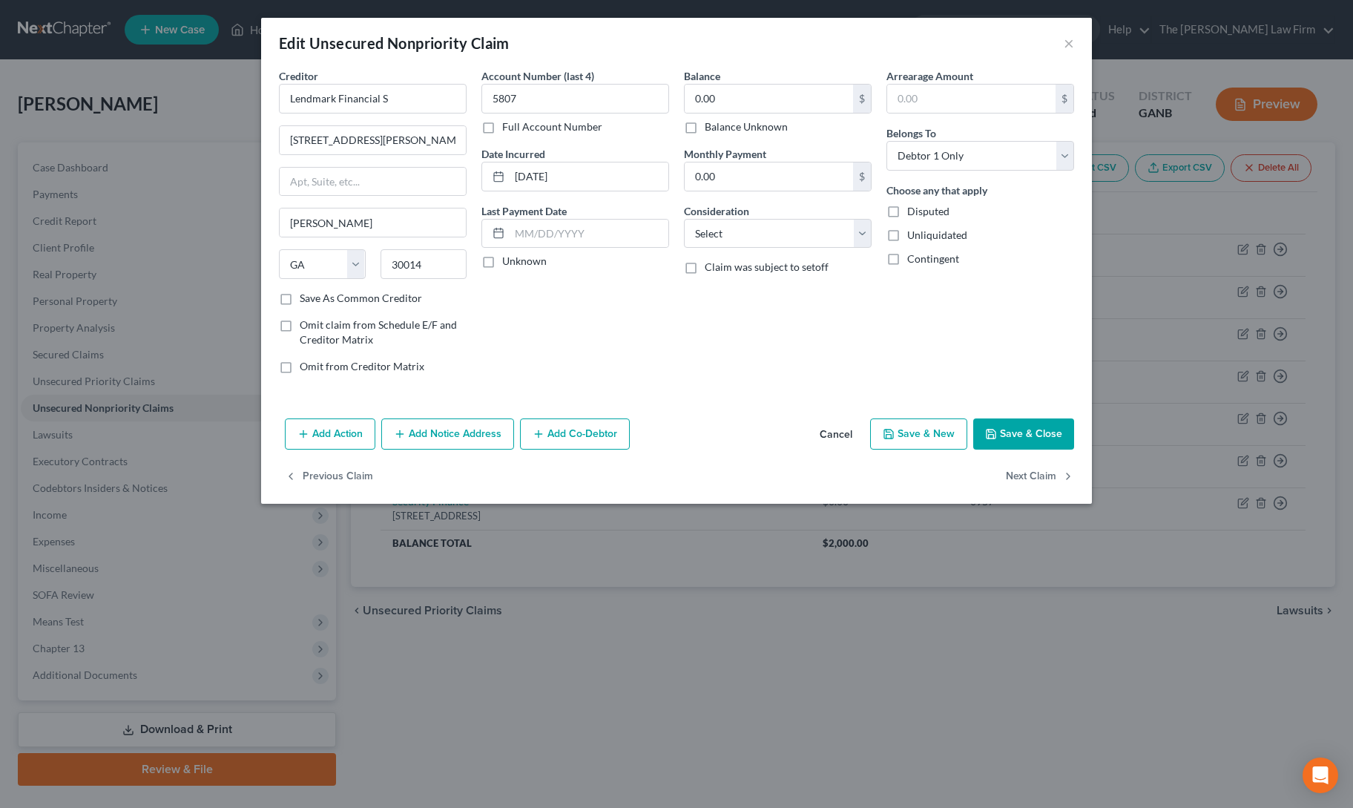
click at [798, 254] on div "Balance 0.00 $ Balance Unknown Balance Undetermined 0.00 $ Balance Unknown Mont…" at bounding box center [777, 226] width 202 height 317
click at [712, 94] on input "0.00" at bounding box center [769, 99] width 168 height 28
click at [1014, 434] on button "Save & Close" at bounding box center [1023, 433] width 101 height 31
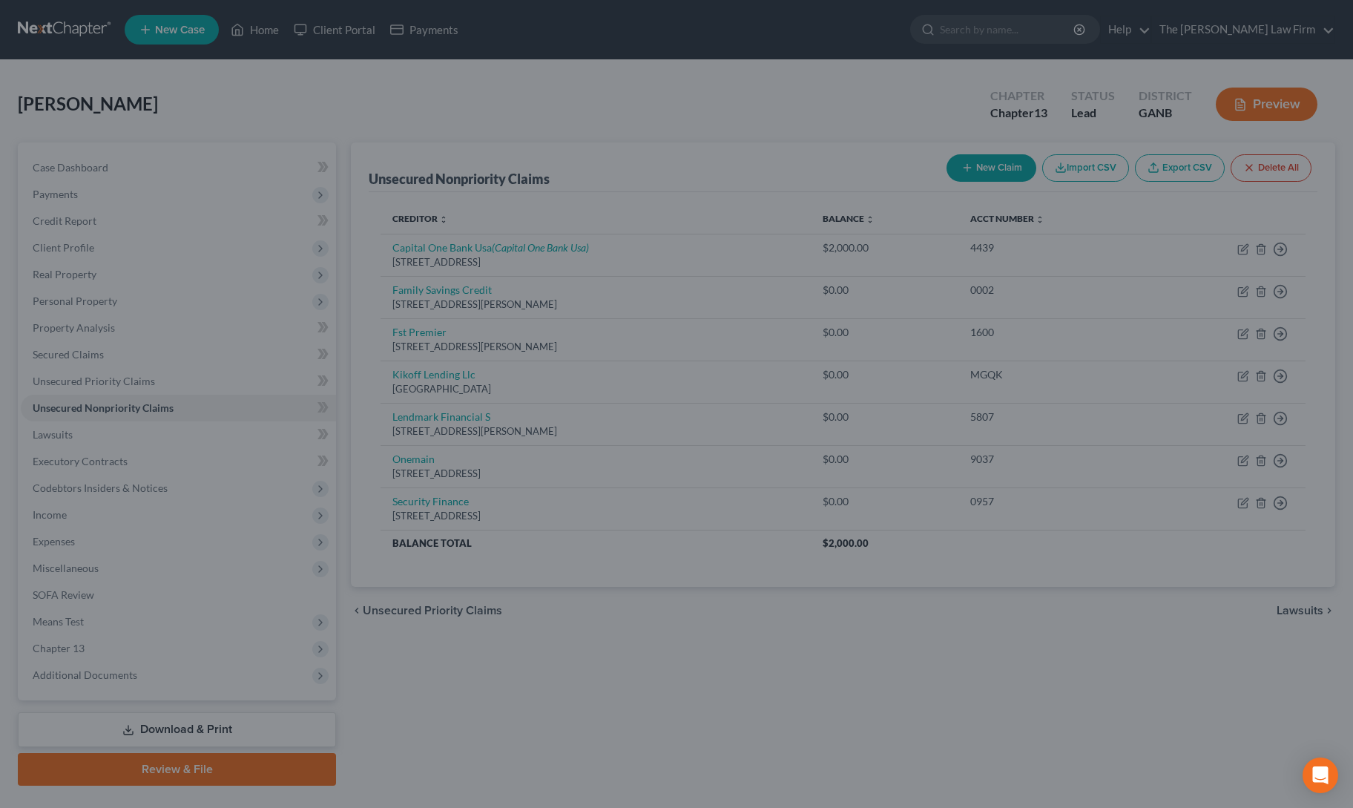
type input "250.00"
type input "0"
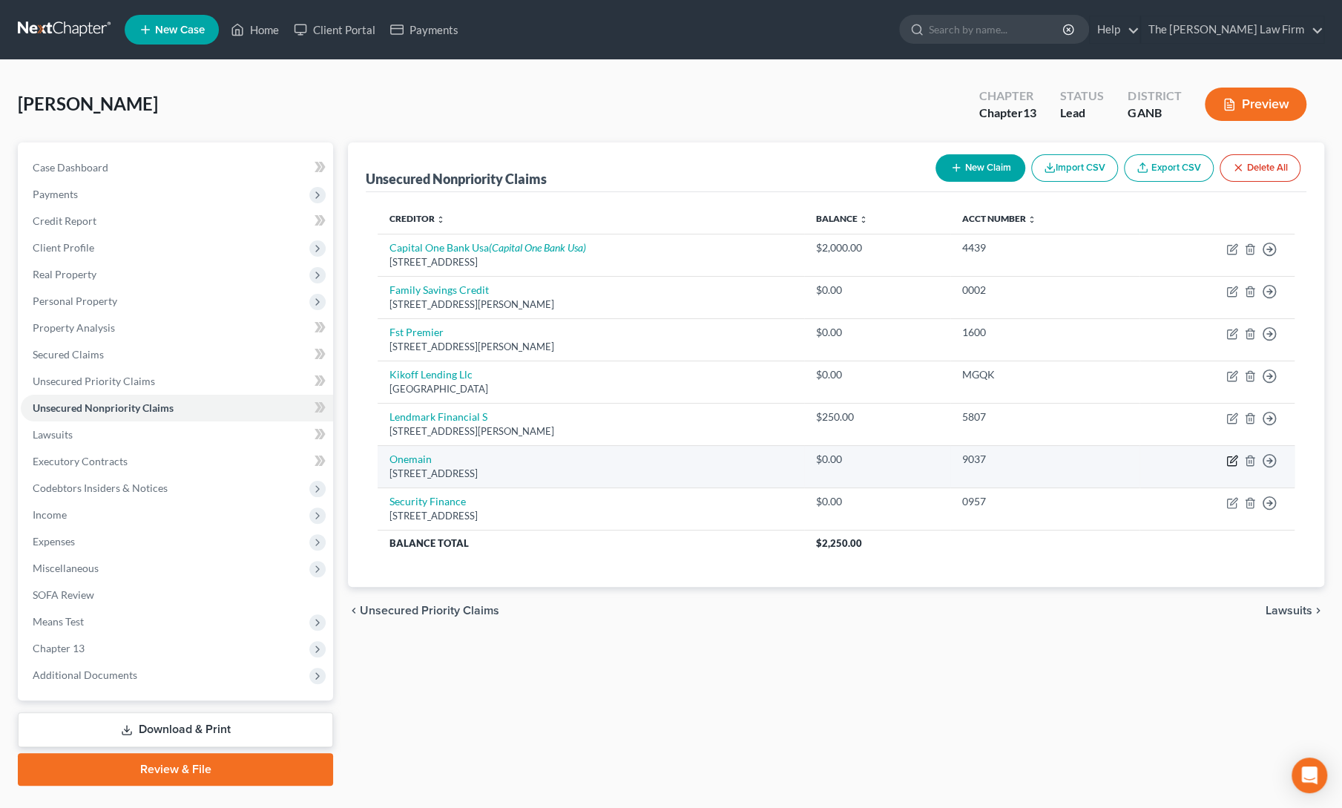
click at [1233, 460] on icon "button" at bounding box center [1232, 461] width 12 height 12
select select "15"
select select "2"
select select "0"
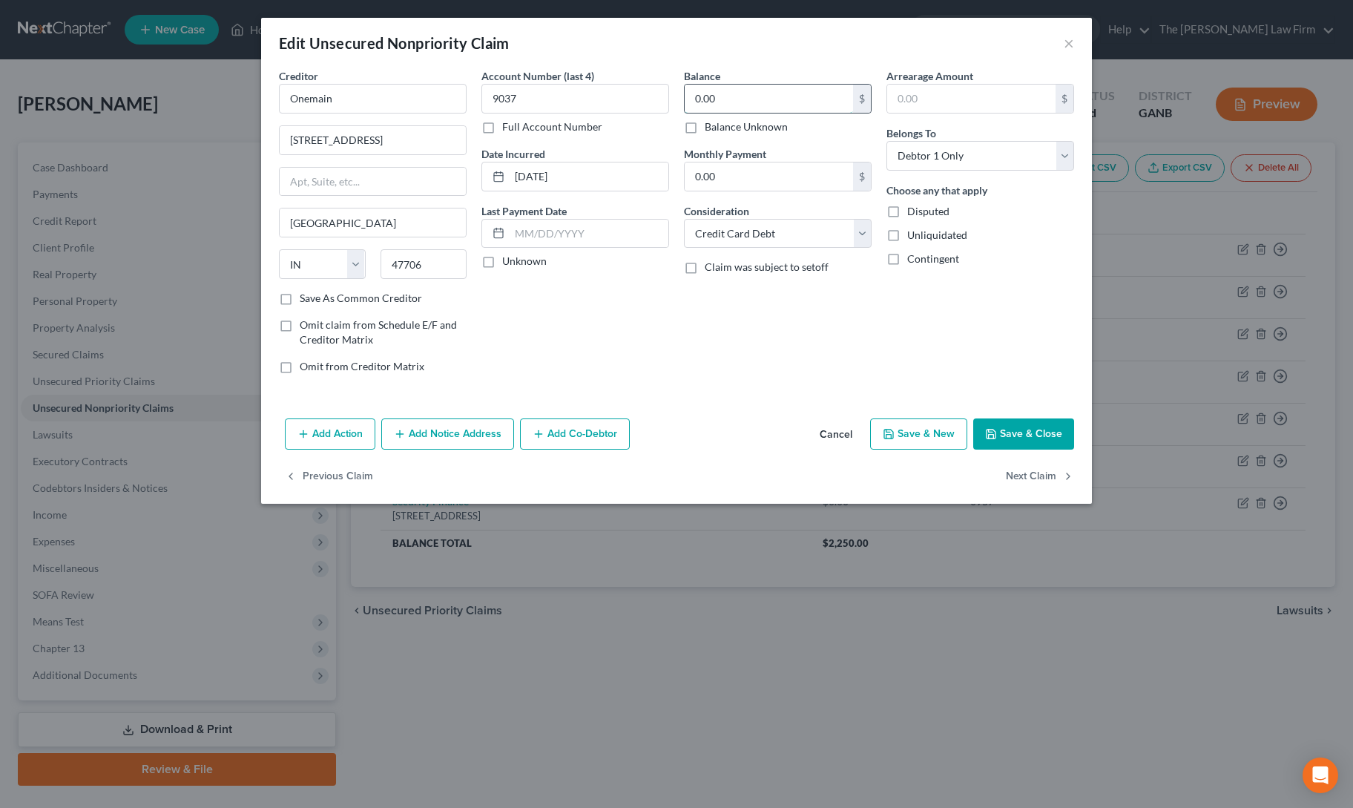
click at [702, 103] on input "0.00" at bounding box center [769, 99] width 168 height 28
click at [452, 427] on button "Add Notice Address" at bounding box center [447, 433] width 133 height 31
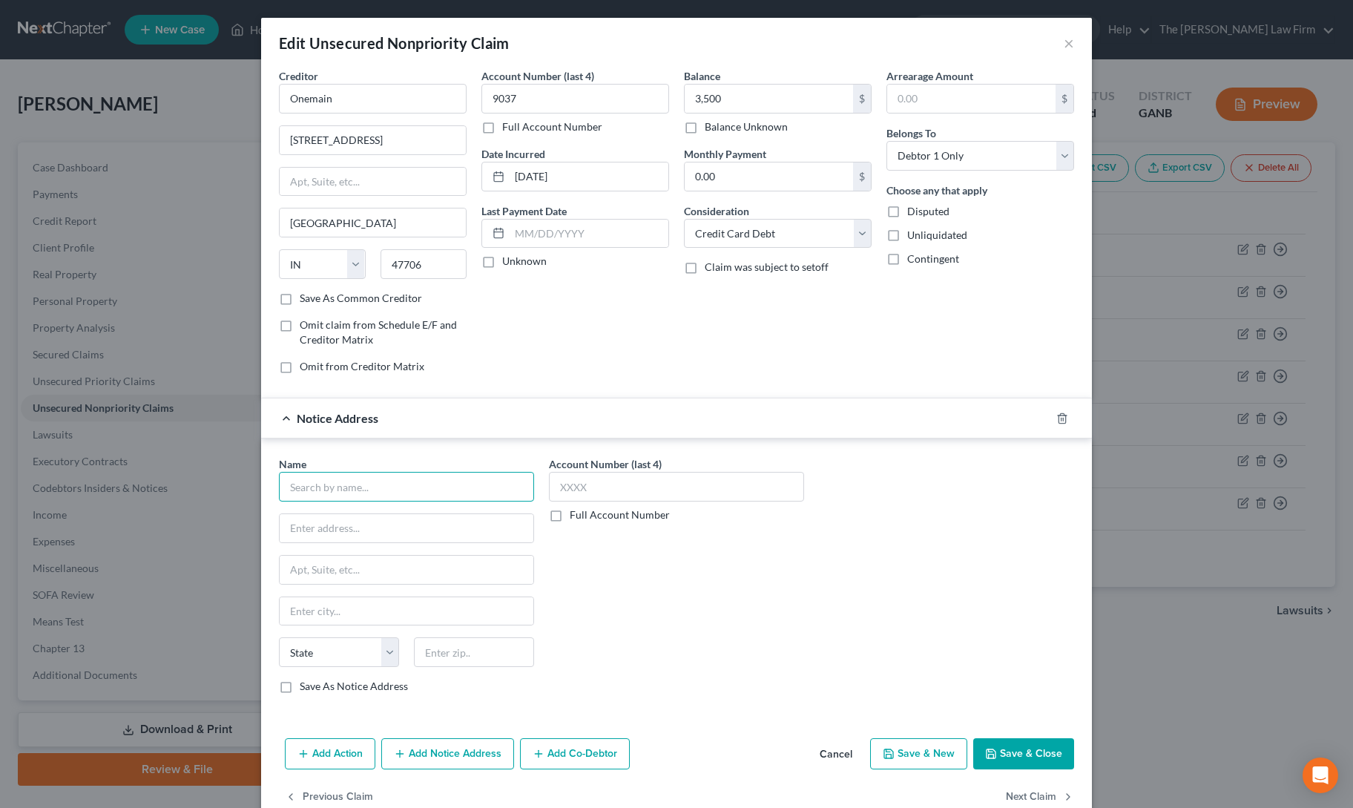
click at [395, 486] on input "text" at bounding box center [406, 487] width 255 height 30
click at [372, 521] on div "[STREET_ADDRESS][PERSON_NAME]" at bounding box center [368, 526] width 154 height 13
click at [391, 758] on button "Add Notice Address" at bounding box center [447, 753] width 133 height 31
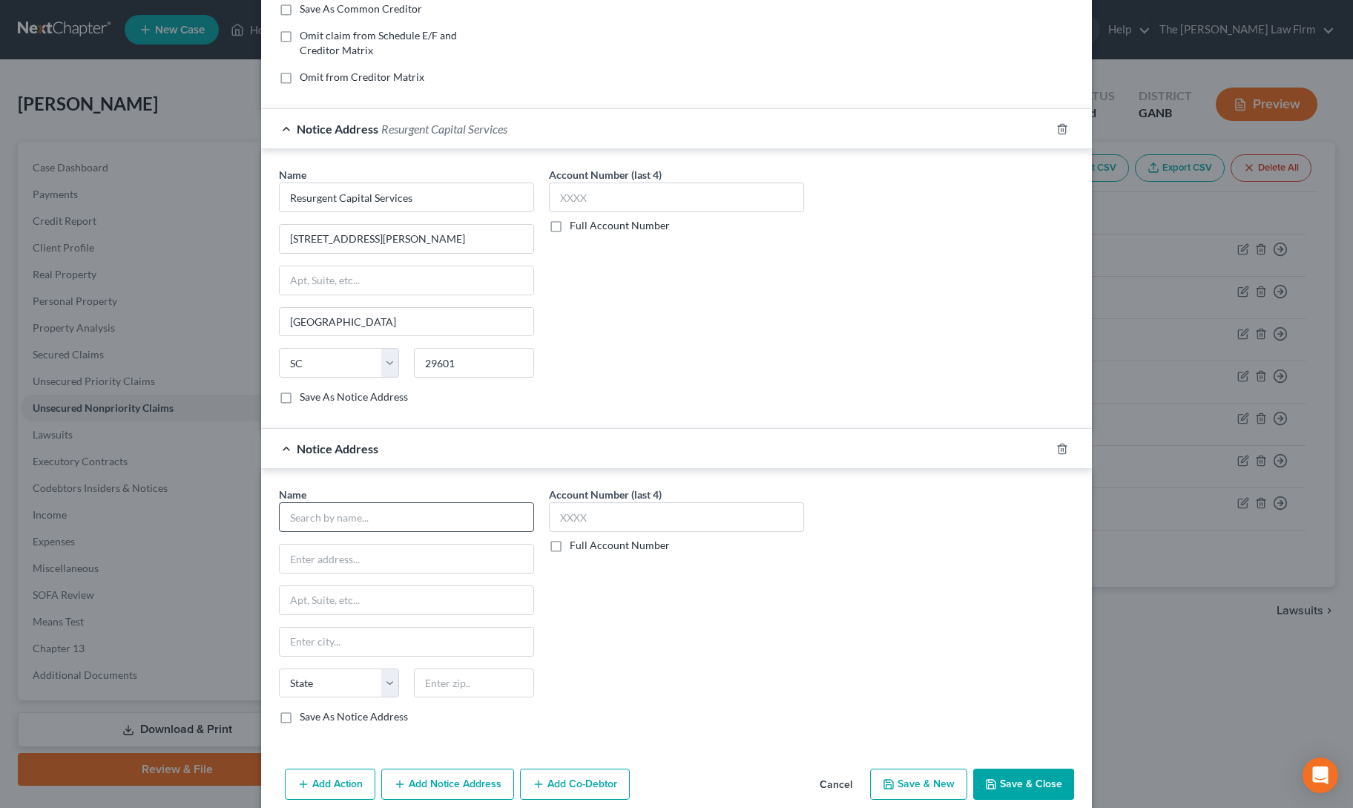
scroll to position [290, 0]
click at [343, 514] on input "text" at bounding box center [406, 516] width 255 height 30
paste input "PRA Receivables"
click at [331, 547] on input "text" at bounding box center [407, 558] width 254 height 28
paste input "PO Box 41067"
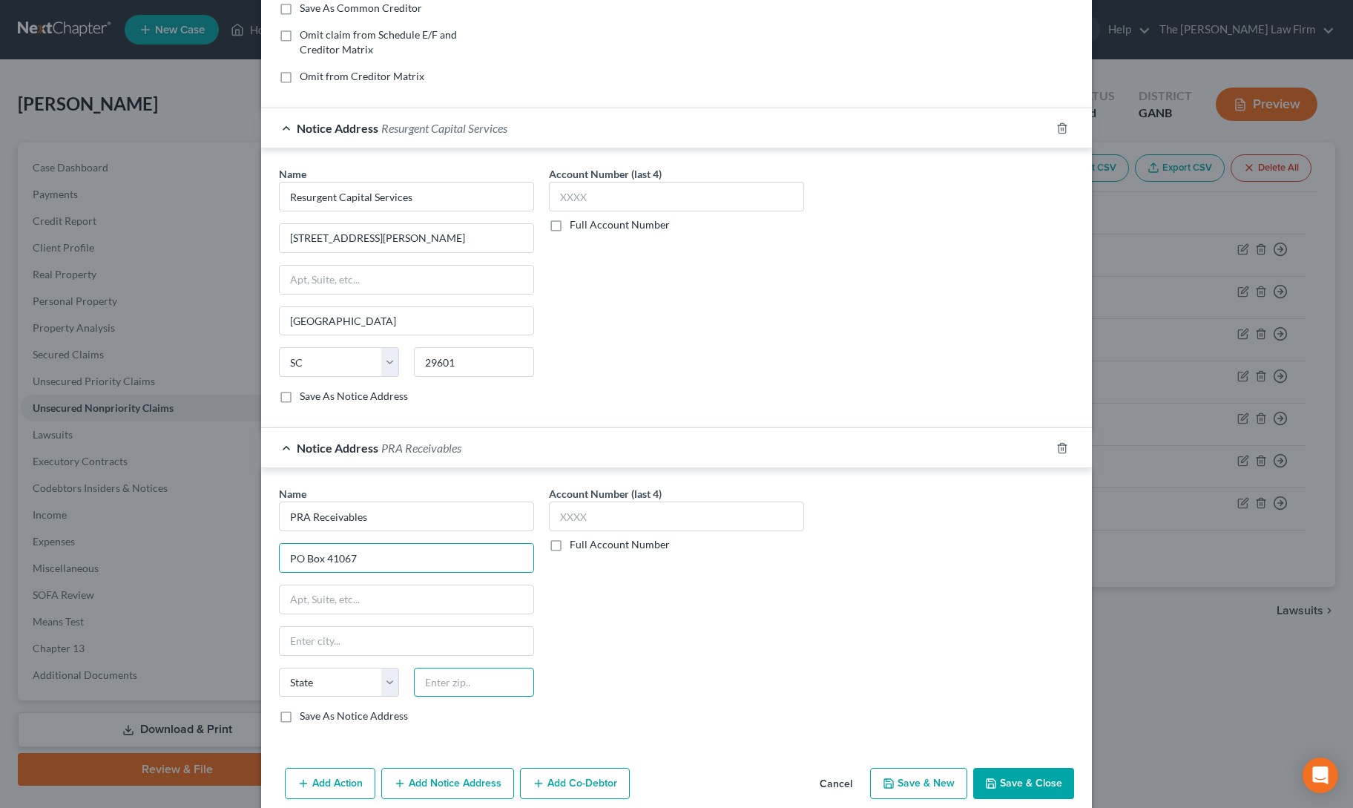
click at [425, 673] on input "text" at bounding box center [474, 683] width 120 height 30
paste input "23541"
click at [884, 683] on div "Name * PRA Receivables PO Box [GEOGRAPHIC_DATA][US_STATE] CA CO CT DE DC [GEOGR…" at bounding box center [676, 610] width 810 height 249
click at [1013, 785] on button "Save & Close" at bounding box center [1023, 783] width 101 height 31
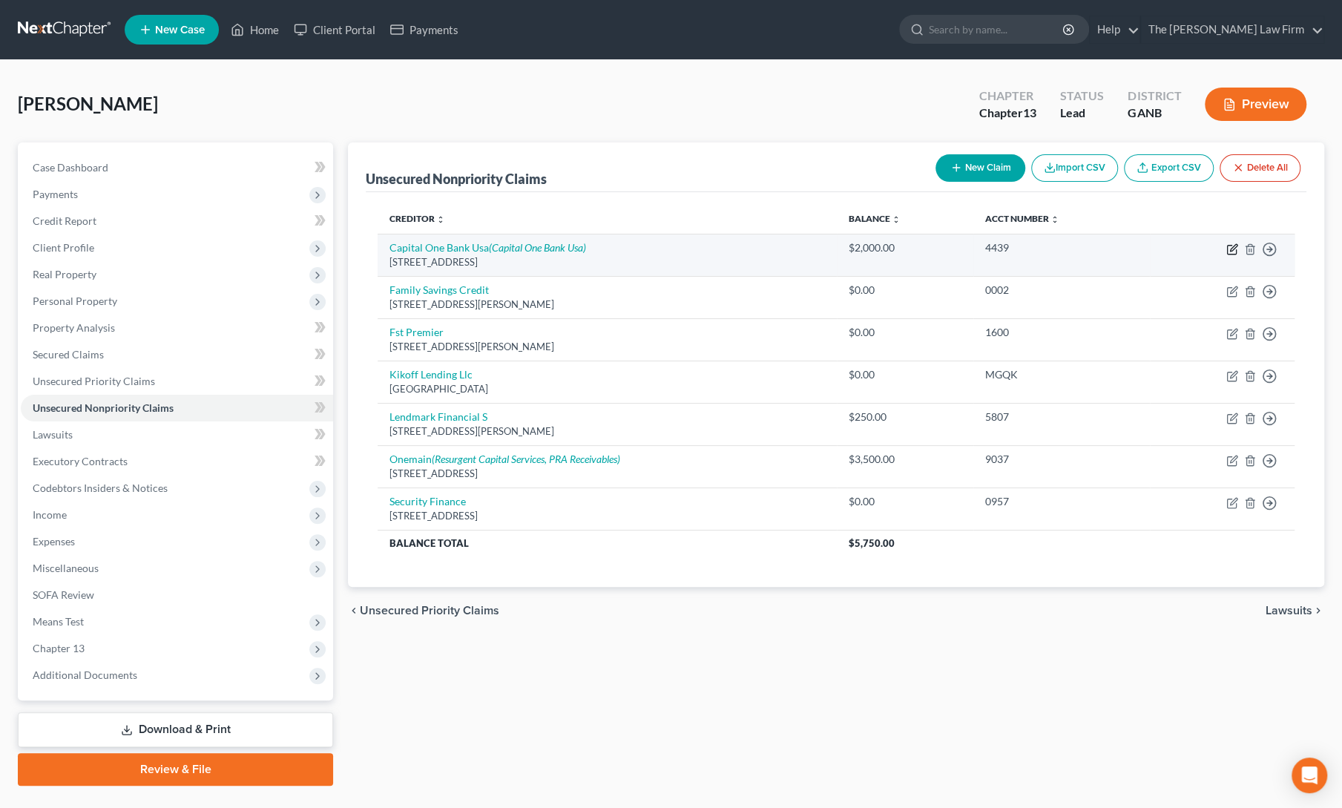
click at [1230, 247] on icon "button" at bounding box center [1232, 249] width 12 height 12
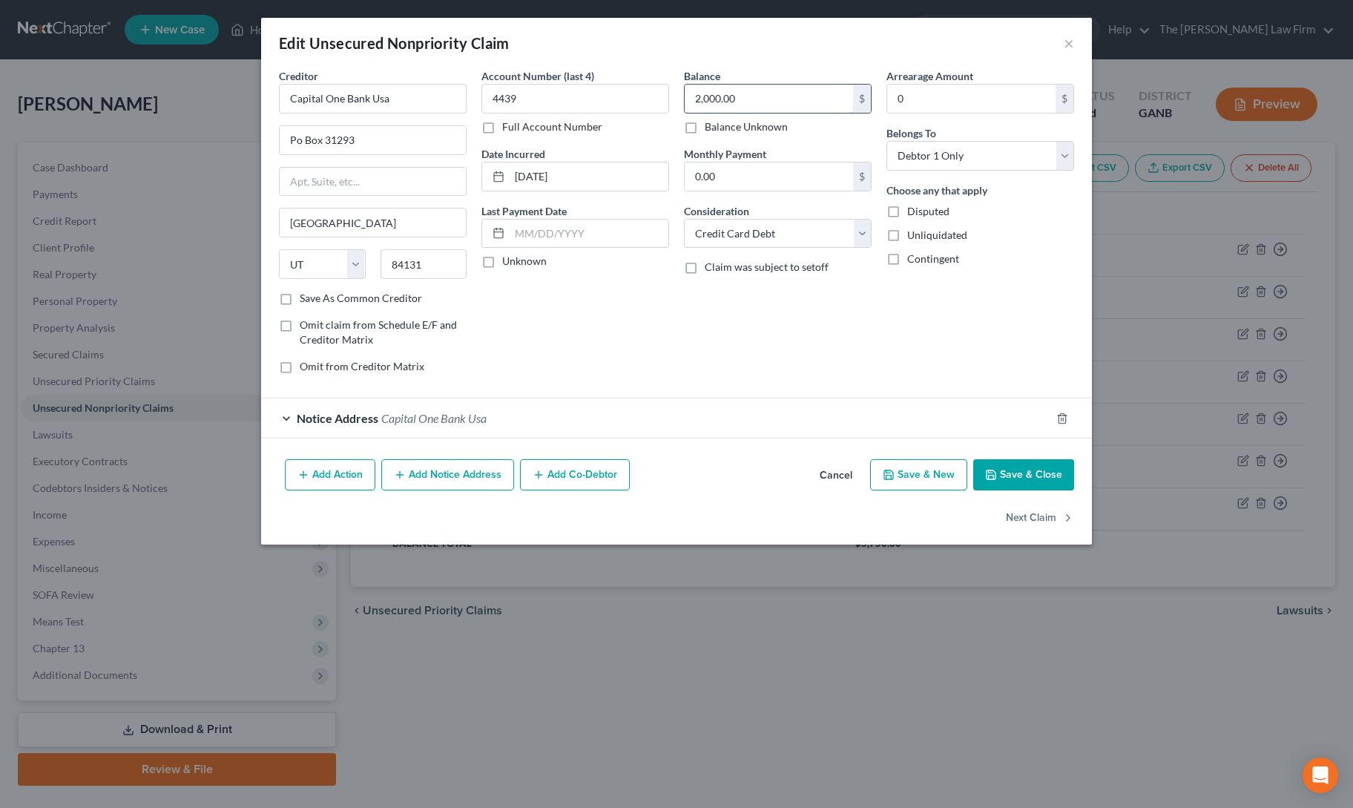
click at [719, 107] on input "2,000.00" at bounding box center [769, 99] width 168 height 28
click at [840, 311] on div "Balance 4,000.00 $ Balance Unknown Balance Undetermined 4,000 $ Balance Unknown…" at bounding box center [777, 226] width 202 height 317
click at [1001, 467] on button "Save & Close" at bounding box center [1023, 474] width 101 height 31
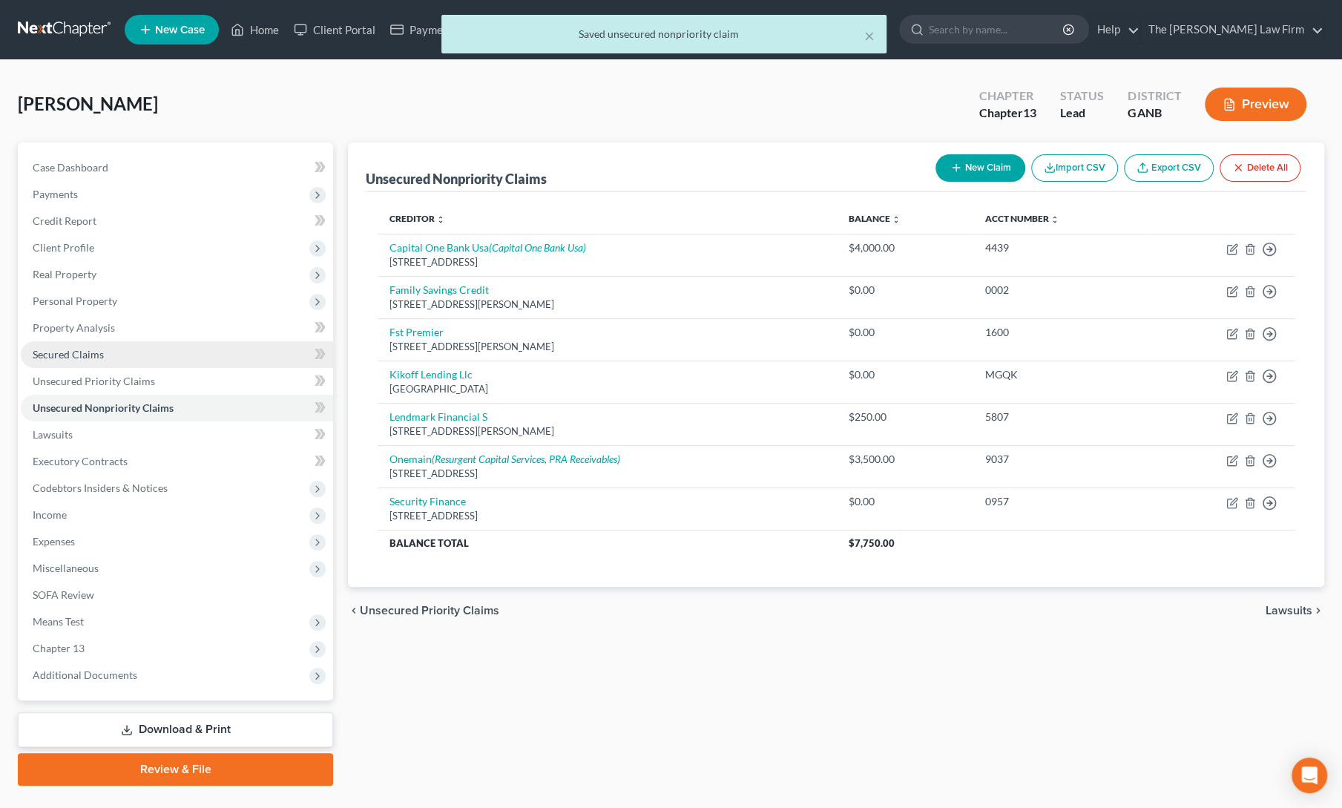
click at [79, 352] on span "Secured Claims" at bounding box center [68, 354] width 71 height 13
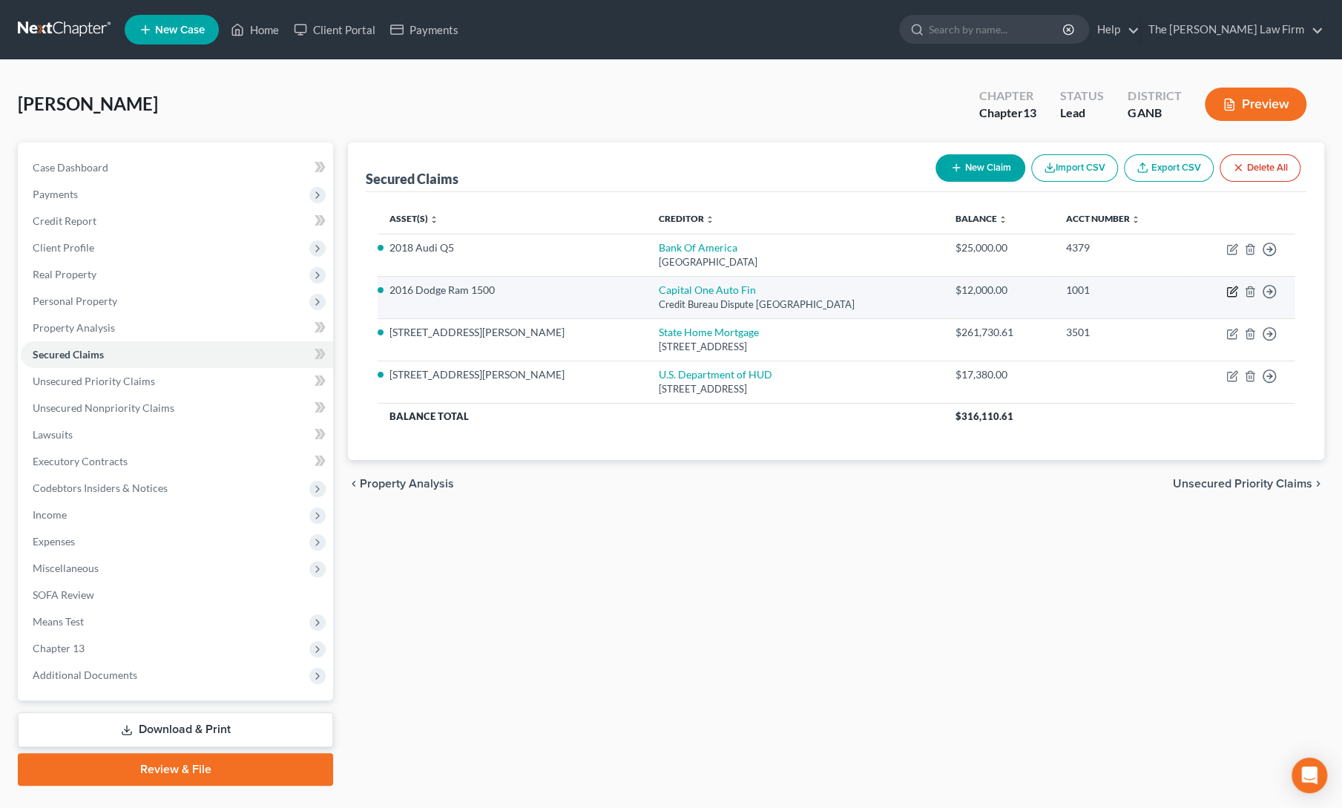
click at [1232, 289] on icon "button" at bounding box center [1233, 289] width 7 height 7
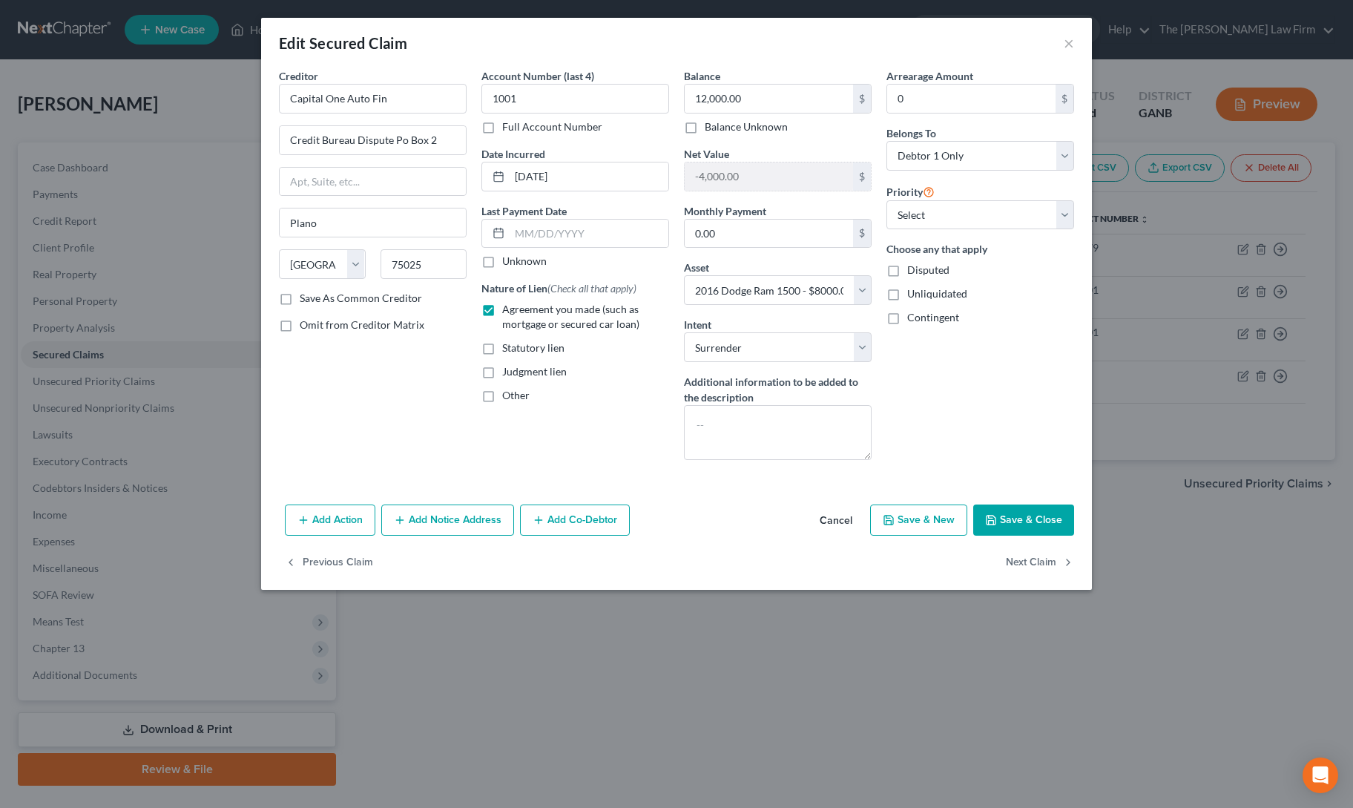
click at [559, 506] on button "Add Co-Debtor" at bounding box center [575, 519] width 110 height 31
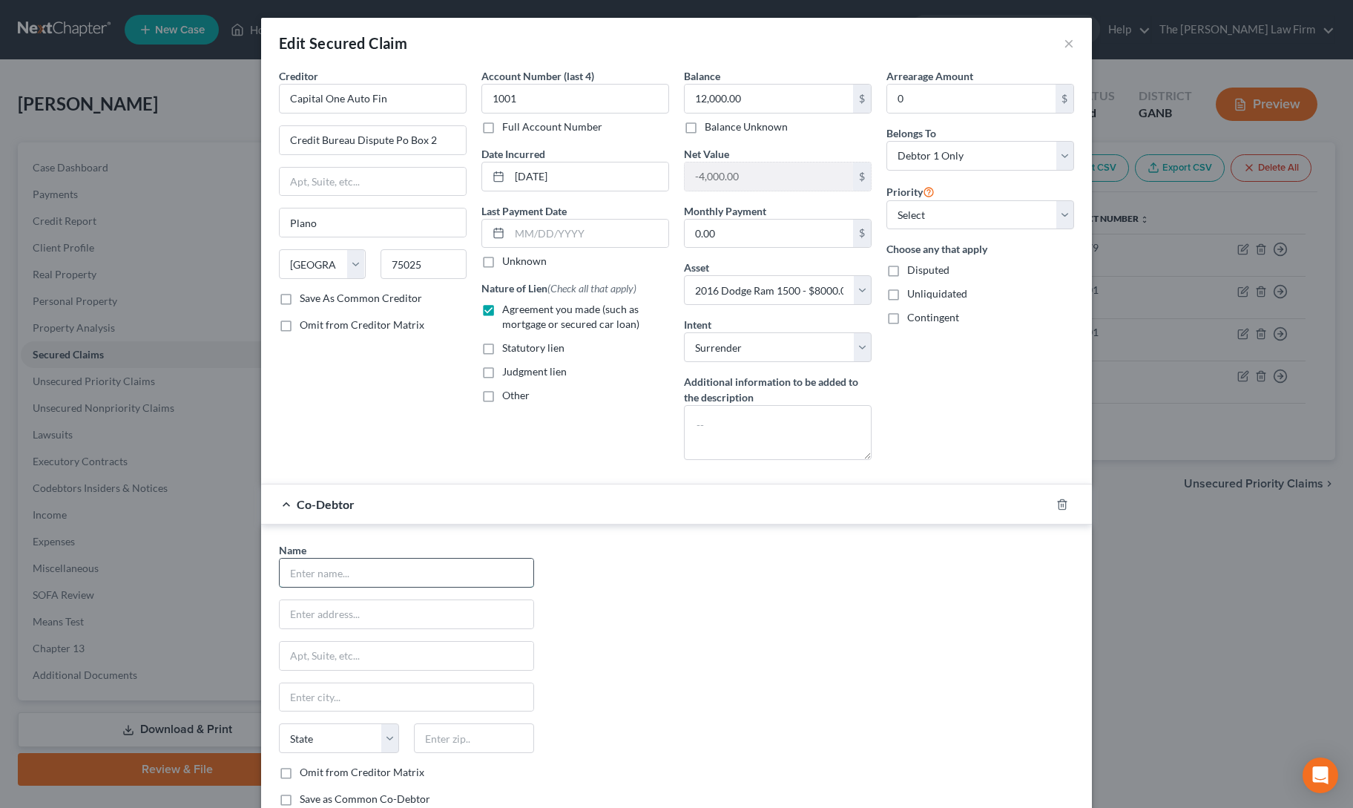
click at [374, 577] on input "text" at bounding box center [407, 573] width 254 height 28
paste input "[PERSON_NAME]"
click at [379, 613] on input "text" at bounding box center [407, 614] width 254 height 28
paste input "[STREET_ADDRESS]"
click at [441, 735] on input "text" at bounding box center [474, 738] width 120 height 30
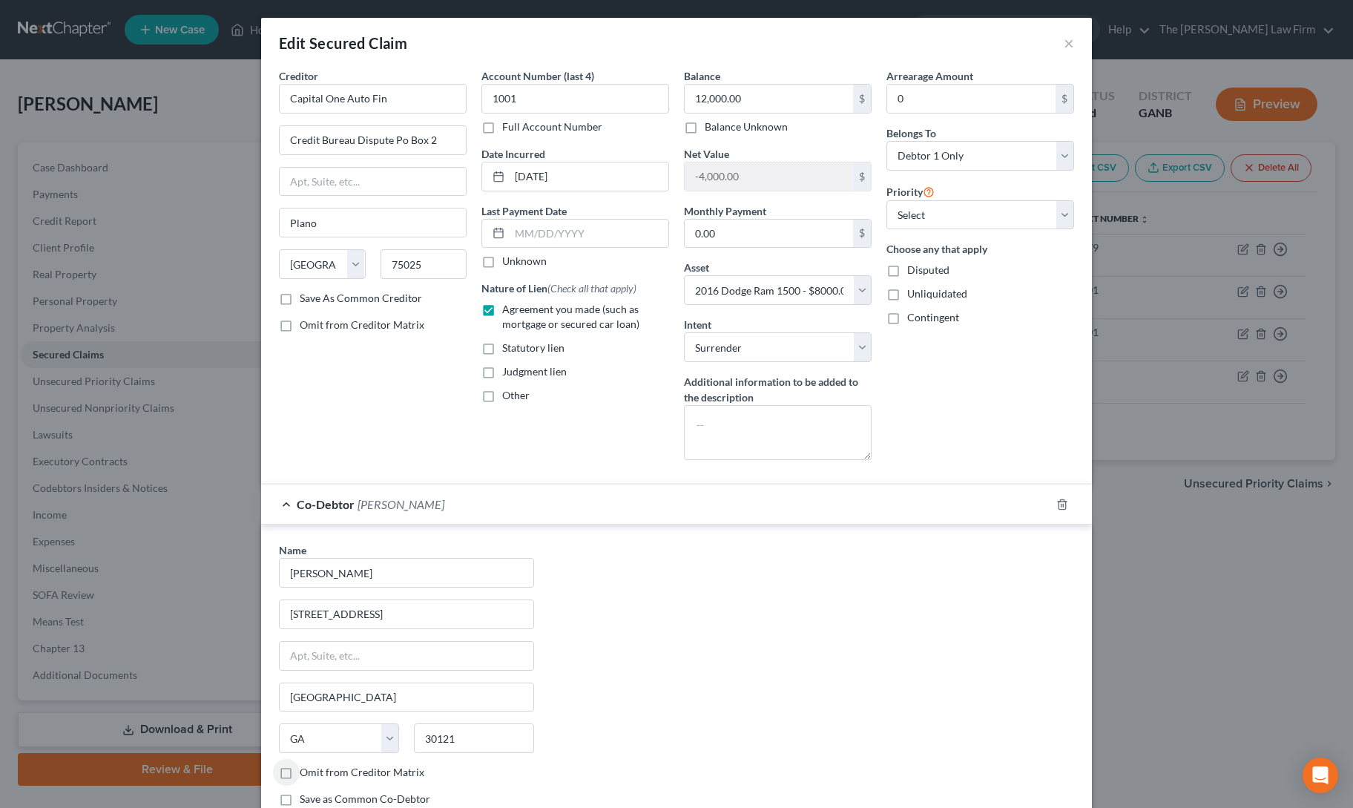
click at [685, 687] on div "Name * [PERSON_NAME] 15 Old Ruby York Rd Cartersville State [US_STATE] AK AR AZ…" at bounding box center [676, 680] width 810 height 276
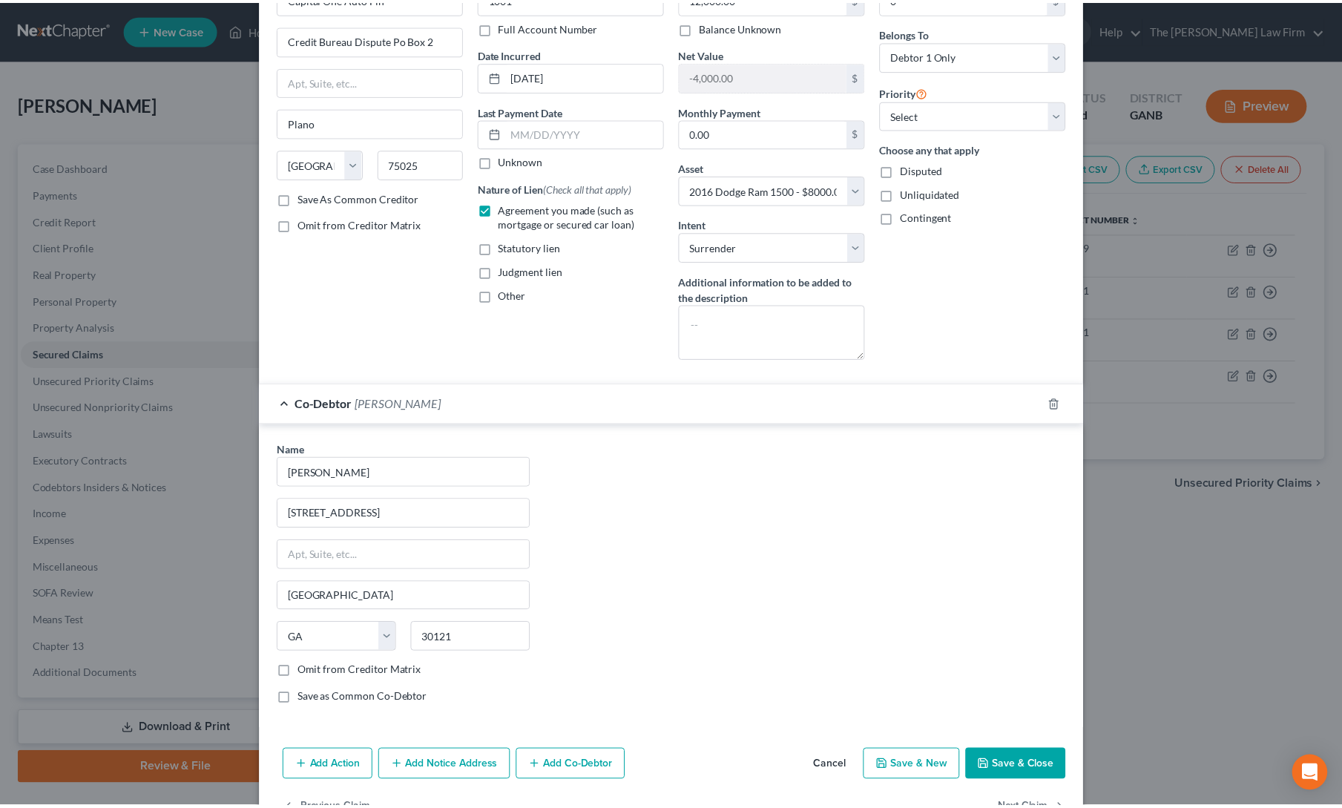
scroll to position [140, 0]
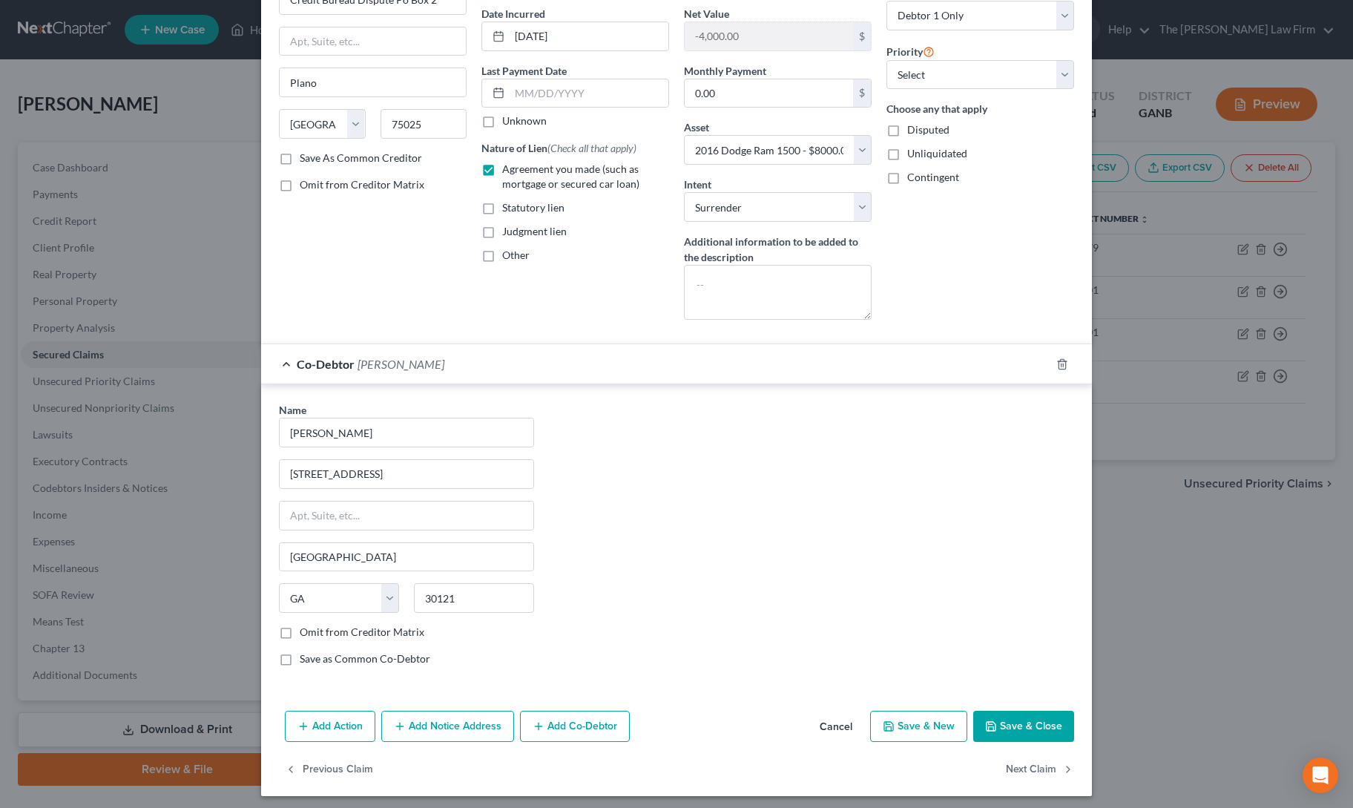
click at [1032, 732] on button "Save & Close" at bounding box center [1023, 726] width 101 height 31
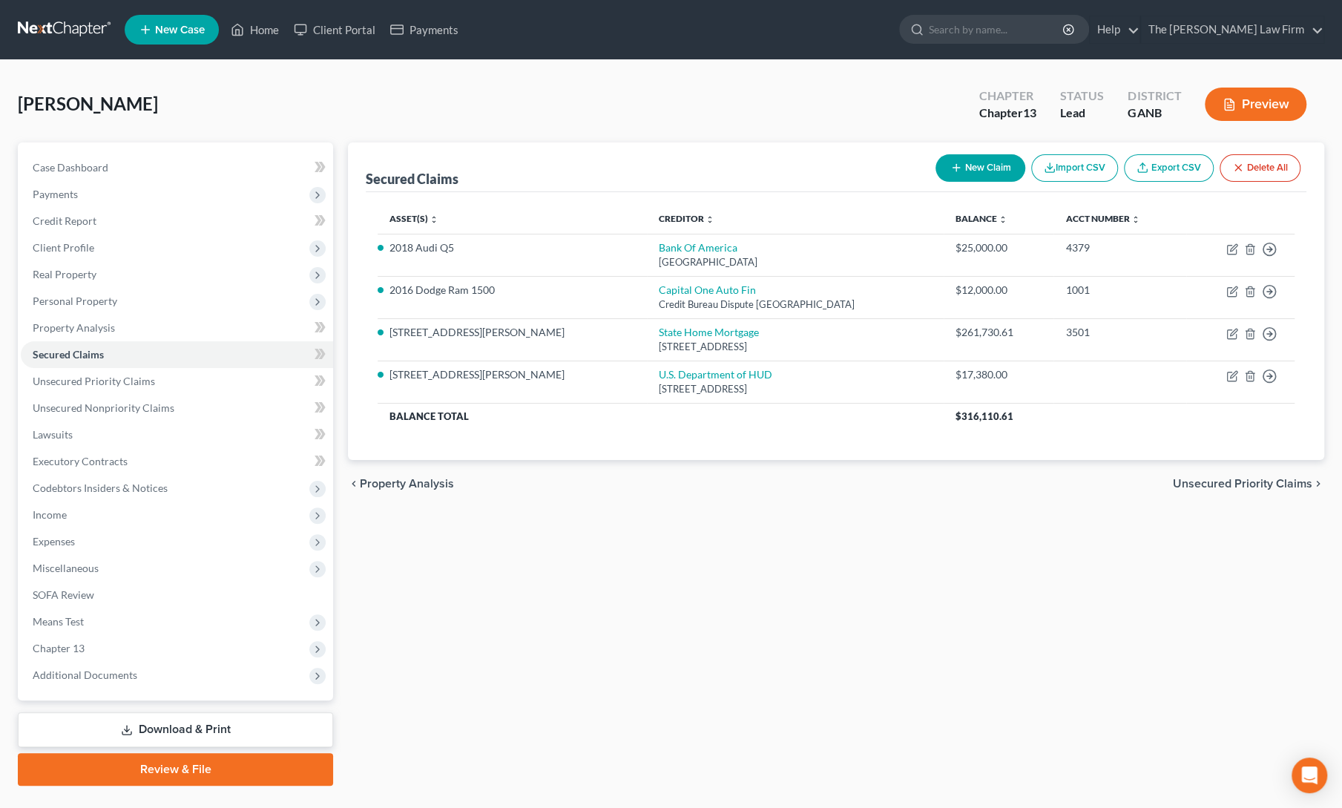
click at [530, 642] on div "Secured Claims New Claim Import CSV Export CSV Delete All Asset(s) expand_more …" at bounding box center [835, 463] width 991 height 643
